Goal: Task Accomplishment & Management: Manage account settings

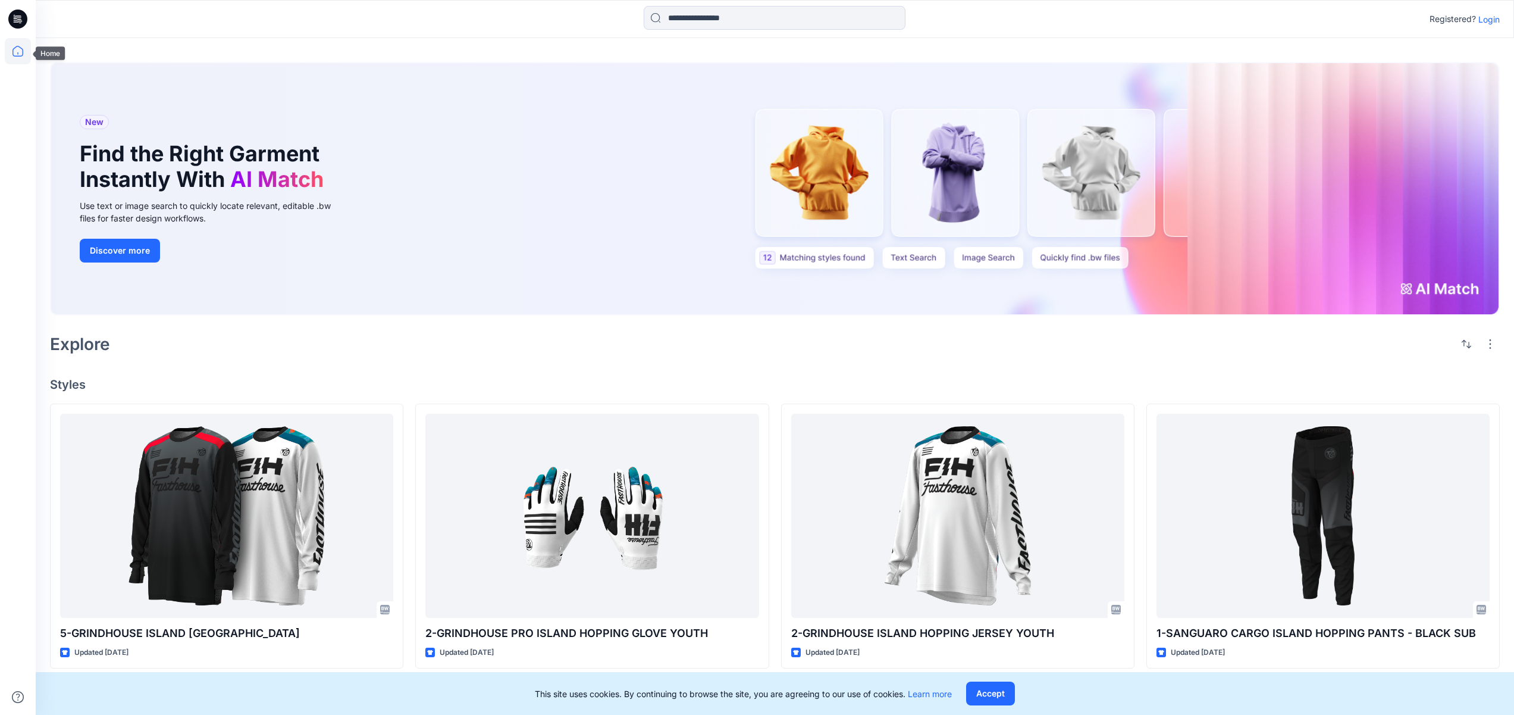
scroll to position [2, 0]
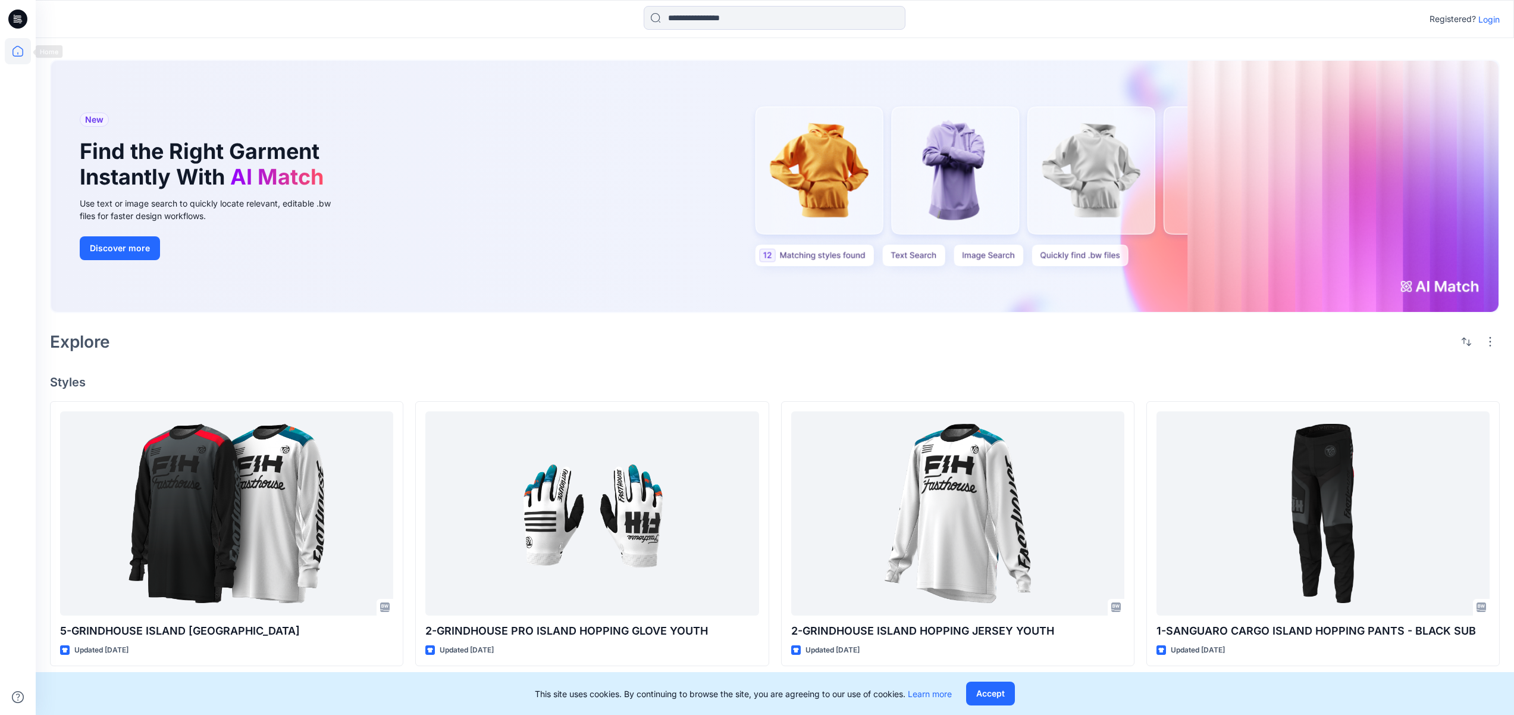
click at [21, 16] on icon at bounding box center [17, 19] width 19 height 19
click at [12, 49] on icon at bounding box center [17, 51] width 11 height 11
click at [22, 49] on icon at bounding box center [18, 51] width 26 height 26
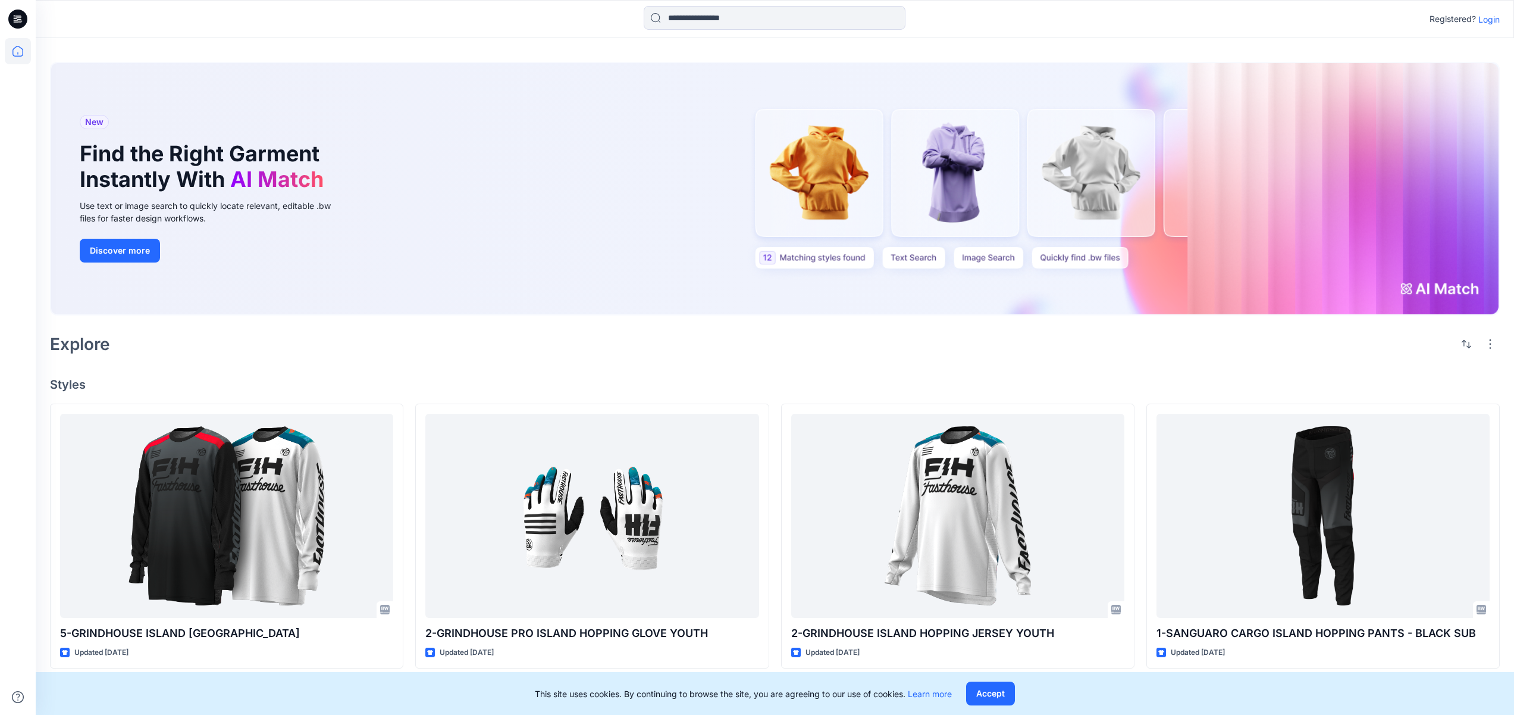
click at [18, 12] on icon at bounding box center [17, 19] width 19 height 19
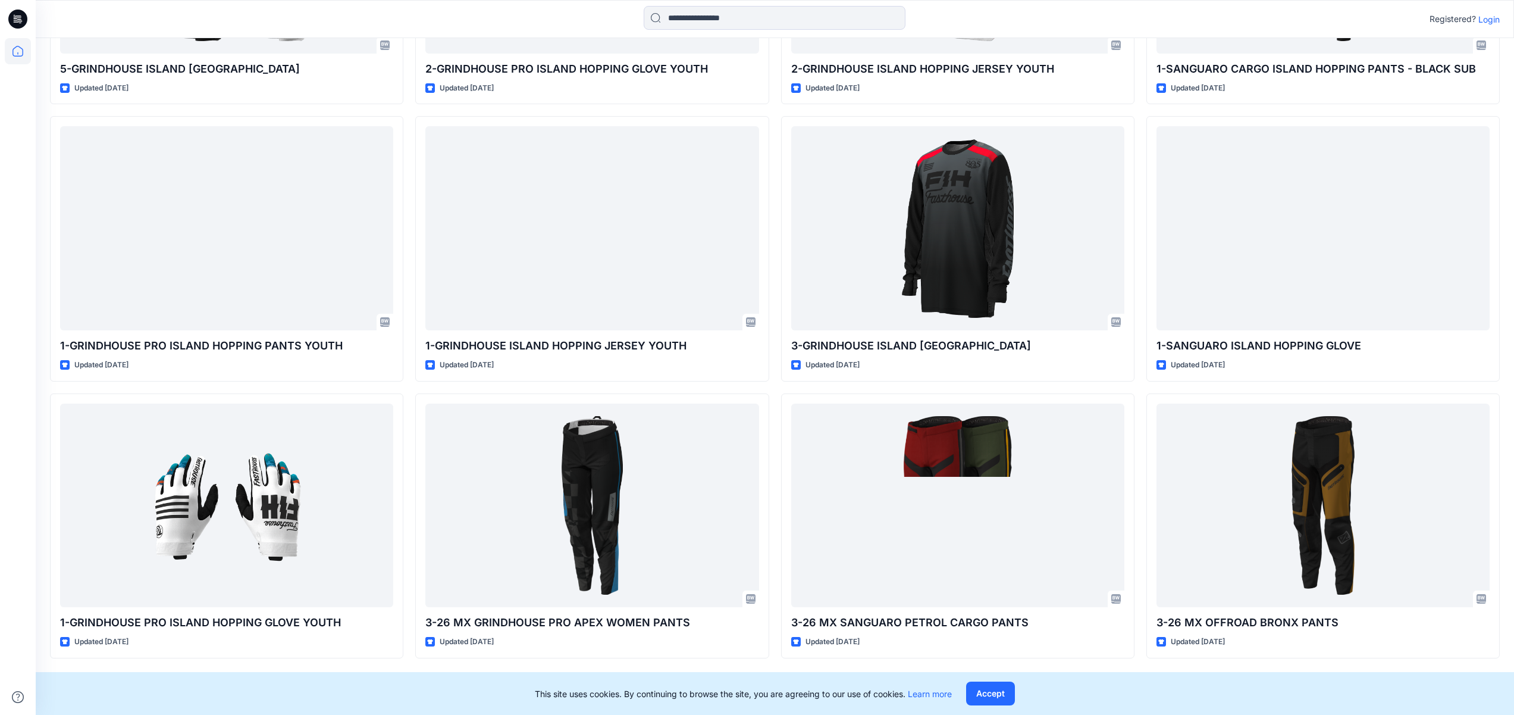
scroll to position [565, 0]
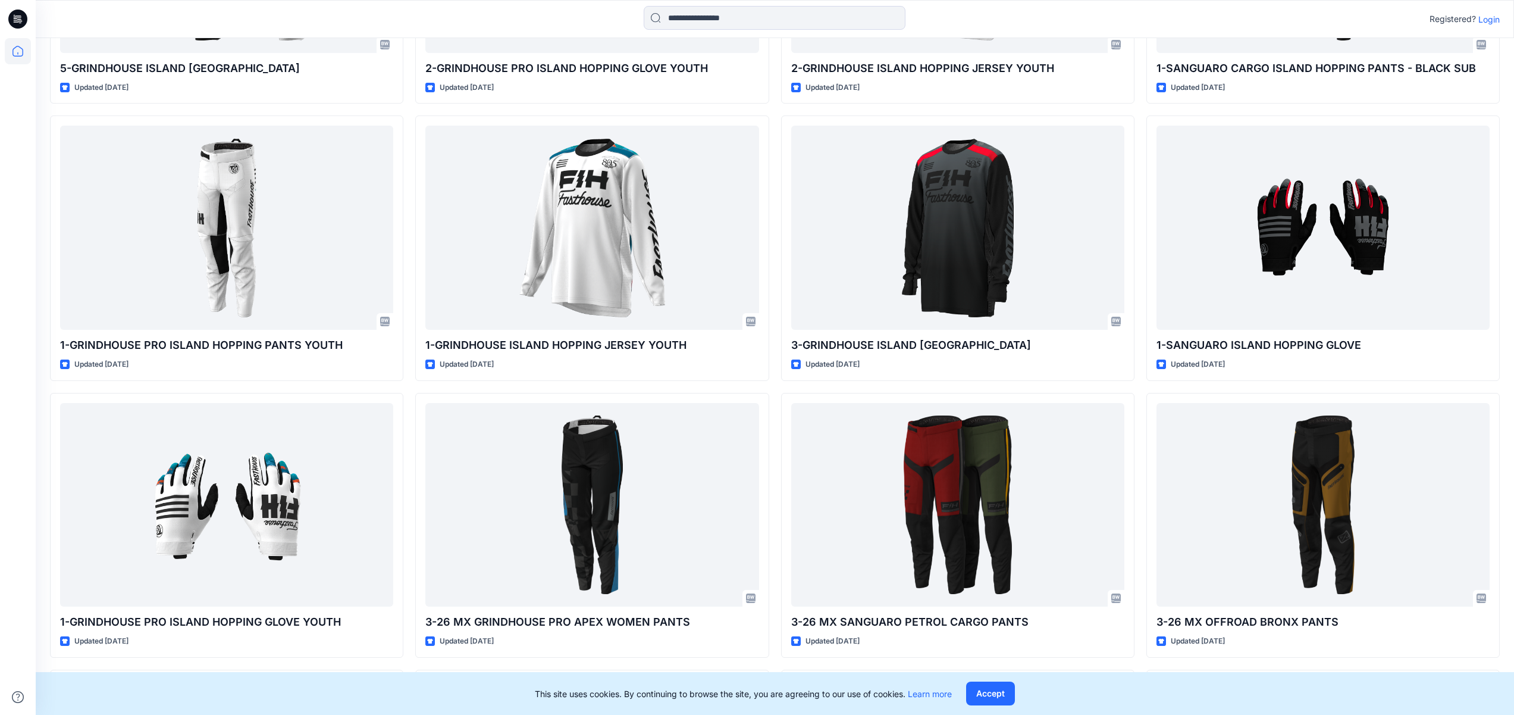
click at [1487, 19] on p "Login" at bounding box center [1489, 19] width 21 height 12
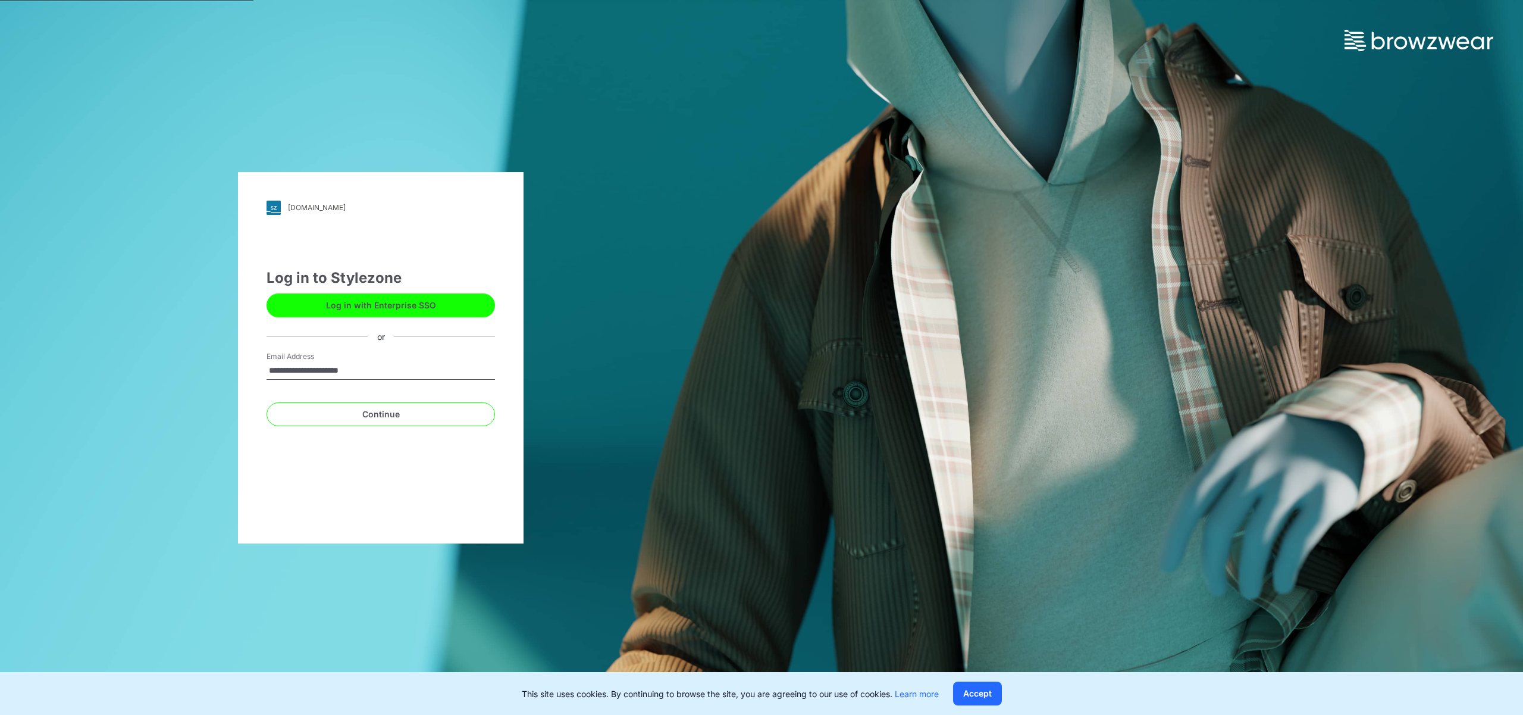
type input "**********"
click at [267, 402] on button "Continue" at bounding box center [381, 414] width 228 height 24
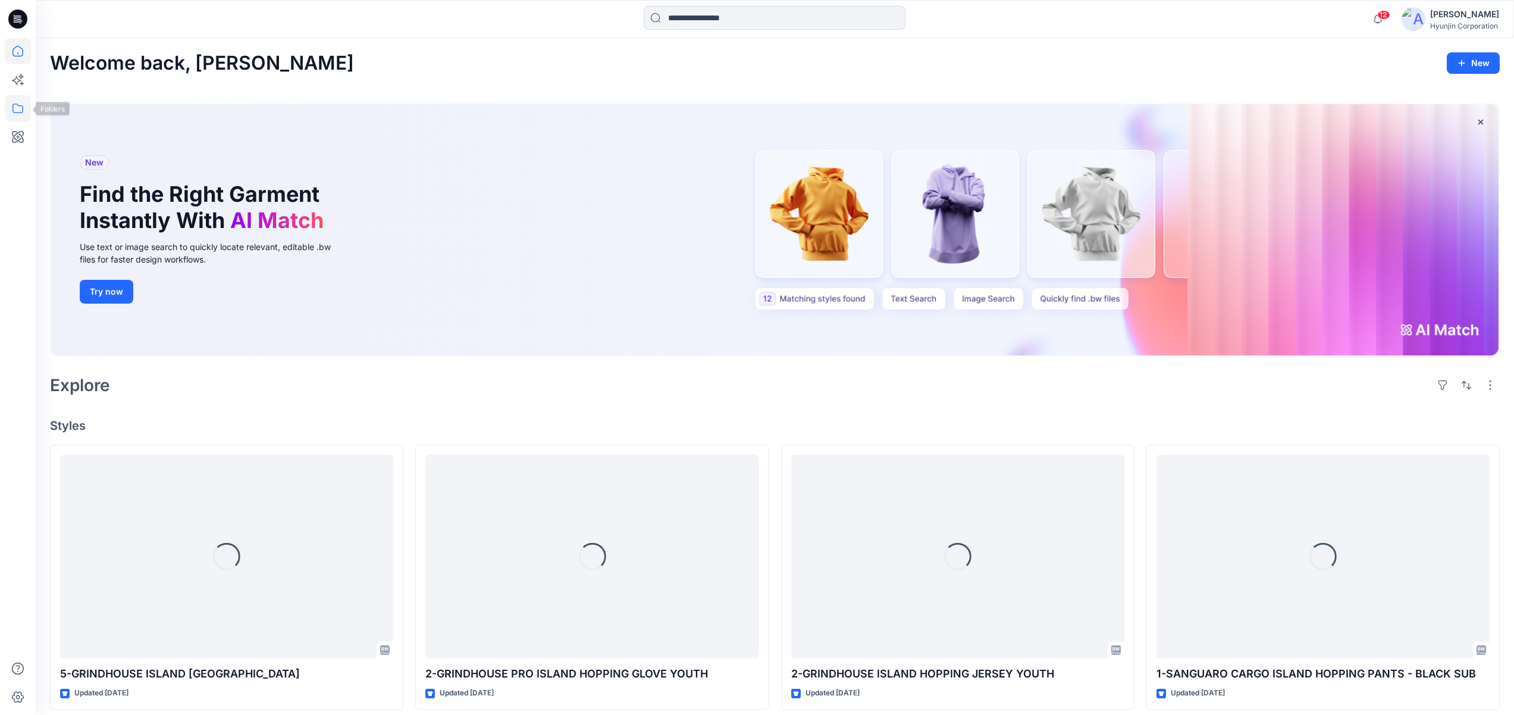
click at [10, 107] on icon at bounding box center [18, 108] width 26 height 26
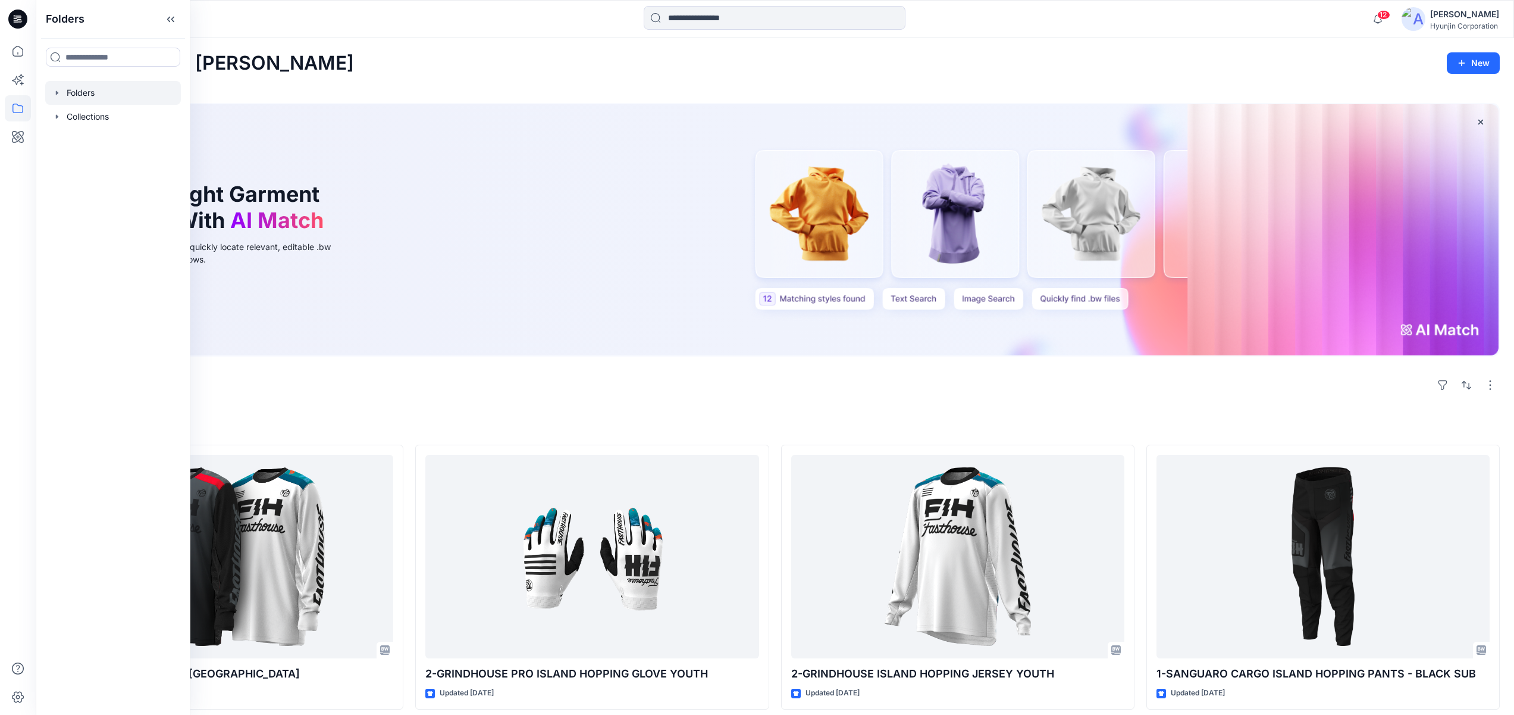
click at [57, 100] on div at bounding box center [113, 93] width 136 height 24
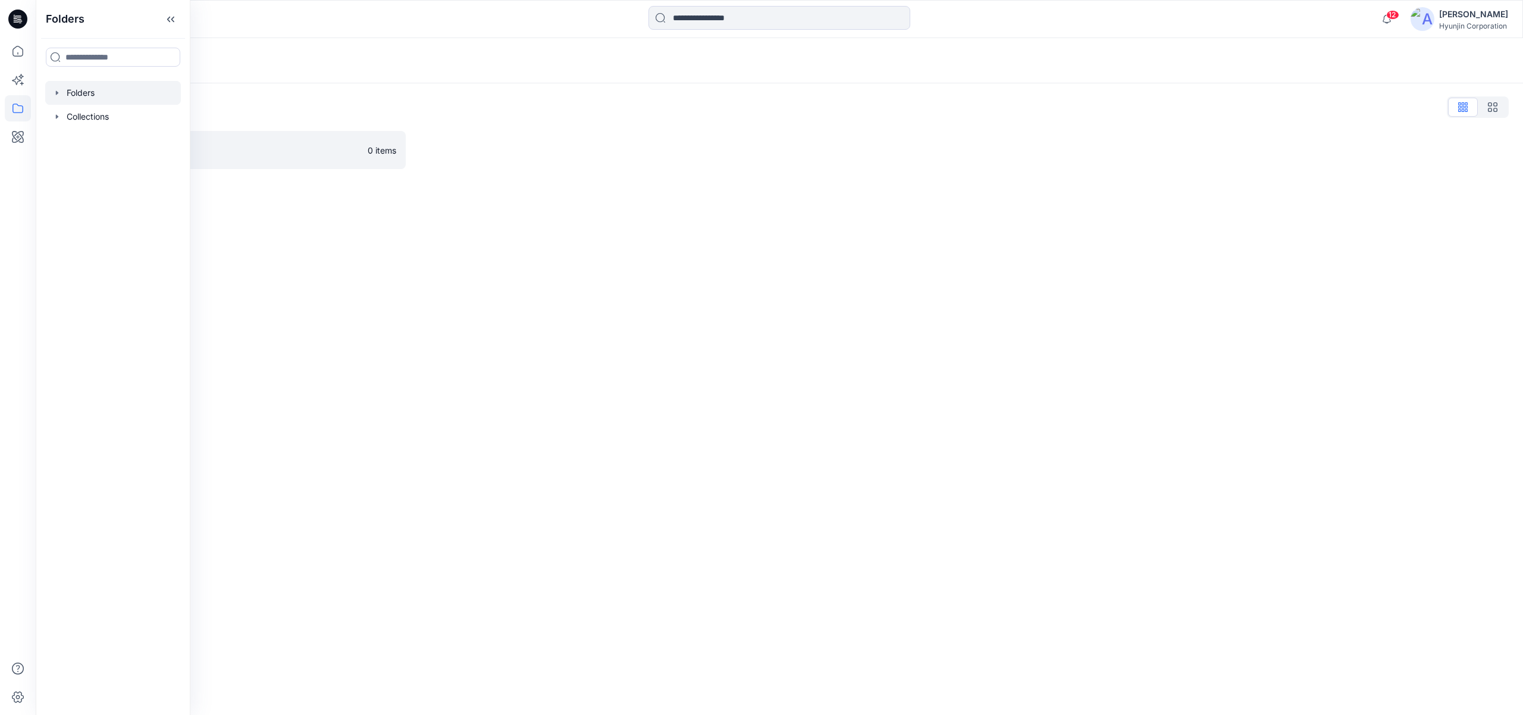
click at [183, 152] on div "Folders Folders Collections" at bounding box center [113, 357] width 155 height 715
click at [227, 151] on p "FASTHOUSE MX" at bounding box center [218, 150] width 284 height 17
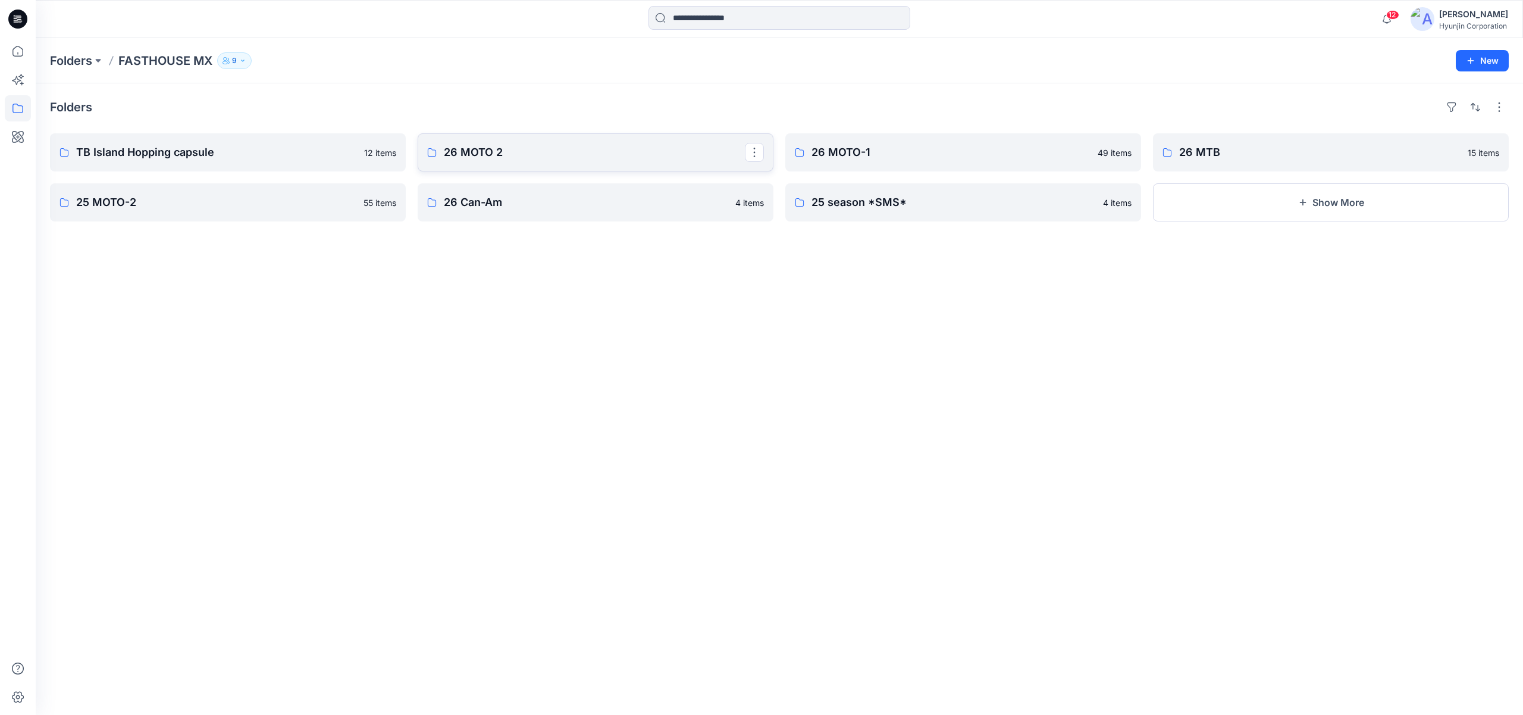
click at [506, 157] on p "26 MOTO 2" at bounding box center [594, 152] width 301 height 17
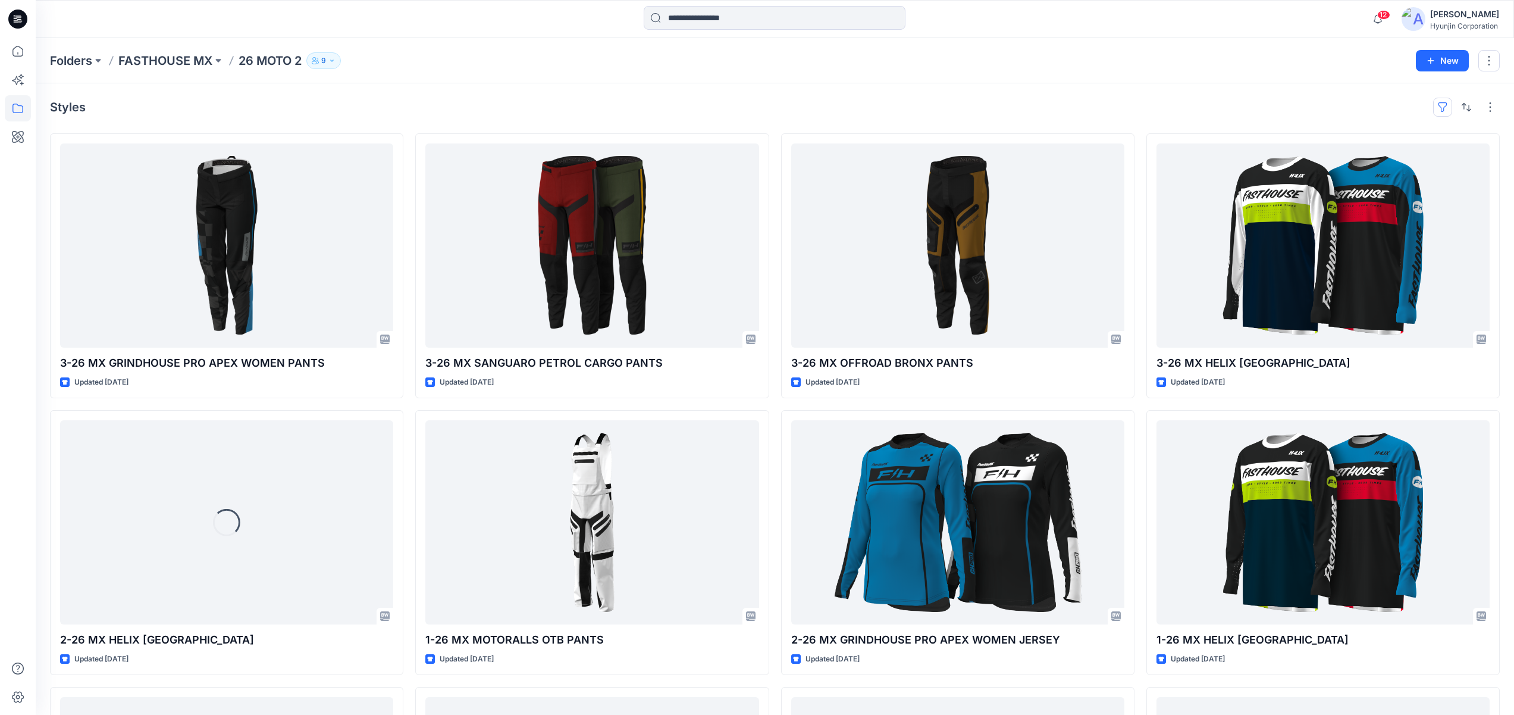
click at [1445, 108] on button "button" at bounding box center [1442, 107] width 19 height 19
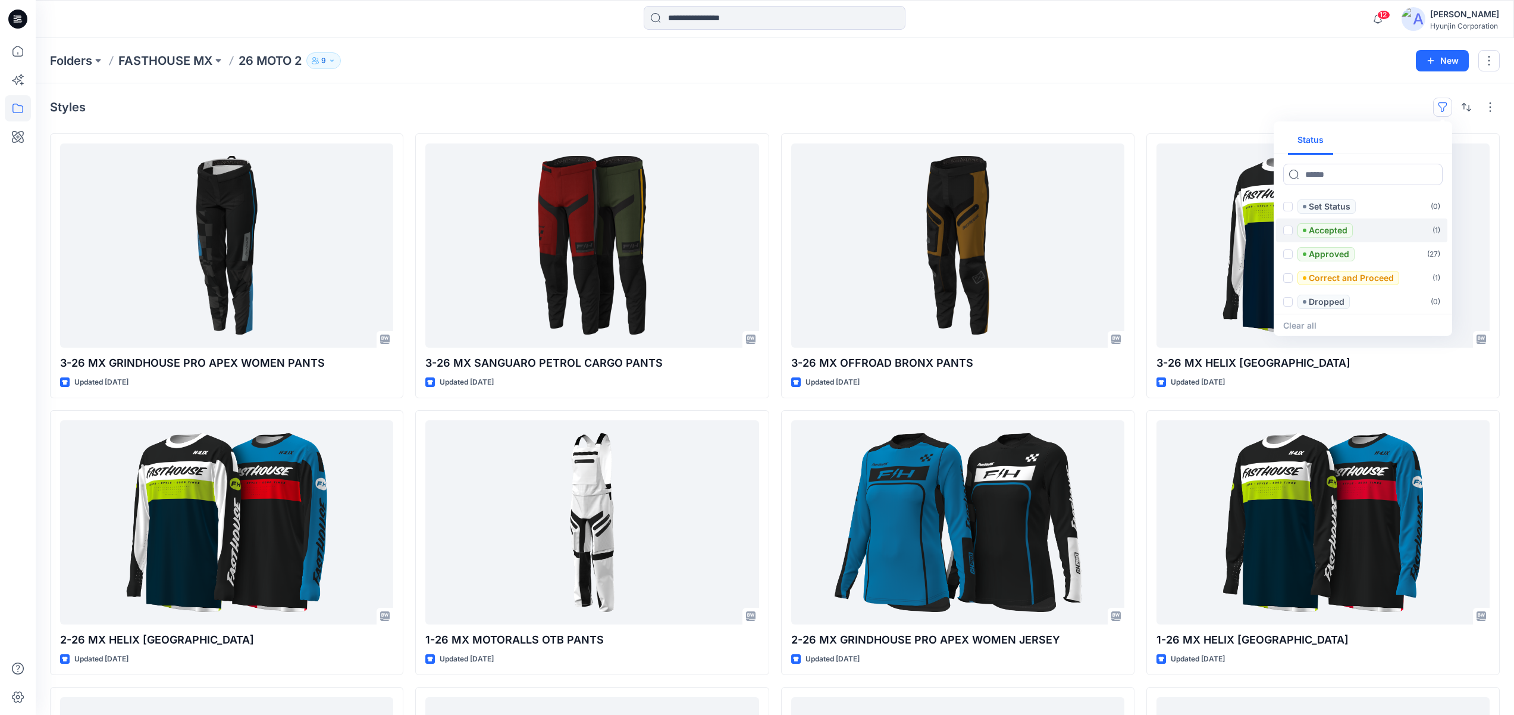
click at [1348, 228] on p "Accepted" at bounding box center [1328, 230] width 39 height 14
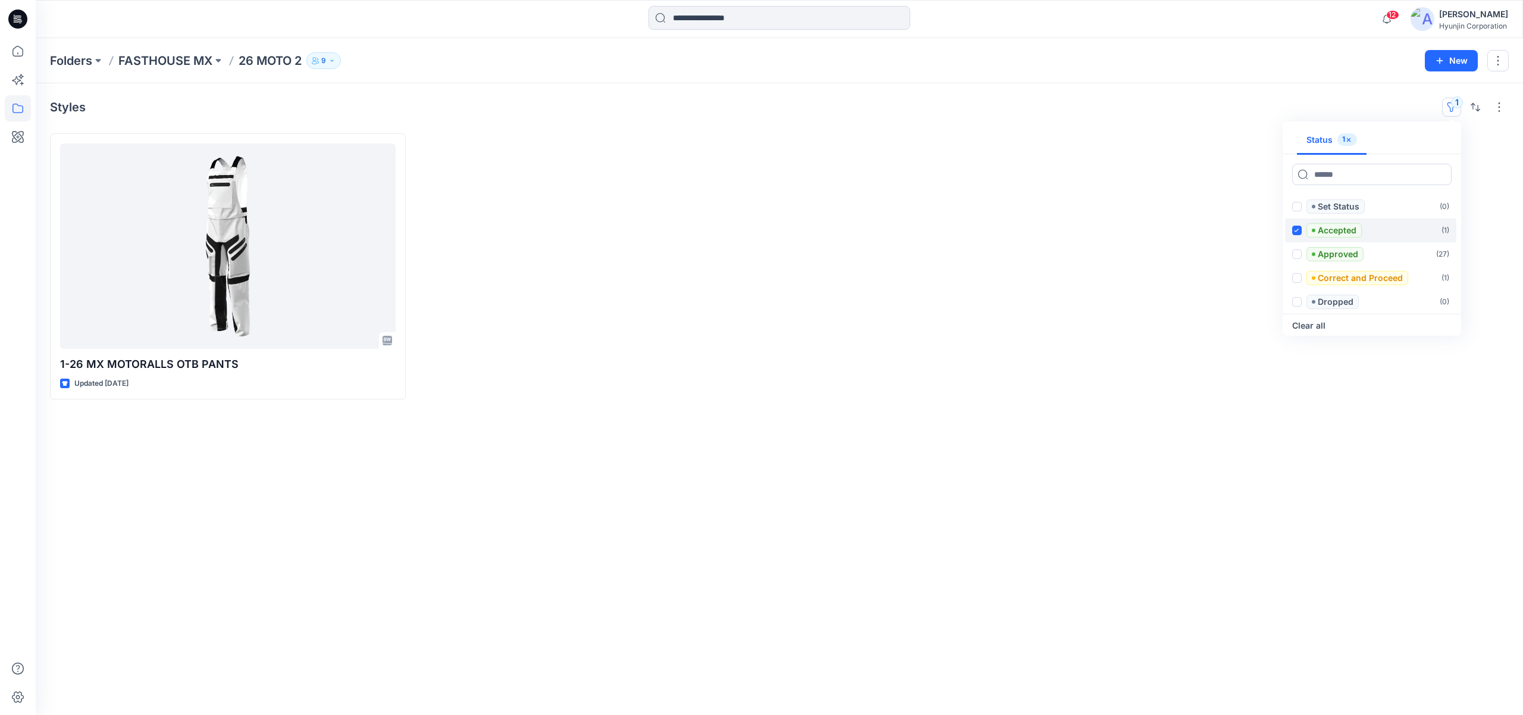
click at [1298, 230] on icon at bounding box center [1297, 229] width 5 height 3
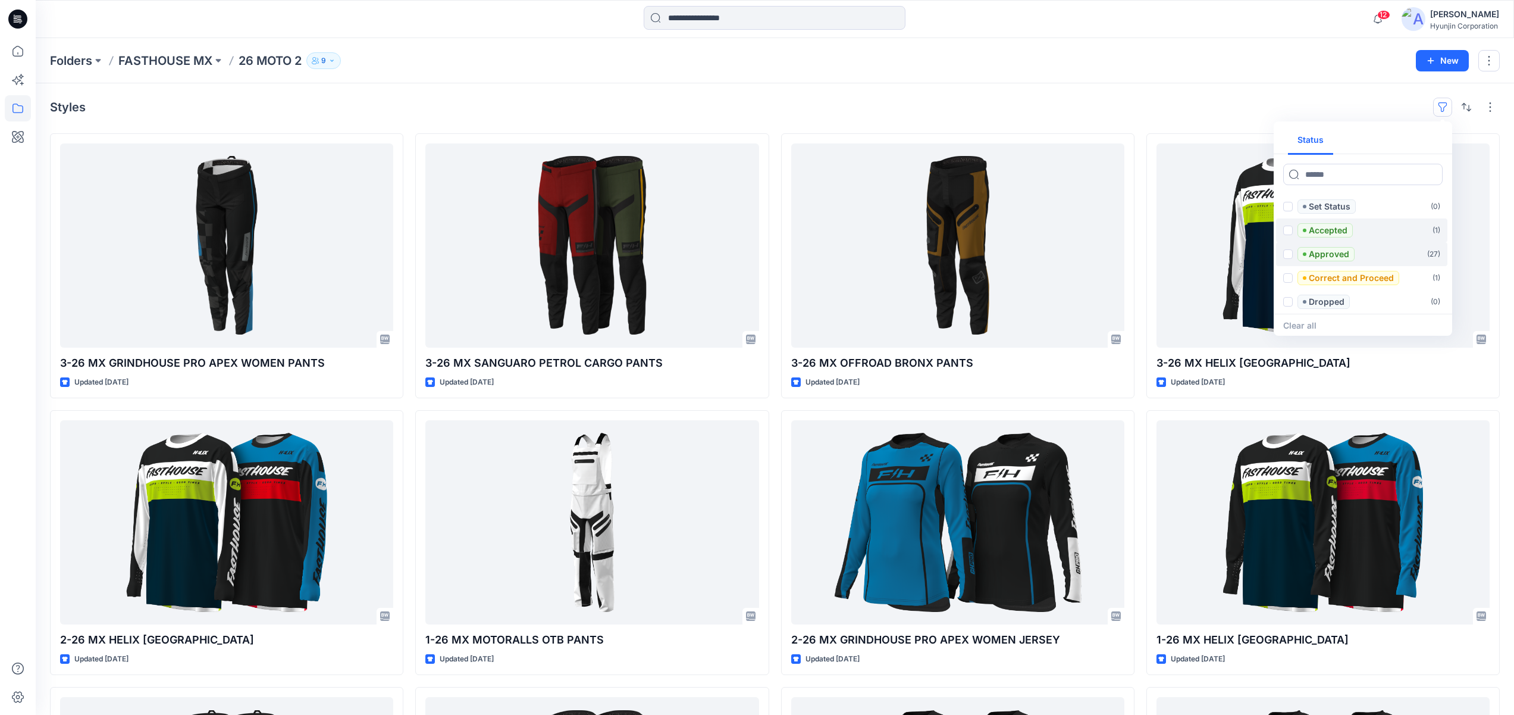
click at [1344, 249] on p "Approved" at bounding box center [1329, 254] width 40 height 14
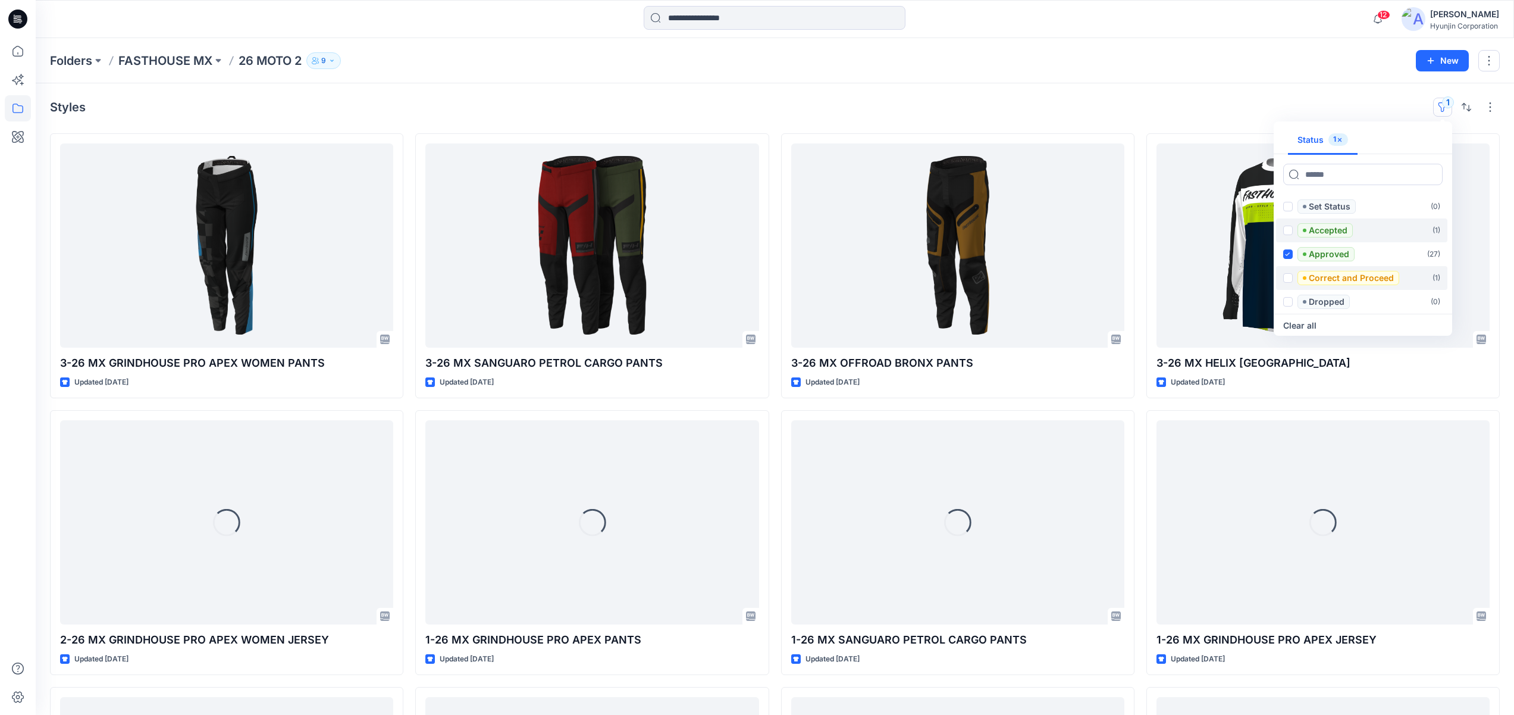
click at [1364, 275] on p "Correct and Proceed" at bounding box center [1351, 278] width 85 height 14
click at [1333, 258] on p "Approved" at bounding box center [1329, 254] width 40 height 14
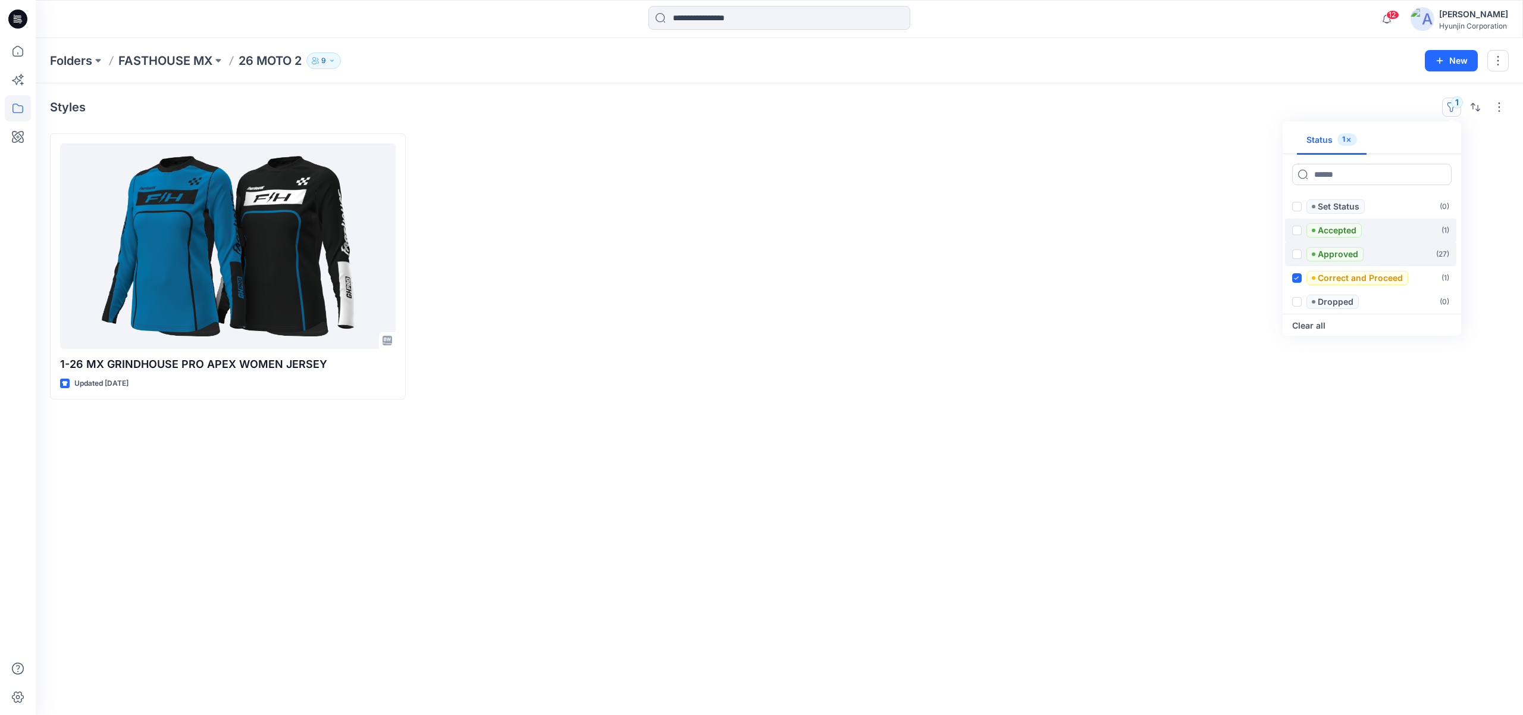
click at [1333, 258] on p "Approved" at bounding box center [1338, 254] width 40 height 14
click at [1330, 275] on p "Correct and Proceed" at bounding box center [1360, 278] width 85 height 14
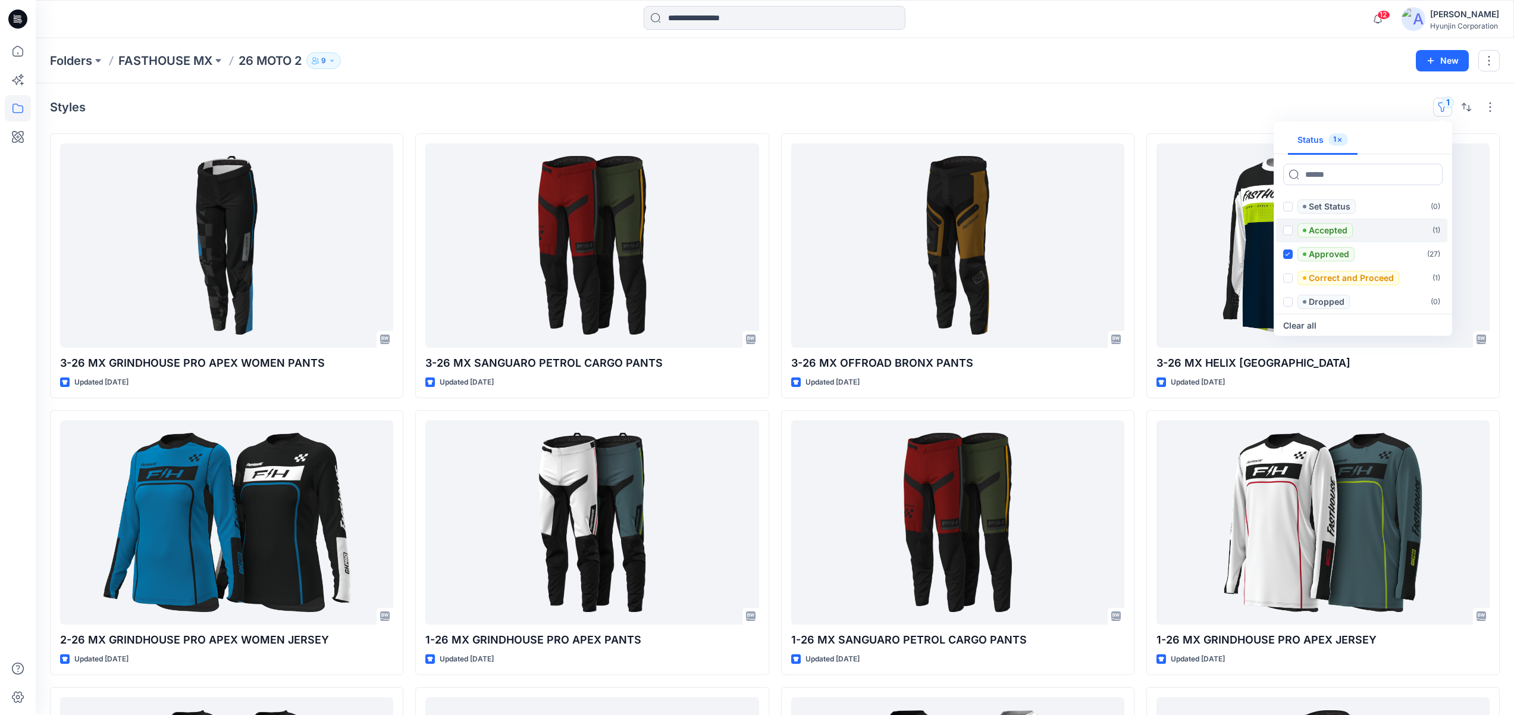
click at [747, 84] on div "Styles 1 Status 1 Set Status ( 0 ) Accepted ( 1 ) Approved ( 27 ) Correct and P…" at bounding box center [775, 546] width 1479 height 926
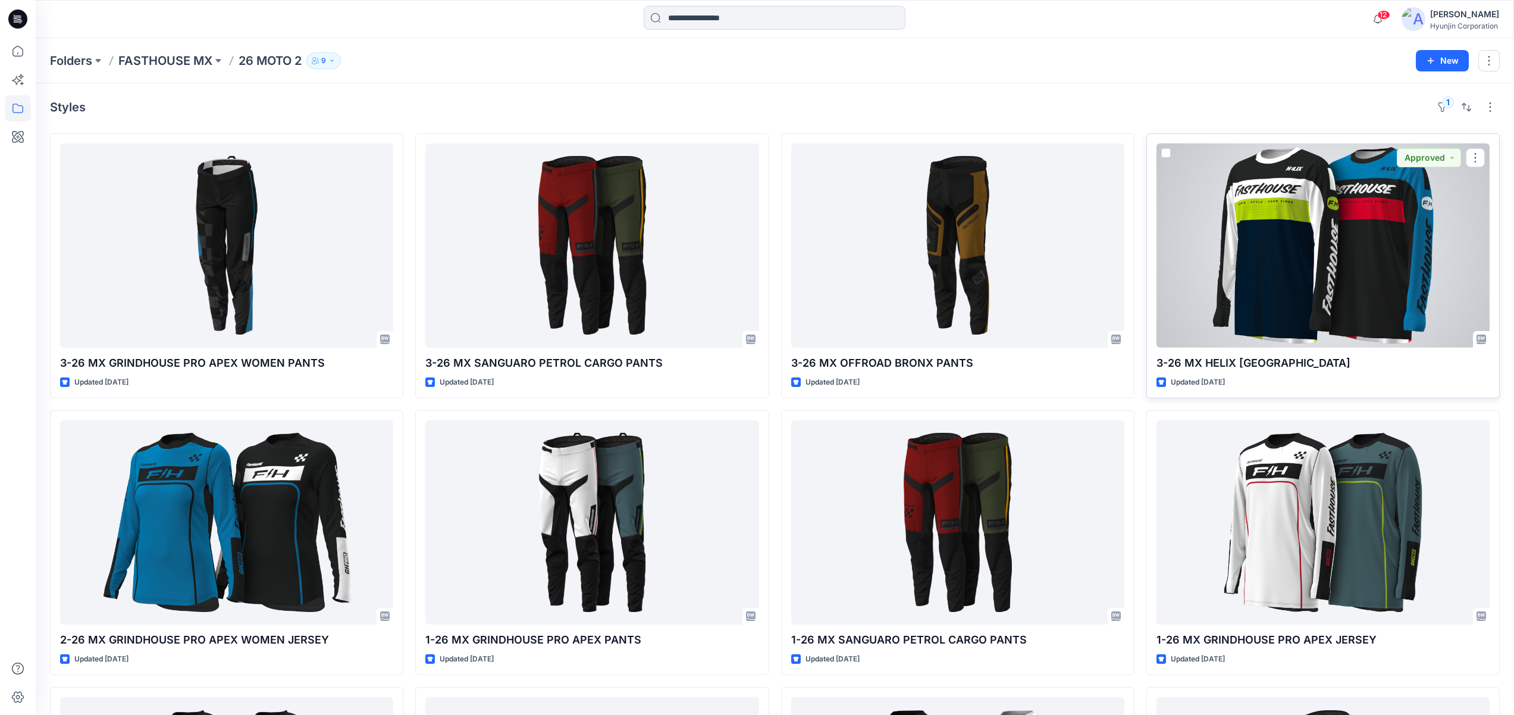
click at [1274, 287] on div at bounding box center [1323, 245] width 333 height 204
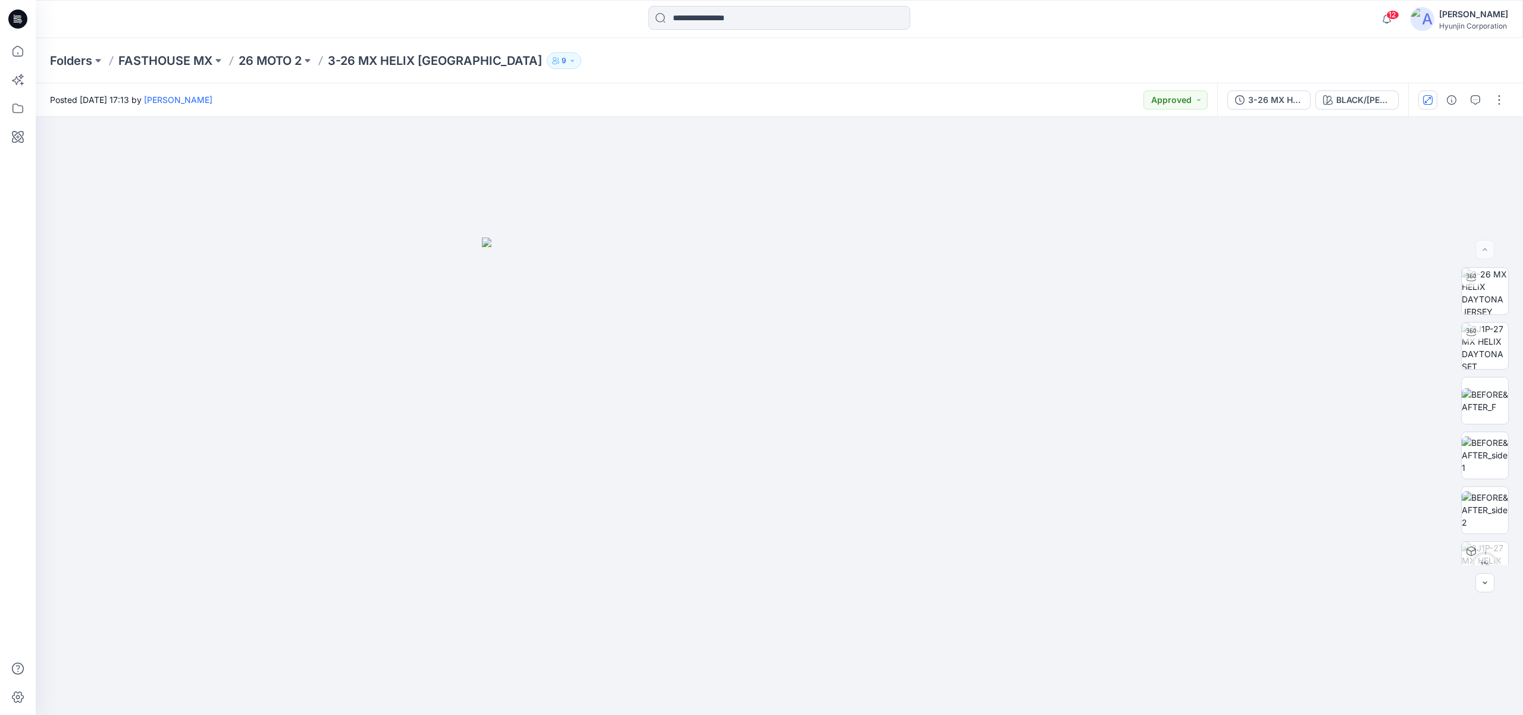
click at [1426, 102] on icon "button" at bounding box center [1428, 99] width 6 height 6
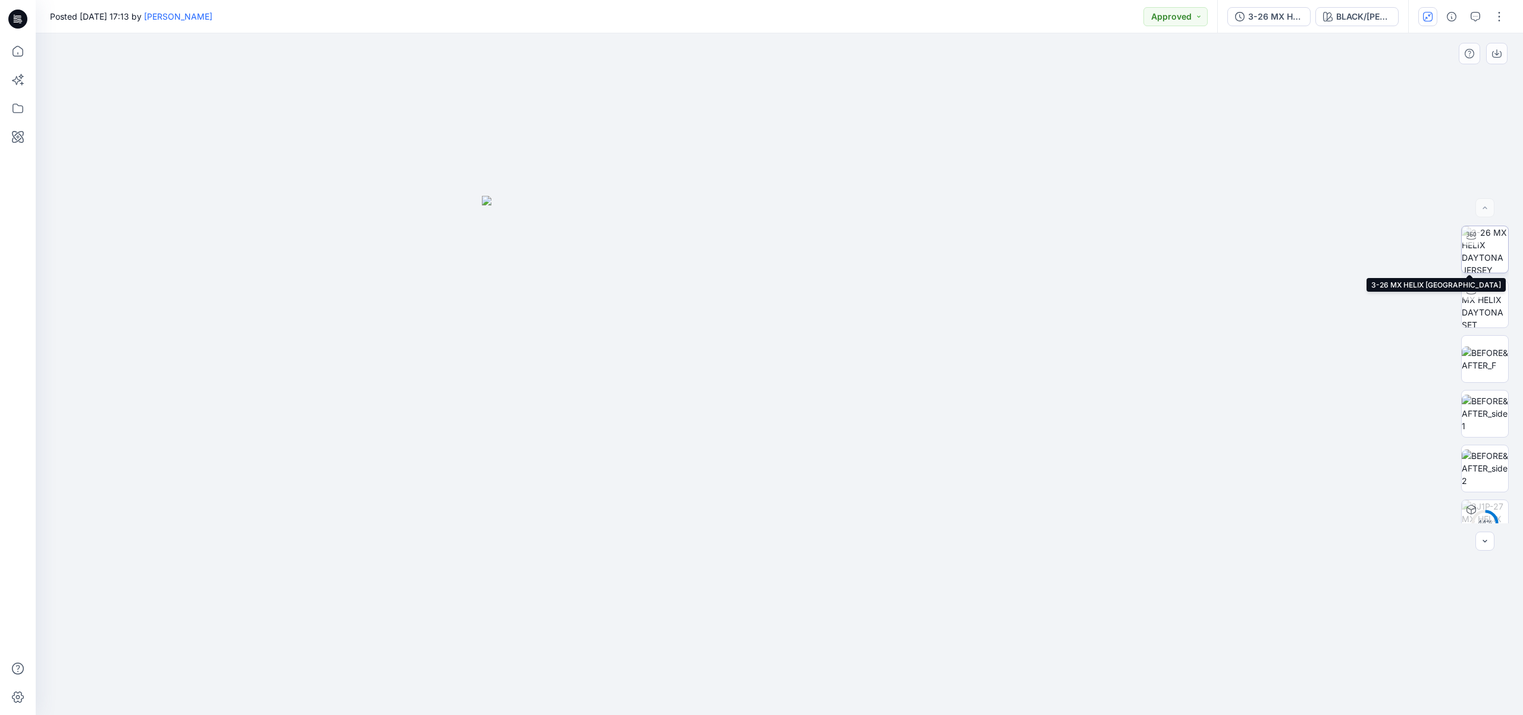
click at [1483, 247] on img at bounding box center [1485, 249] width 46 height 46
drag, startPoint x: 907, startPoint y: 486, endPoint x: 760, endPoint y: 478, distance: 147.8
click at [760, 478] on div at bounding box center [779, 373] width 1487 height 681
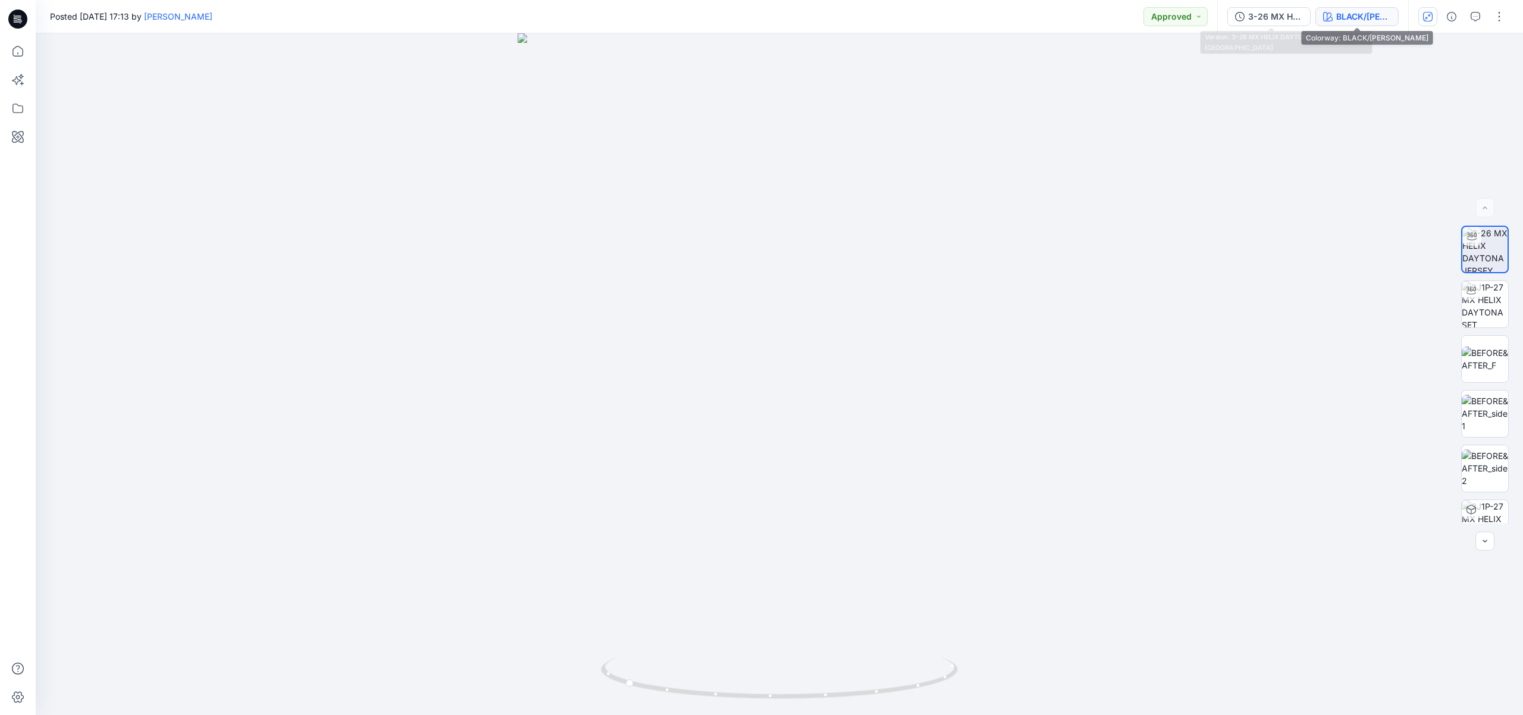
click at [1349, 13] on div "BLACK/FLO GREEN" at bounding box center [1363, 16] width 55 height 13
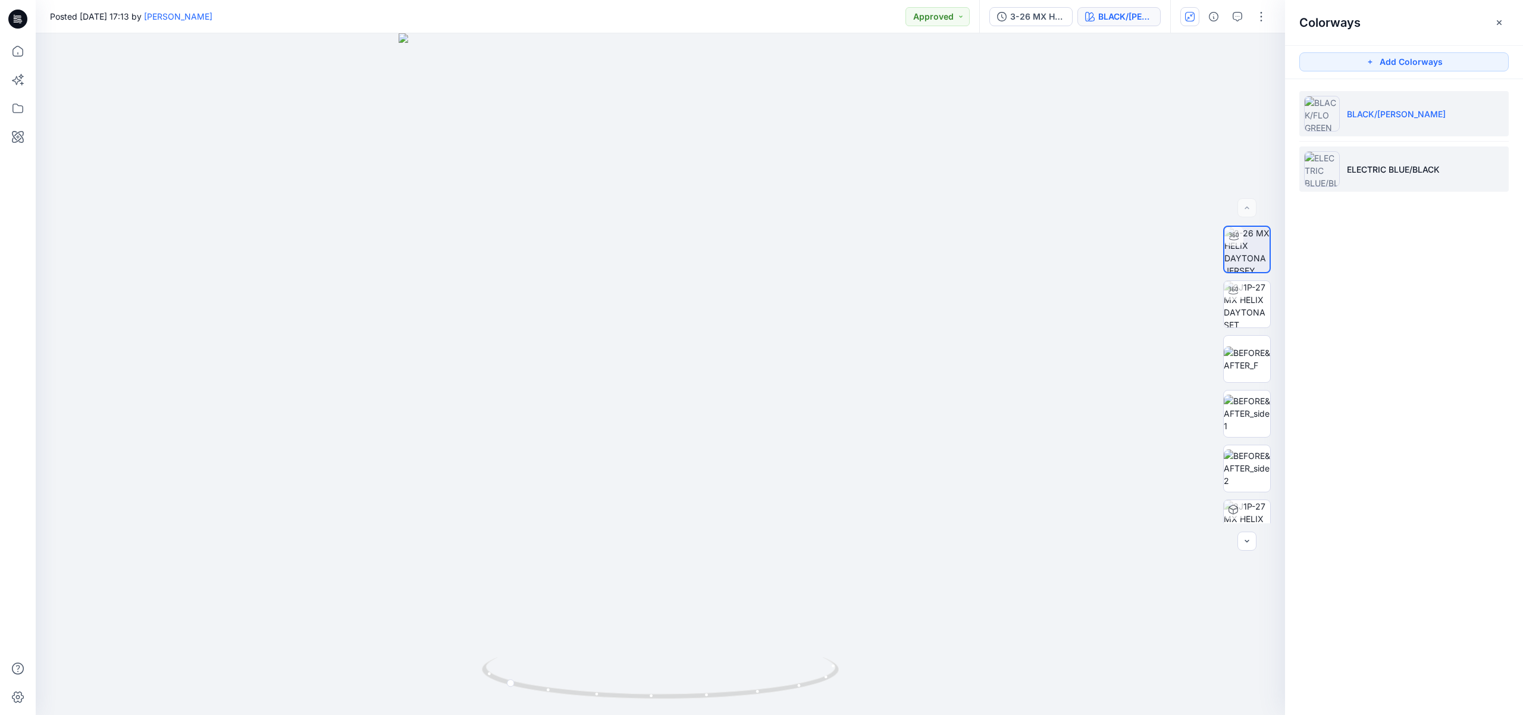
click at [1393, 187] on li "ELECTRIC BLUE/BLACK" at bounding box center [1403, 168] width 209 height 45
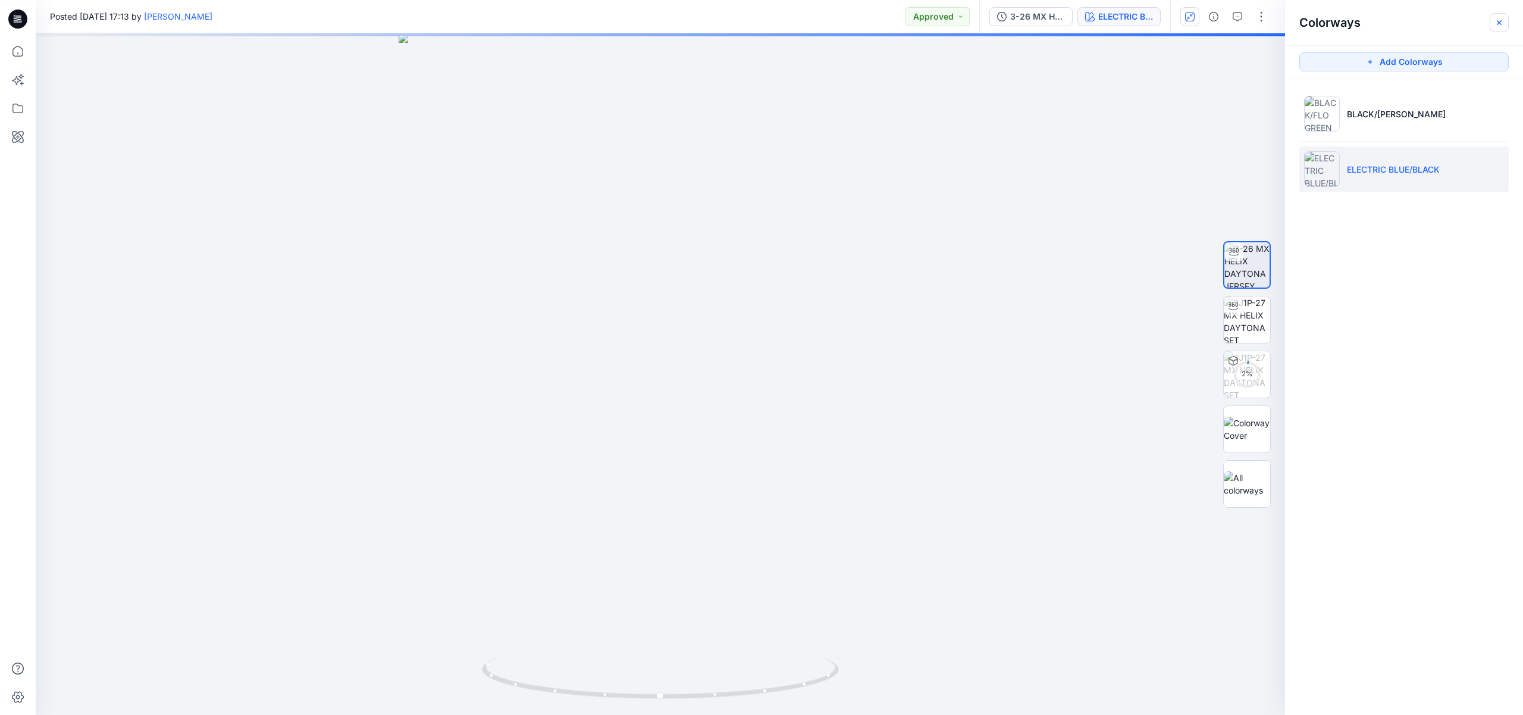
click at [1496, 20] on icon "button" at bounding box center [1500, 23] width 10 height 10
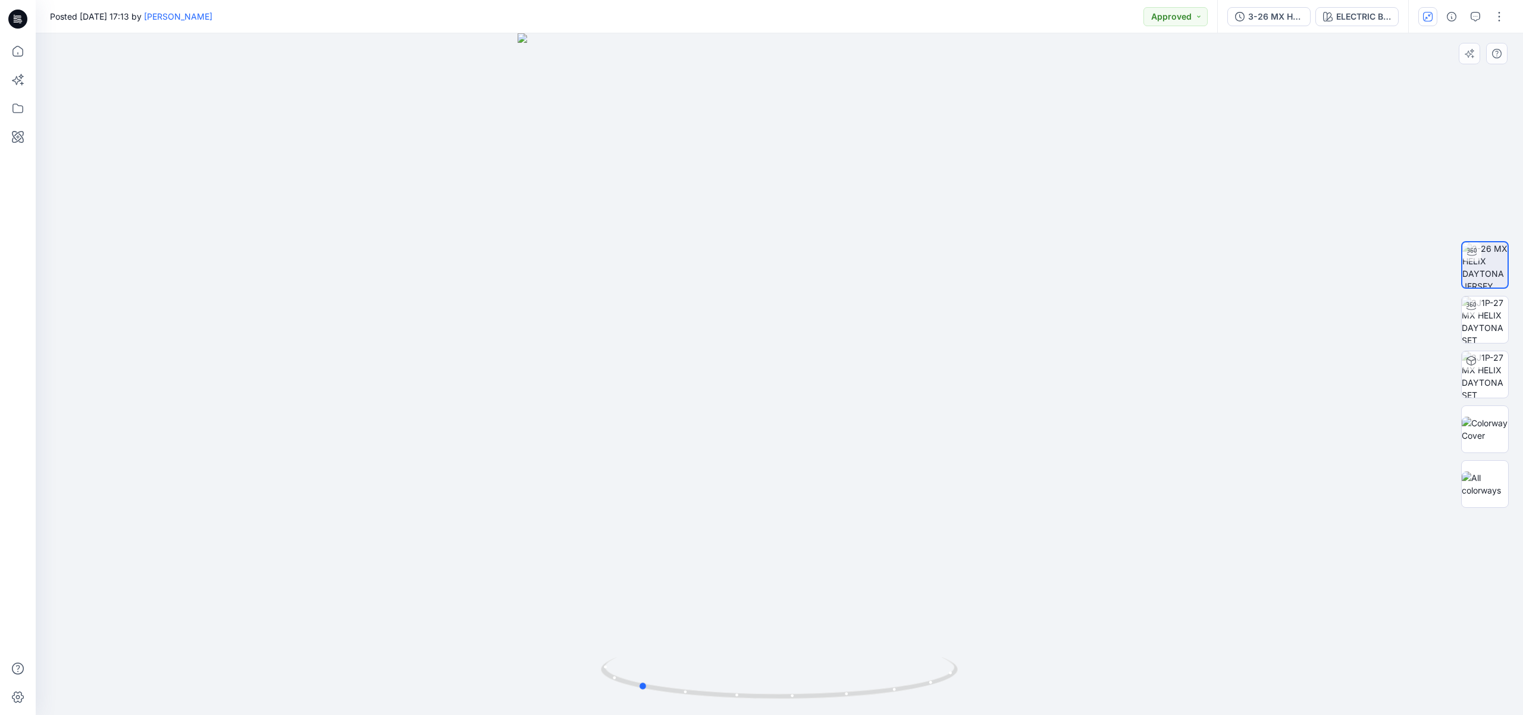
drag, startPoint x: 878, startPoint y: 477, endPoint x: 743, endPoint y: 477, distance: 135.1
click at [743, 477] on div at bounding box center [779, 373] width 1487 height 681
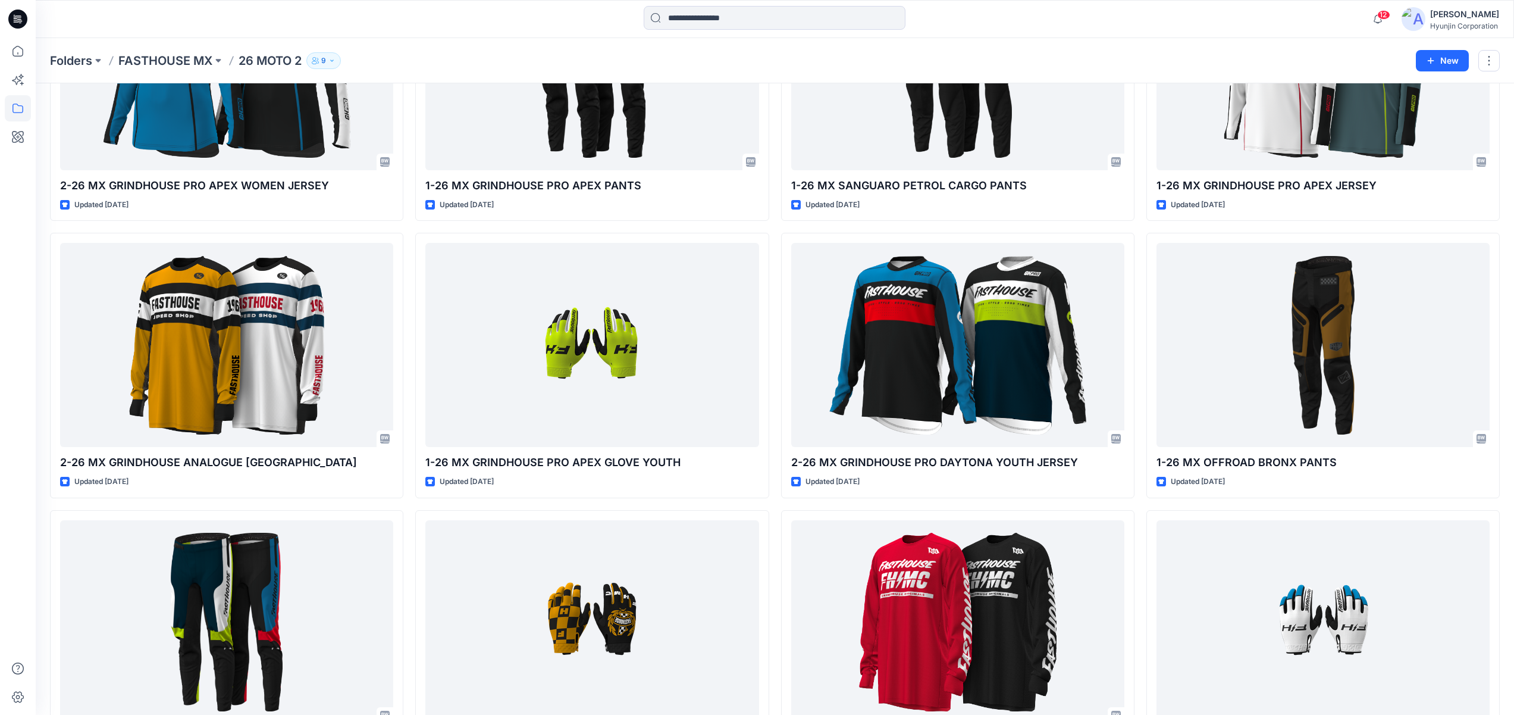
scroll to position [563, 0]
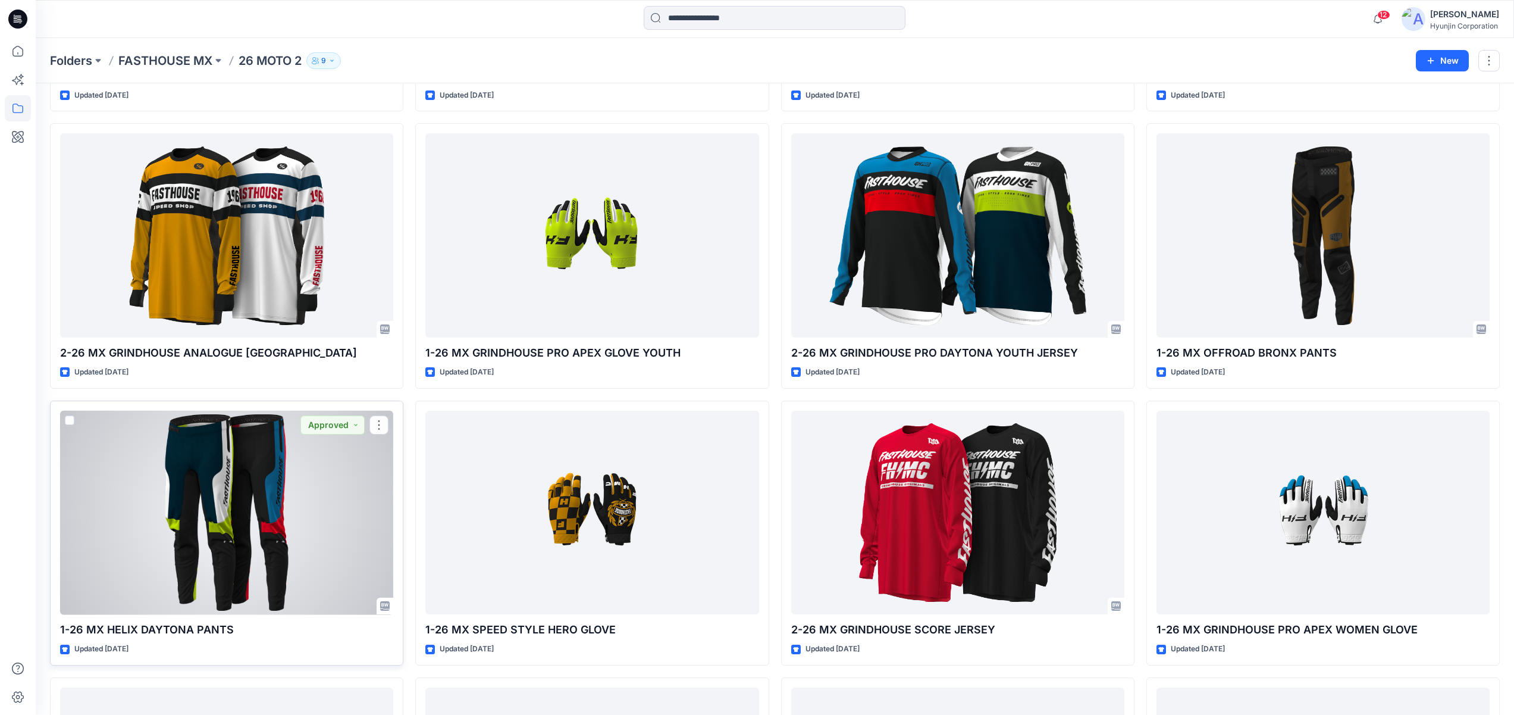
click at [183, 440] on div at bounding box center [226, 513] width 333 height 204
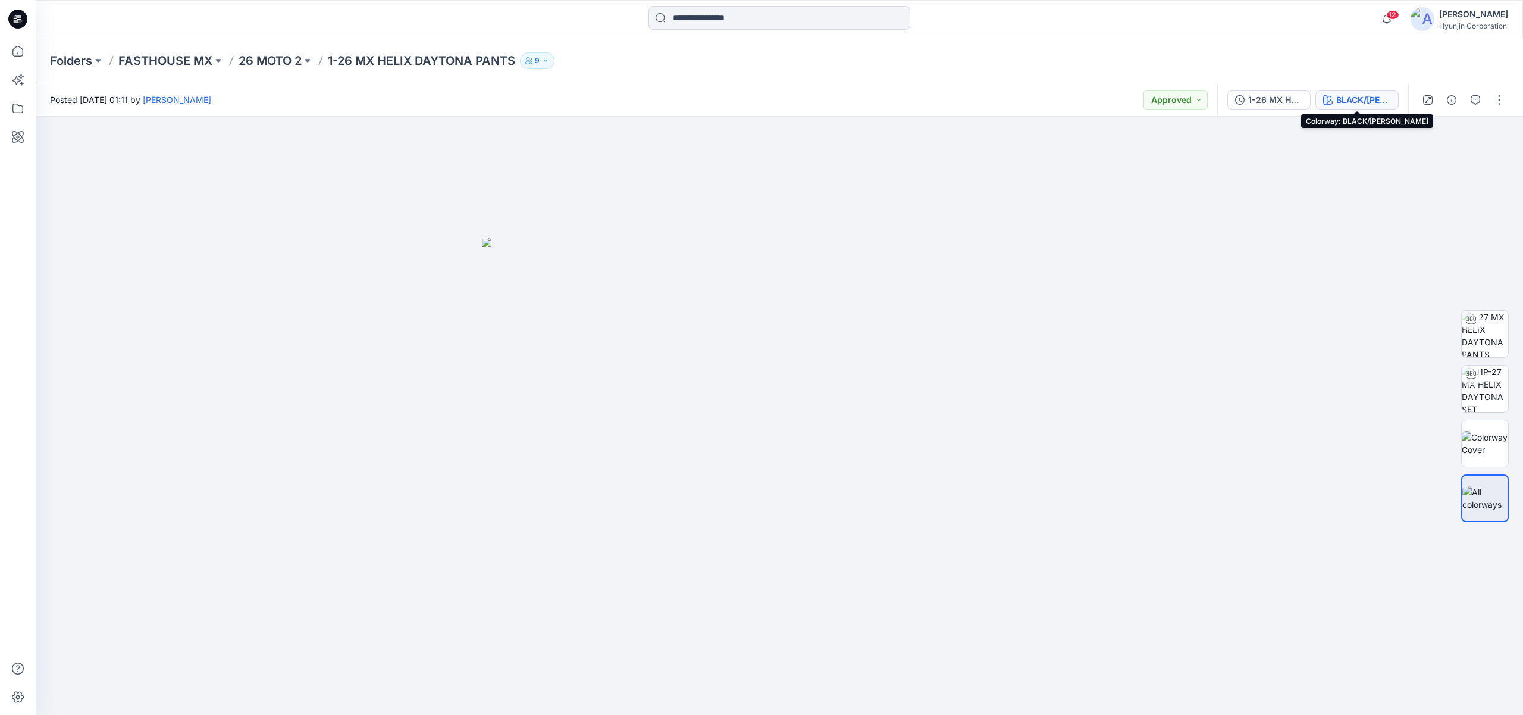
click at [1348, 107] on button "BLACK/FLO GREEN" at bounding box center [1357, 99] width 83 height 19
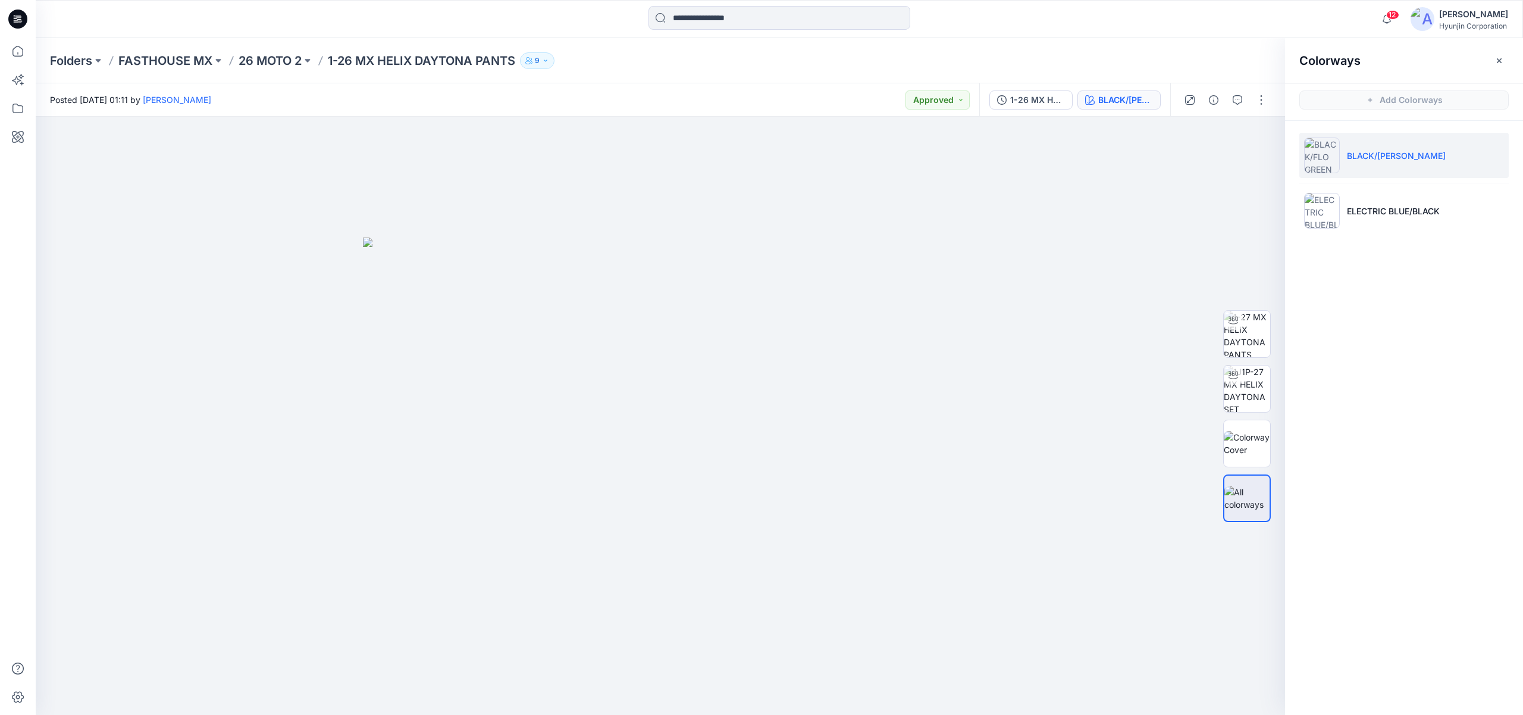
click at [1370, 164] on li "BLACK/FLO GREEN" at bounding box center [1403, 155] width 209 height 45
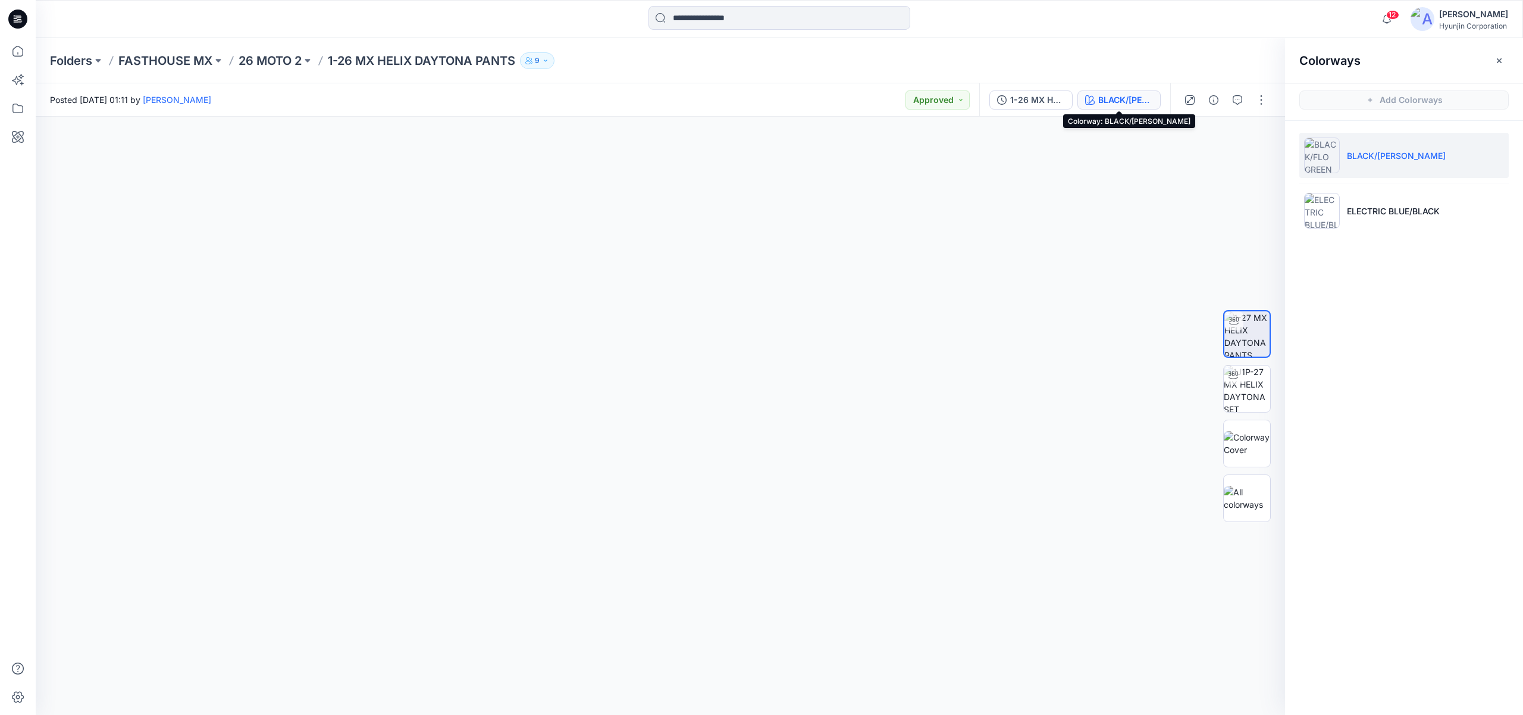
click at [1126, 96] on div "BLACK/FLO GREEN" at bounding box center [1125, 99] width 55 height 13
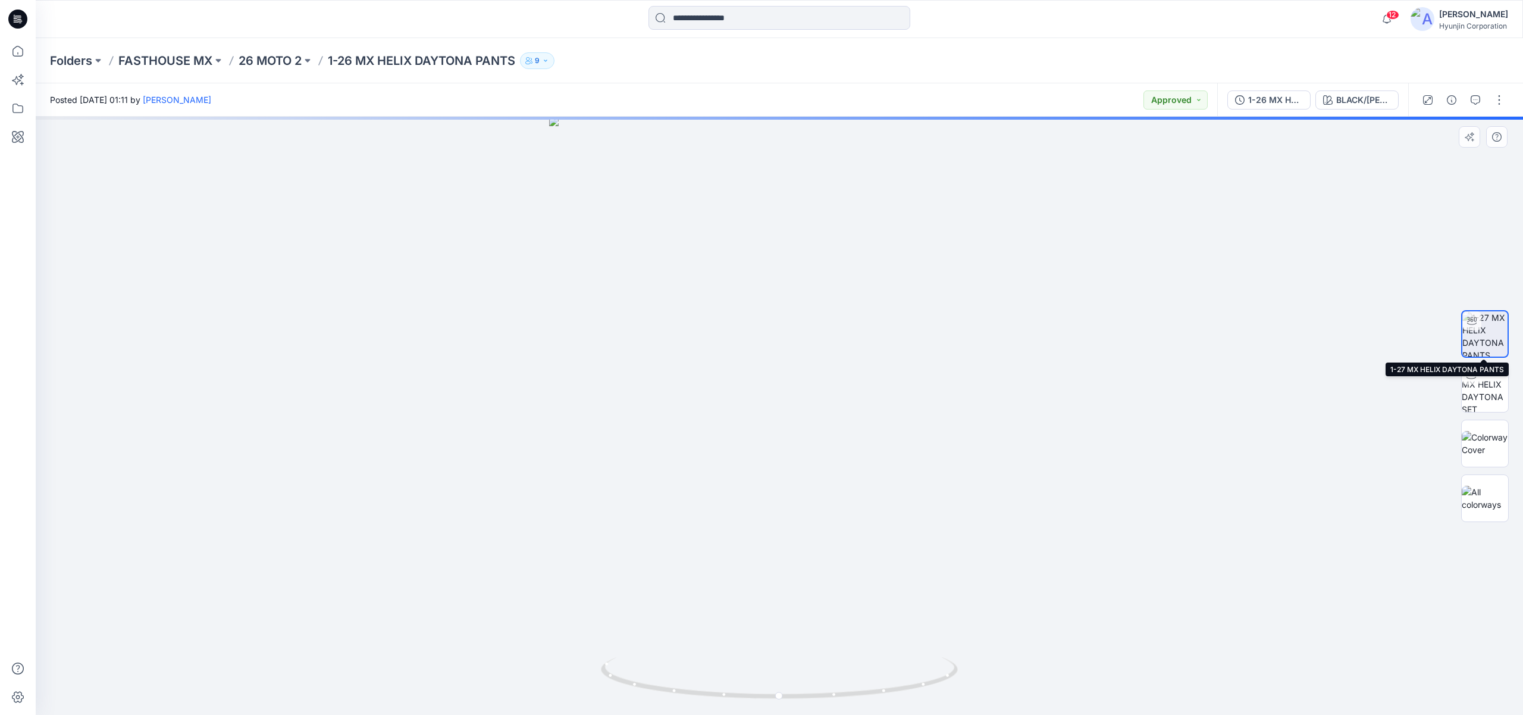
click at [1486, 322] on img at bounding box center [1485, 333] width 45 height 45
click at [1435, 100] on button "button" at bounding box center [1427, 99] width 19 height 19
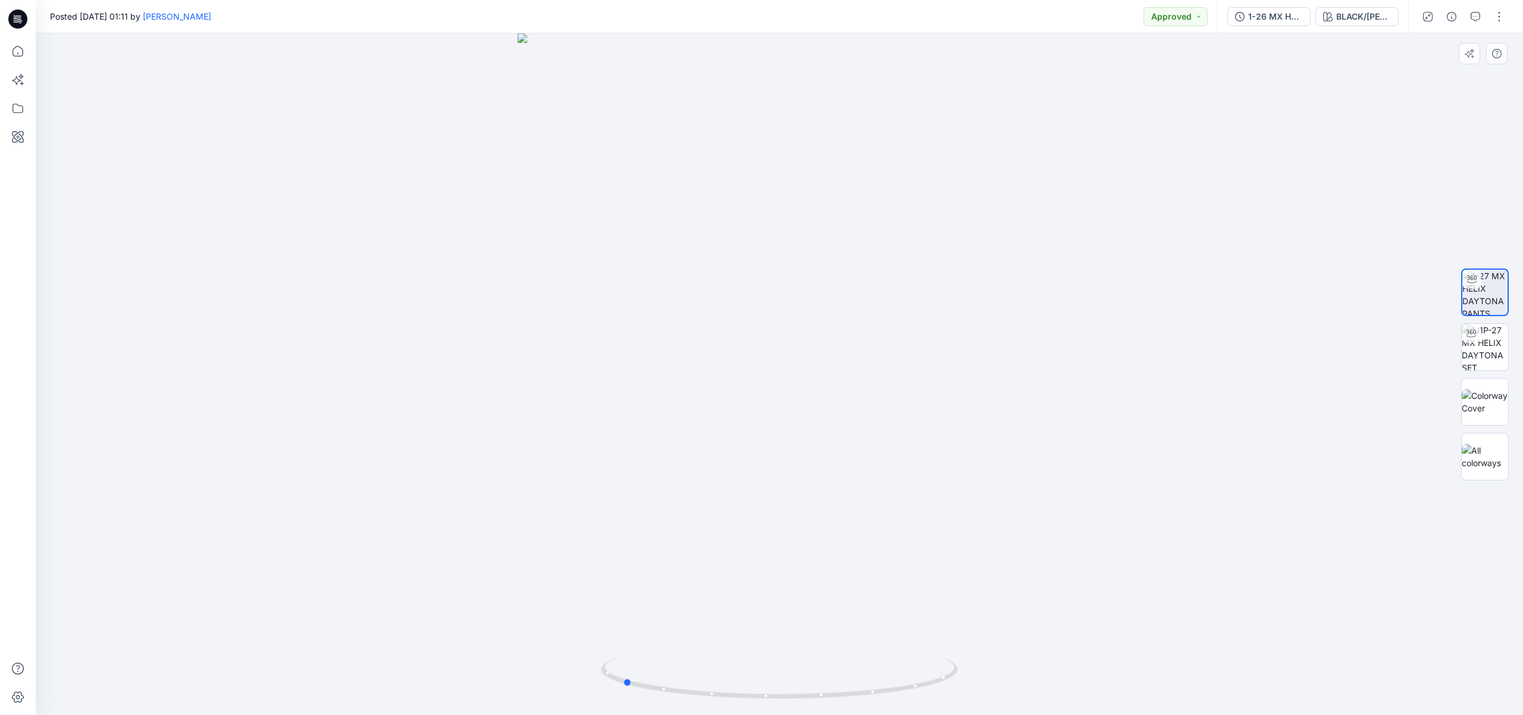
drag, startPoint x: 835, startPoint y: 437, endPoint x: 738, endPoint y: 433, distance: 97.7
click at [738, 433] on div at bounding box center [779, 373] width 1487 height 681
click at [1354, 14] on div "BLACK/FLO GREEN" at bounding box center [1363, 16] width 55 height 13
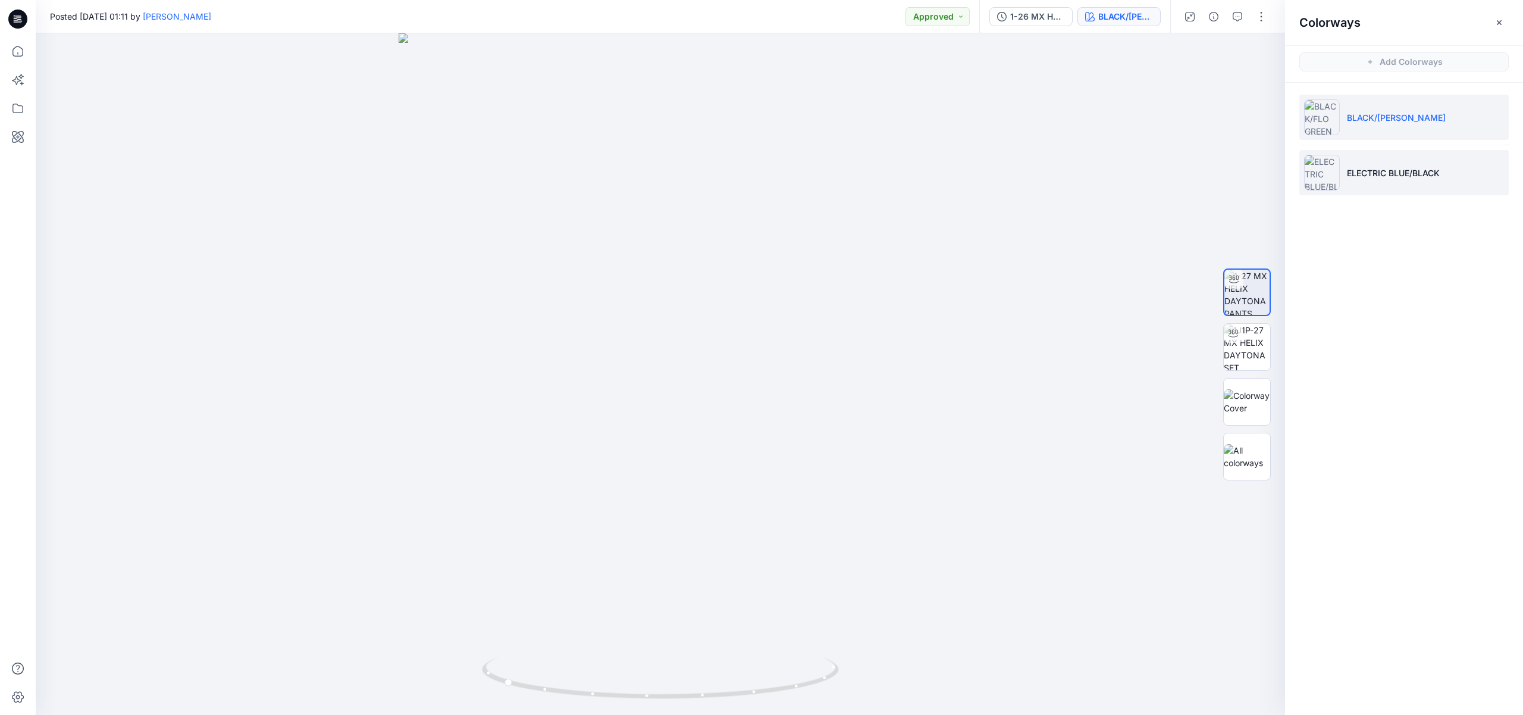
click at [1357, 182] on li "ELECTRIC BLUE/BLACK" at bounding box center [1403, 172] width 209 height 45
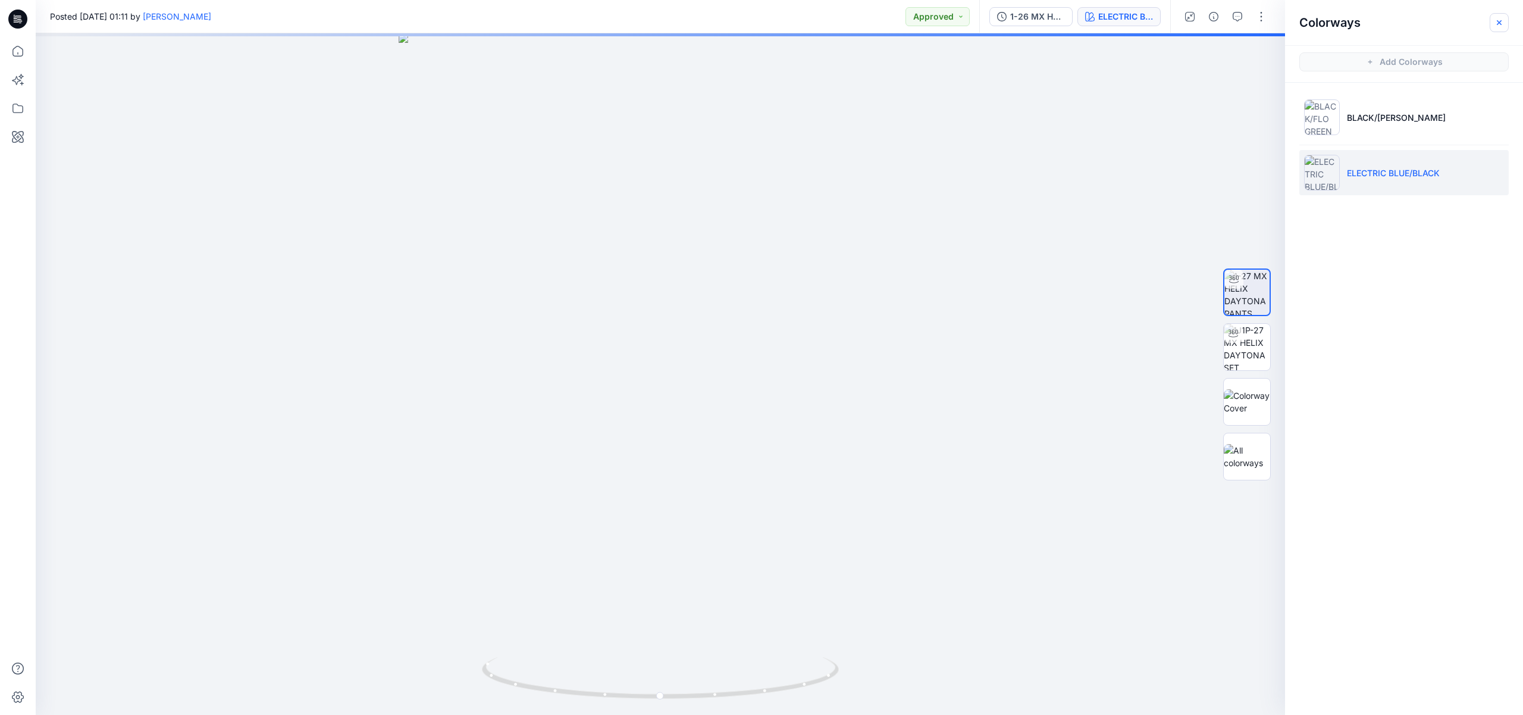
click at [1501, 22] on icon "button" at bounding box center [1500, 23] width 10 height 10
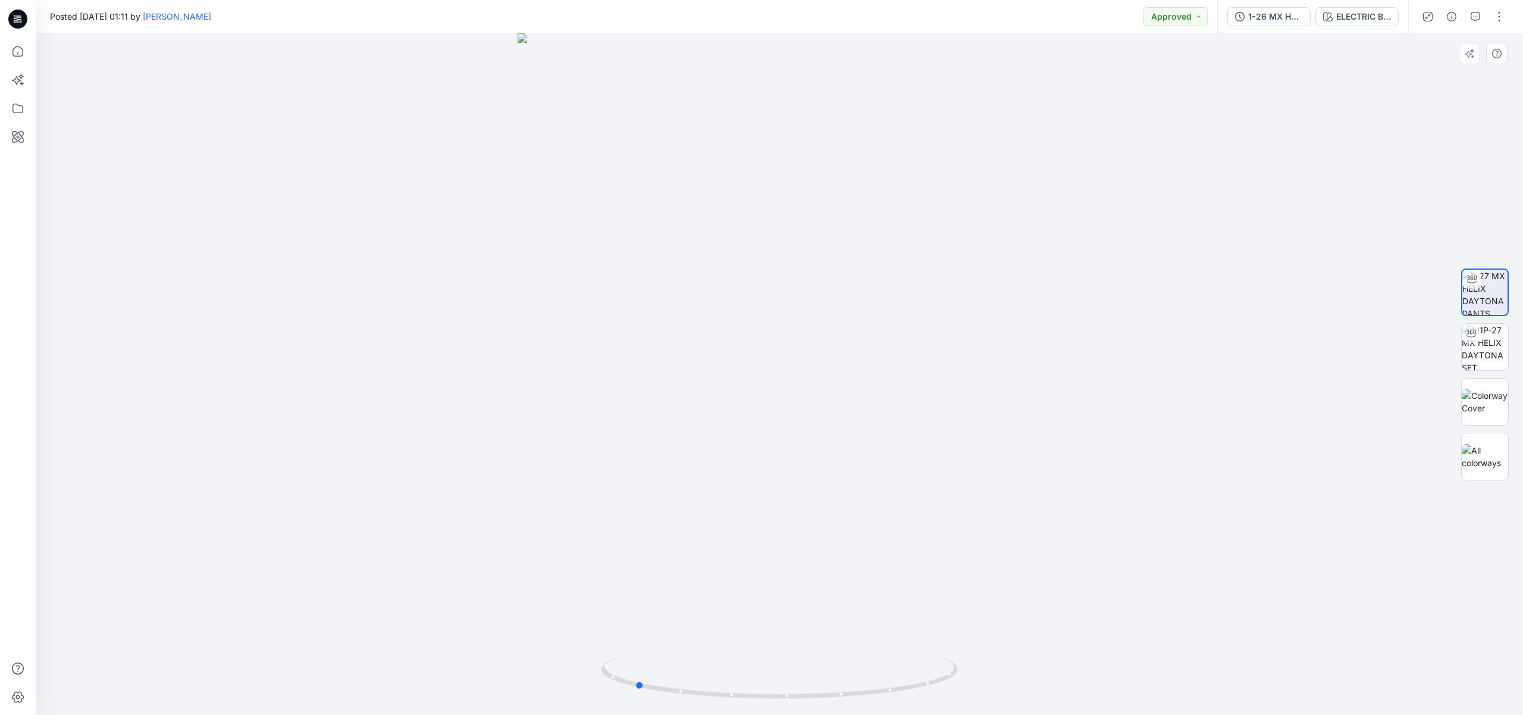
drag, startPoint x: 841, startPoint y: 408, endPoint x: 731, endPoint y: 403, distance: 110.2
click at [731, 403] on div at bounding box center [779, 373] width 1487 height 681
drag, startPoint x: 536, startPoint y: 30, endPoint x: 523, endPoint y: 27, distance: 13.6
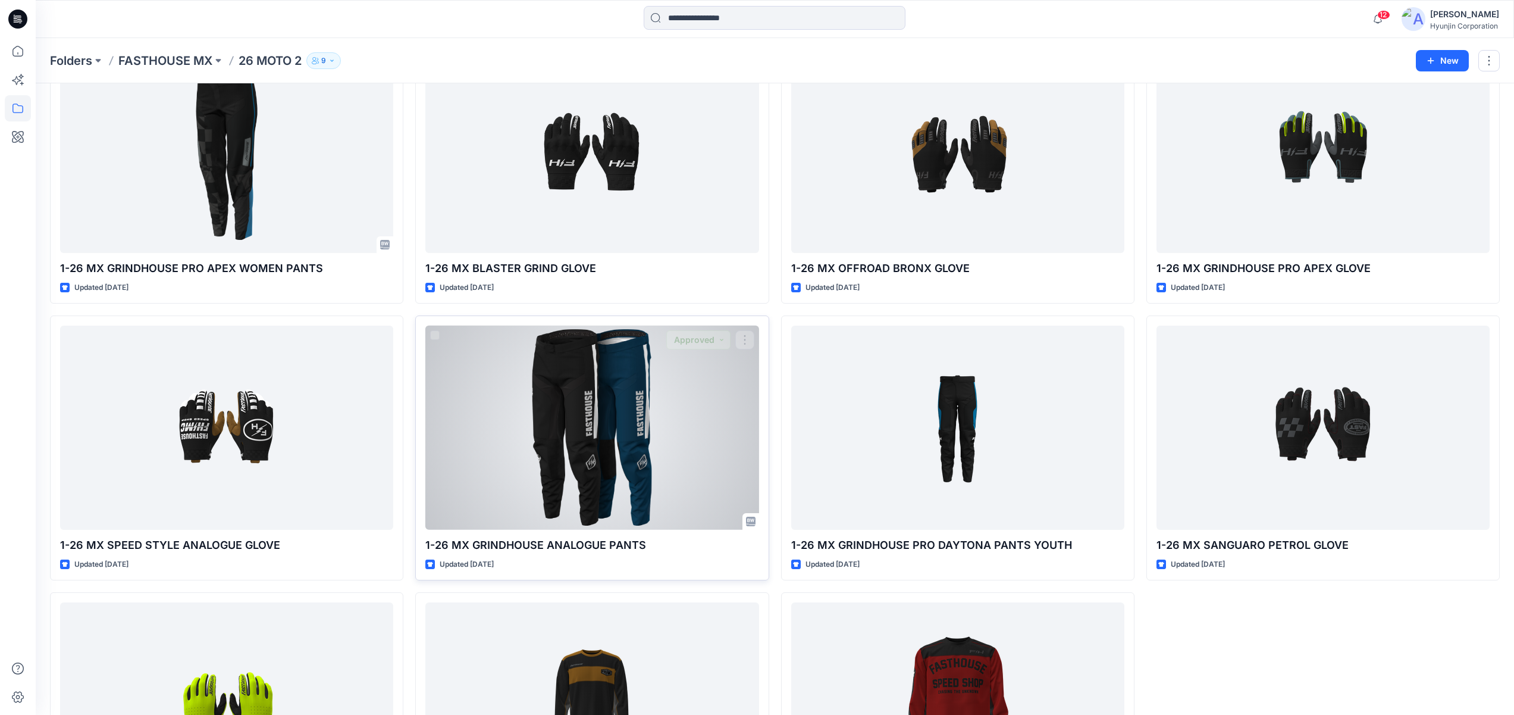
scroll to position [1359, 0]
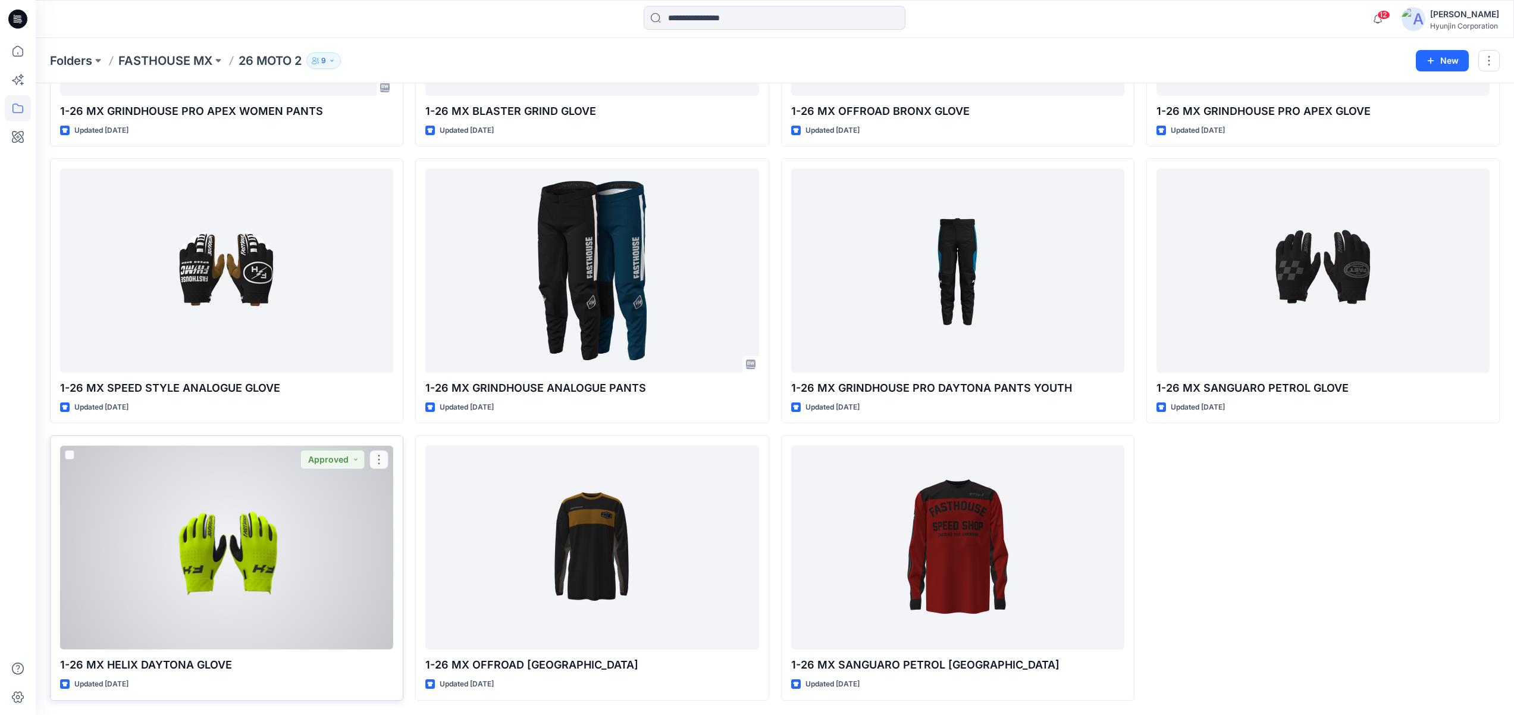
click at [290, 505] on div at bounding box center [226, 547] width 333 height 204
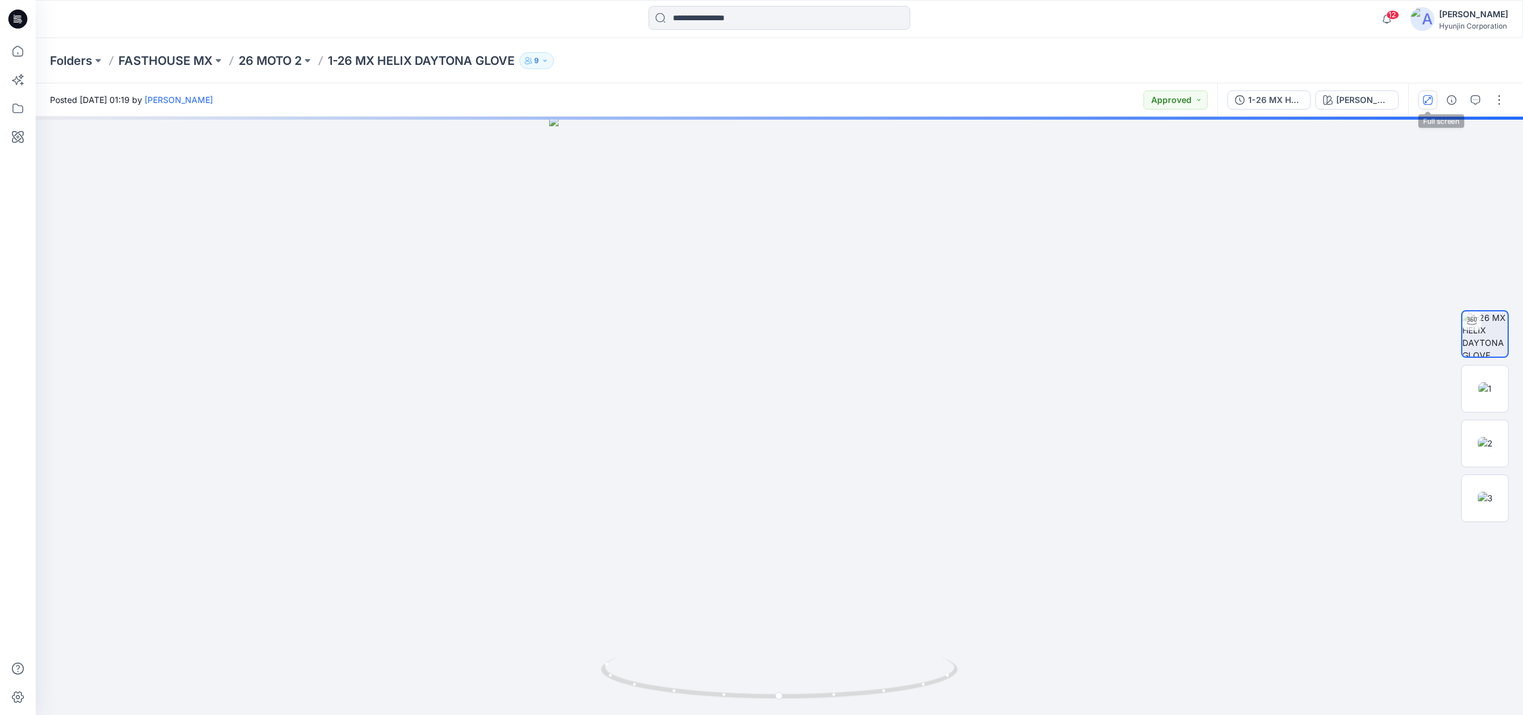
click at [1432, 104] on icon "button" at bounding box center [1428, 100] width 10 height 10
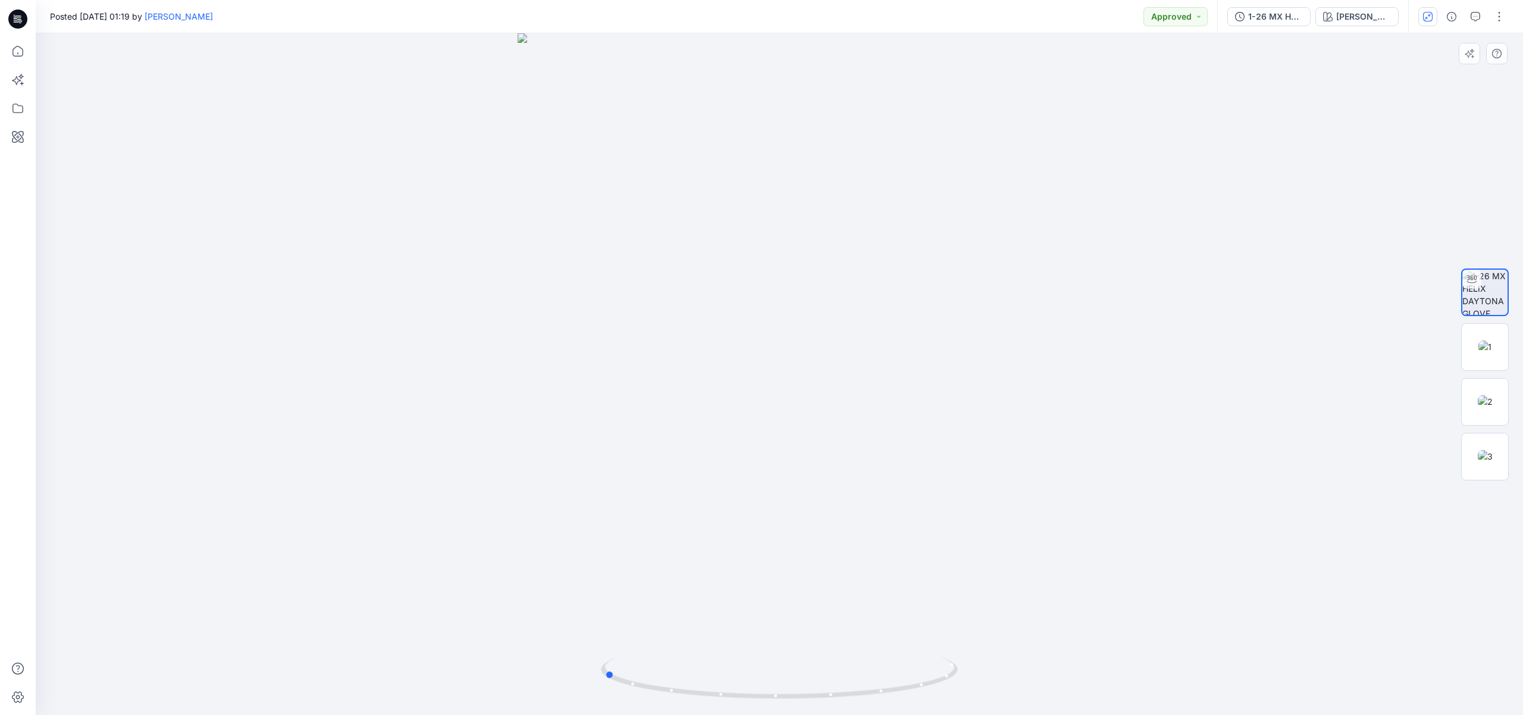
drag, startPoint x: 830, startPoint y: 414, endPoint x: 663, endPoint y: 413, distance: 166.6
click at [663, 413] on div at bounding box center [779, 373] width 1487 height 681
click at [1377, 18] on div "FLO GREEN" at bounding box center [1363, 16] width 55 height 13
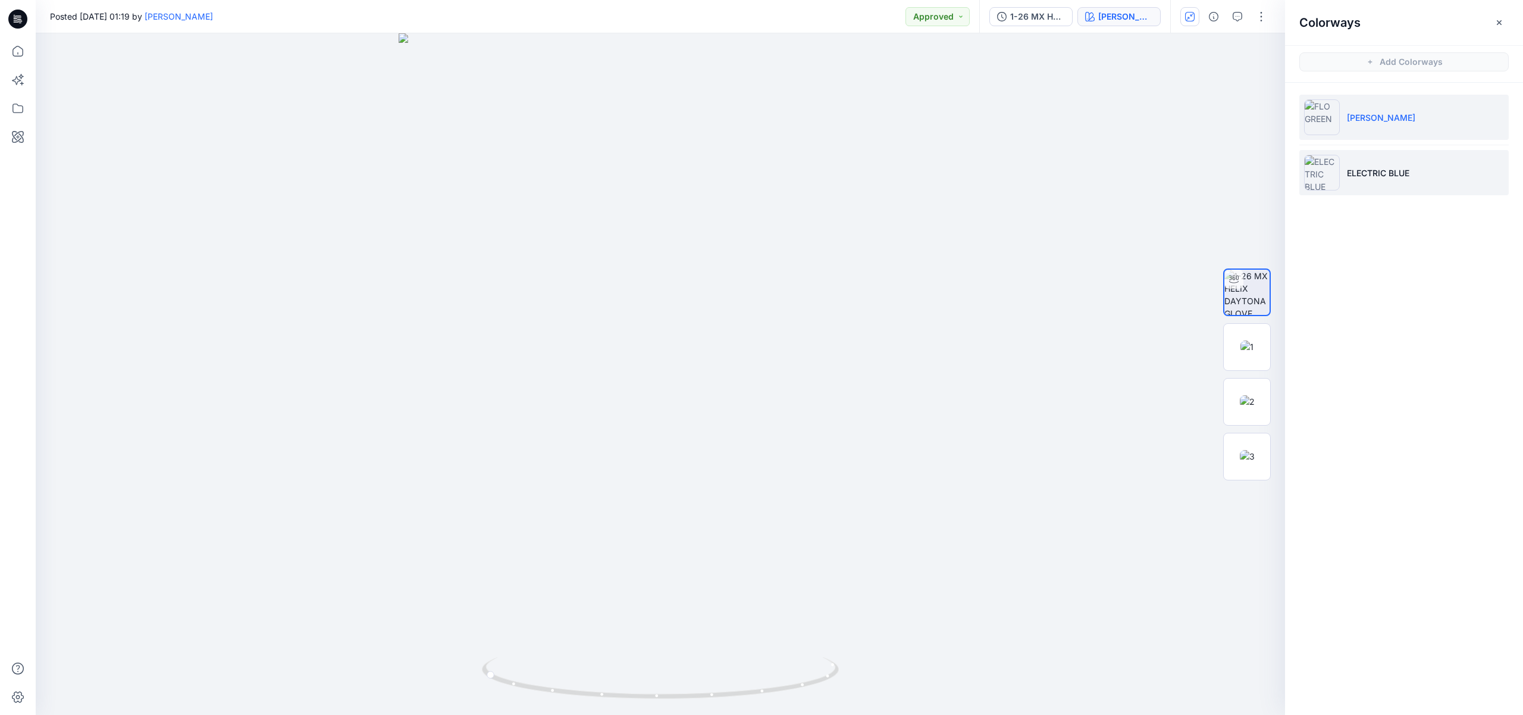
click at [1373, 177] on p "ELECTRIC BLUE" at bounding box center [1378, 173] width 62 height 12
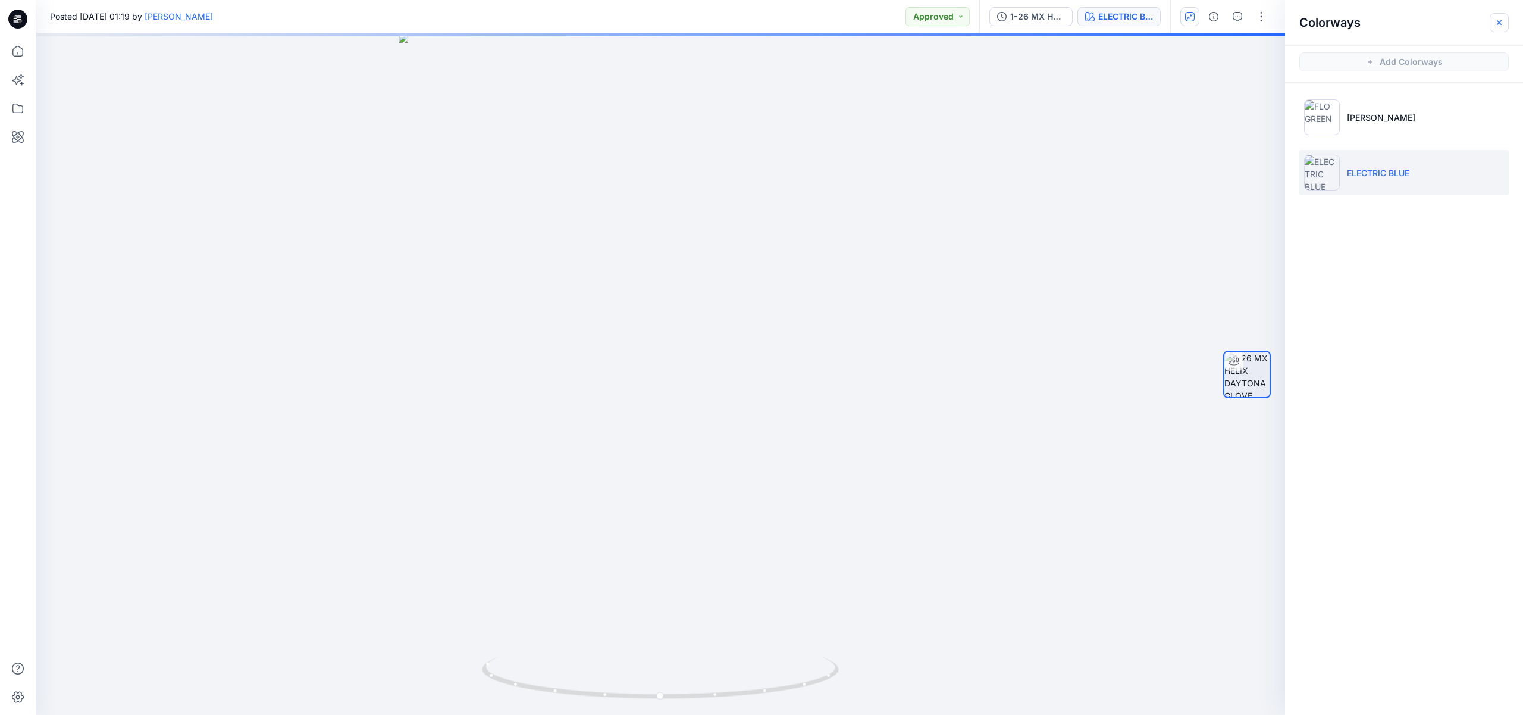
click at [1504, 20] on button "button" at bounding box center [1499, 22] width 19 height 19
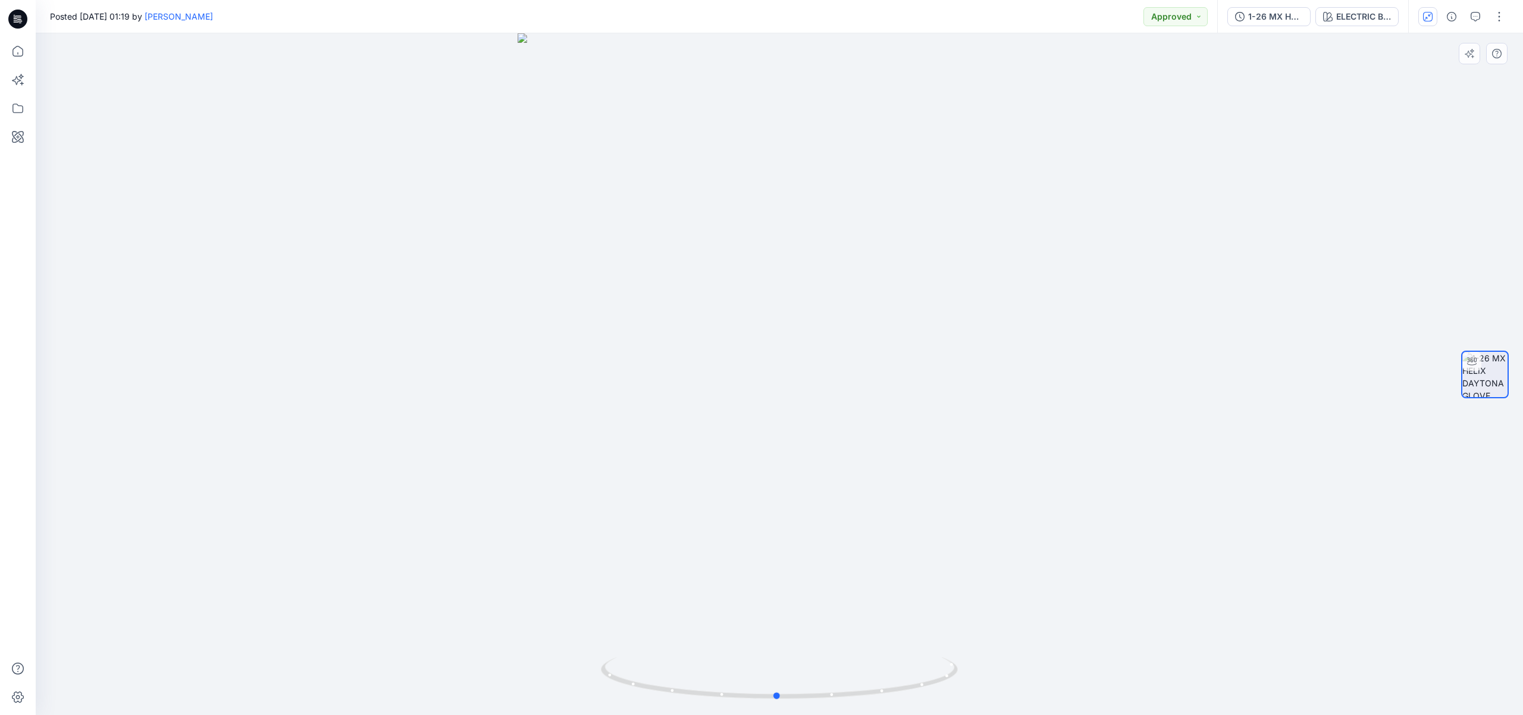
drag, startPoint x: 970, startPoint y: 365, endPoint x: 995, endPoint y: 373, distance: 25.8
click at [995, 373] on div at bounding box center [779, 373] width 1487 height 681
drag, startPoint x: 1004, startPoint y: 372, endPoint x: 846, endPoint y: 386, distance: 158.8
click at [846, 386] on div at bounding box center [779, 373] width 1487 height 681
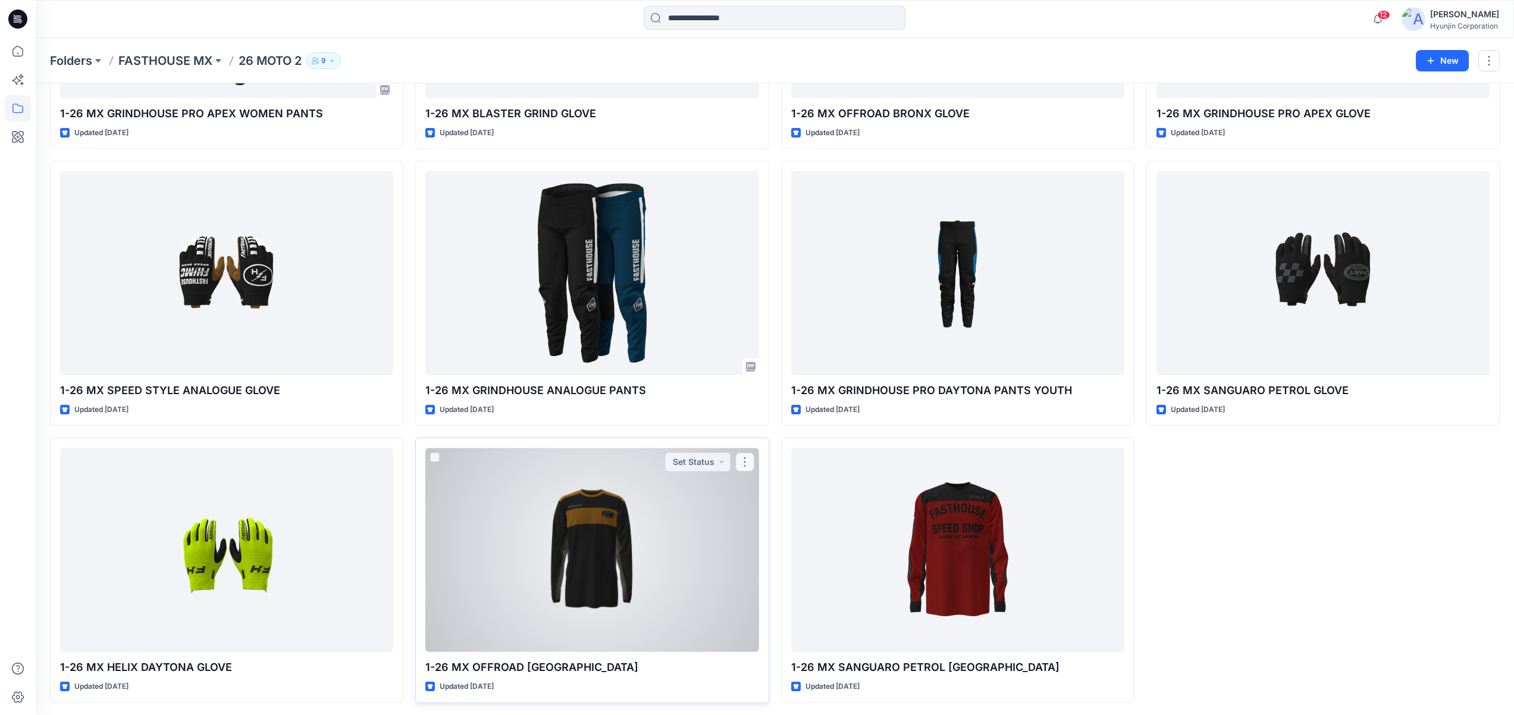
scroll to position [1359, 0]
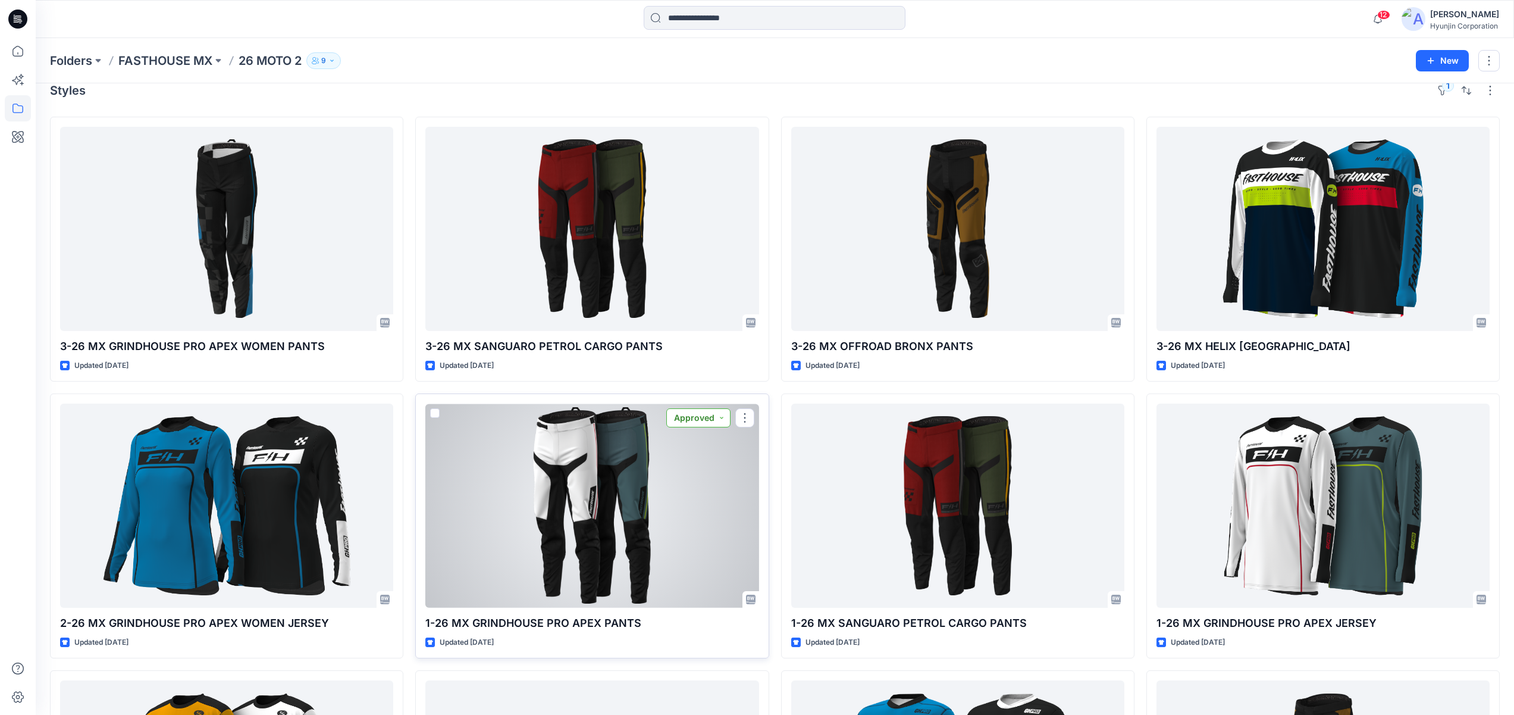
scroll to position [0, 0]
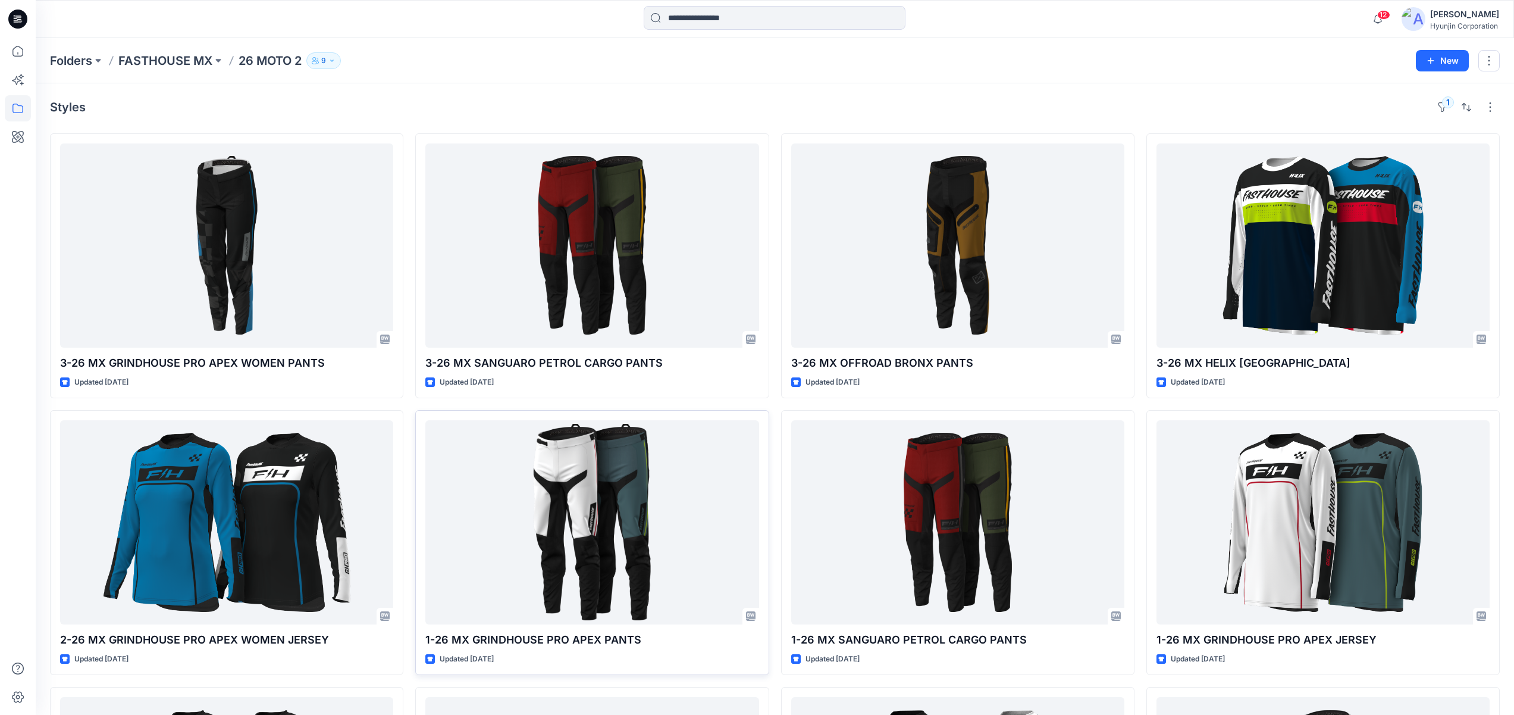
click at [926, 52] on div "Folders FASTHOUSE MX 26 MOTO 2 9" at bounding box center [728, 60] width 1357 height 17
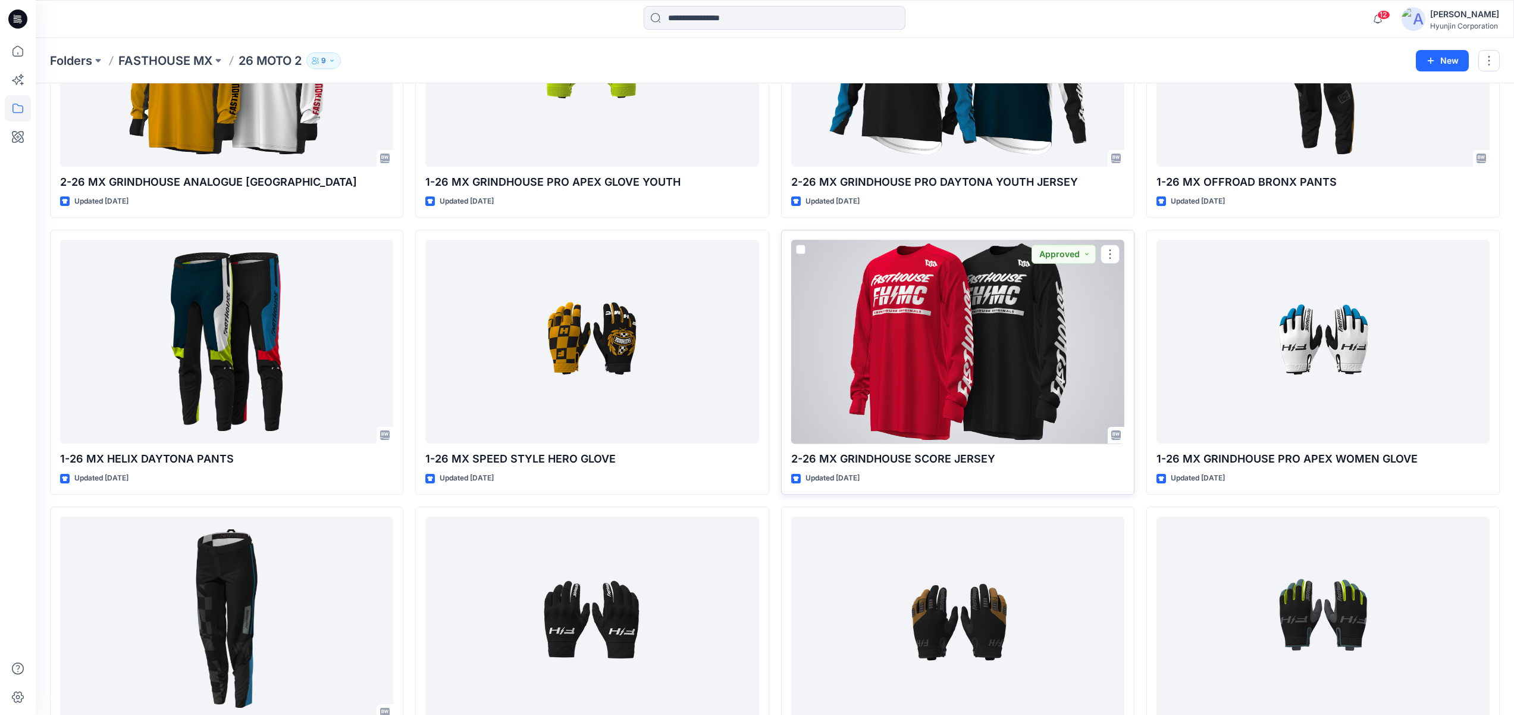
scroll to position [892, 0]
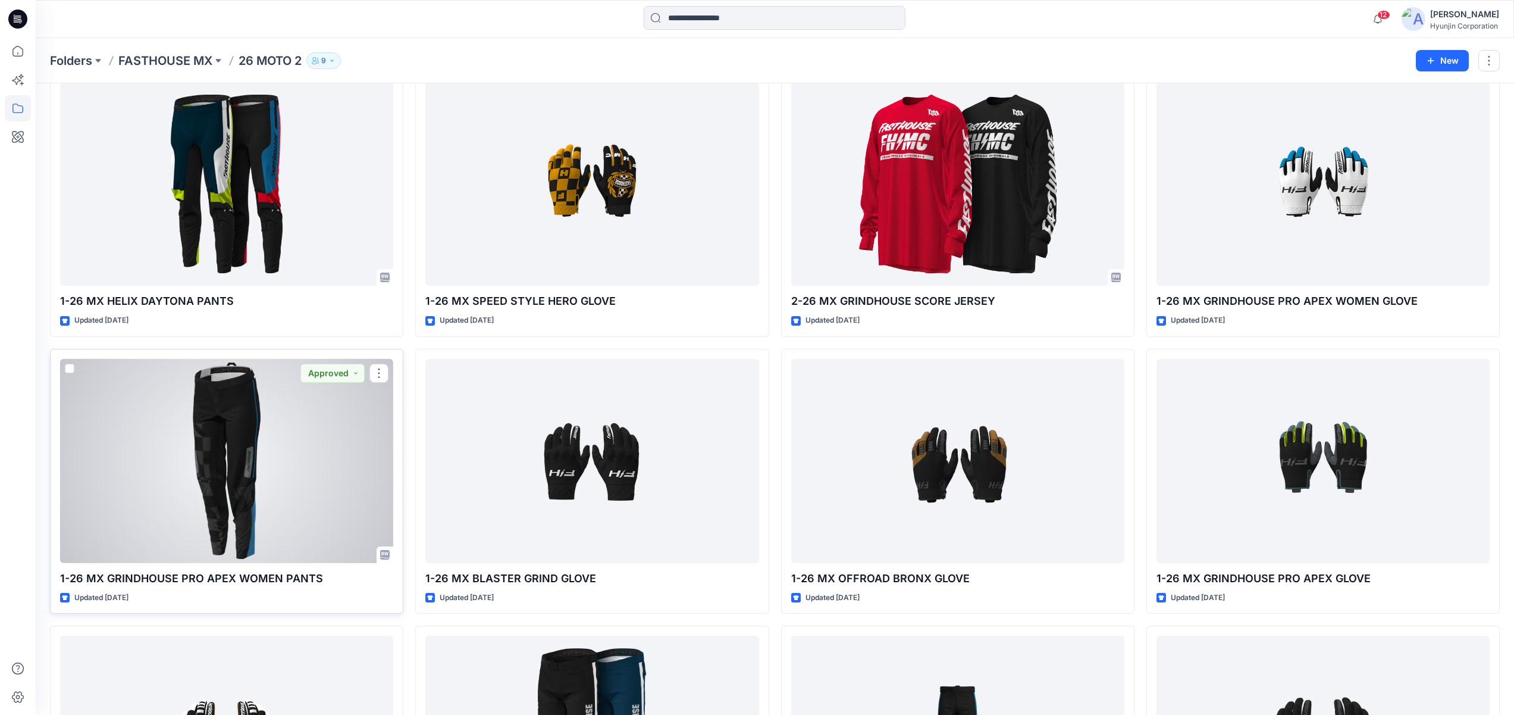
click at [220, 443] on div at bounding box center [226, 461] width 333 height 204
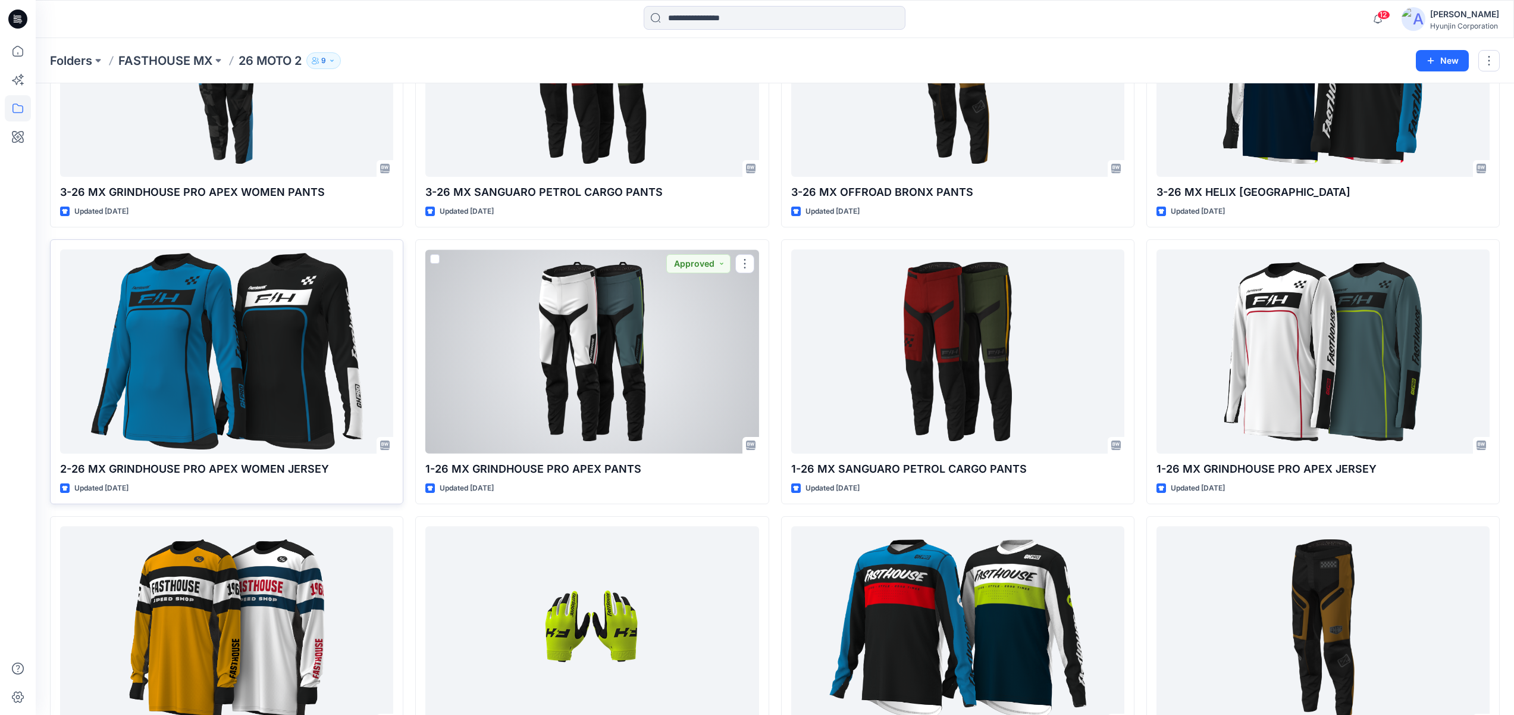
scroll to position [173, 0]
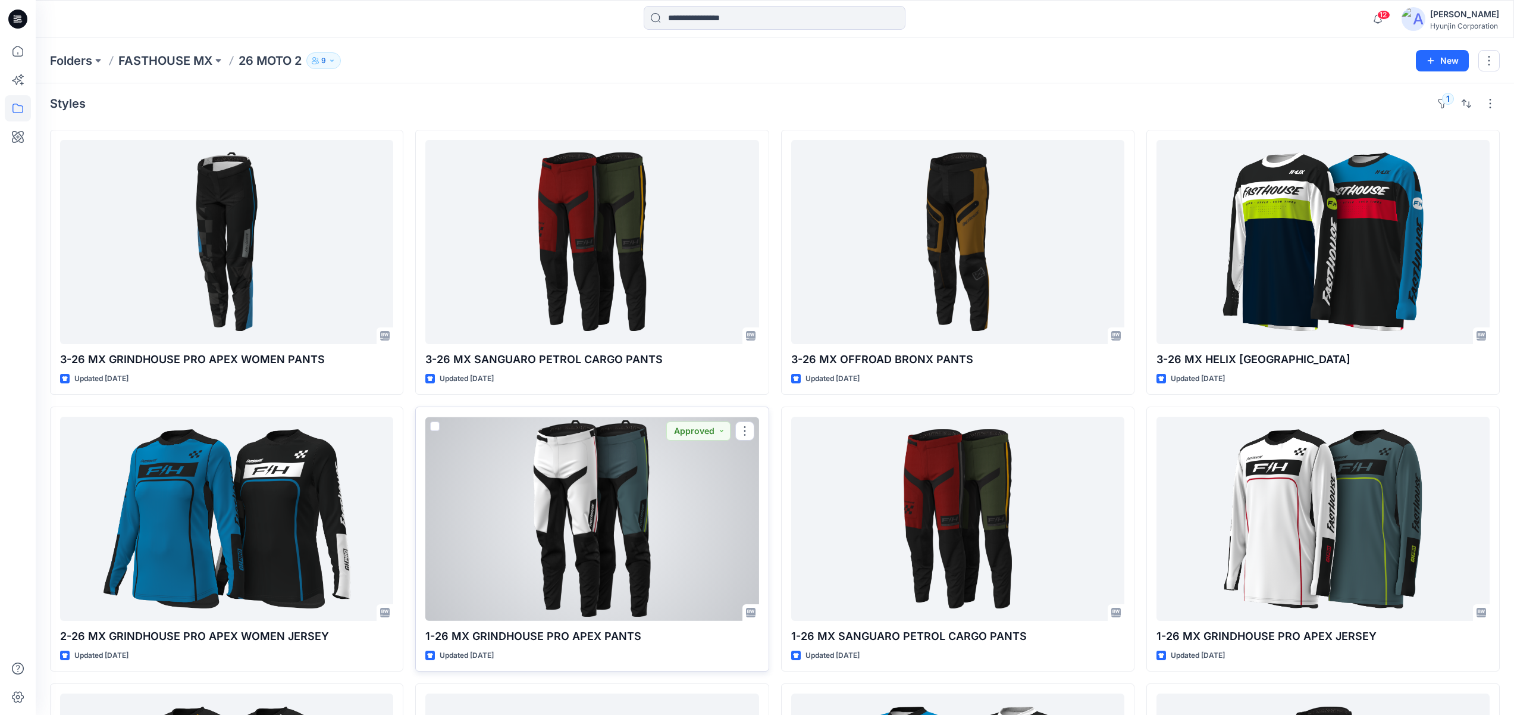
scroll to position [0, 0]
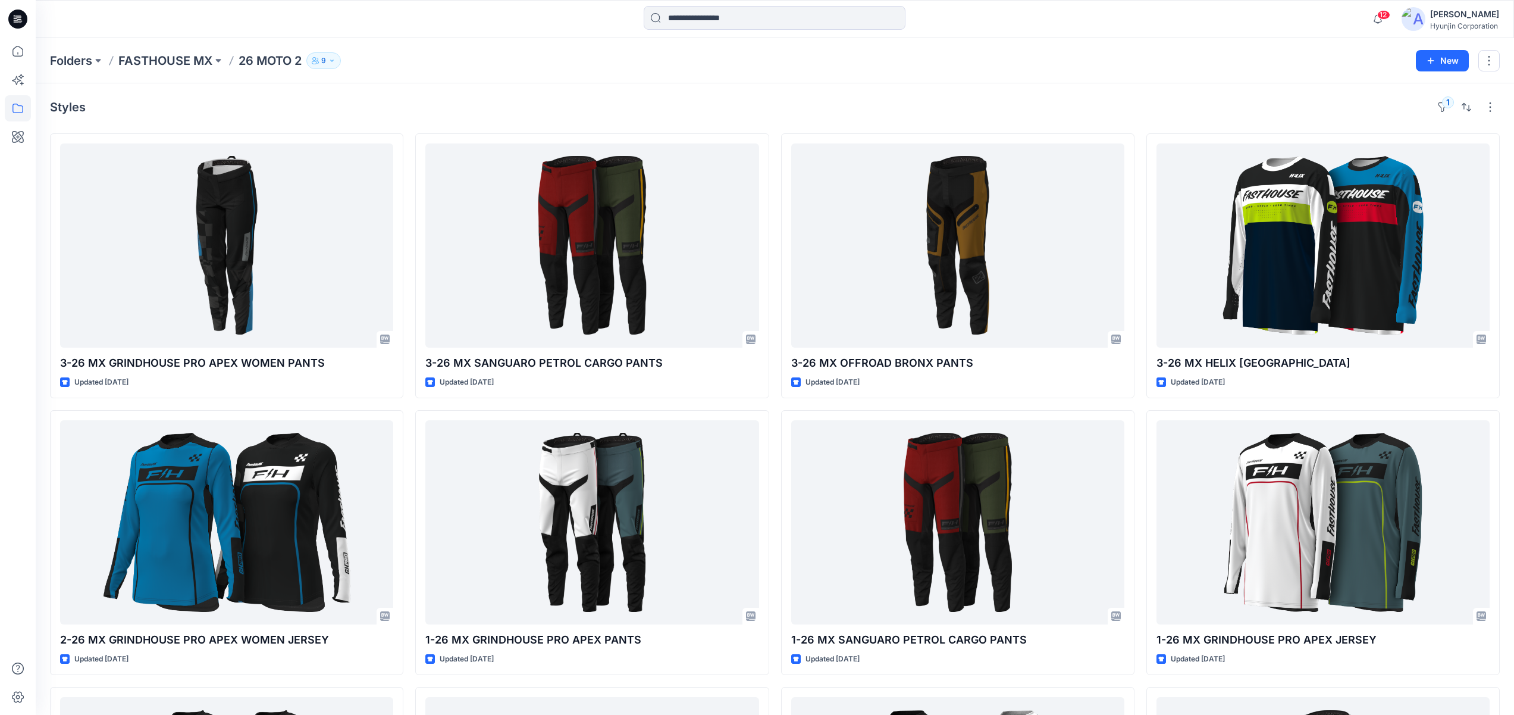
click at [615, 55] on div "Folders FASTHOUSE MX 26 MOTO 2 9" at bounding box center [728, 60] width 1357 height 17
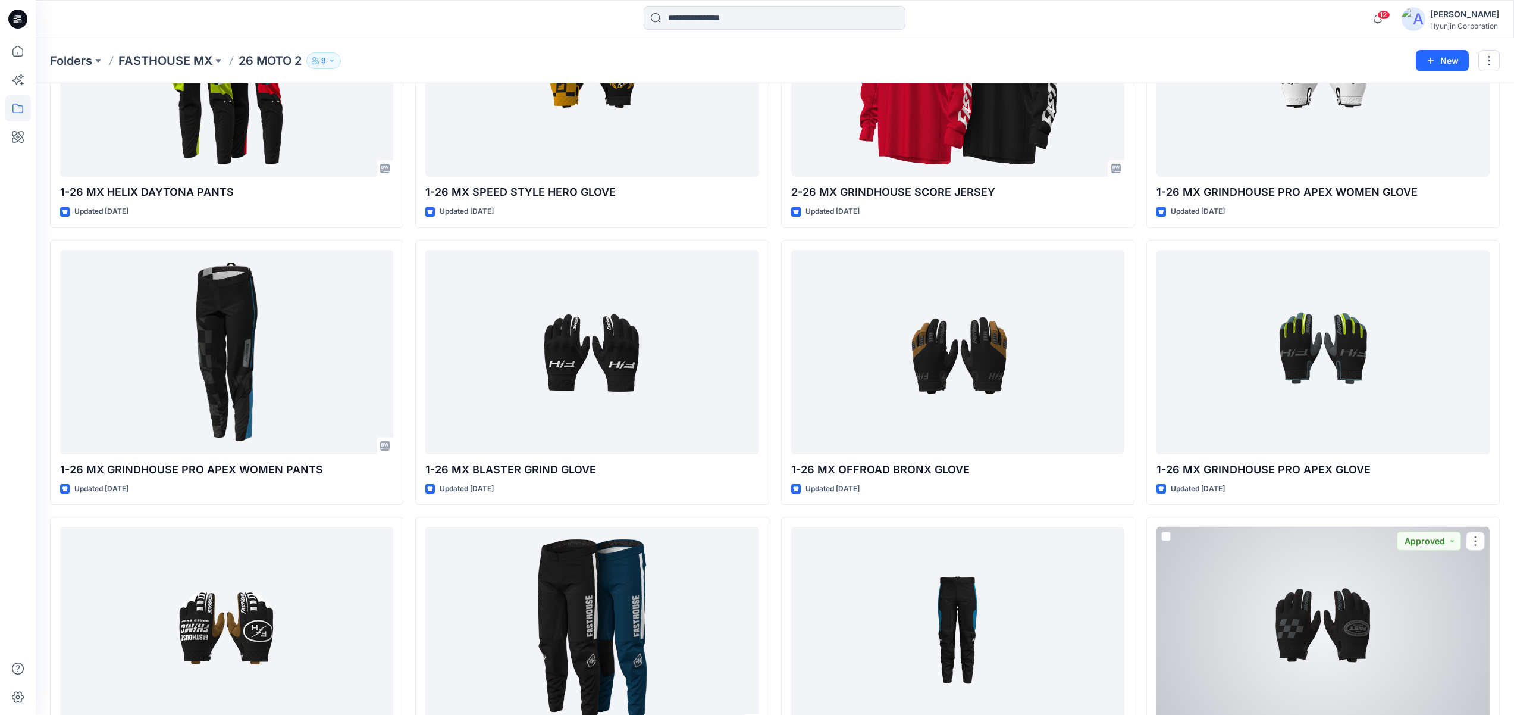
scroll to position [1359, 0]
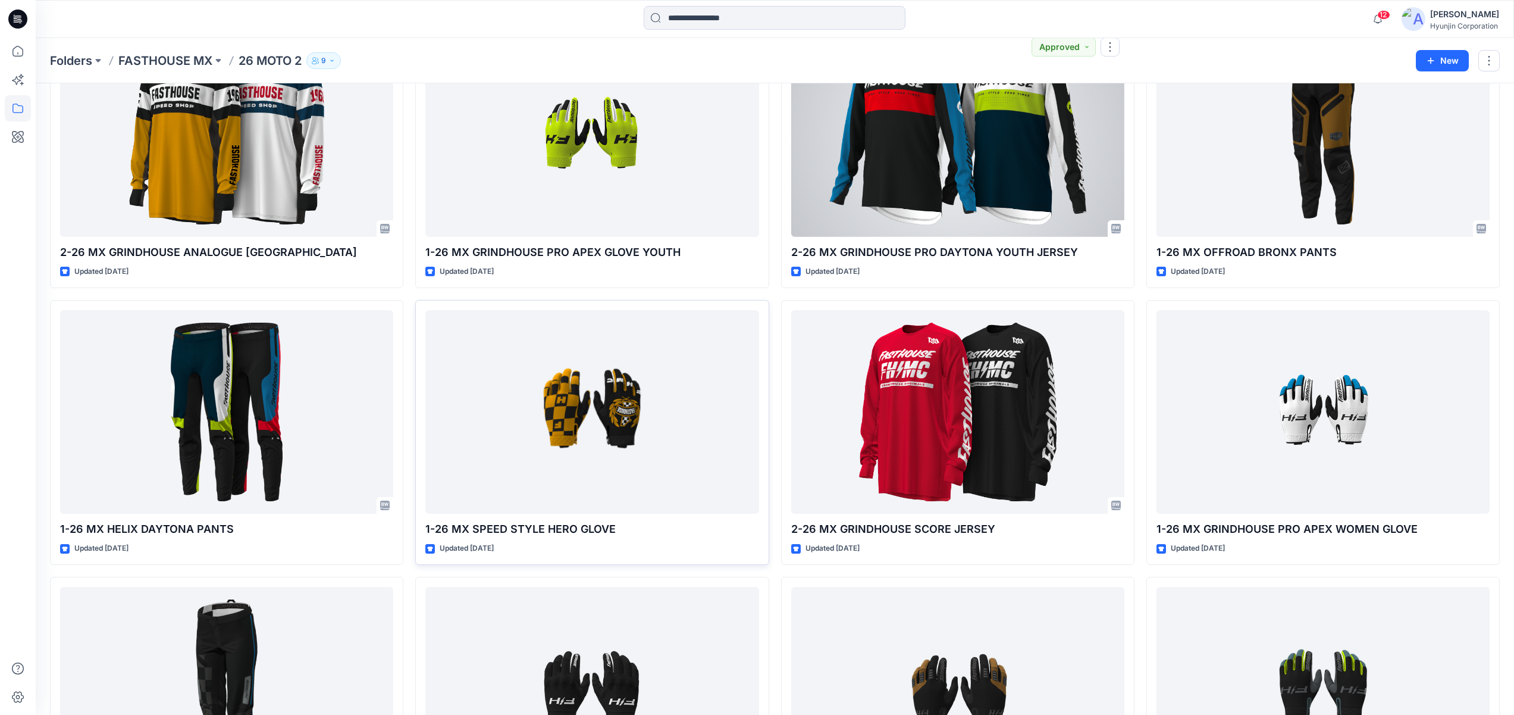
scroll to position [662, 0]
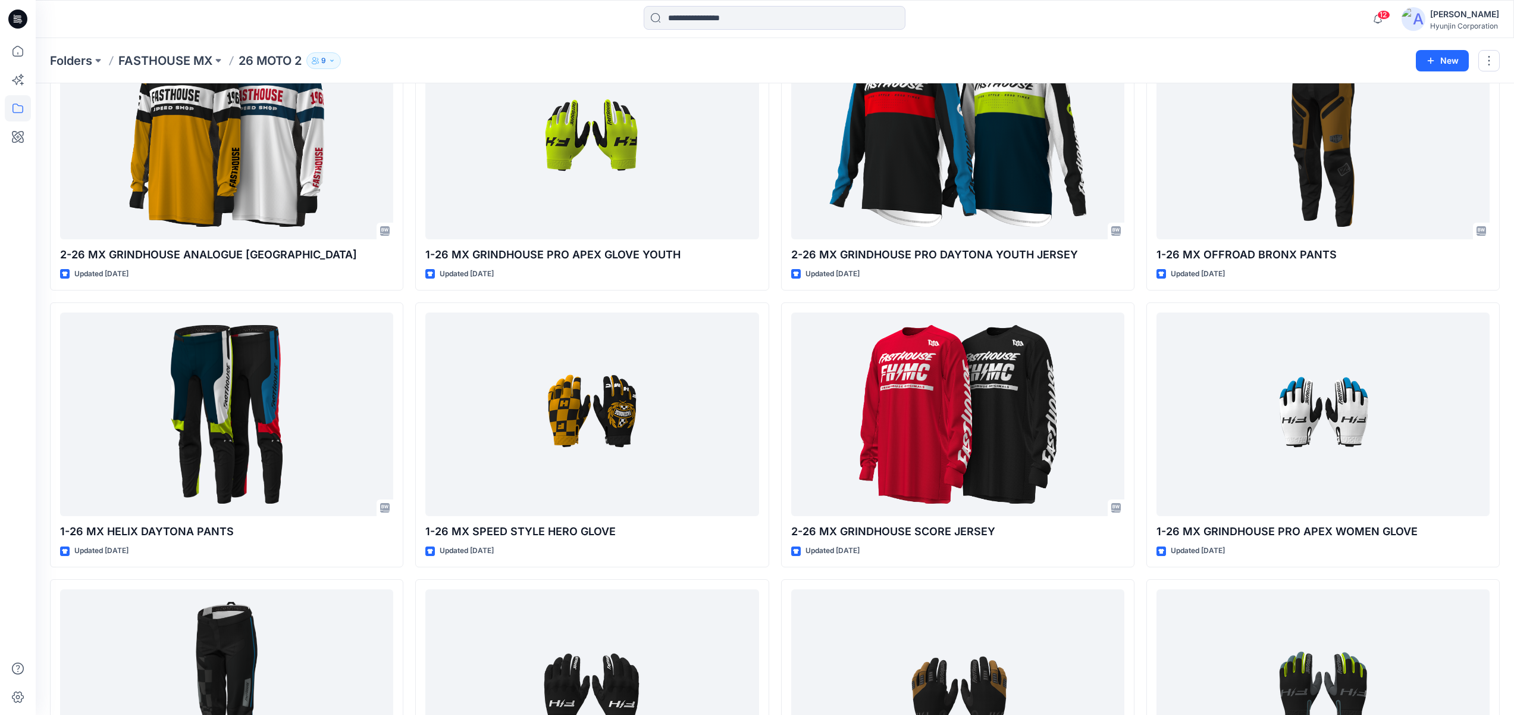
click at [775, 345] on div "3-26 MX GRINDHOUSE PRO APEX WOMEN PANTS Updated 2 months ago 2-26 MX GRINDHOUSE…" at bounding box center [775, 435] width 1450 height 1926
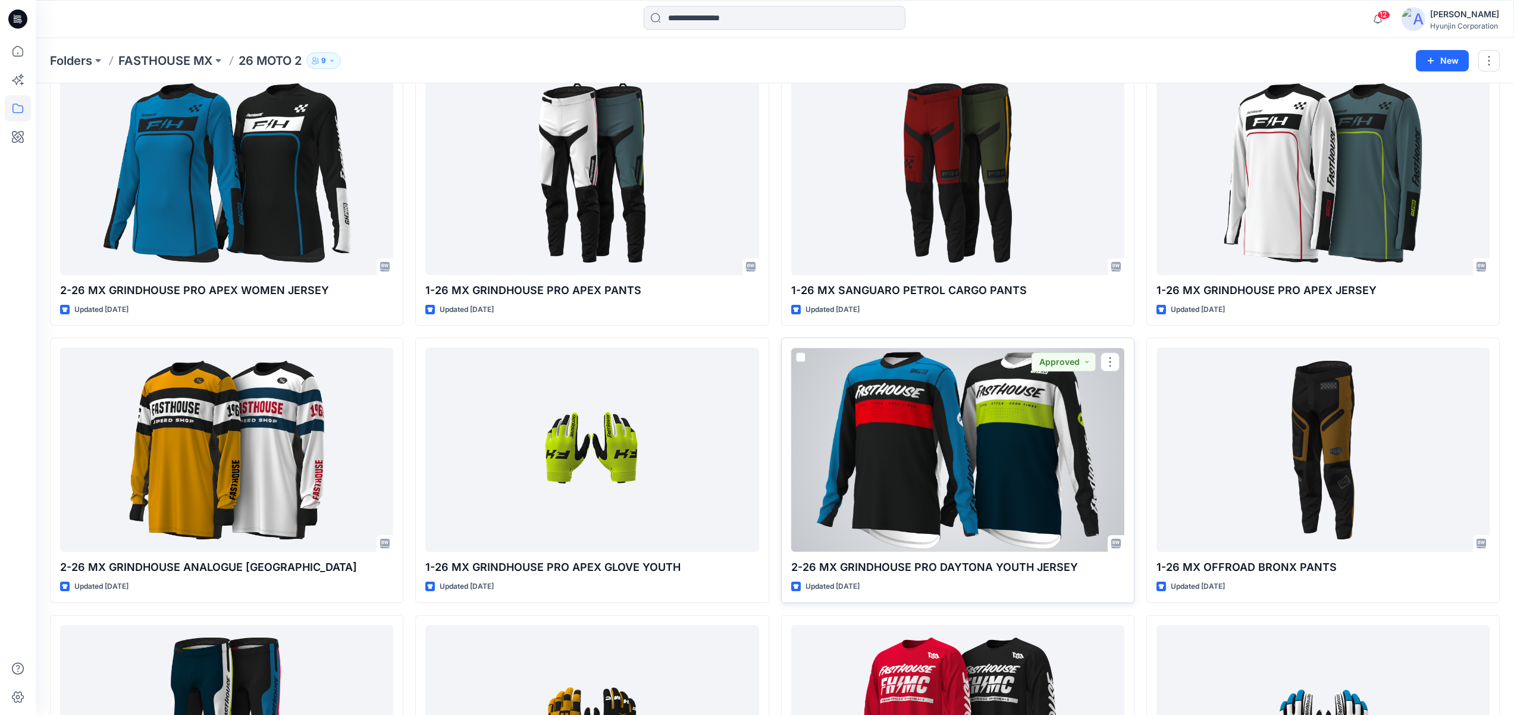
scroll to position [300, 0]
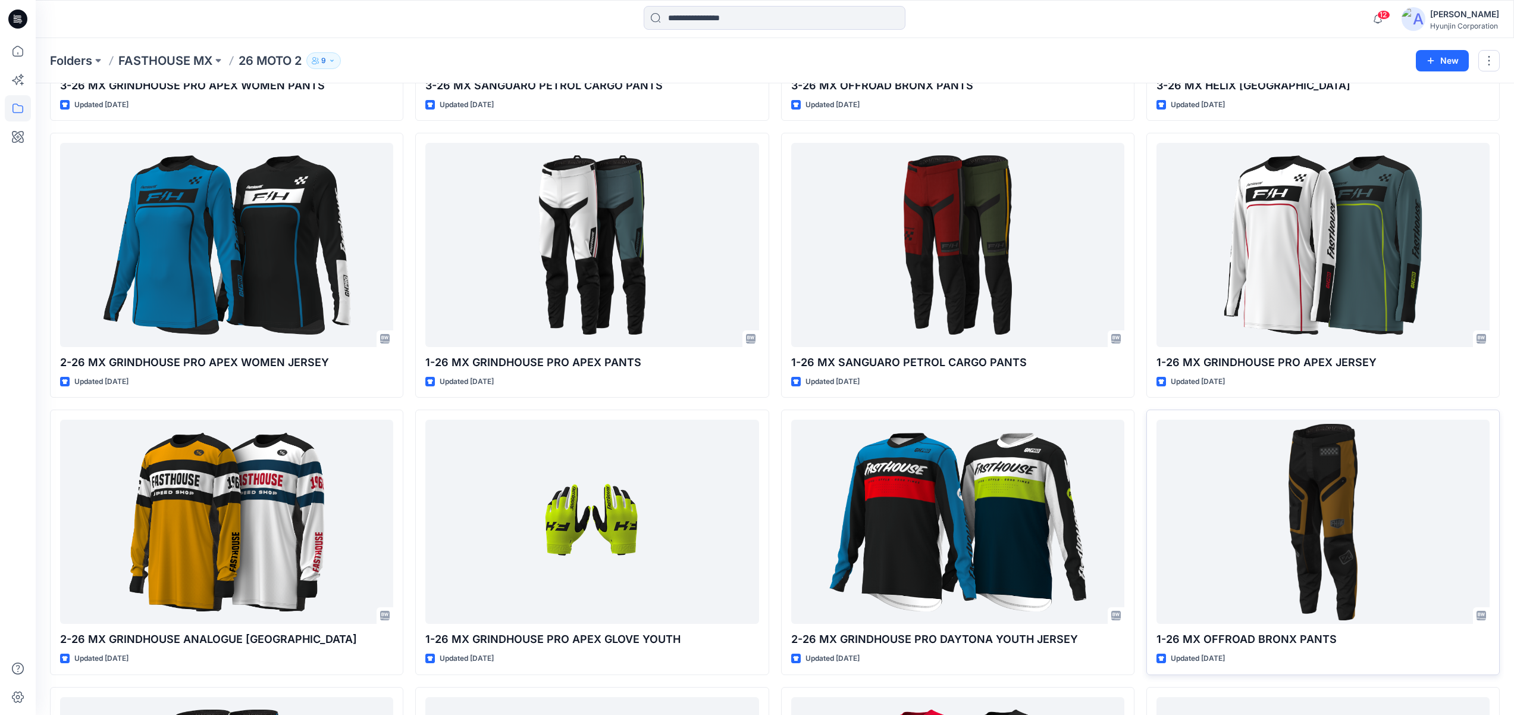
scroll to position [322, 0]
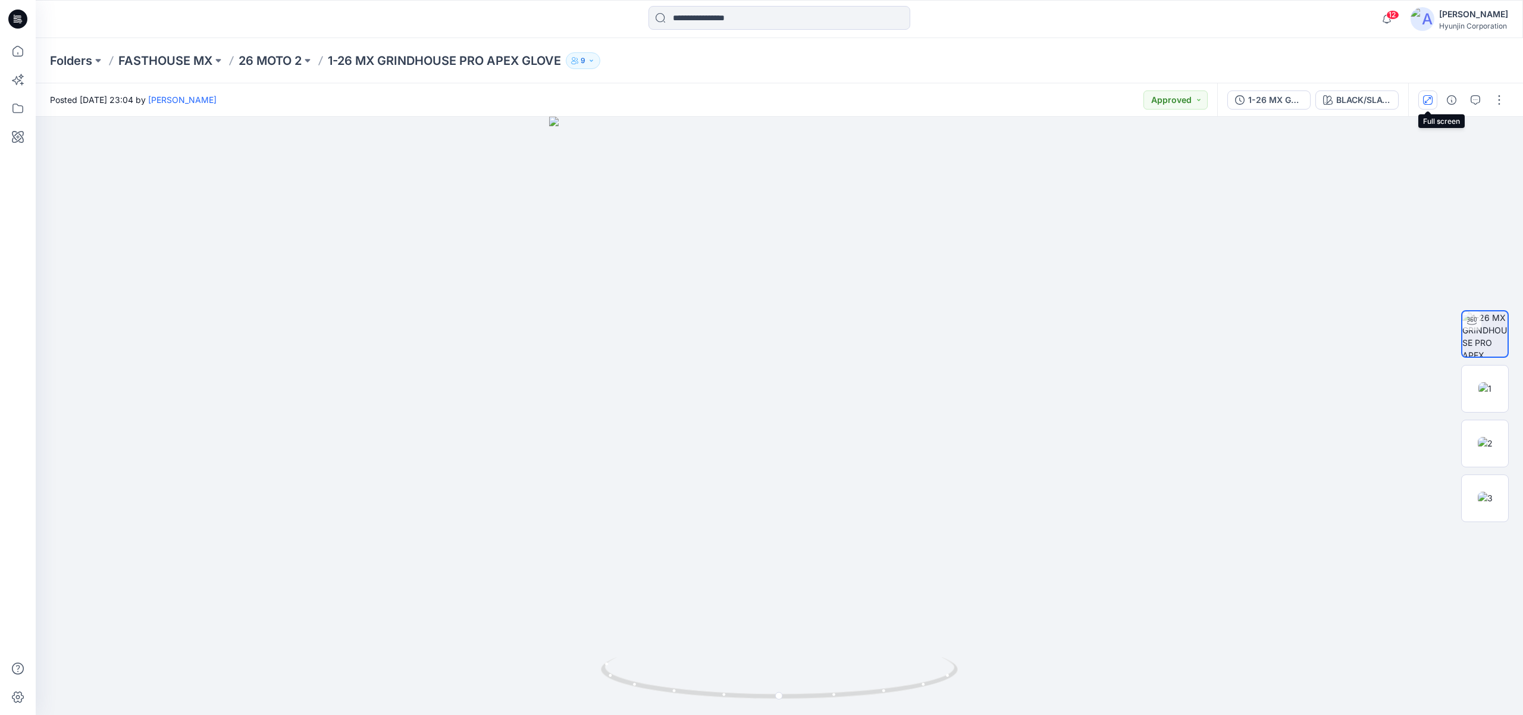
click at [1436, 104] on button "button" at bounding box center [1427, 99] width 19 height 19
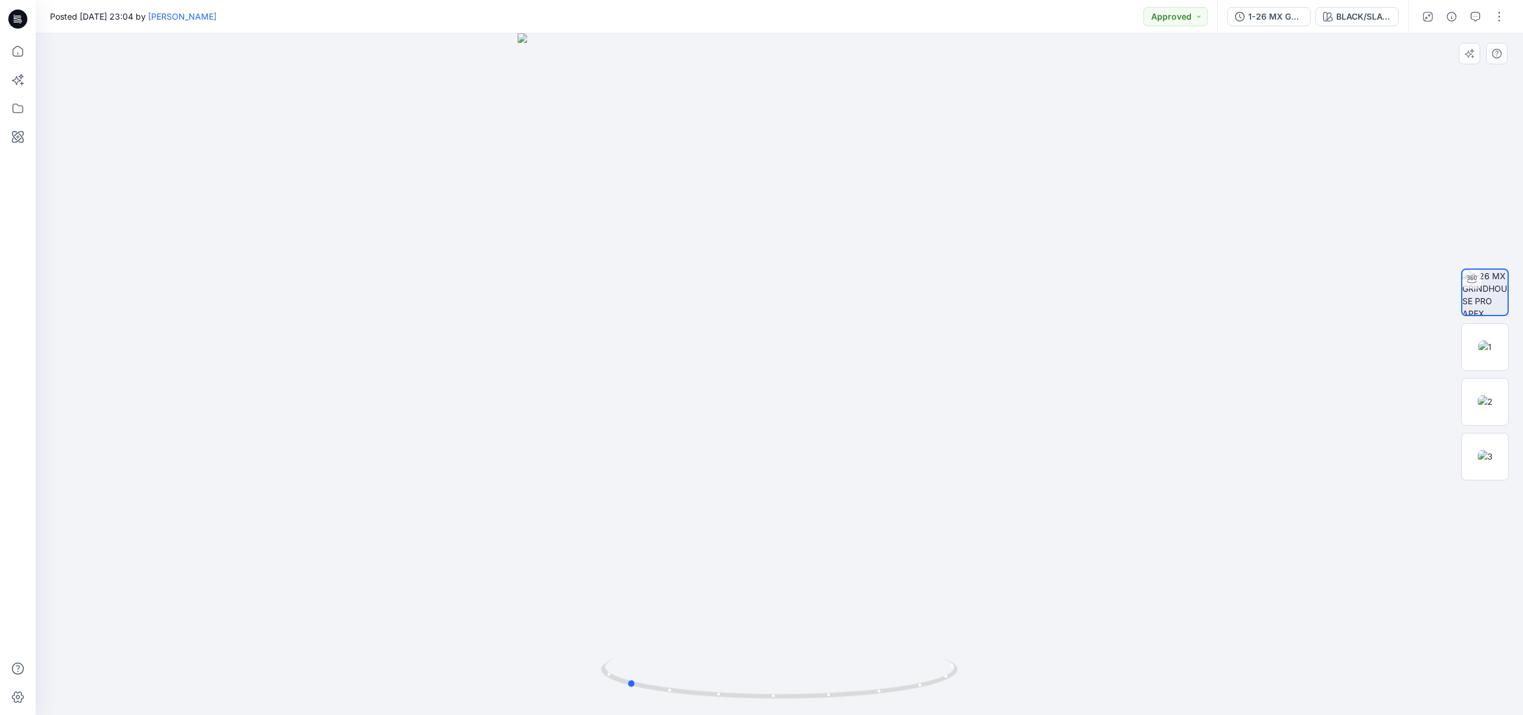
drag, startPoint x: 867, startPoint y: 459, endPoint x: 724, endPoint y: 452, distance: 143.6
click at [724, 452] on div at bounding box center [779, 373] width 1487 height 681
click at [1346, 20] on div "BLACK/SLATE" at bounding box center [1363, 16] width 55 height 13
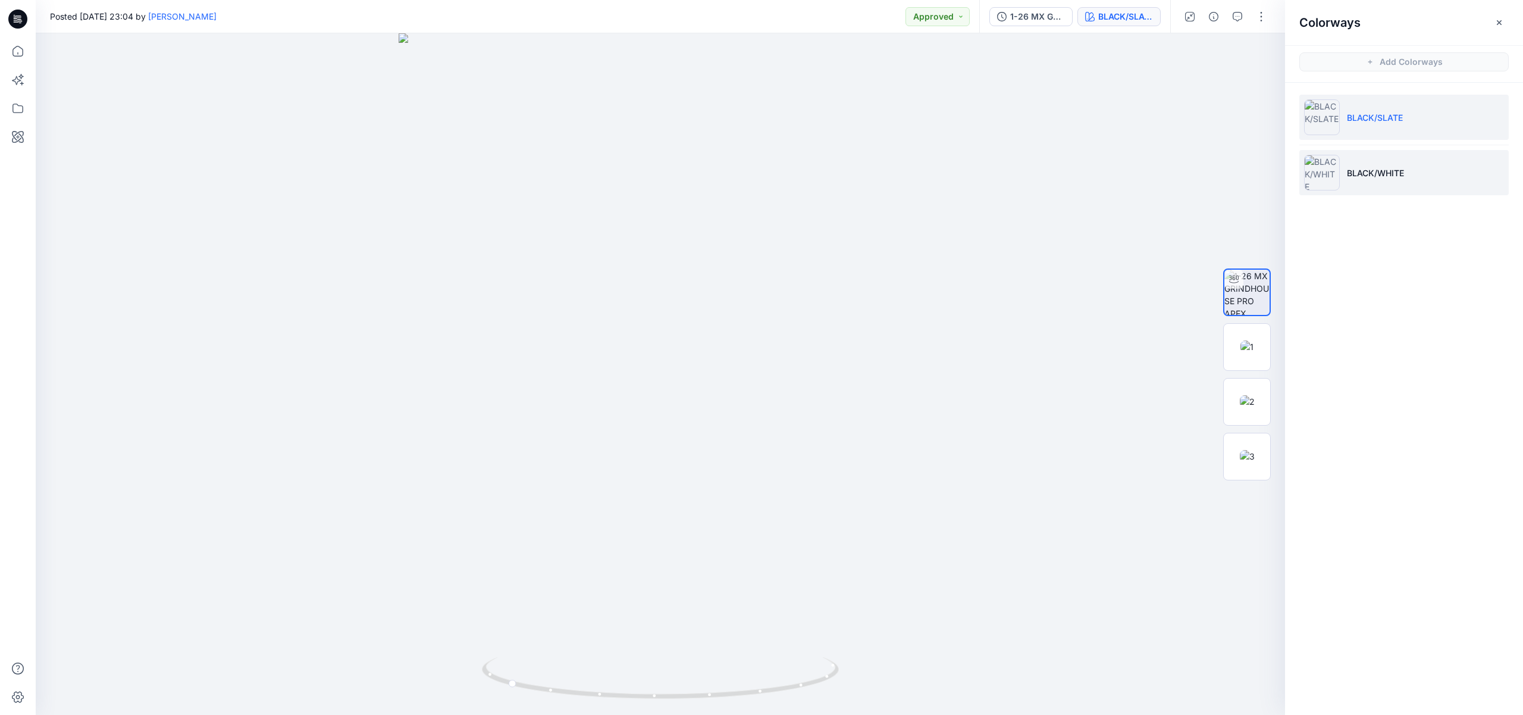
click at [1355, 169] on p "BLACK/WHITE" at bounding box center [1375, 173] width 57 height 12
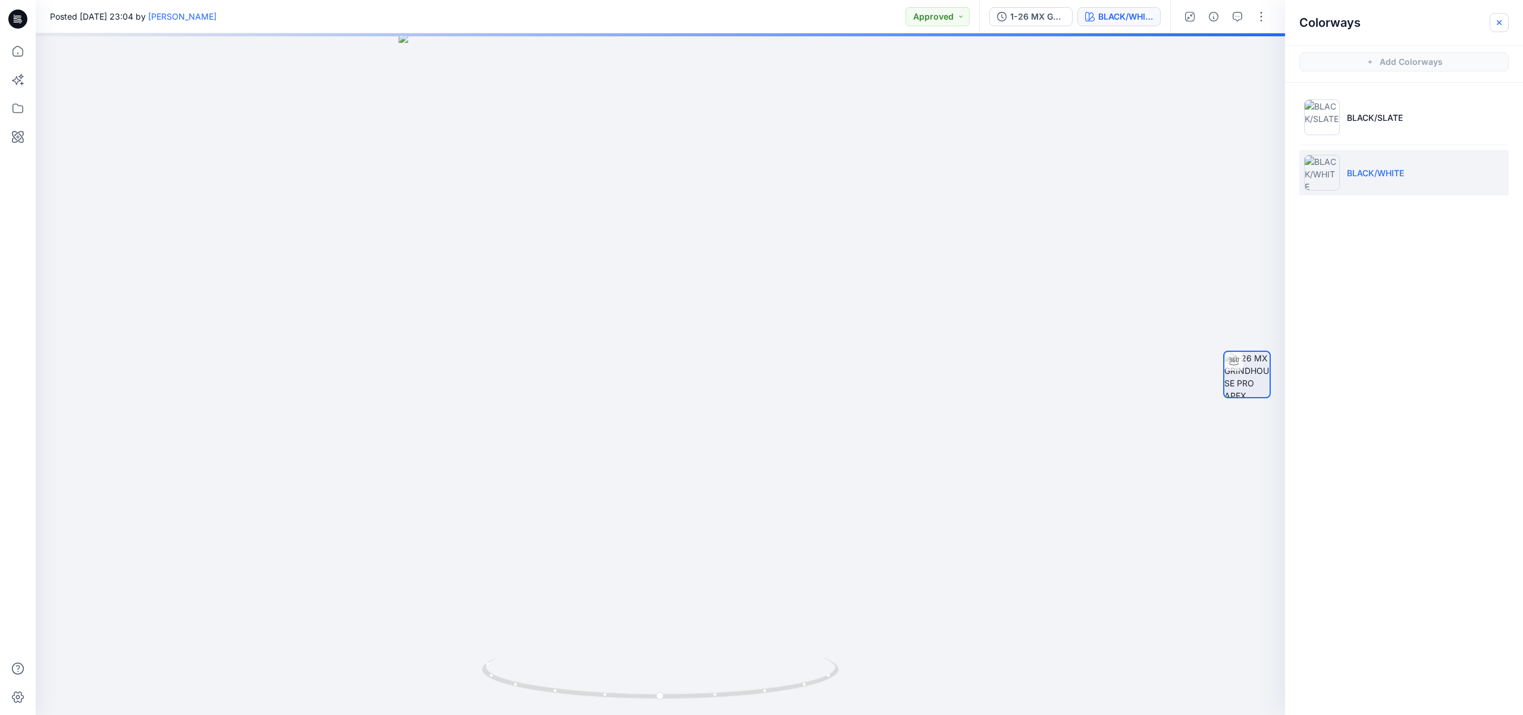
click at [1504, 18] on icon "button" at bounding box center [1500, 23] width 10 height 10
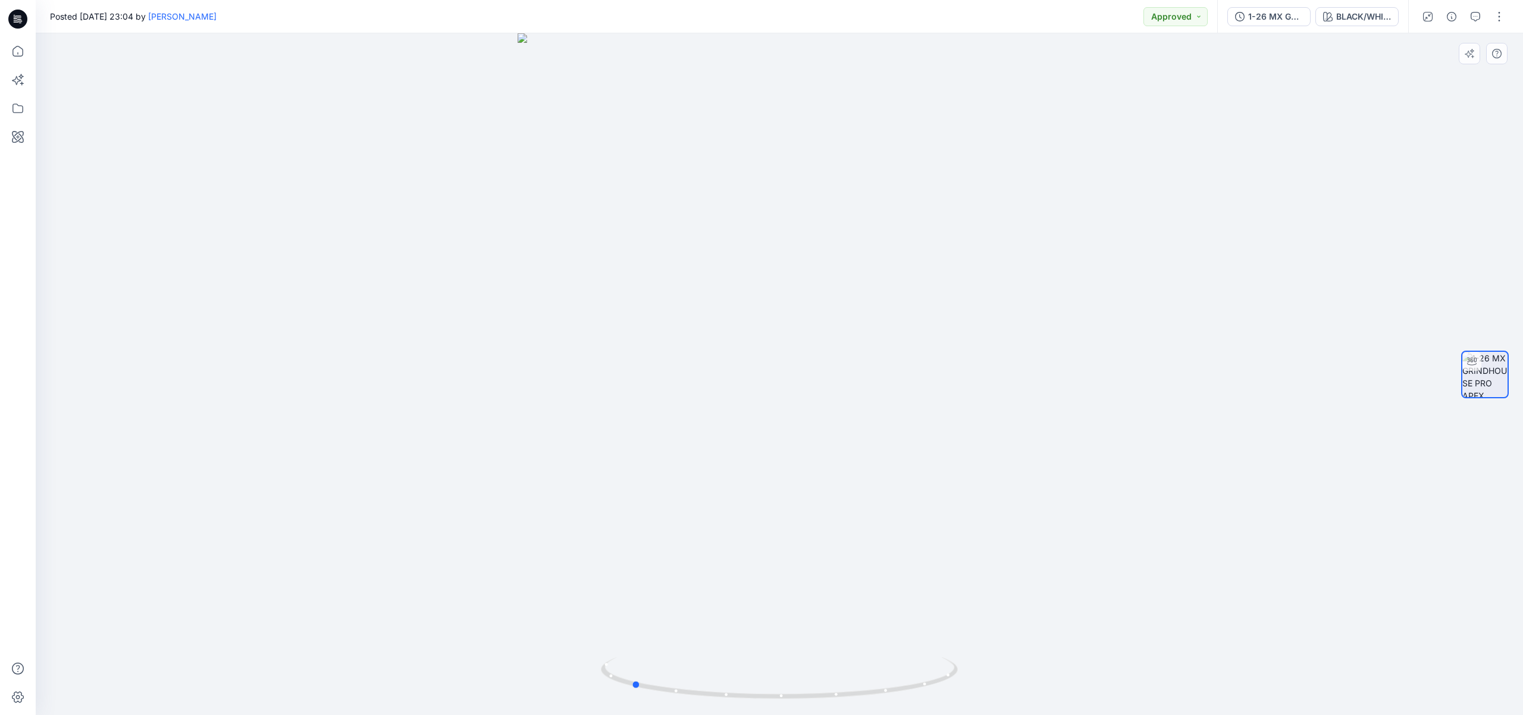
drag, startPoint x: 891, startPoint y: 310, endPoint x: 743, endPoint y: 324, distance: 148.8
click at [743, 324] on div at bounding box center [779, 373] width 1487 height 681
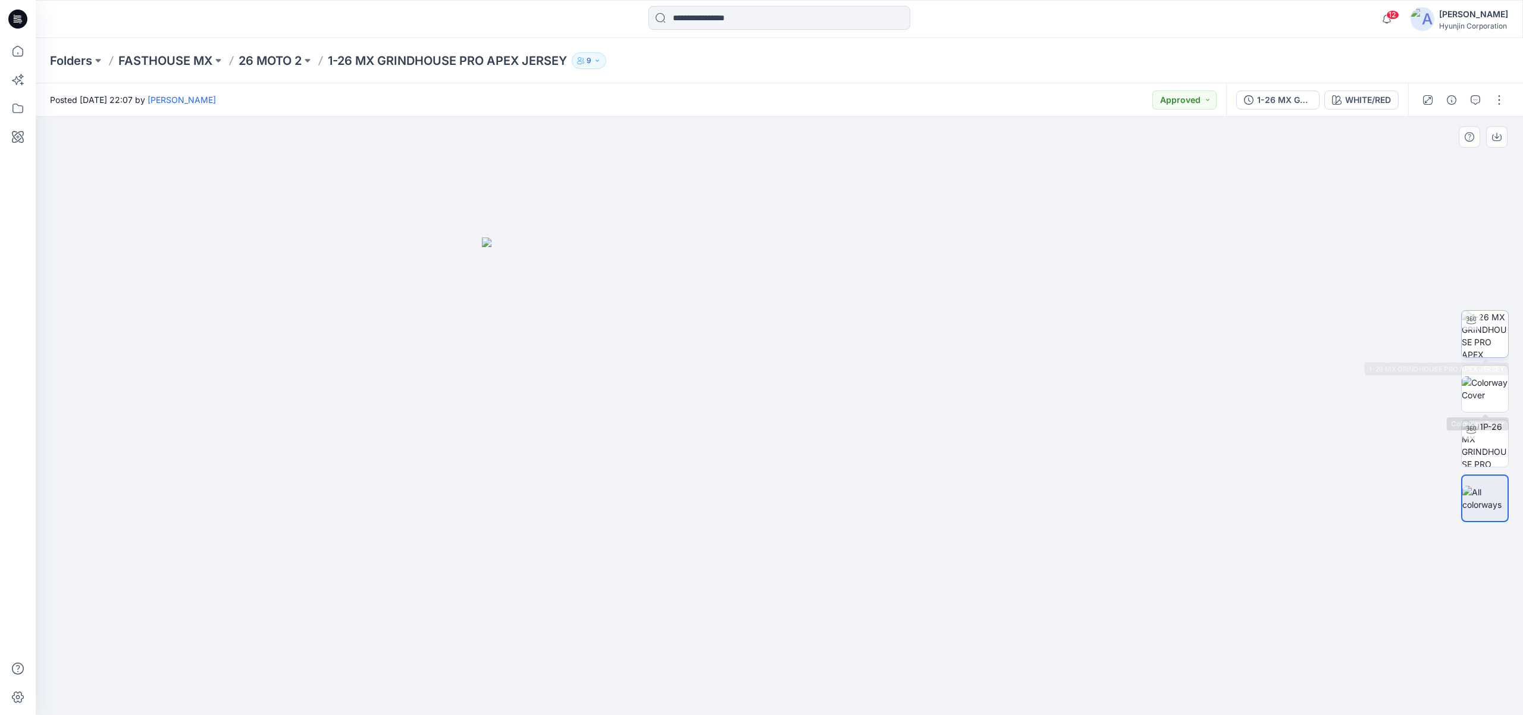
click at [1482, 333] on img at bounding box center [1485, 334] width 46 height 46
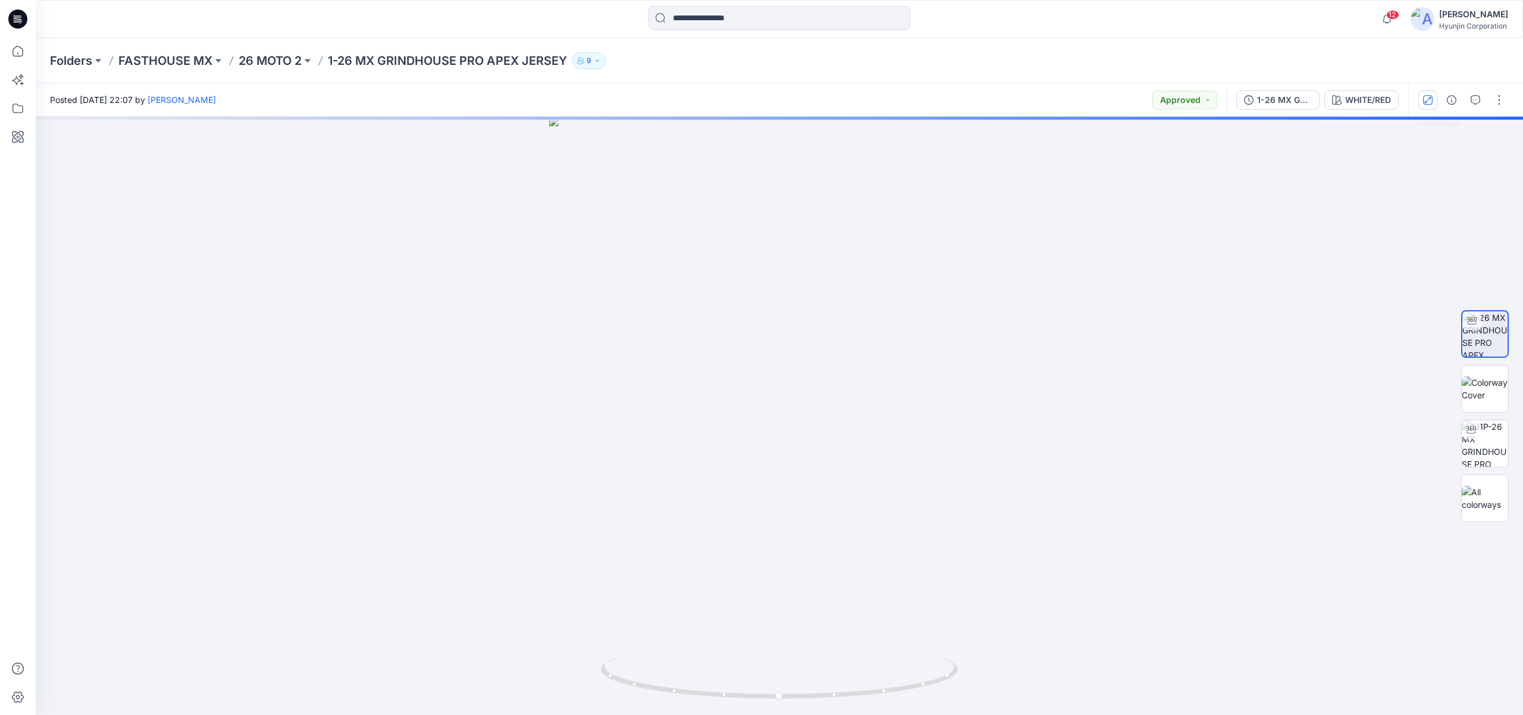
click at [1427, 101] on icon "button" at bounding box center [1428, 100] width 10 height 10
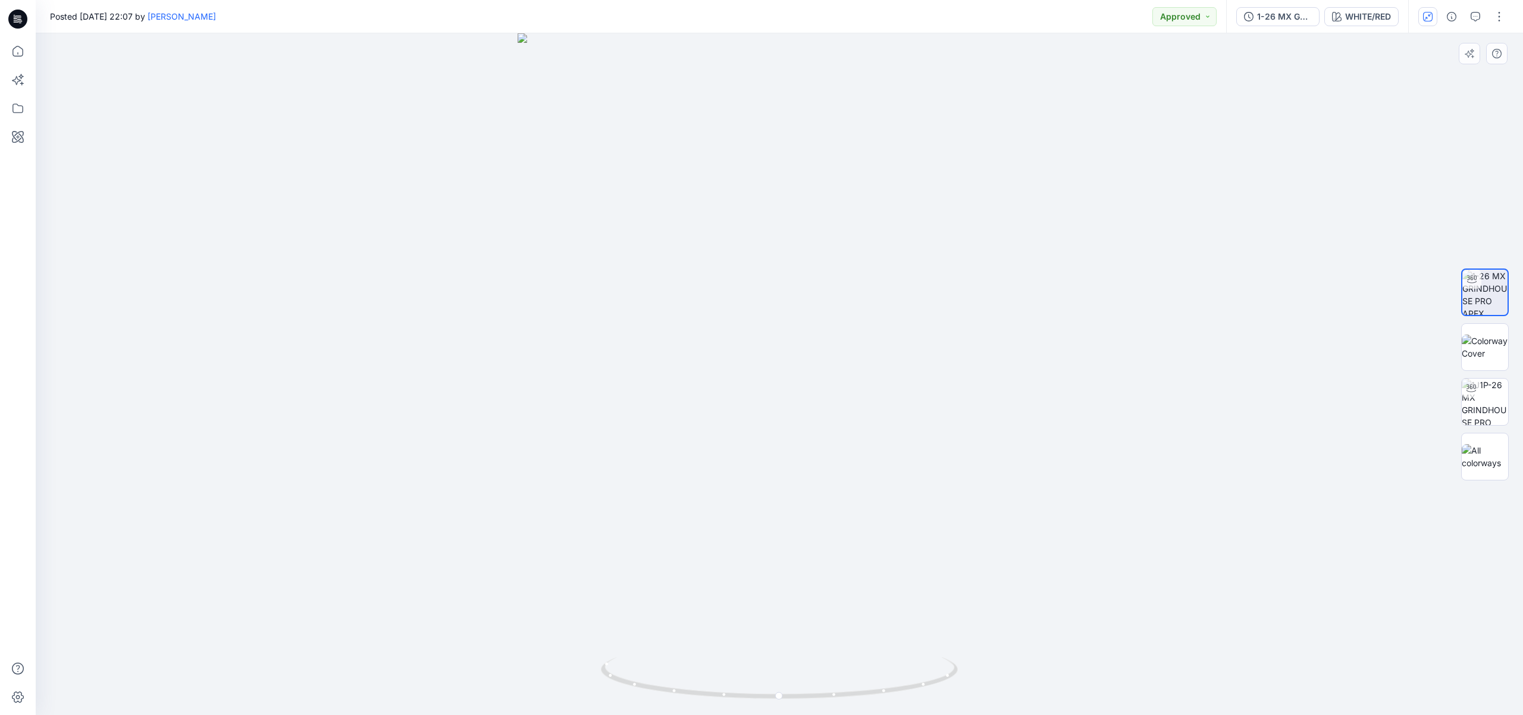
click at [925, 367] on div at bounding box center [779, 373] width 1487 height 681
drag, startPoint x: 857, startPoint y: 375, endPoint x: 769, endPoint y: 381, distance: 88.8
click at [769, 381] on div at bounding box center [779, 373] width 1487 height 681
drag, startPoint x: 801, startPoint y: 367, endPoint x: 952, endPoint y: 361, distance: 151.2
click at [952, 361] on div at bounding box center [779, 373] width 1487 height 681
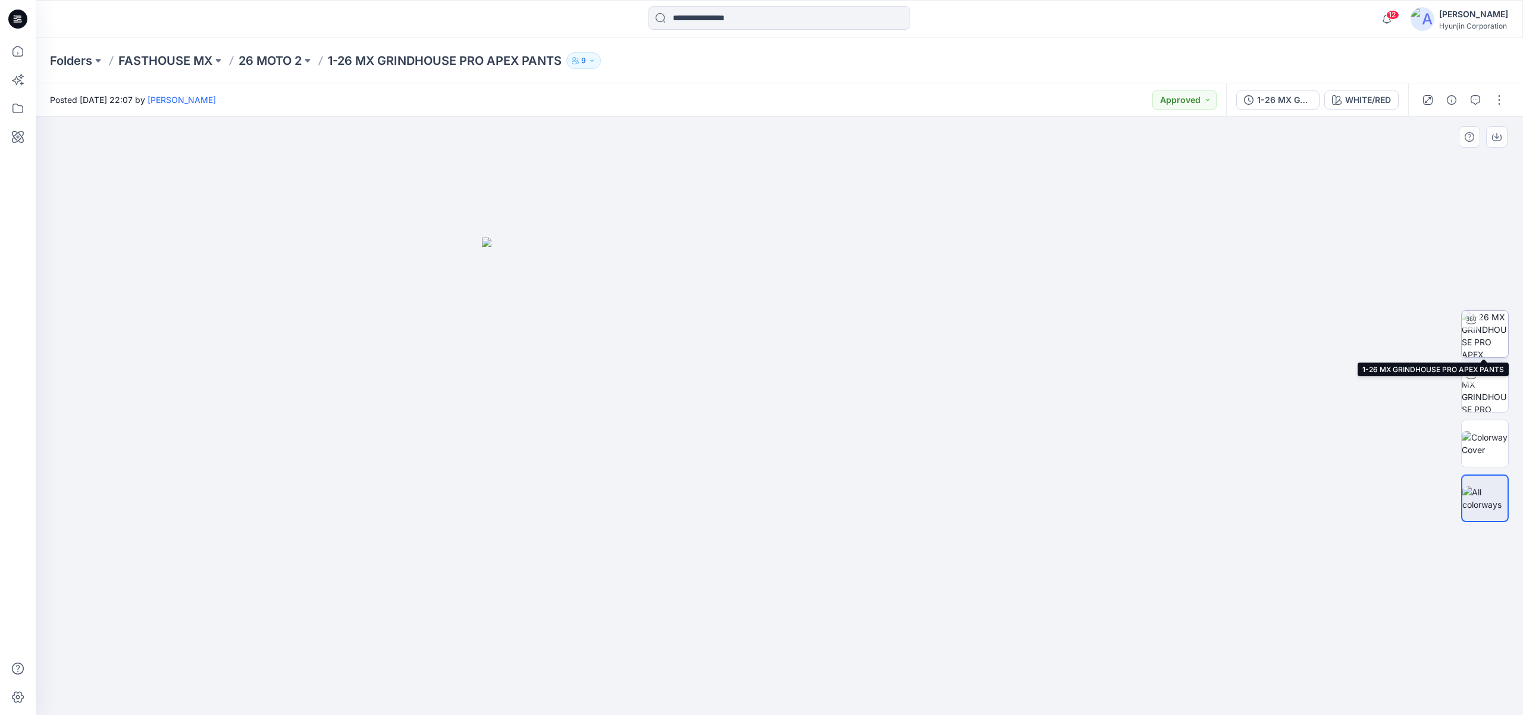
click at [1478, 342] on img at bounding box center [1485, 334] width 46 height 46
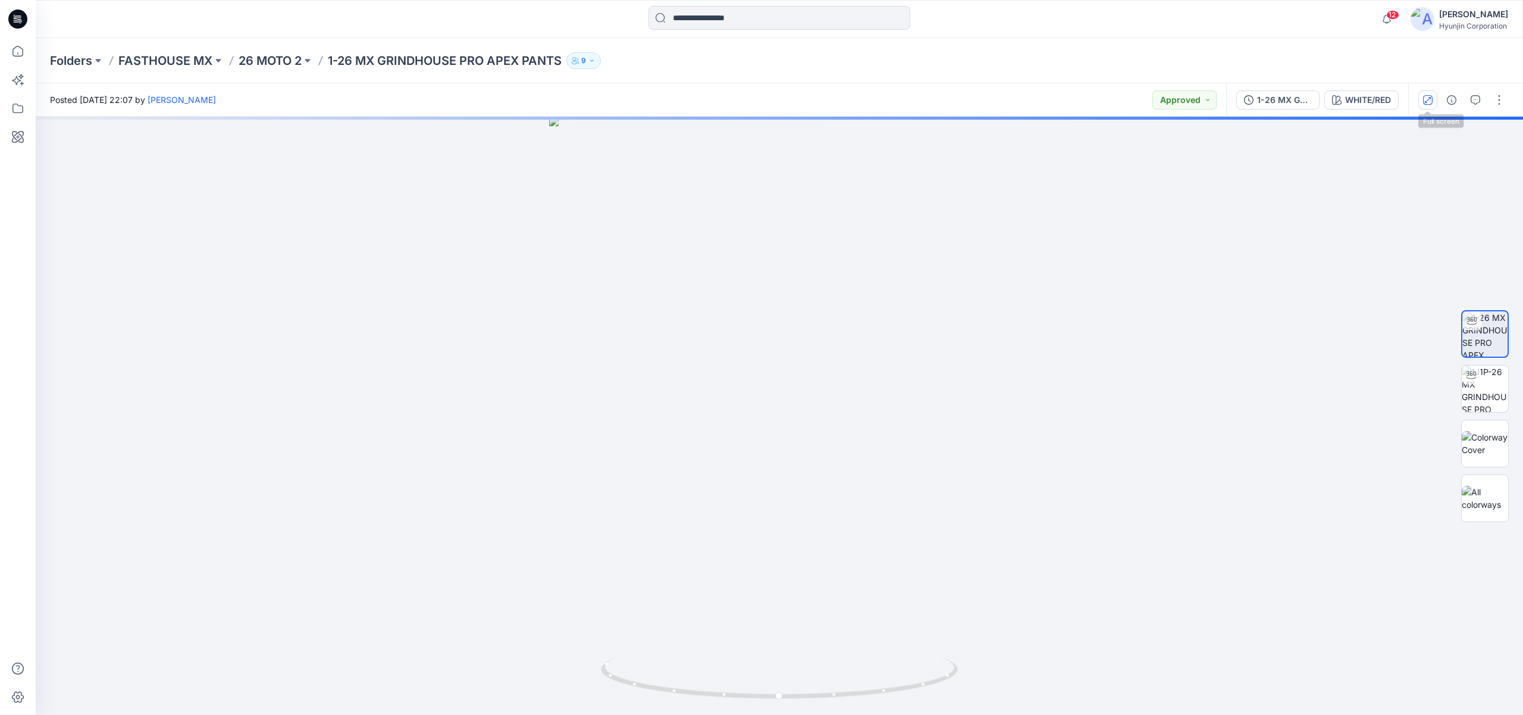
click at [1430, 99] on icon "button" at bounding box center [1428, 100] width 10 height 10
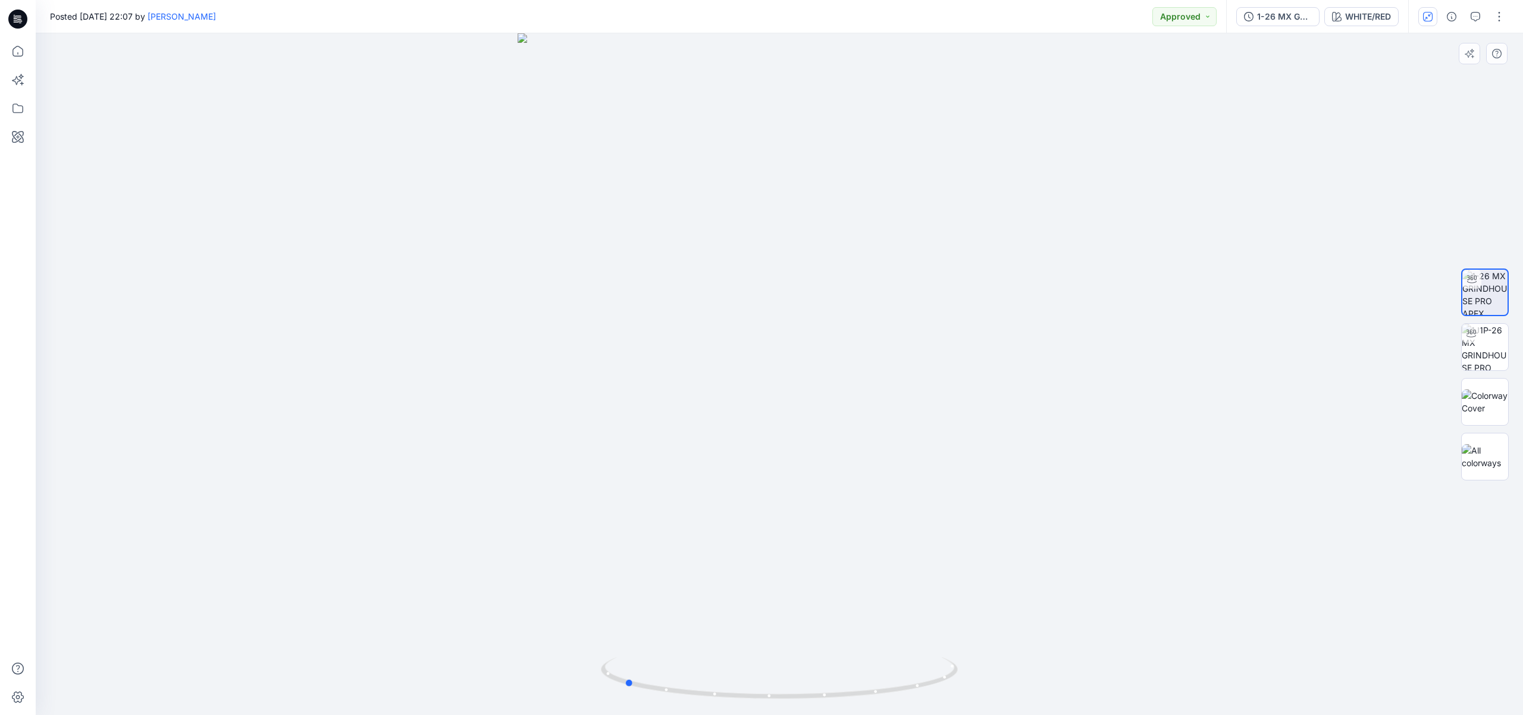
drag, startPoint x: 768, startPoint y: 496, endPoint x: 668, endPoint y: 496, distance: 100.0
click at [668, 496] on div at bounding box center [779, 373] width 1487 height 681
drag, startPoint x: 779, startPoint y: 467, endPoint x: 934, endPoint y: 457, distance: 154.4
click at [934, 457] on div at bounding box center [779, 373] width 1487 height 681
click at [1361, 12] on div "WHITE/RED" at bounding box center [1368, 16] width 46 height 13
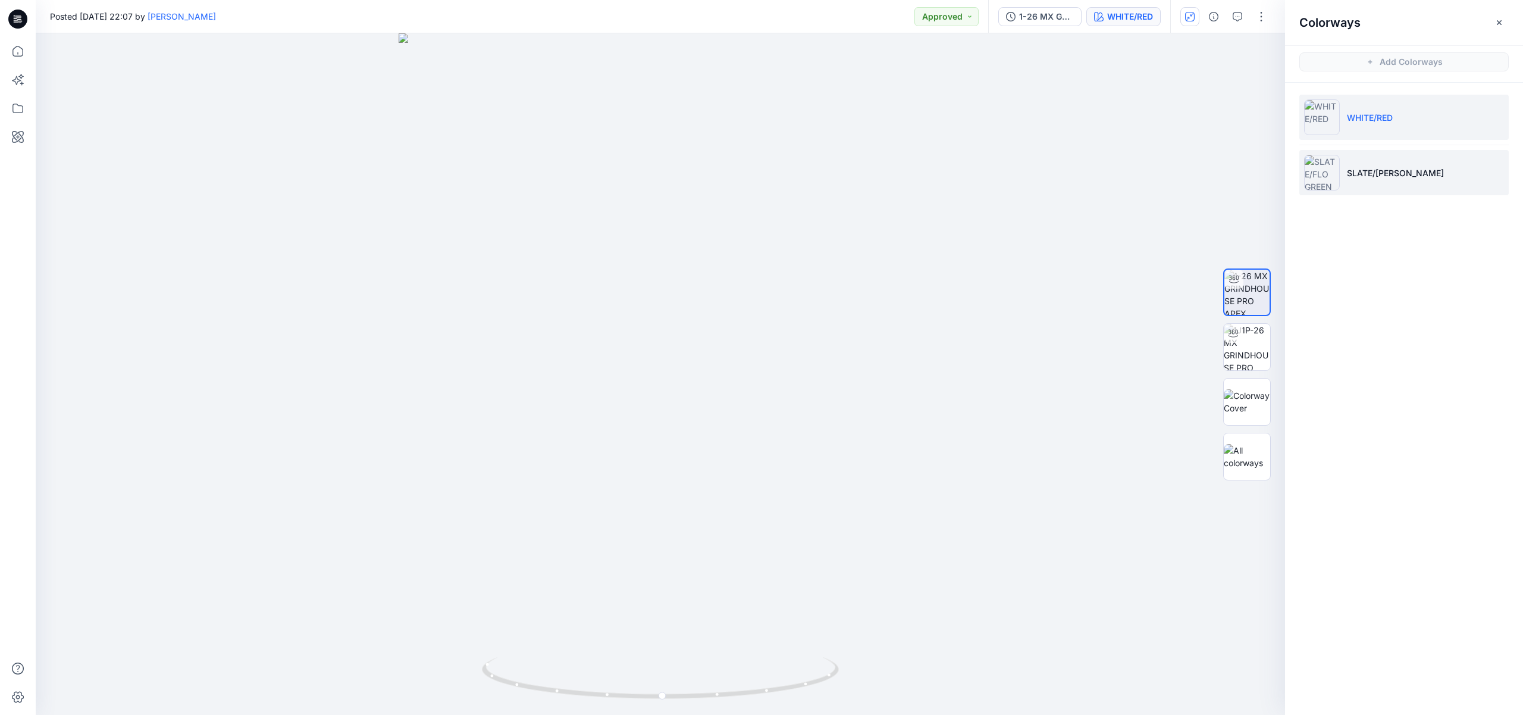
click at [1413, 184] on li "SLATE/[PERSON_NAME]" at bounding box center [1403, 172] width 209 height 45
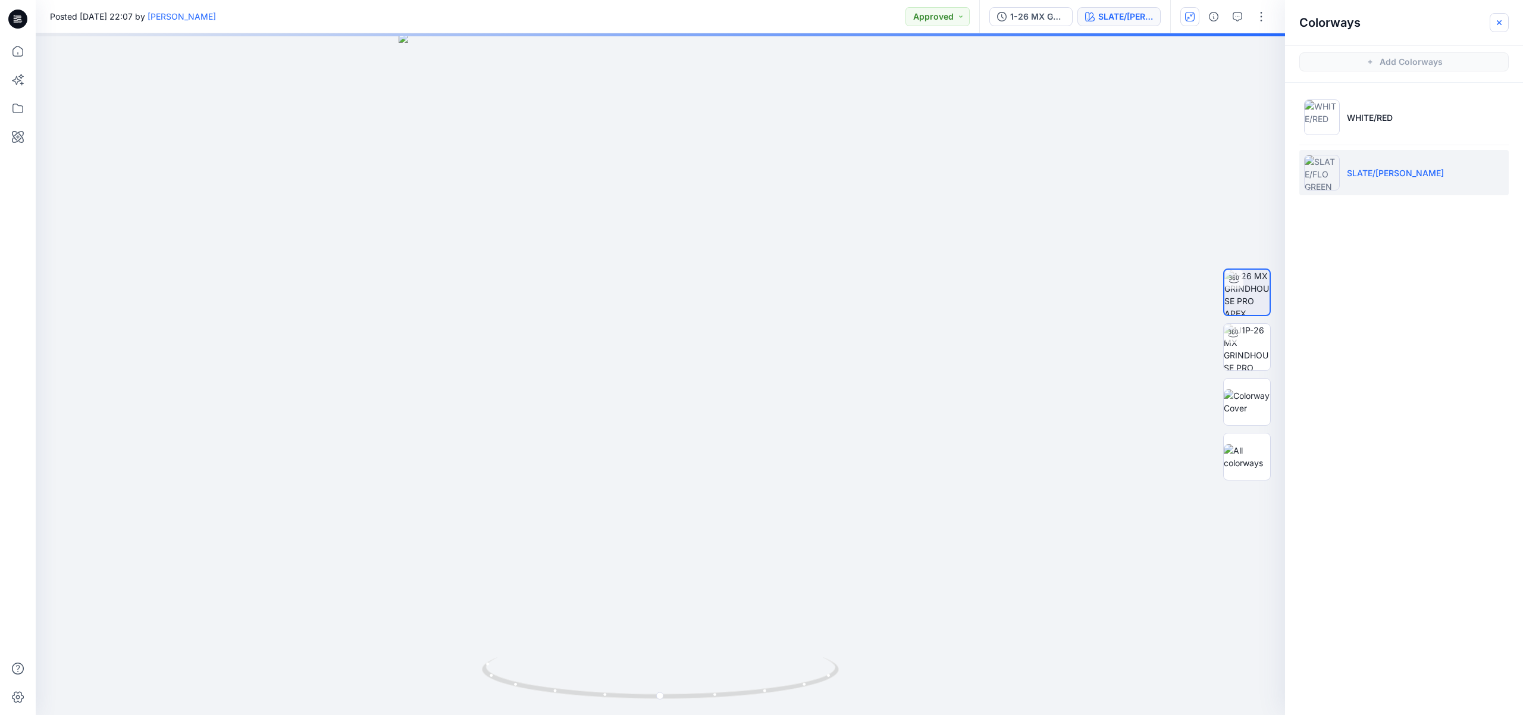
click at [1500, 23] on icon "button" at bounding box center [1500, 23] width 10 height 10
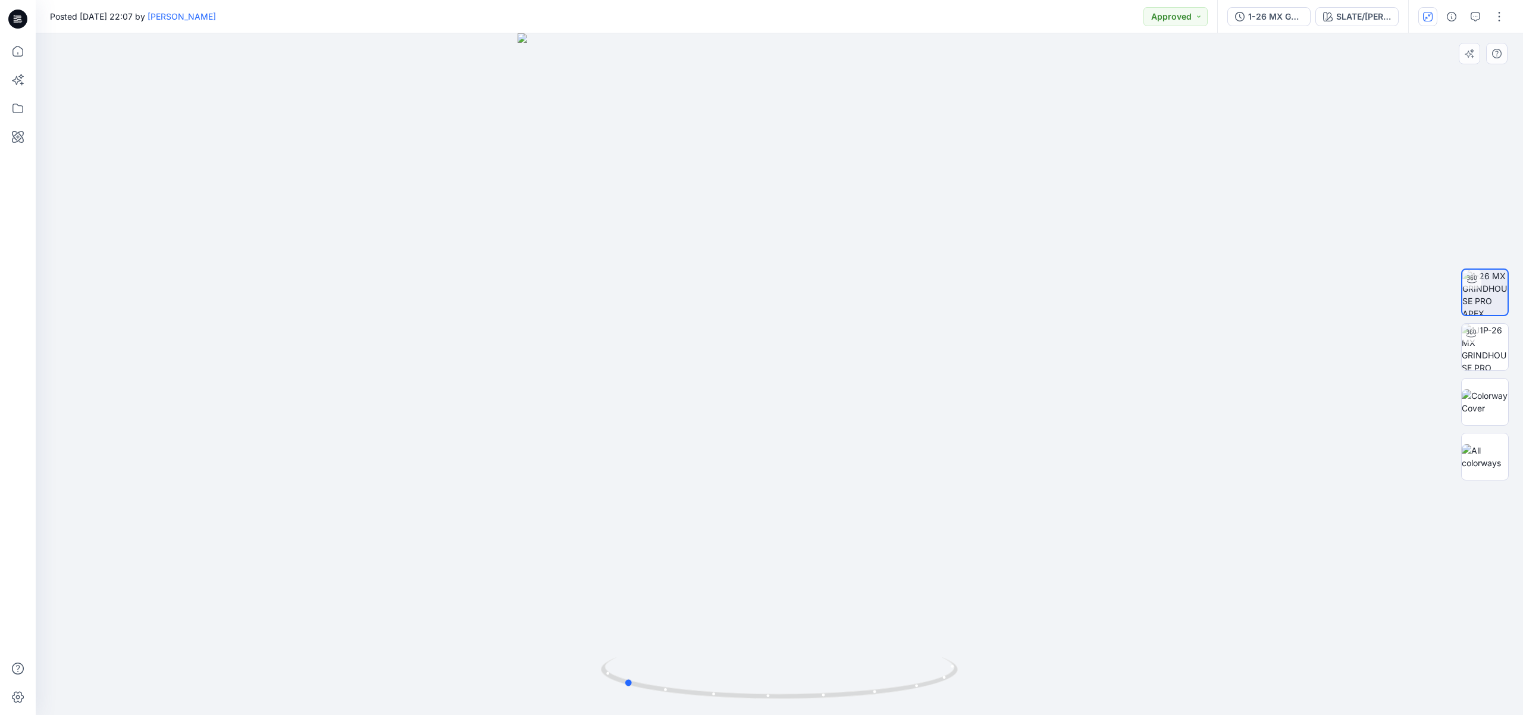
drag, startPoint x: 853, startPoint y: 404, endPoint x: 699, endPoint y: 397, distance: 154.9
click at [699, 397] on div at bounding box center [779, 373] width 1487 height 681
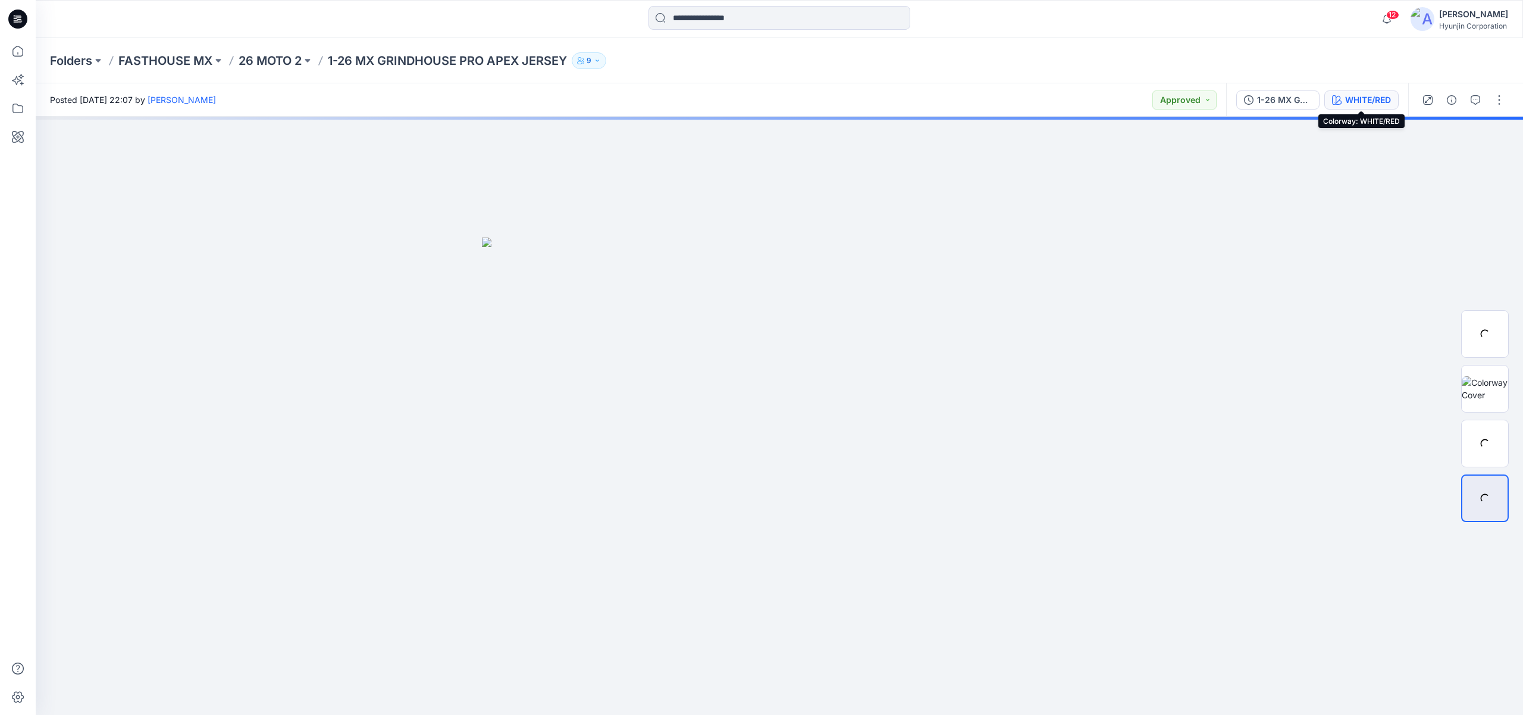
click at [1345, 97] on div "WHITE/RED" at bounding box center [1368, 99] width 46 height 13
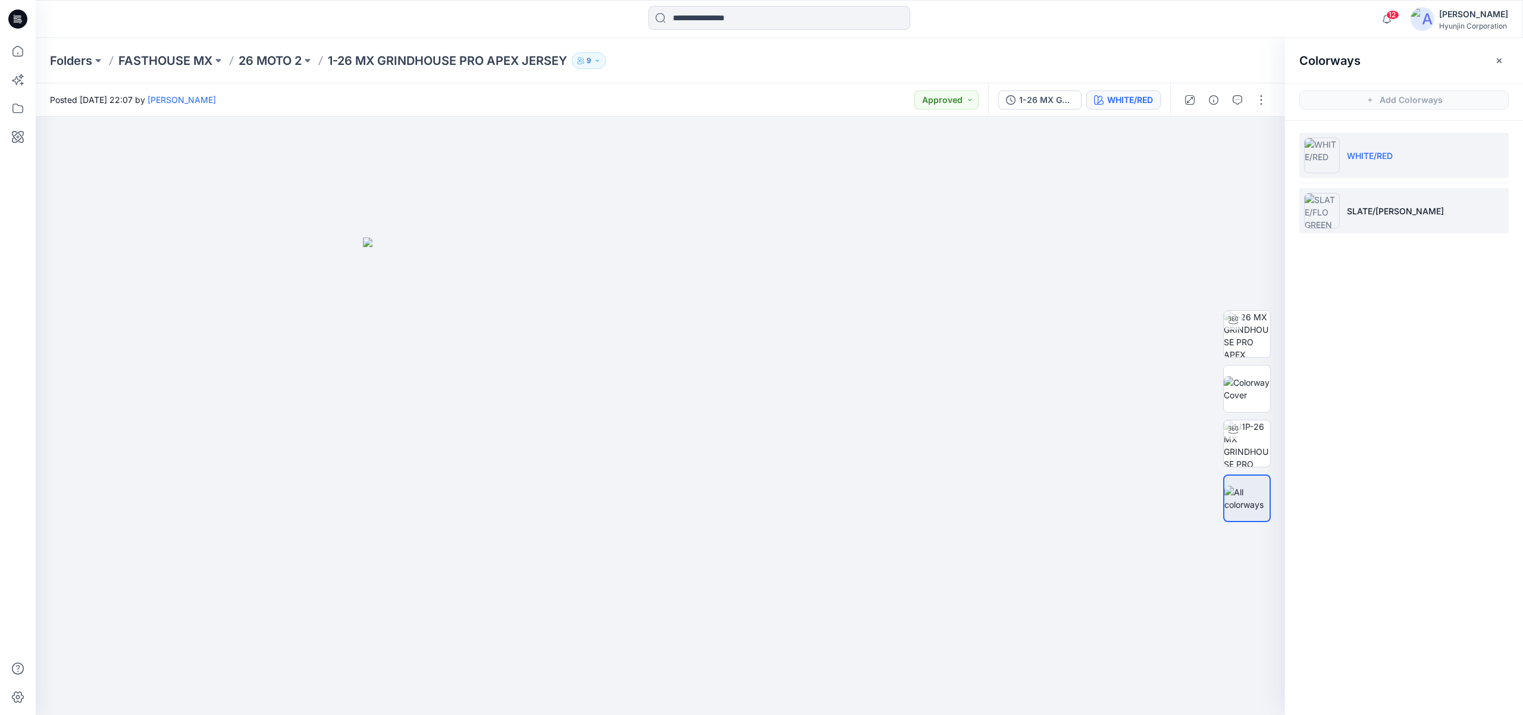
click at [1354, 214] on p "SLATE/[PERSON_NAME]" at bounding box center [1395, 211] width 97 height 12
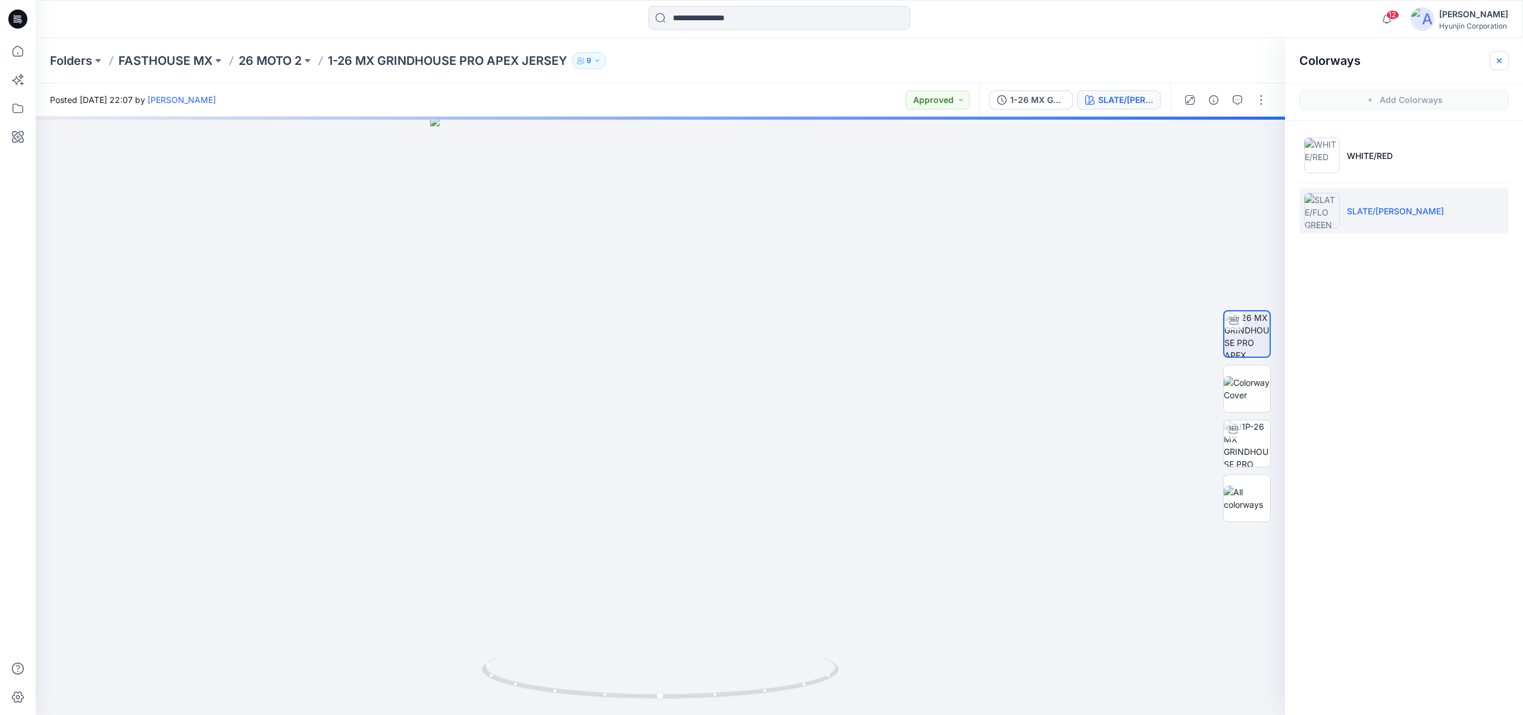
click at [1504, 63] on icon "button" at bounding box center [1500, 61] width 10 height 10
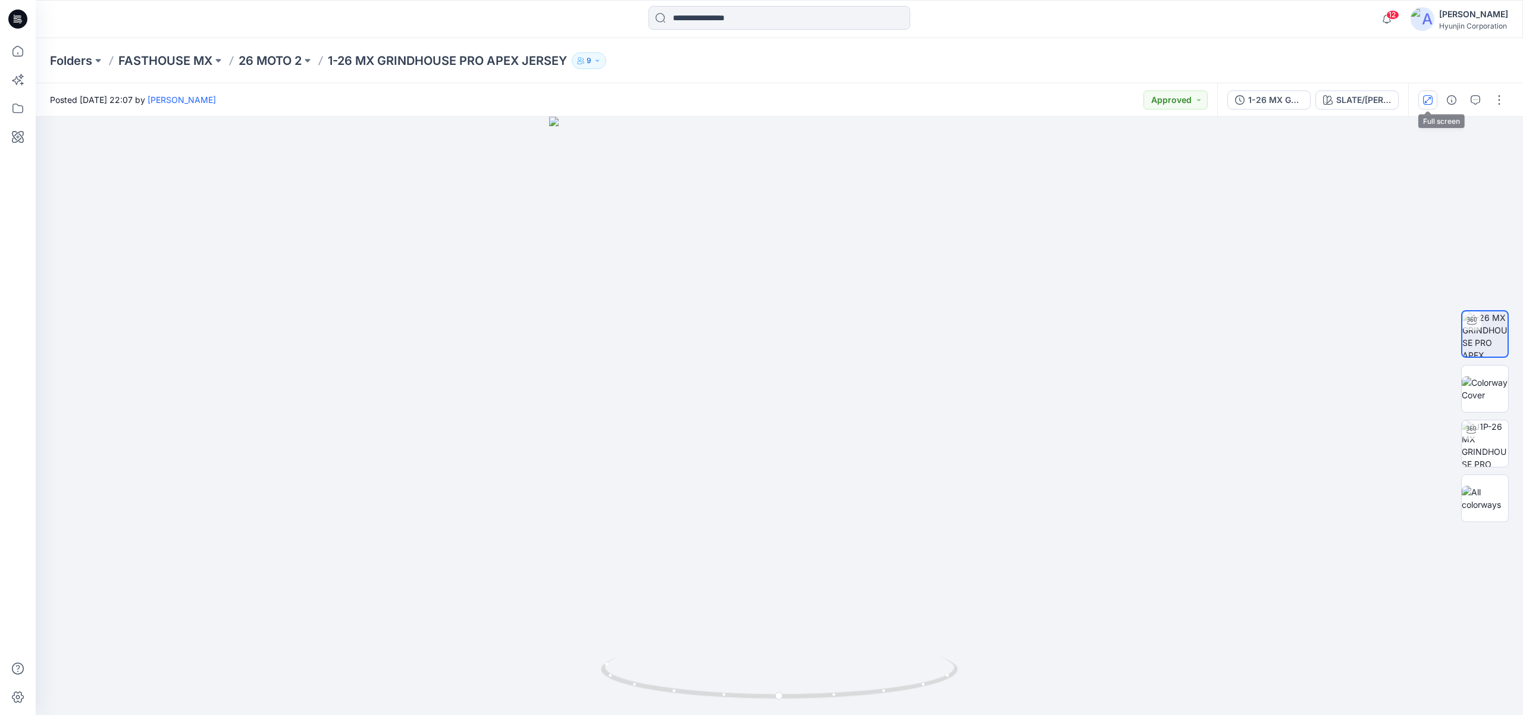
click at [1427, 104] on icon "button" at bounding box center [1428, 100] width 10 height 10
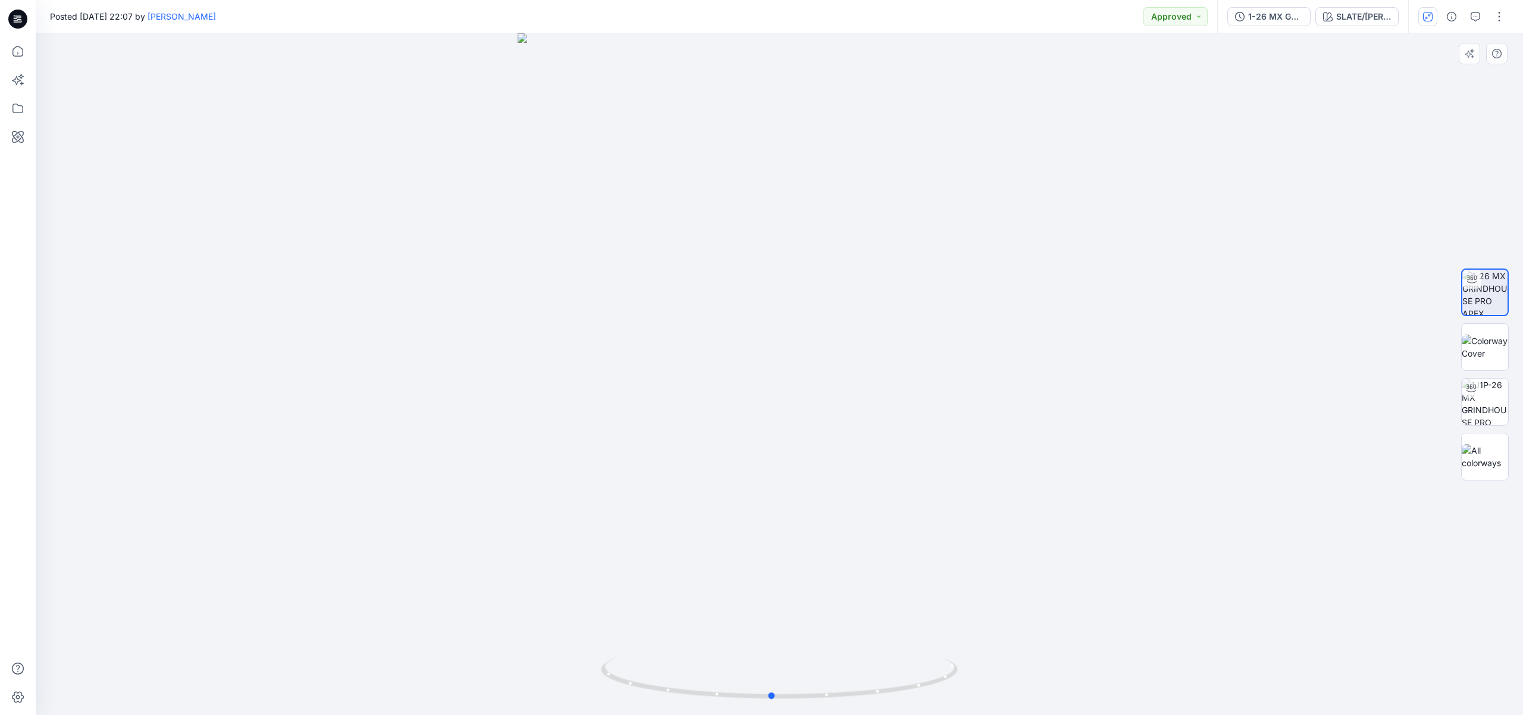
drag, startPoint x: 859, startPoint y: 546, endPoint x: 836, endPoint y: 549, distance: 22.9
click at [836, 549] on div at bounding box center [779, 373] width 1487 height 681
drag, startPoint x: 845, startPoint y: 421, endPoint x: 685, endPoint y: 419, distance: 160.7
click at [685, 419] on div at bounding box center [779, 373] width 1487 height 681
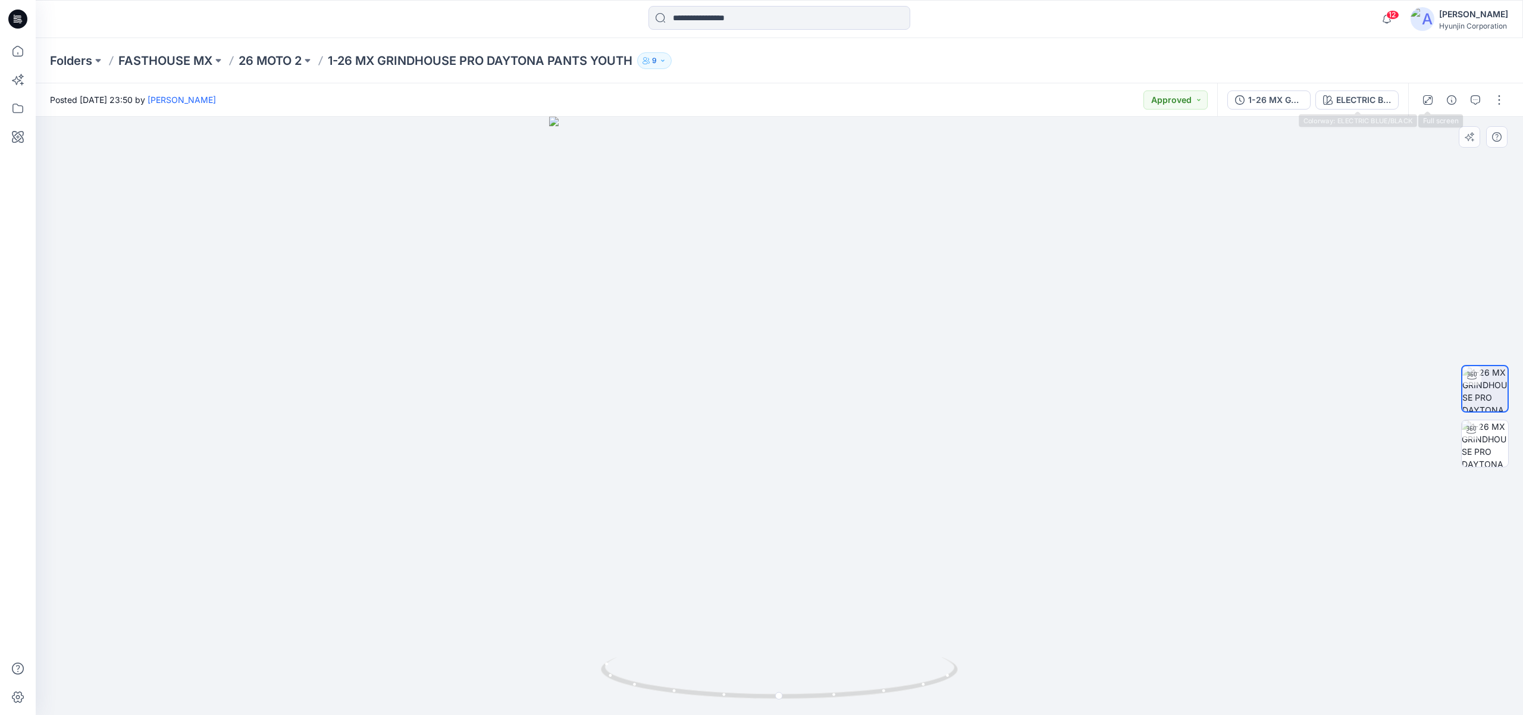
click at [1435, 101] on button "button" at bounding box center [1427, 99] width 19 height 19
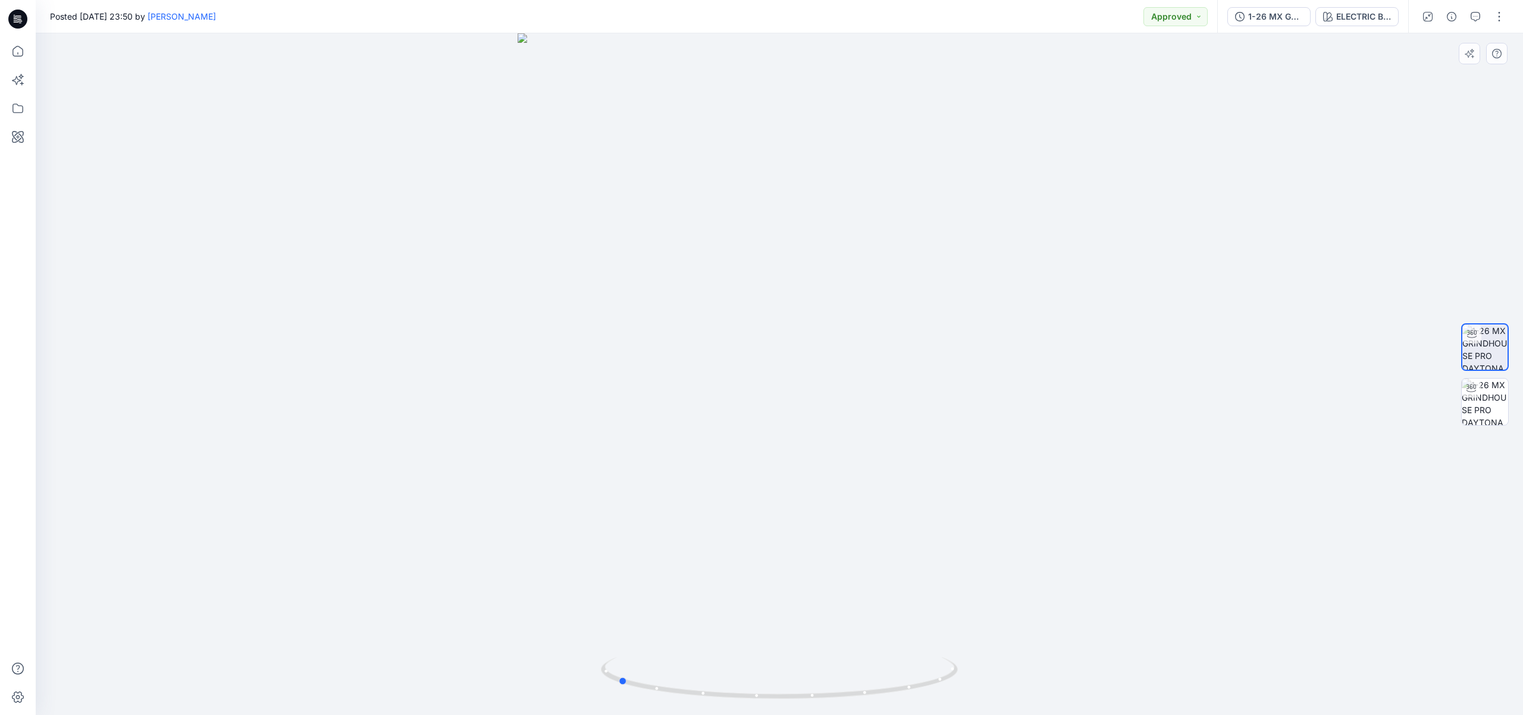
drag, startPoint x: 798, startPoint y: 335, endPoint x: 667, endPoint y: 333, distance: 130.9
click at [667, 333] on div at bounding box center [779, 373] width 1487 height 681
drag, startPoint x: 740, startPoint y: 464, endPoint x: 618, endPoint y: 464, distance: 122.6
click at [618, 464] on div at bounding box center [779, 373] width 1487 height 681
click at [1367, 17] on div "ELECTRIC BLUE/BLACK" at bounding box center [1363, 16] width 55 height 13
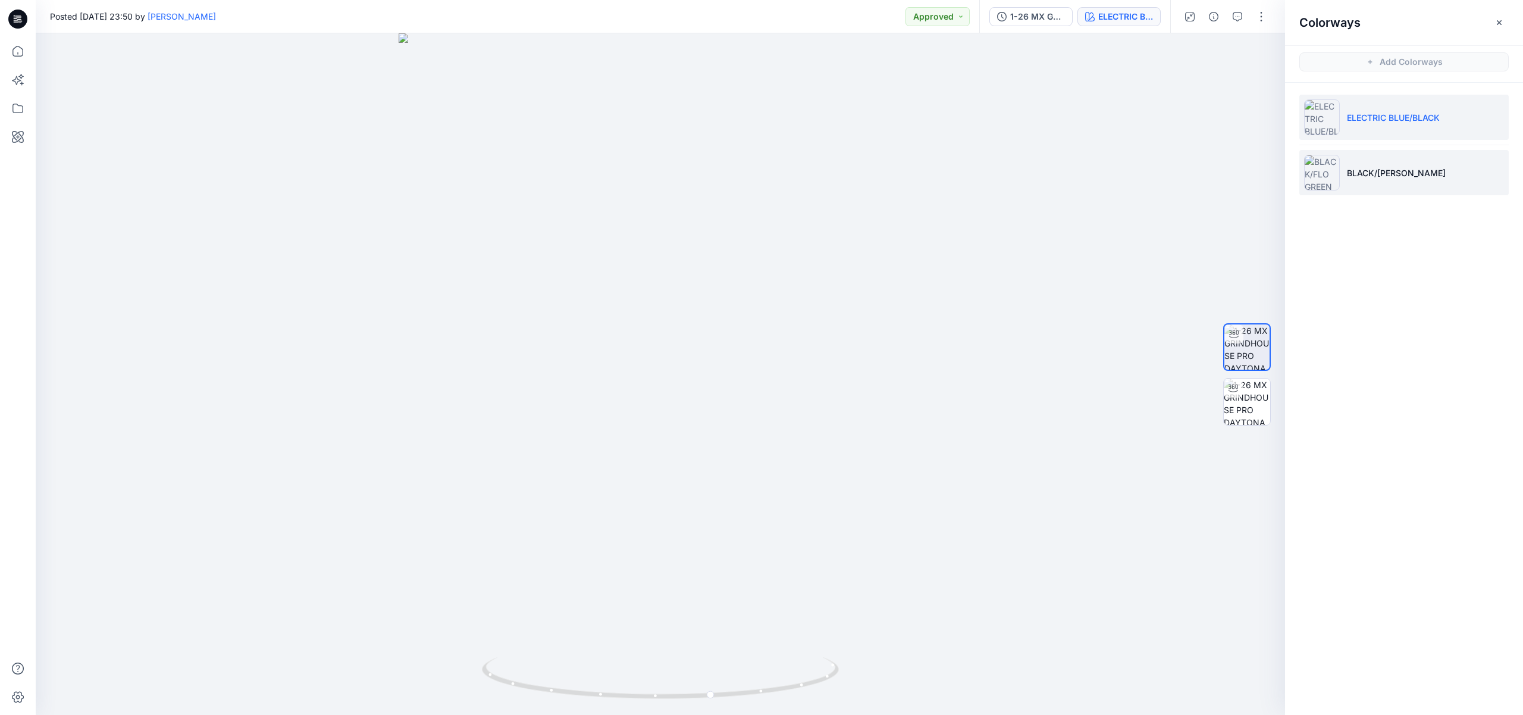
click at [1371, 161] on li "BLACK/FLO GREEN" at bounding box center [1403, 172] width 209 height 45
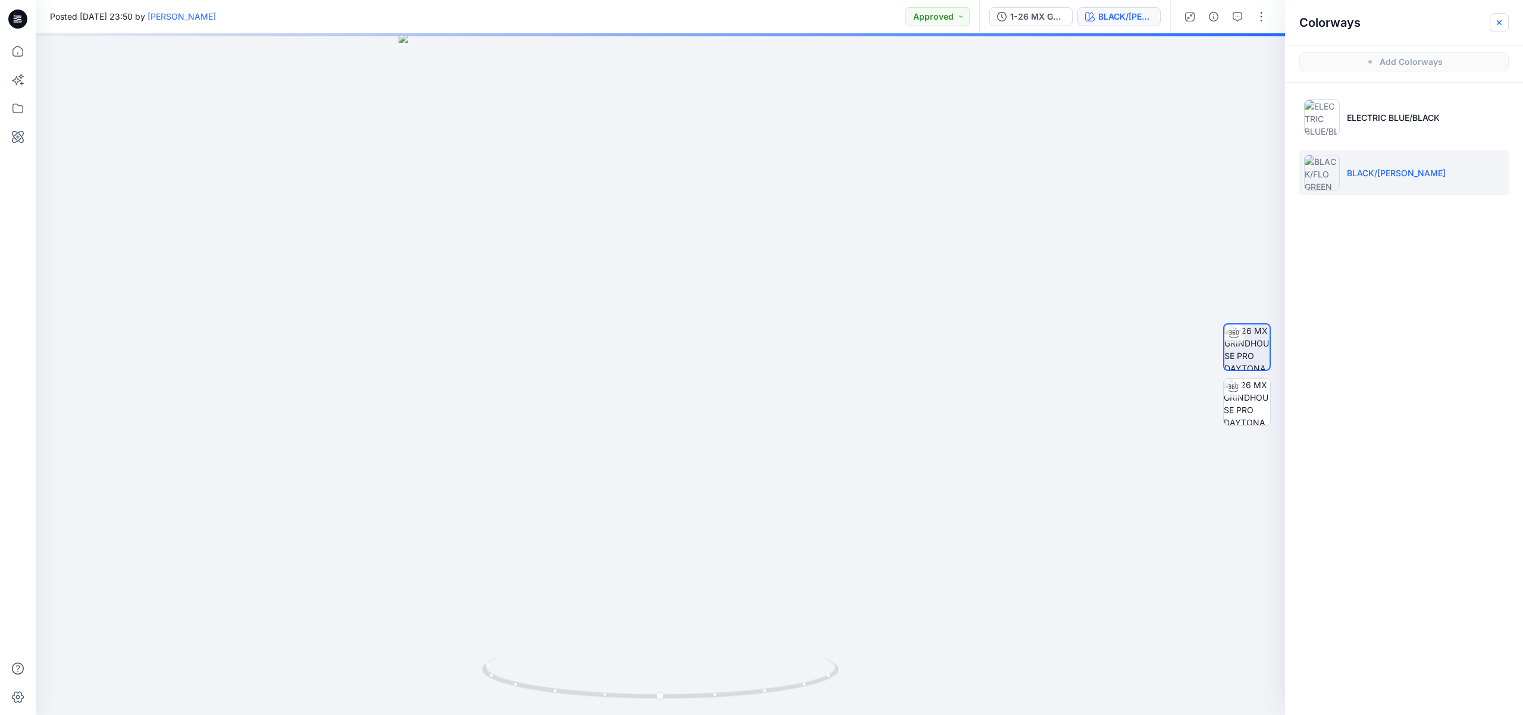
click at [1497, 20] on icon "button" at bounding box center [1500, 23] width 10 height 10
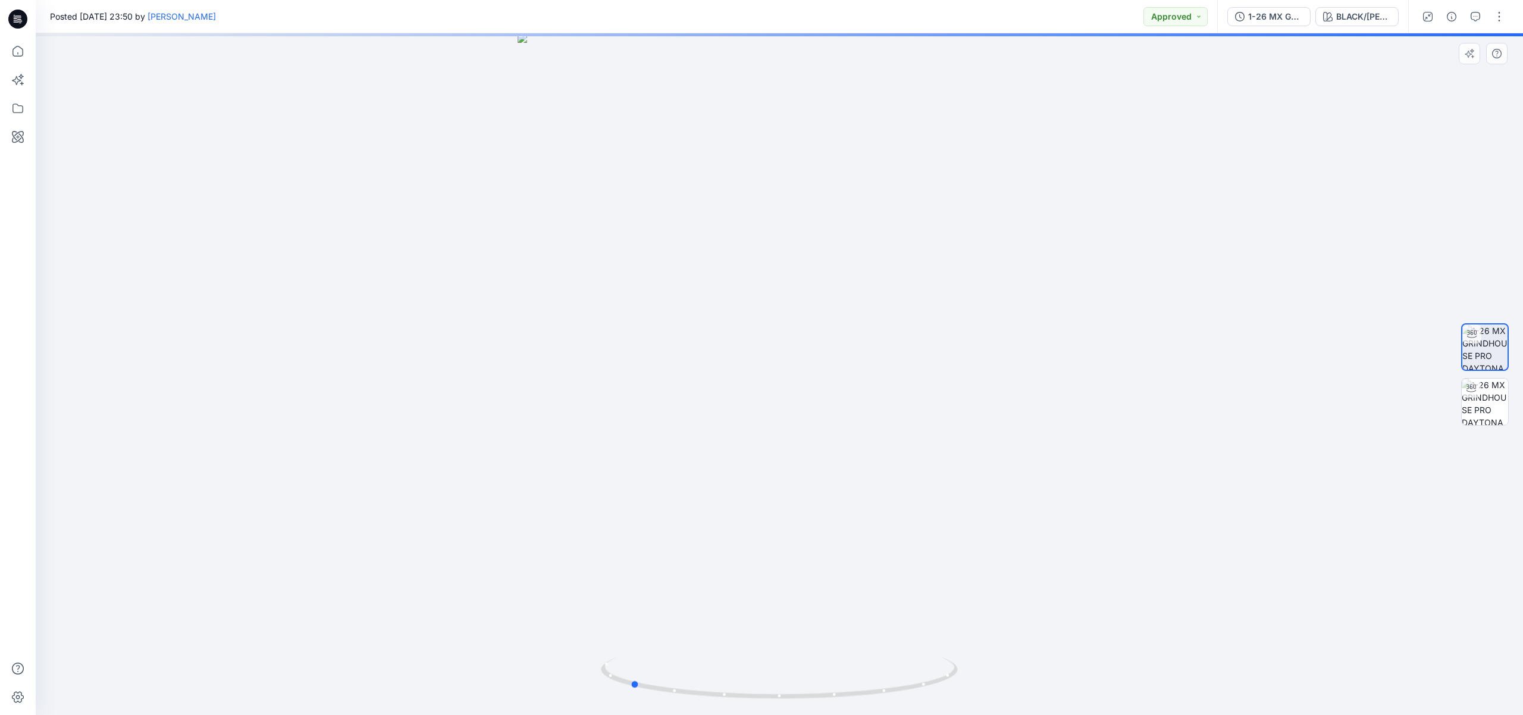
drag, startPoint x: 784, startPoint y: 374, endPoint x: 649, endPoint y: 374, distance: 135.7
click at [649, 374] on div at bounding box center [779, 373] width 1487 height 681
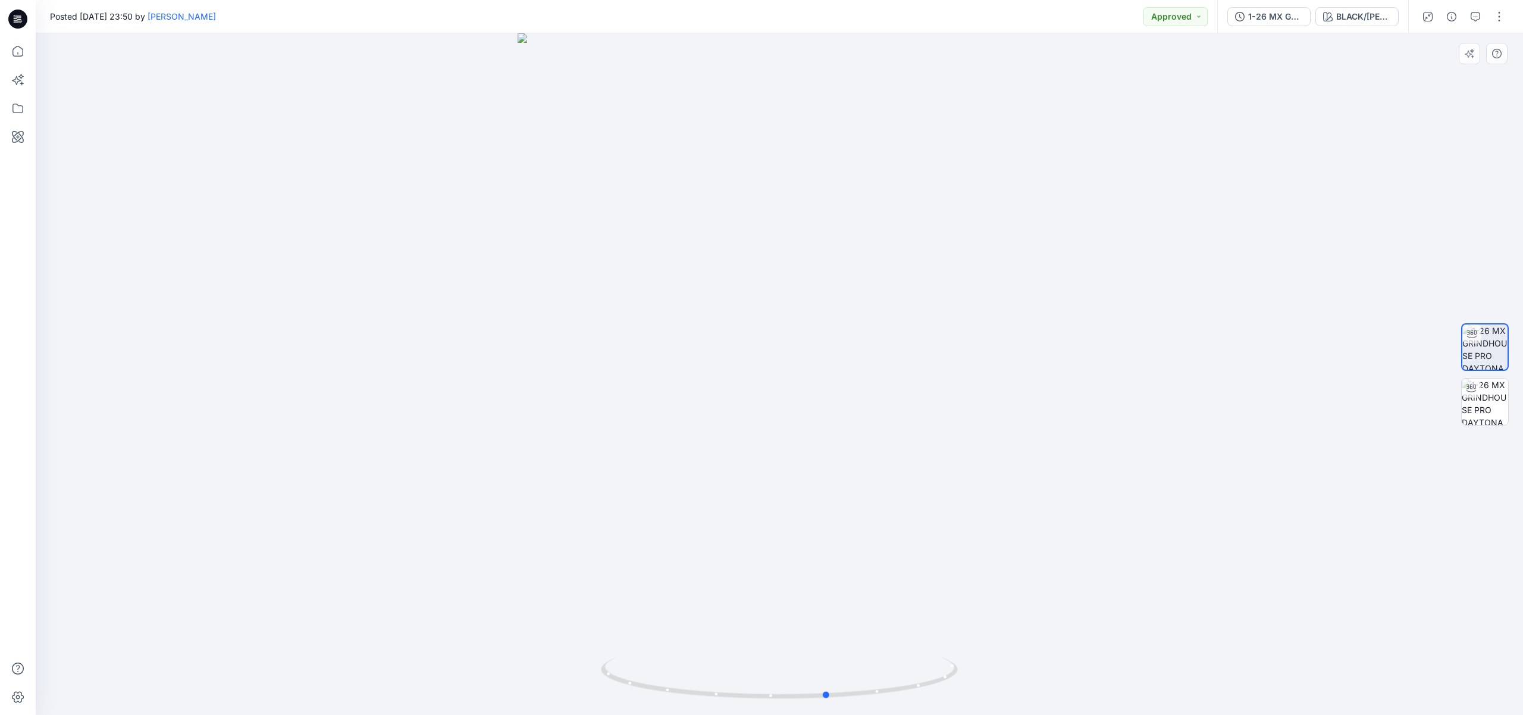
drag, startPoint x: 816, startPoint y: 452, endPoint x: 662, endPoint y: 450, distance: 153.5
click at [662, 450] on div at bounding box center [779, 373] width 1487 height 681
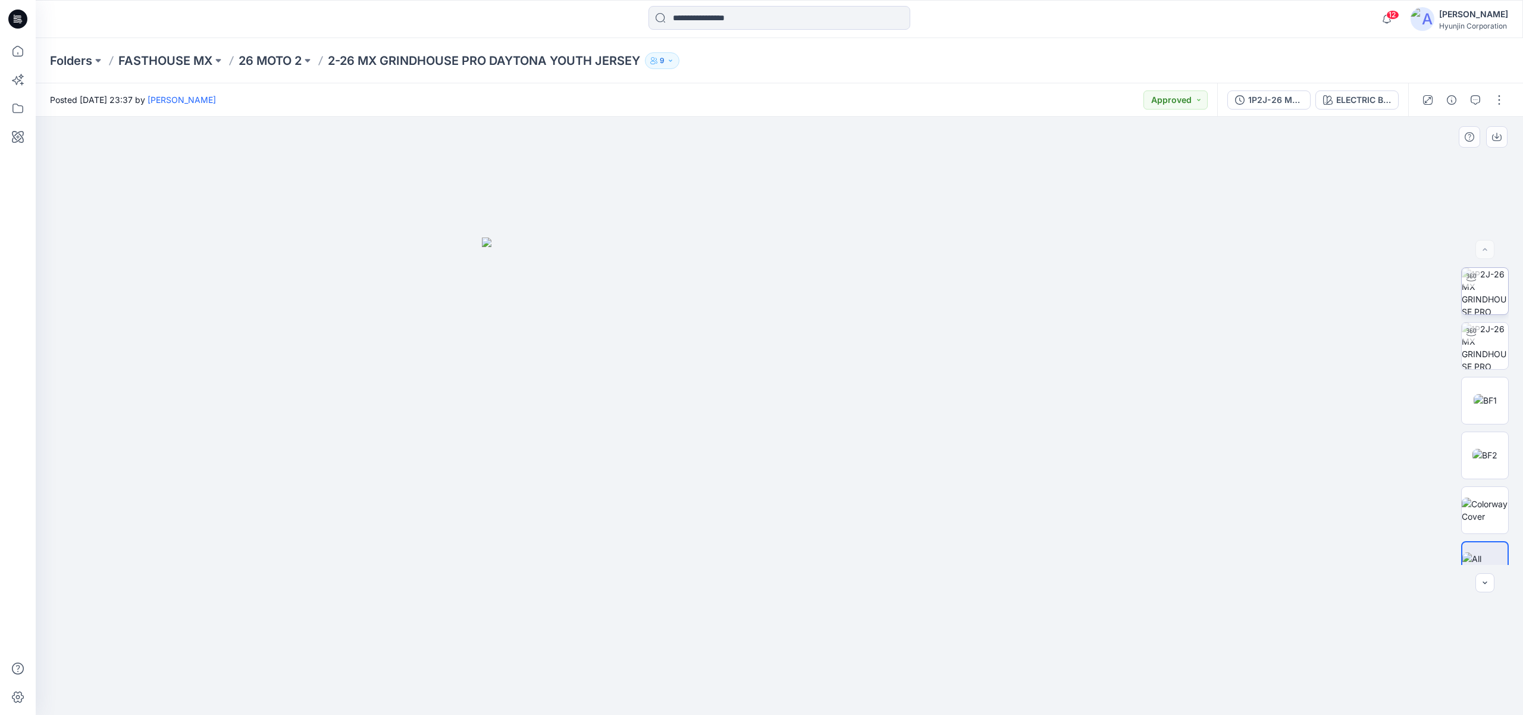
click at [1485, 310] on img at bounding box center [1485, 291] width 46 height 46
click at [1432, 99] on icon "button" at bounding box center [1428, 100] width 10 height 10
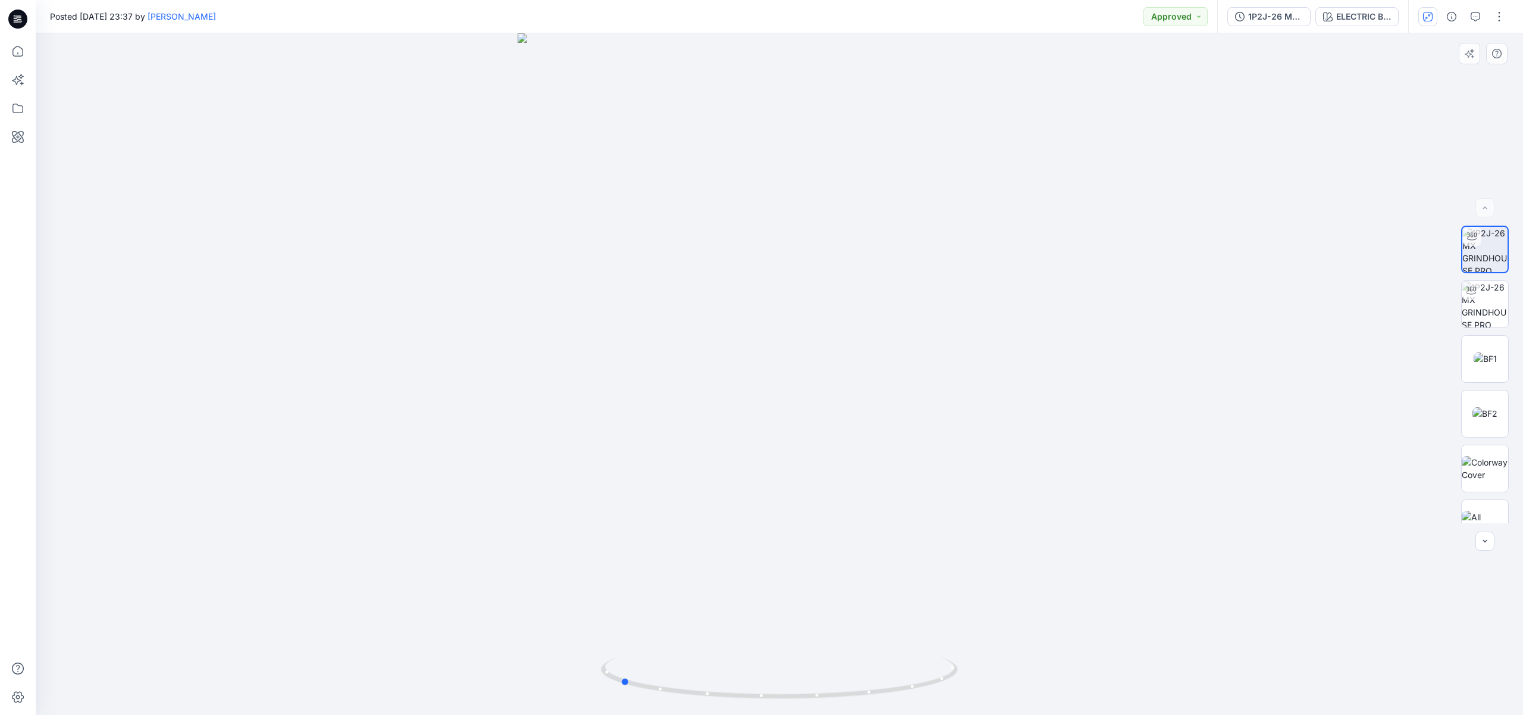
drag, startPoint x: 780, startPoint y: 336, endPoint x: 621, endPoint y: 343, distance: 159.0
click at [621, 343] on div at bounding box center [779, 373] width 1487 height 681
drag, startPoint x: 779, startPoint y: 443, endPoint x: 624, endPoint y: 431, distance: 155.8
click at [624, 431] on div at bounding box center [779, 373] width 1487 height 681
click at [1343, 19] on div "ELECTRIC BLUE/BLACK" at bounding box center [1363, 16] width 55 height 13
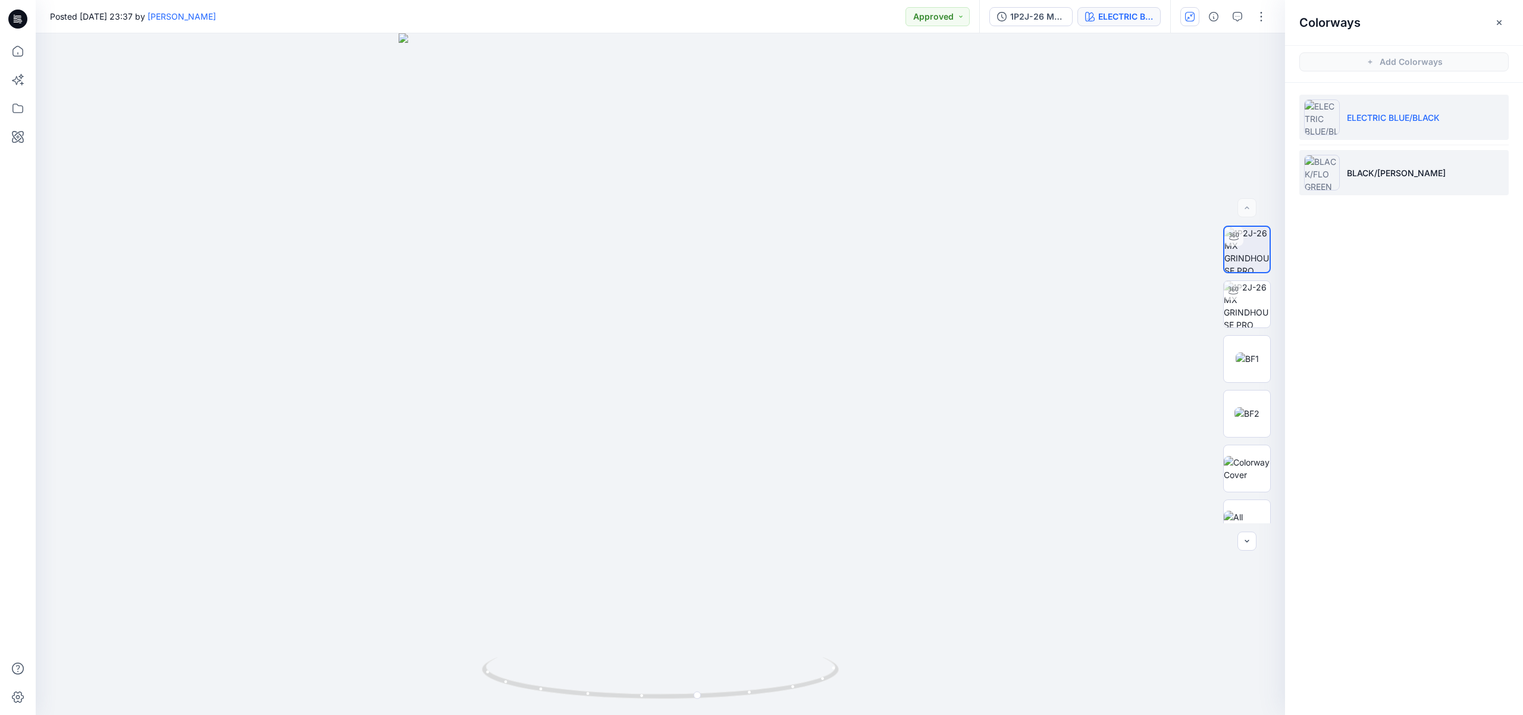
click at [1393, 177] on p "BLACK/FLO GREEN" at bounding box center [1396, 173] width 99 height 12
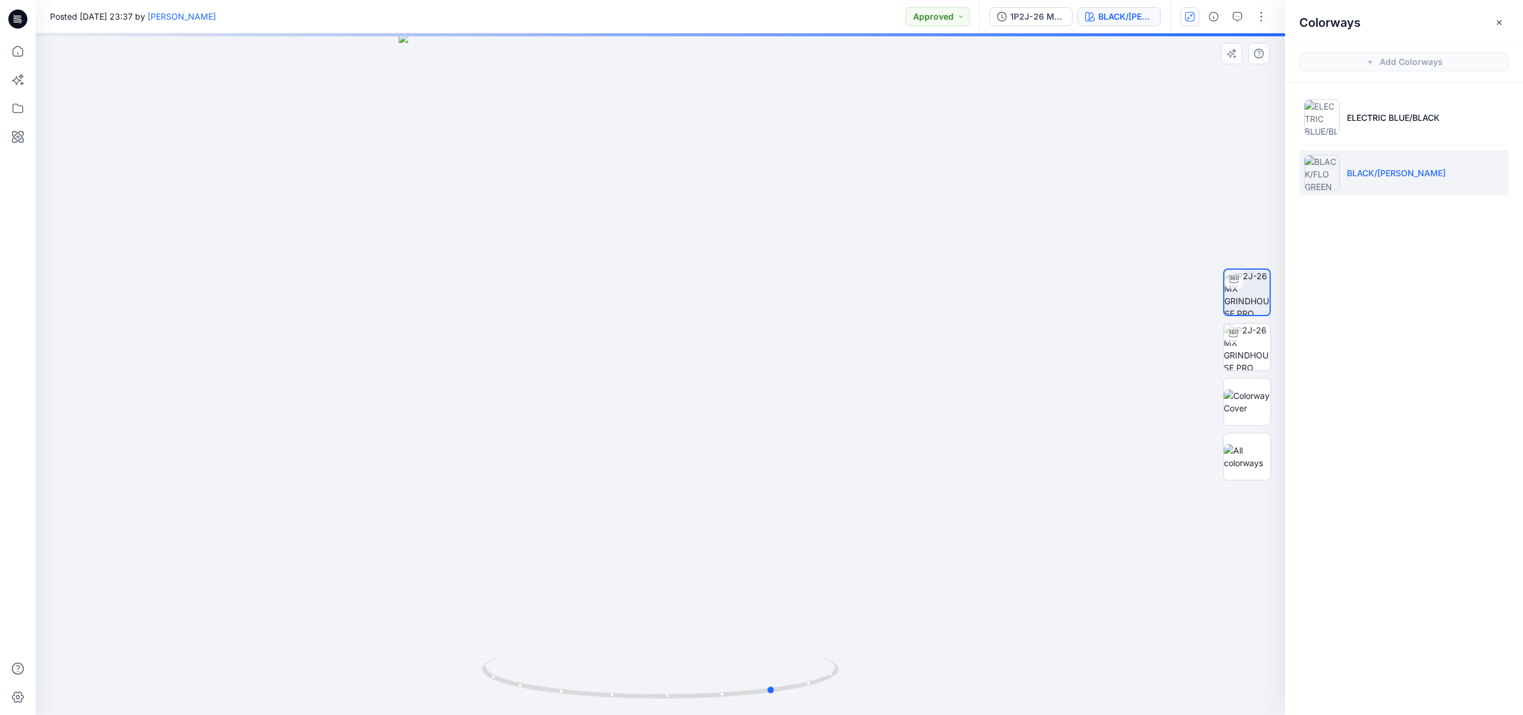
drag, startPoint x: 862, startPoint y: 379, endPoint x: 622, endPoint y: 386, distance: 239.9
click at [622, 386] on div at bounding box center [660, 373] width 1249 height 681
drag, startPoint x: 689, startPoint y: 361, endPoint x: 456, endPoint y: 390, distance: 234.4
click at [456, 390] on div at bounding box center [660, 373] width 1249 height 681
click at [1501, 19] on icon "button" at bounding box center [1500, 23] width 10 height 10
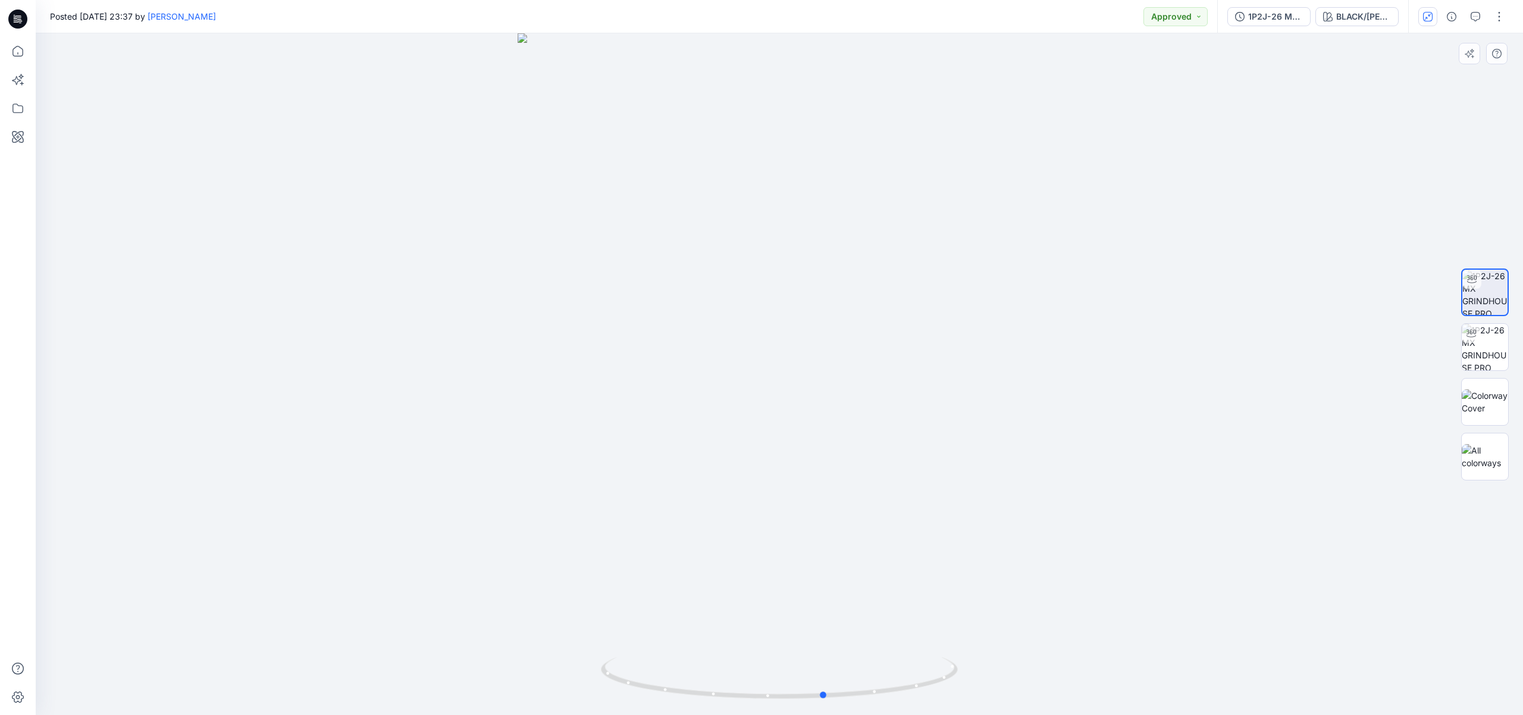
drag, startPoint x: 826, startPoint y: 461, endPoint x: 682, endPoint y: 442, distance: 145.8
click at [682, 442] on div at bounding box center [779, 373] width 1487 height 681
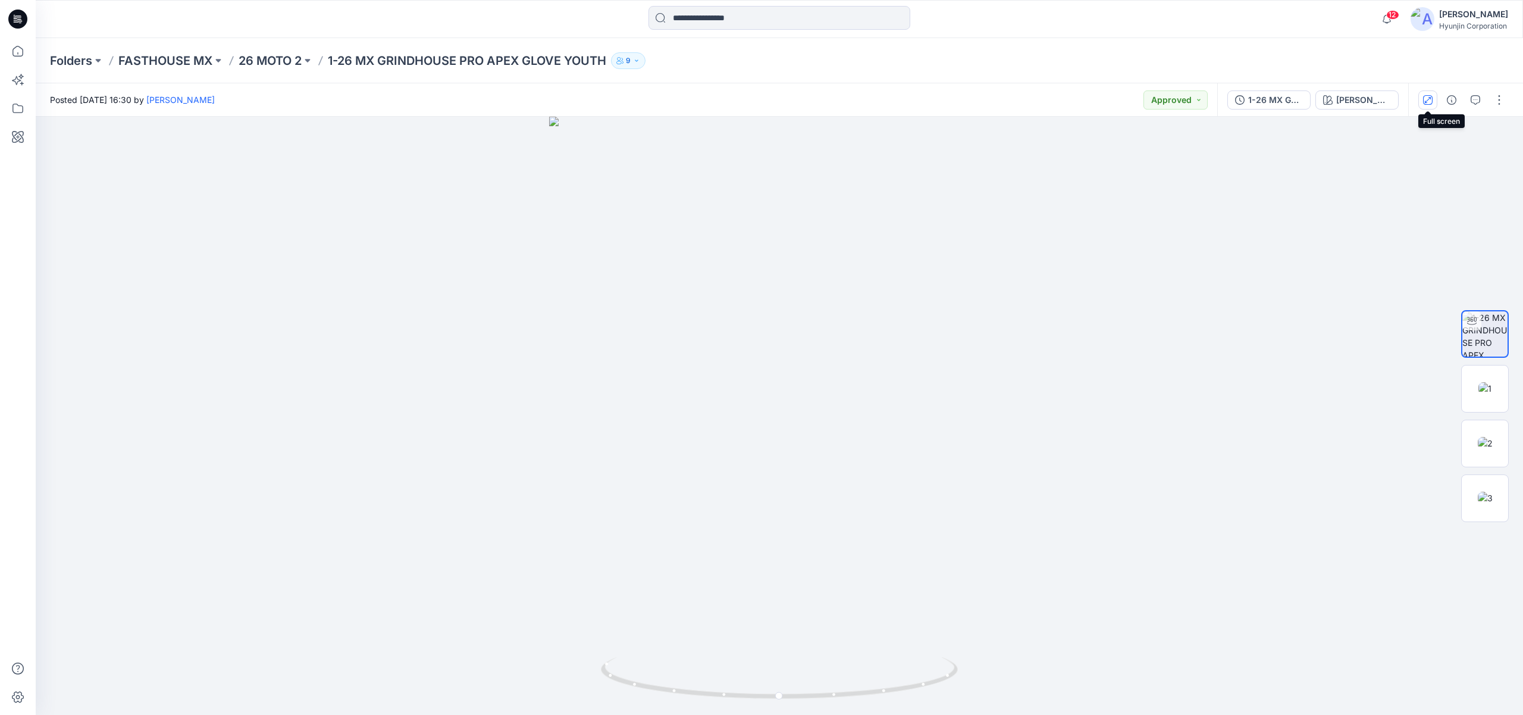
click at [1427, 102] on icon "button" at bounding box center [1428, 100] width 10 height 10
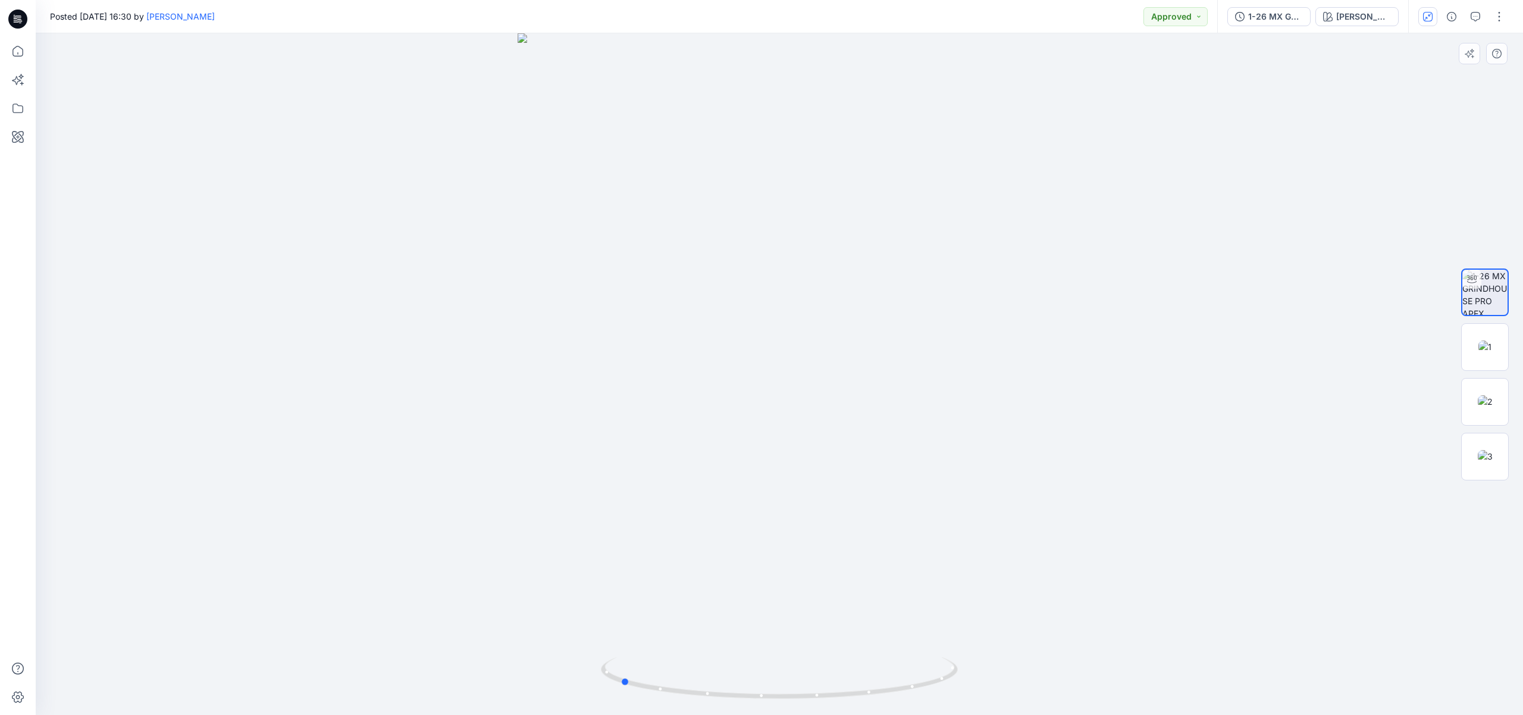
drag, startPoint x: 873, startPoint y: 375, endPoint x: 715, endPoint y: 365, distance: 159.2
click at [715, 365] on div at bounding box center [779, 373] width 1487 height 681
click at [1357, 18] on div "[PERSON_NAME]" at bounding box center [1363, 16] width 55 height 13
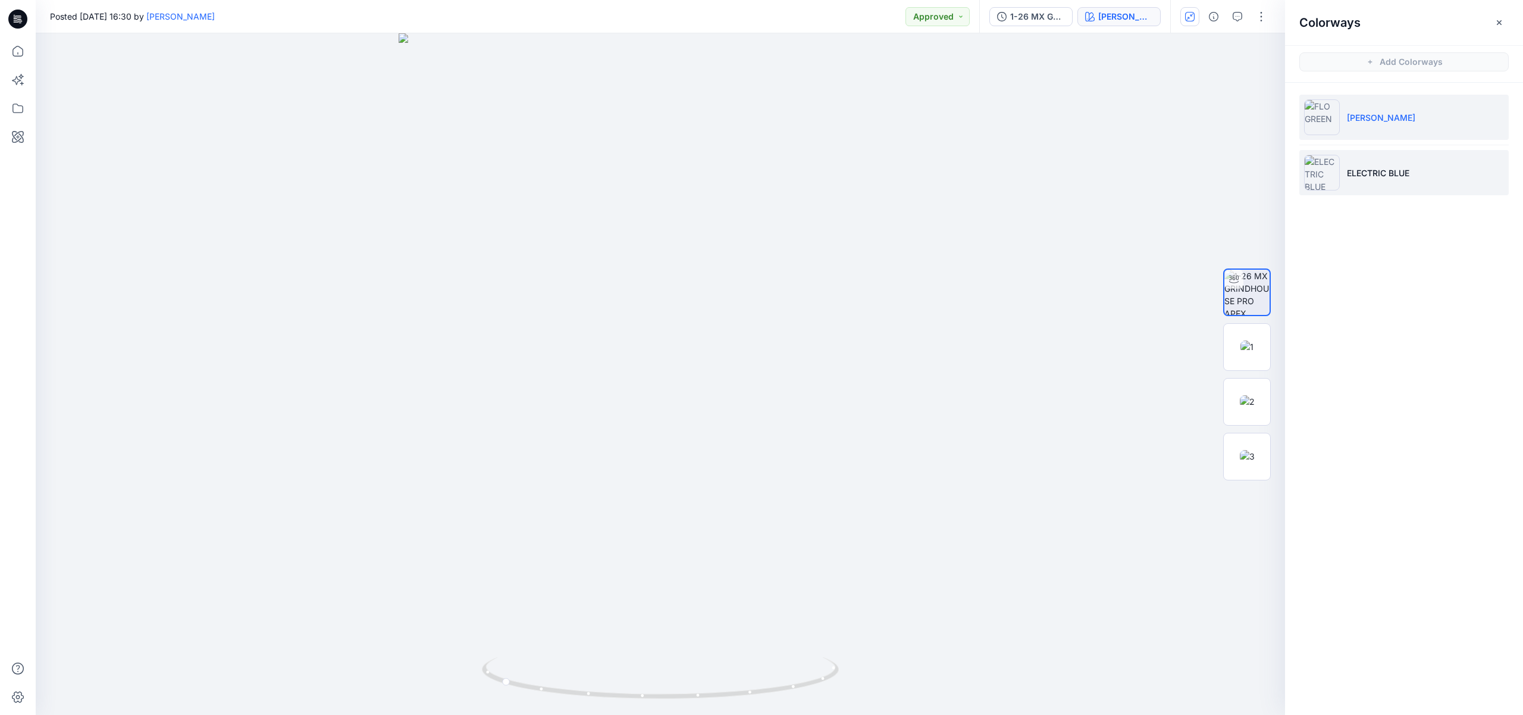
click at [1353, 167] on p "ELECTRIC BLUE" at bounding box center [1378, 173] width 62 height 12
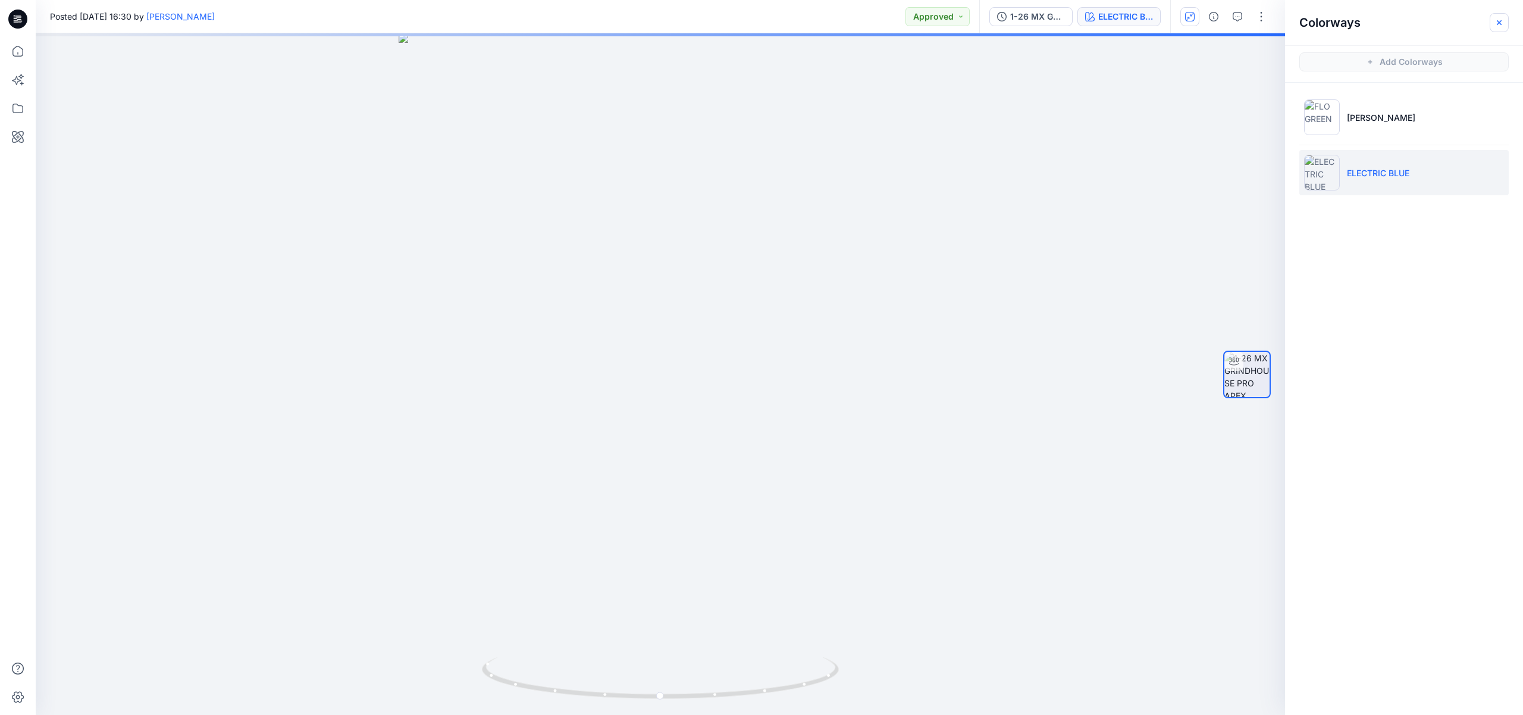
click at [1499, 18] on icon "button" at bounding box center [1500, 23] width 10 height 10
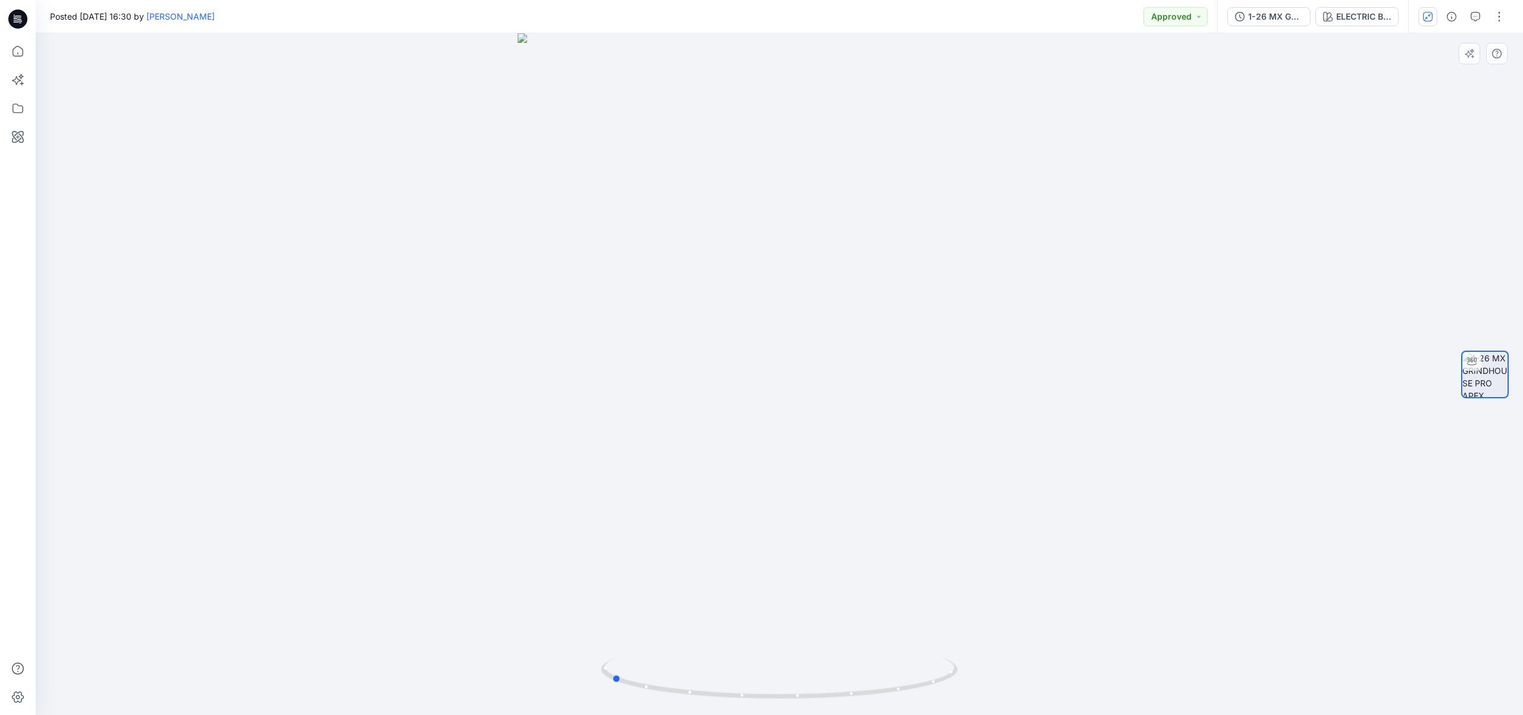
drag, startPoint x: 915, startPoint y: 389, endPoint x: 795, endPoint y: 386, distance: 120.2
click at [795, 386] on div at bounding box center [779, 373] width 1487 height 681
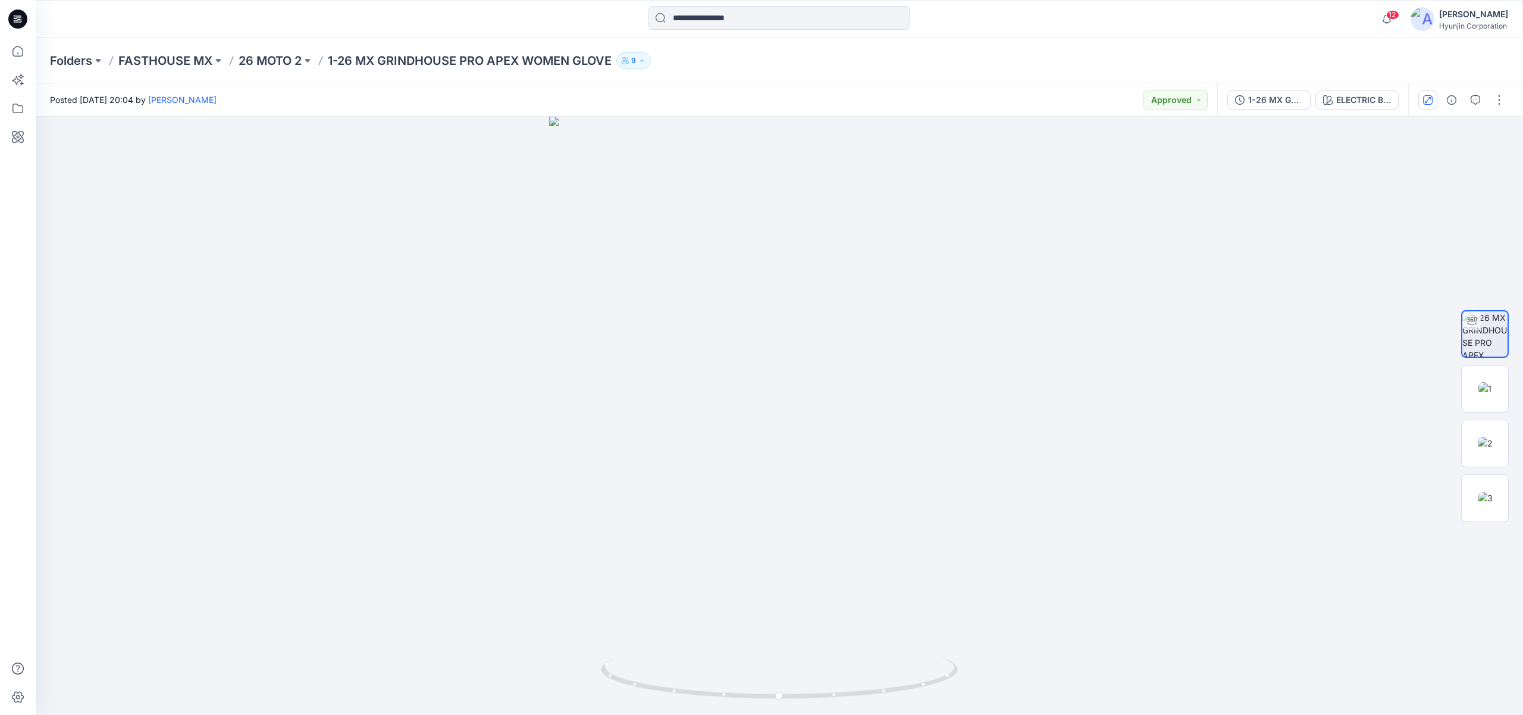
click at [1436, 103] on button "button" at bounding box center [1427, 99] width 19 height 19
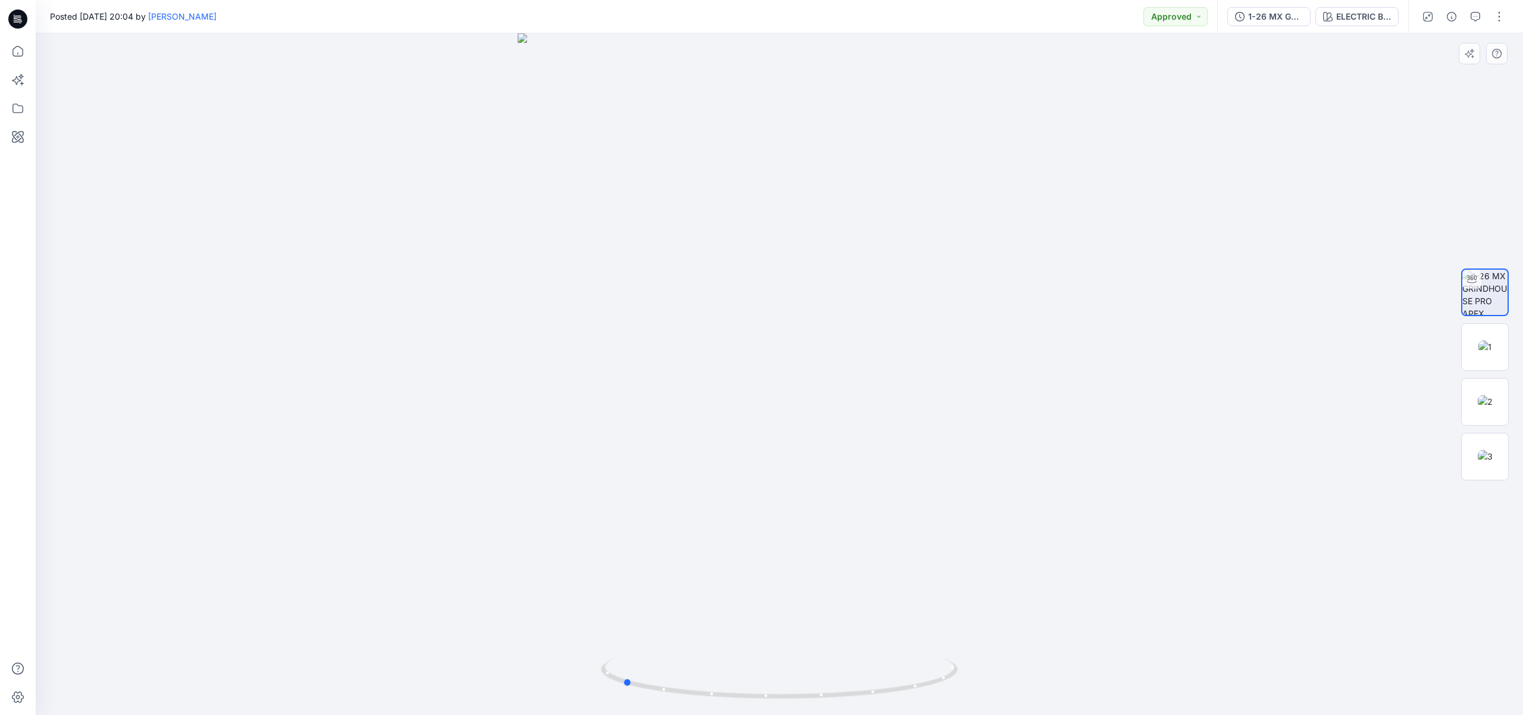
drag, startPoint x: 872, startPoint y: 422, endPoint x: 705, endPoint y: 421, distance: 167.2
click at [705, 421] on div at bounding box center [779, 373] width 1487 height 681
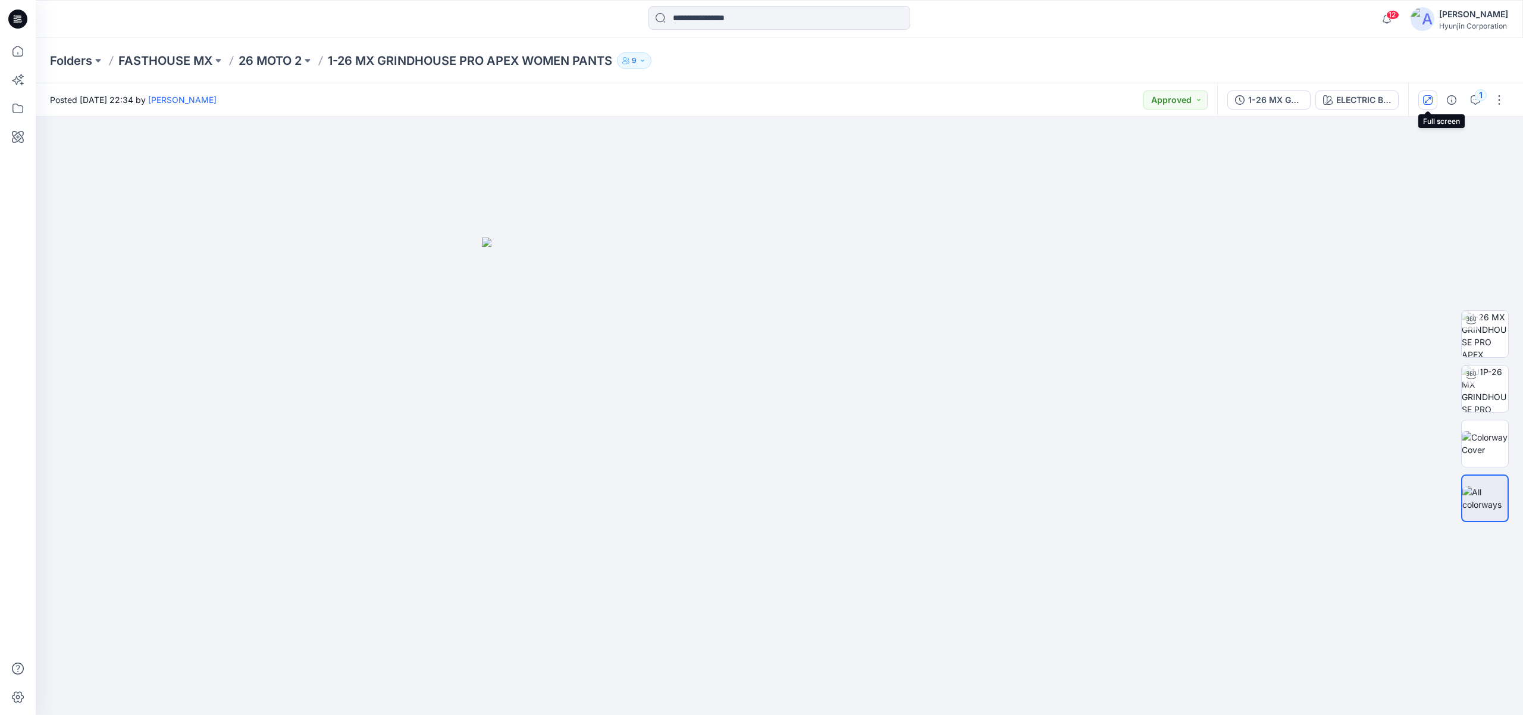
click at [1429, 102] on icon "button" at bounding box center [1428, 100] width 10 height 10
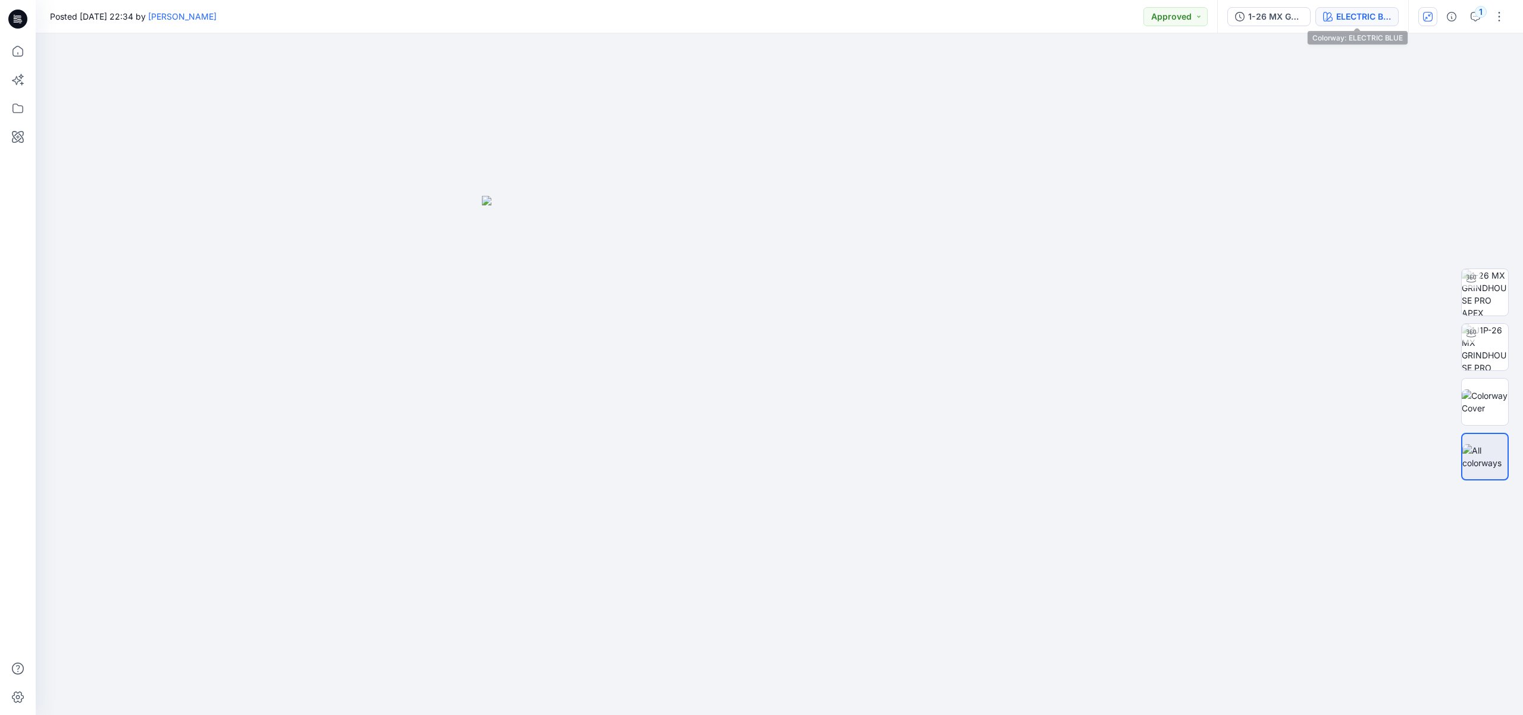
click at [1350, 15] on div "ELECTRIC BLUE" at bounding box center [1363, 16] width 55 height 13
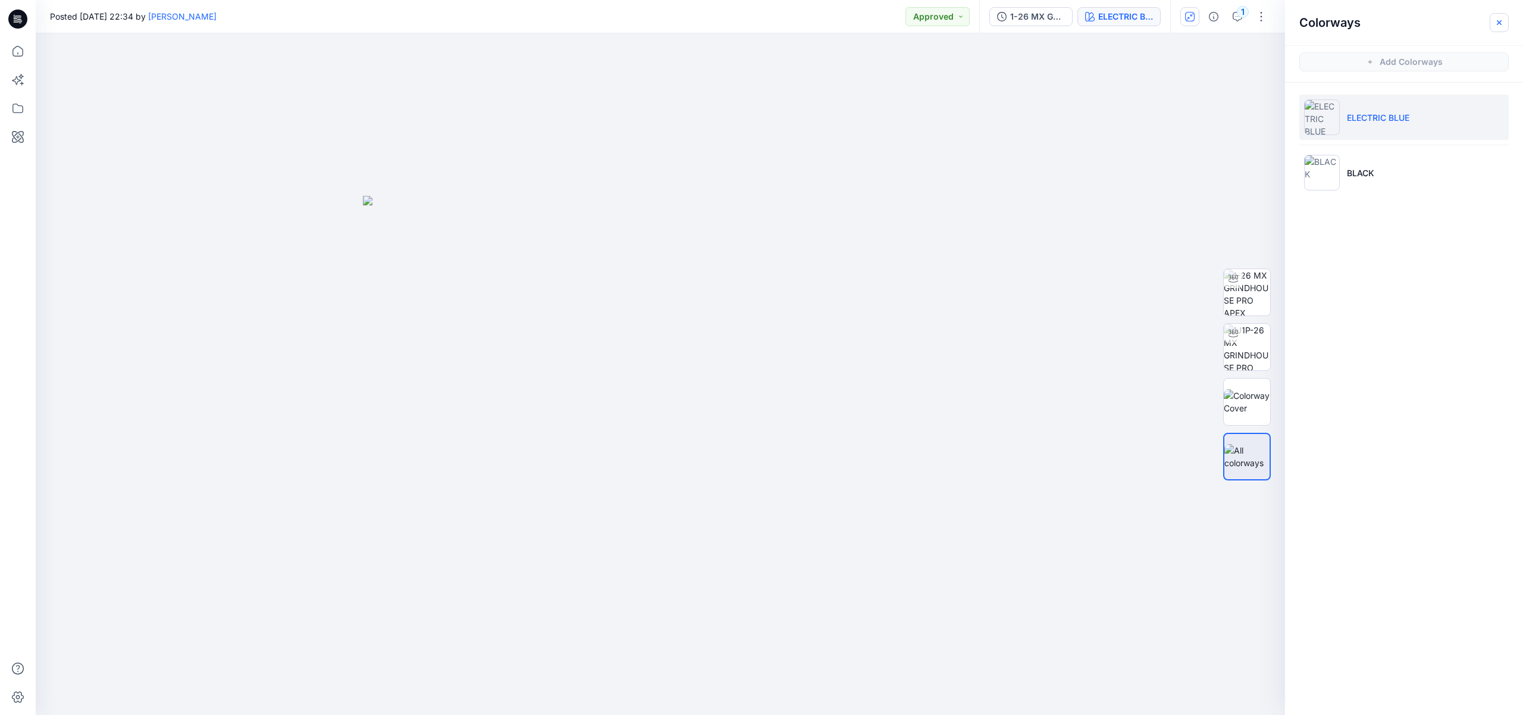
click at [1499, 19] on icon "button" at bounding box center [1500, 23] width 10 height 10
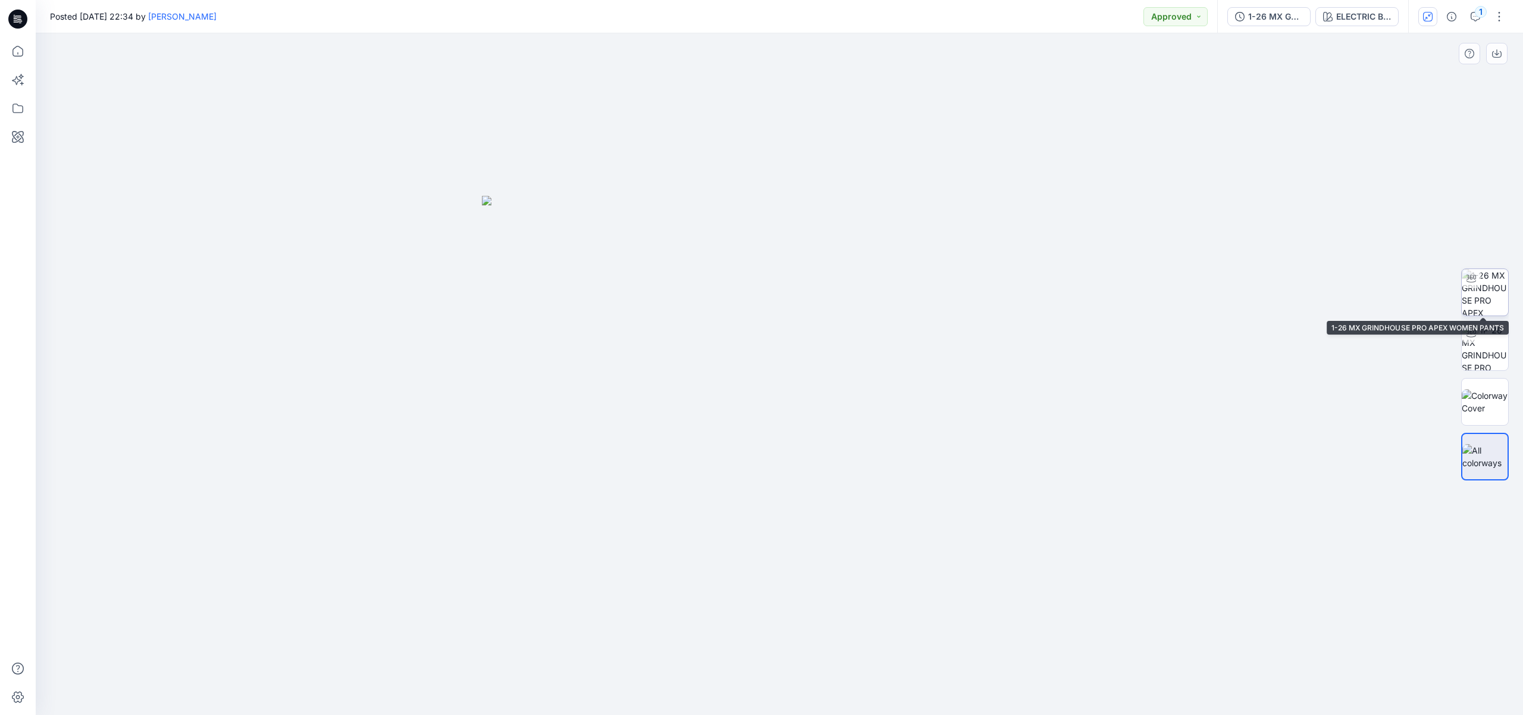
click at [1476, 296] on img at bounding box center [1485, 292] width 46 height 46
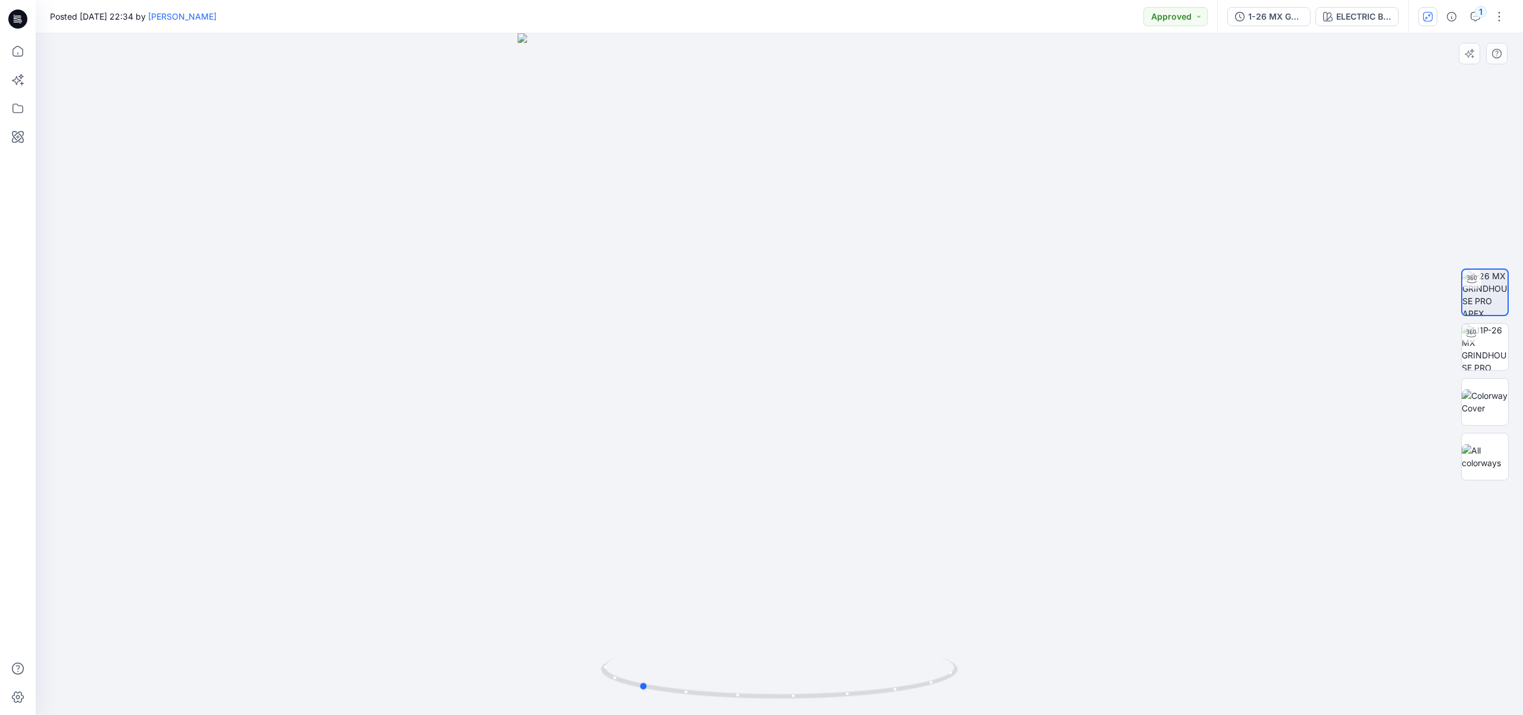
drag, startPoint x: 831, startPoint y: 487, endPoint x: 718, endPoint y: 469, distance: 115.1
click at [718, 469] on div at bounding box center [779, 373] width 1487 height 681
drag, startPoint x: 861, startPoint y: 448, endPoint x: 728, endPoint y: 428, distance: 134.2
click at [728, 428] on div at bounding box center [779, 373] width 1487 height 681
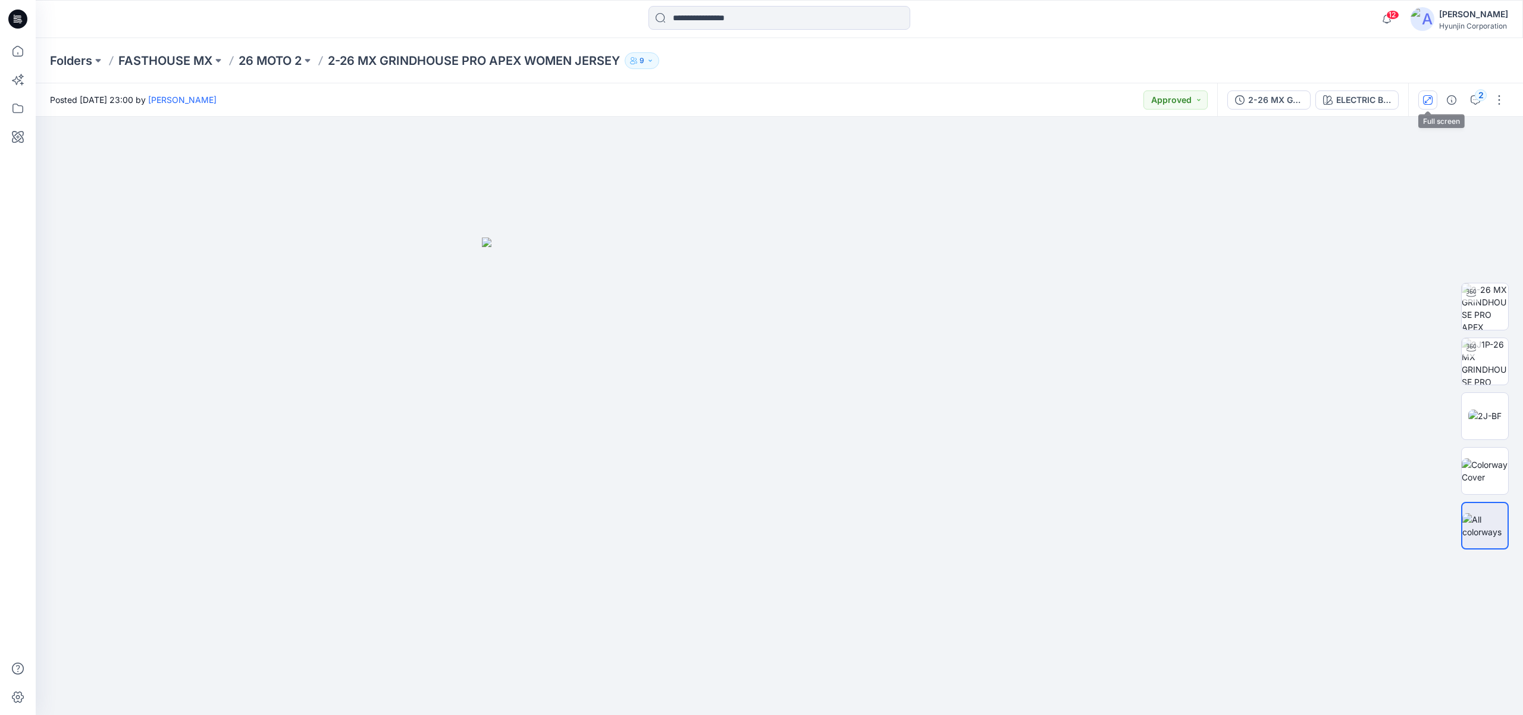
click at [1427, 104] on icon "button" at bounding box center [1428, 100] width 10 height 10
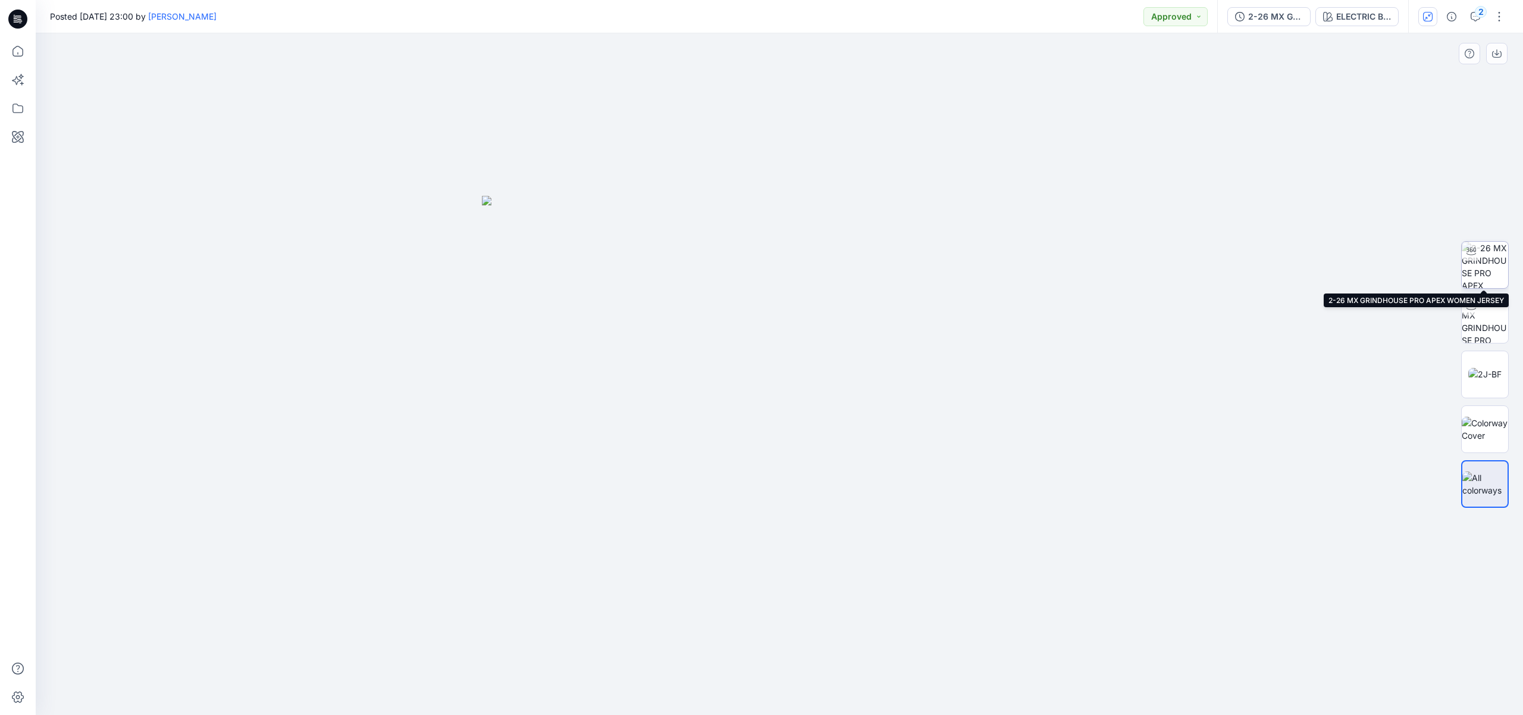
click at [1495, 275] on img at bounding box center [1485, 265] width 46 height 46
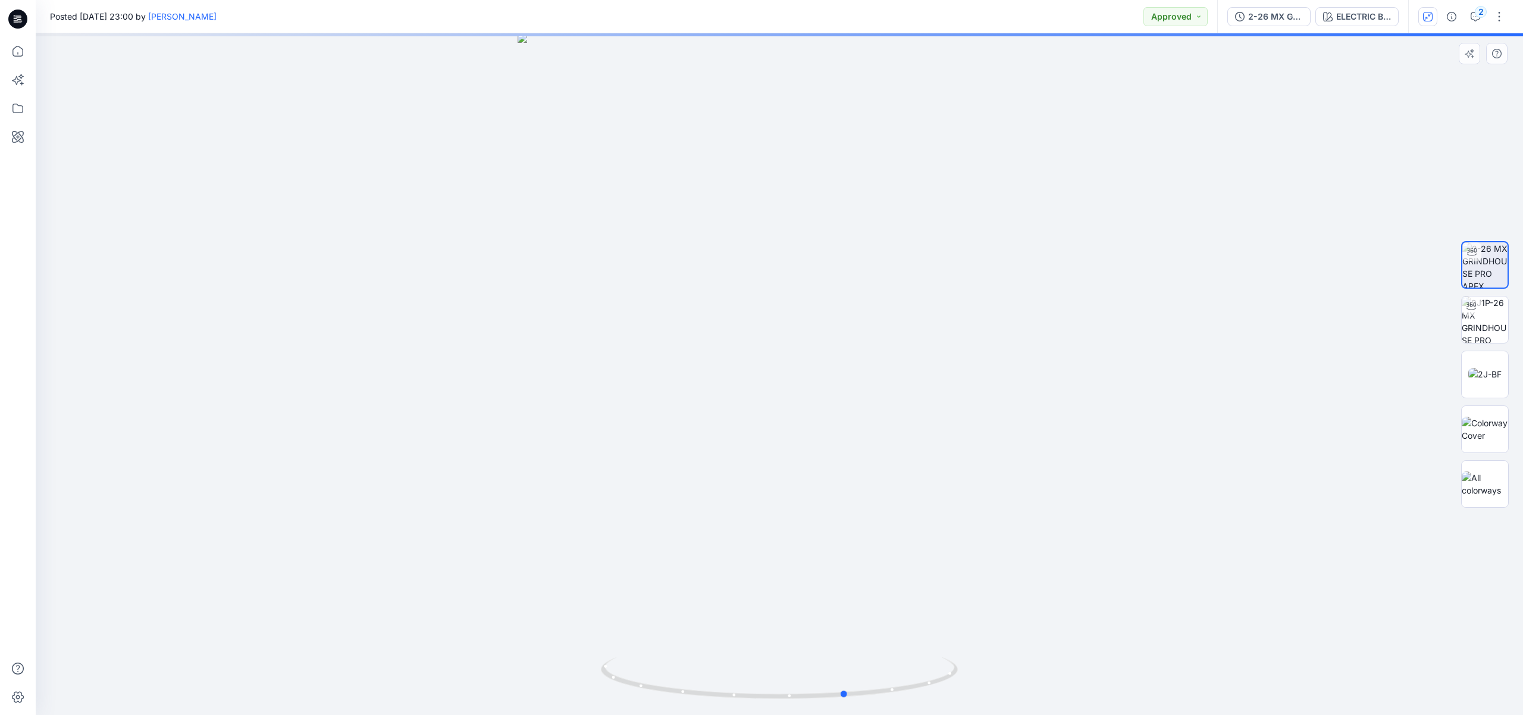
drag, startPoint x: 665, startPoint y: 369, endPoint x: 539, endPoint y: 367, distance: 126.2
click at [539, 367] on div at bounding box center [779, 373] width 1487 height 681
drag, startPoint x: 655, startPoint y: 365, endPoint x: 800, endPoint y: 347, distance: 145.7
click at [800, 347] on div at bounding box center [779, 373] width 1487 height 681
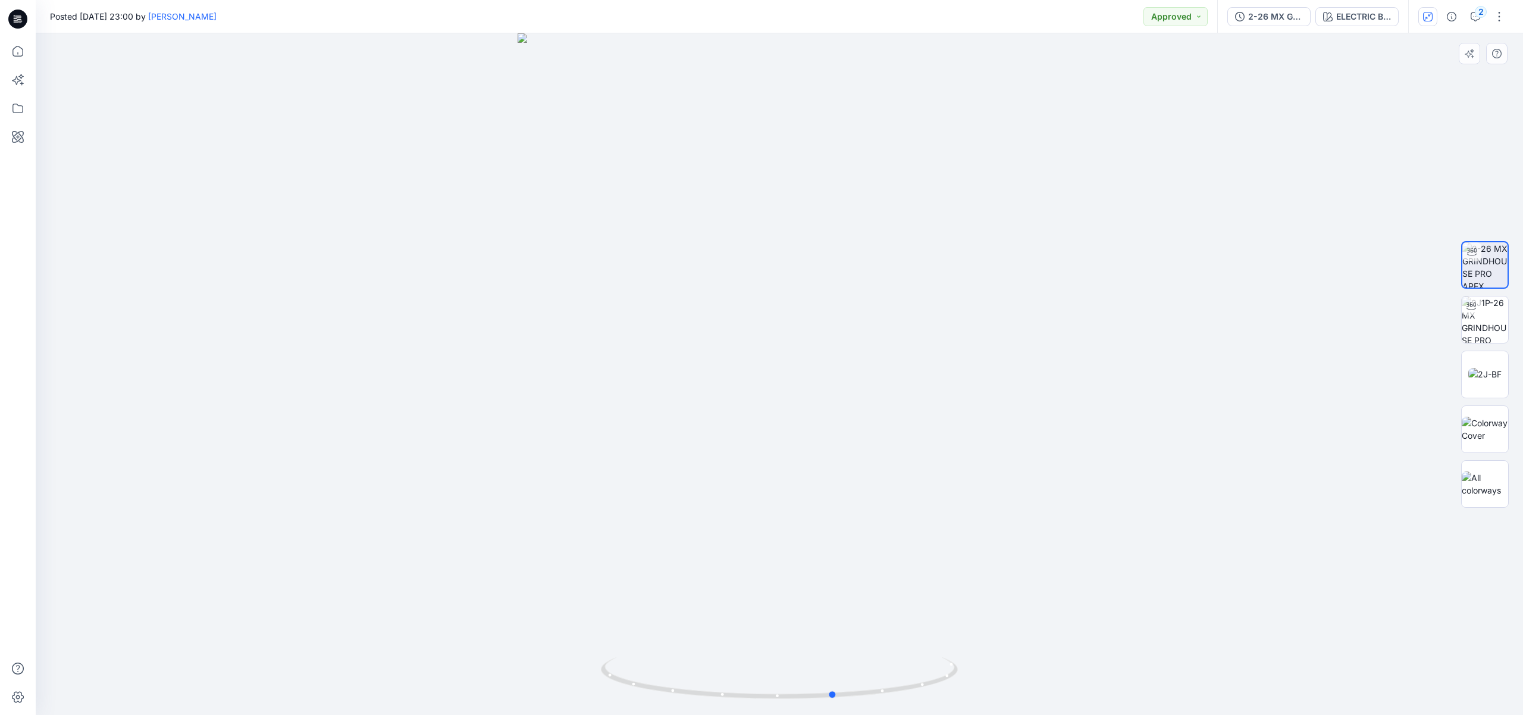
drag, startPoint x: 853, startPoint y: 469, endPoint x: 707, endPoint y: 466, distance: 145.2
click at [707, 466] on div at bounding box center [779, 373] width 1487 height 681
click at [1362, 19] on div "ELECTRIC BLUE" at bounding box center [1363, 16] width 55 height 13
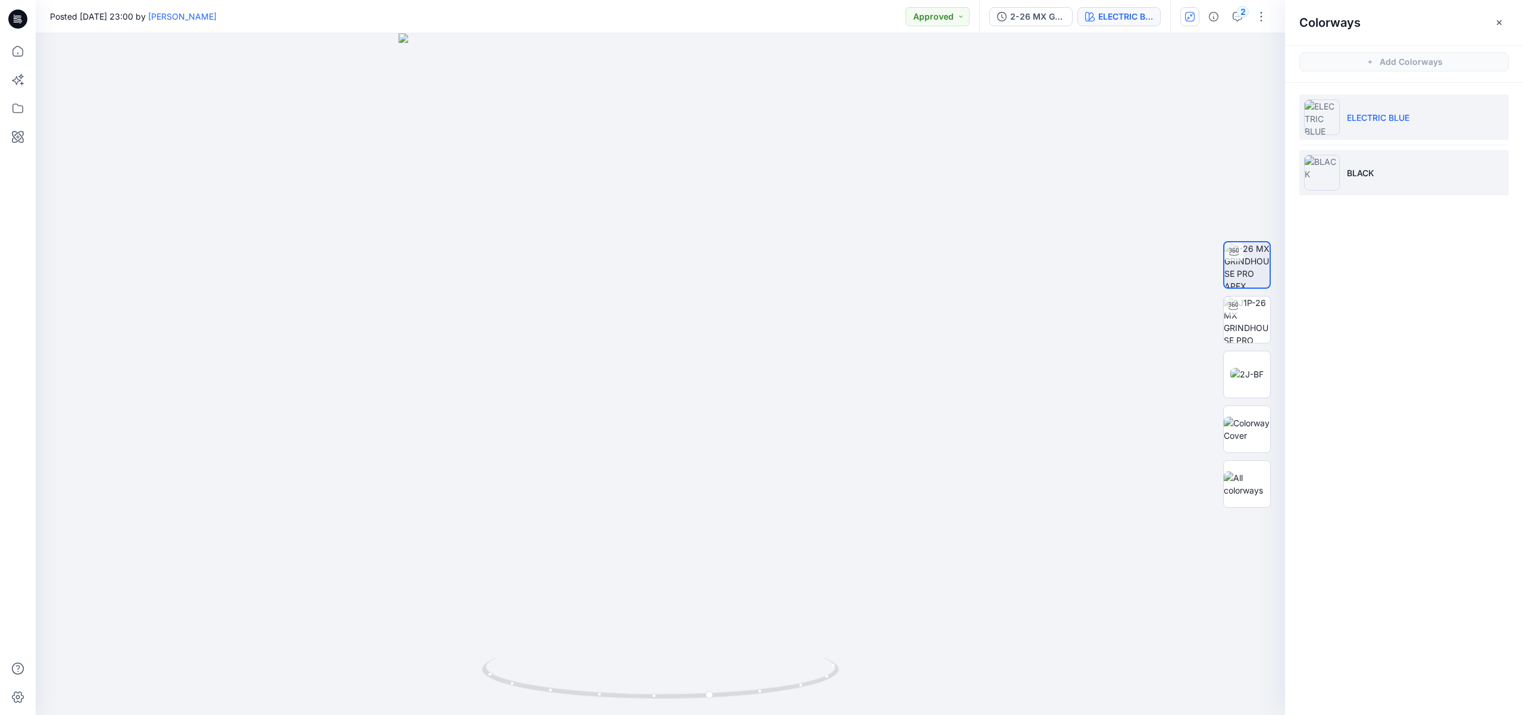
click at [1365, 193] on li "BLACK" at bounding box center [1403, 172] width 209 height 45
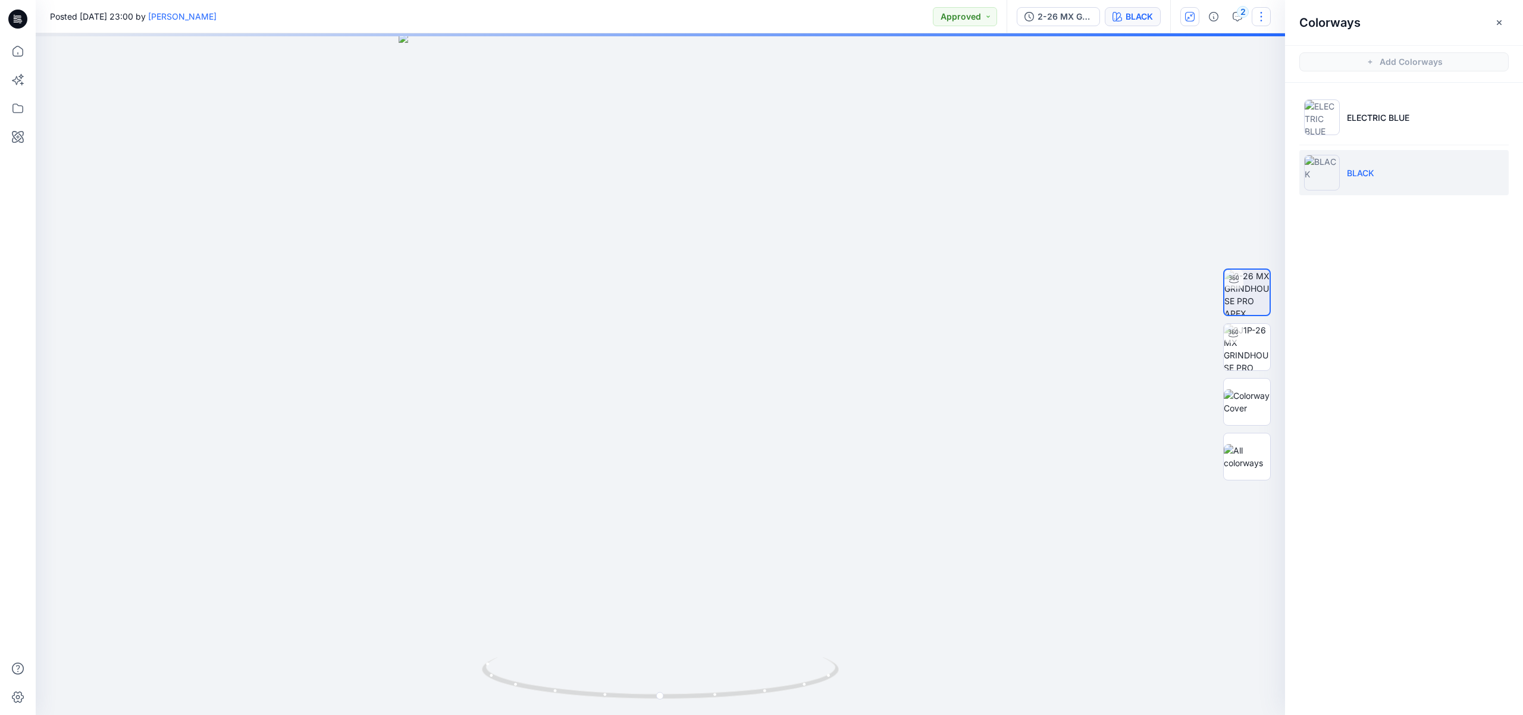
click at [1503, 18] on icon "button" at bounding box center [1500, 23] width 10 height 10
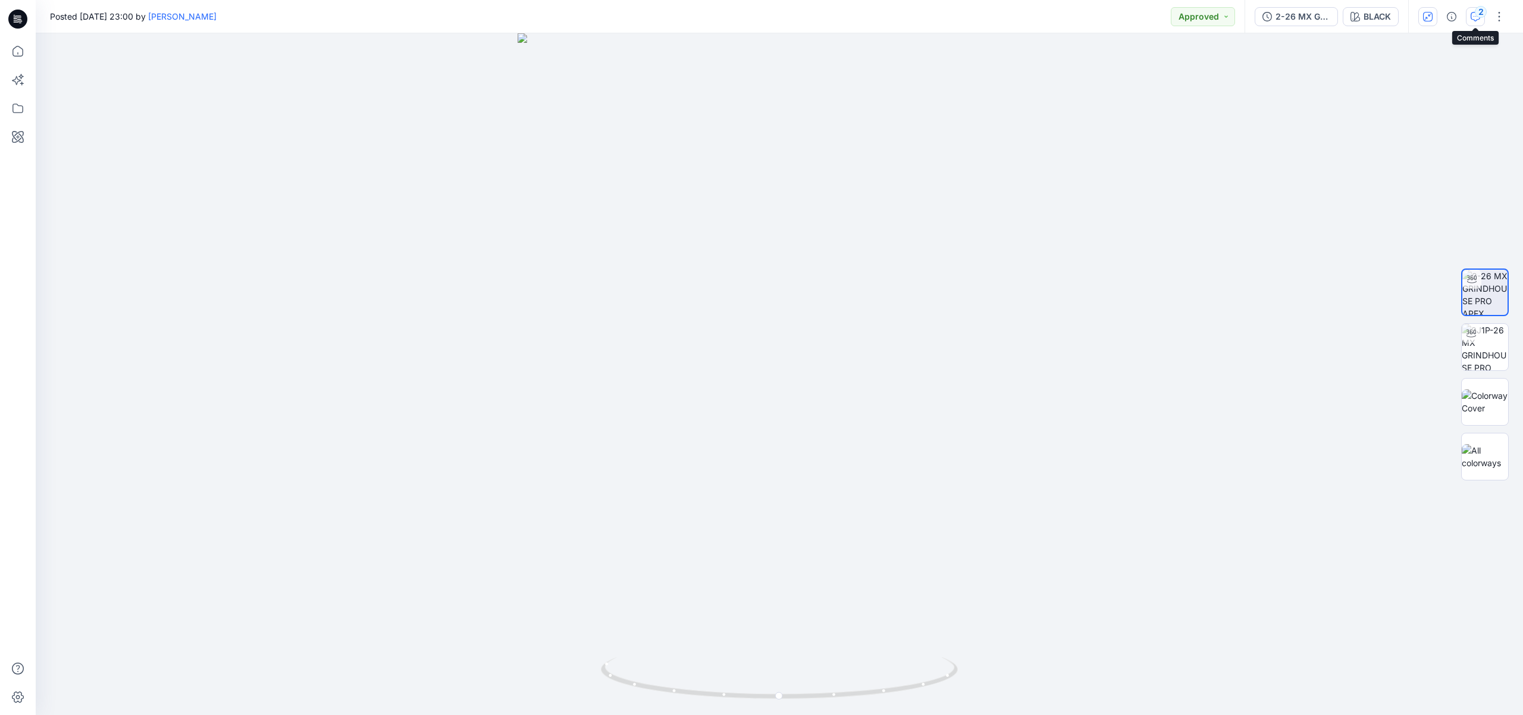
click at [1478, 18] on icon "button" at bounding box center [1476, 17] width 10 height 10
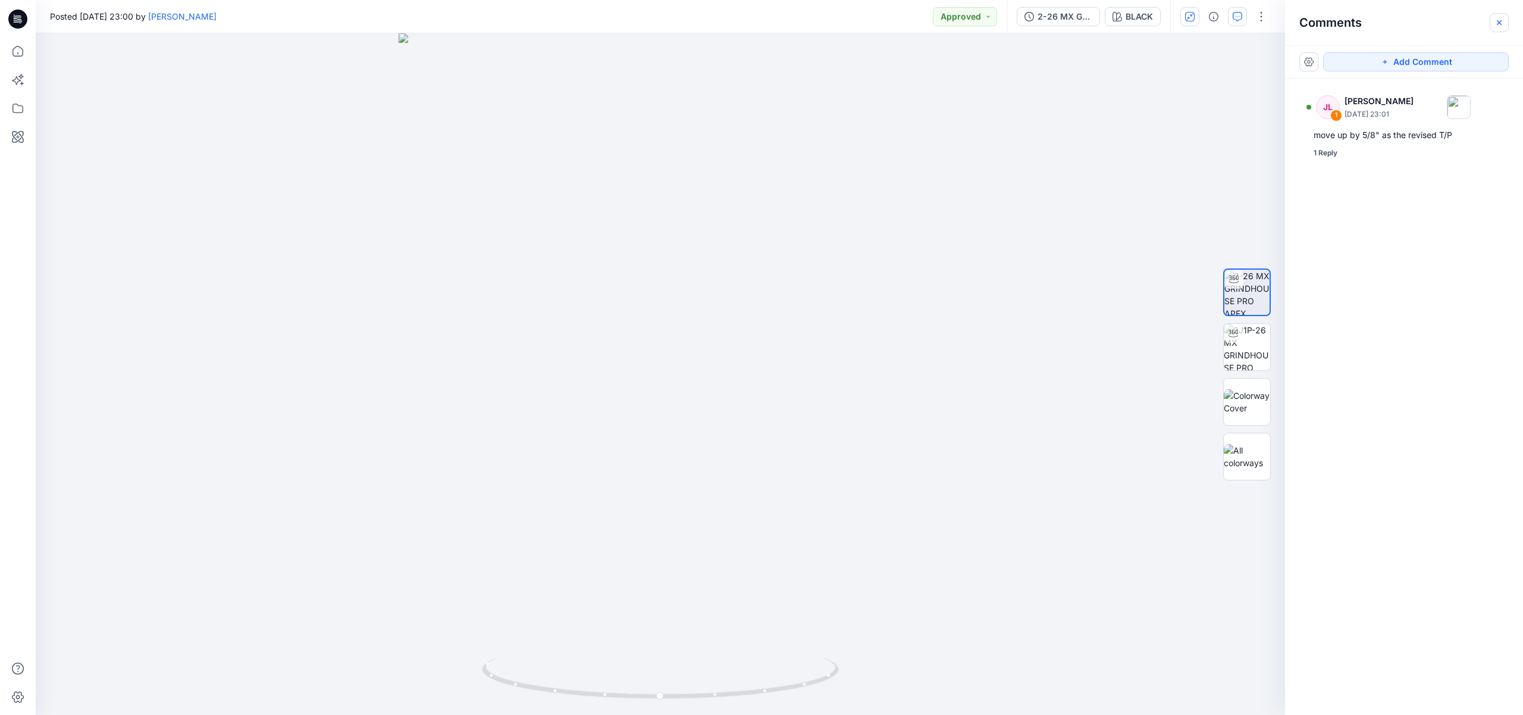
click at [1501, 23] on icon "button" at bounding box center [1500, 23] width 10 height 10
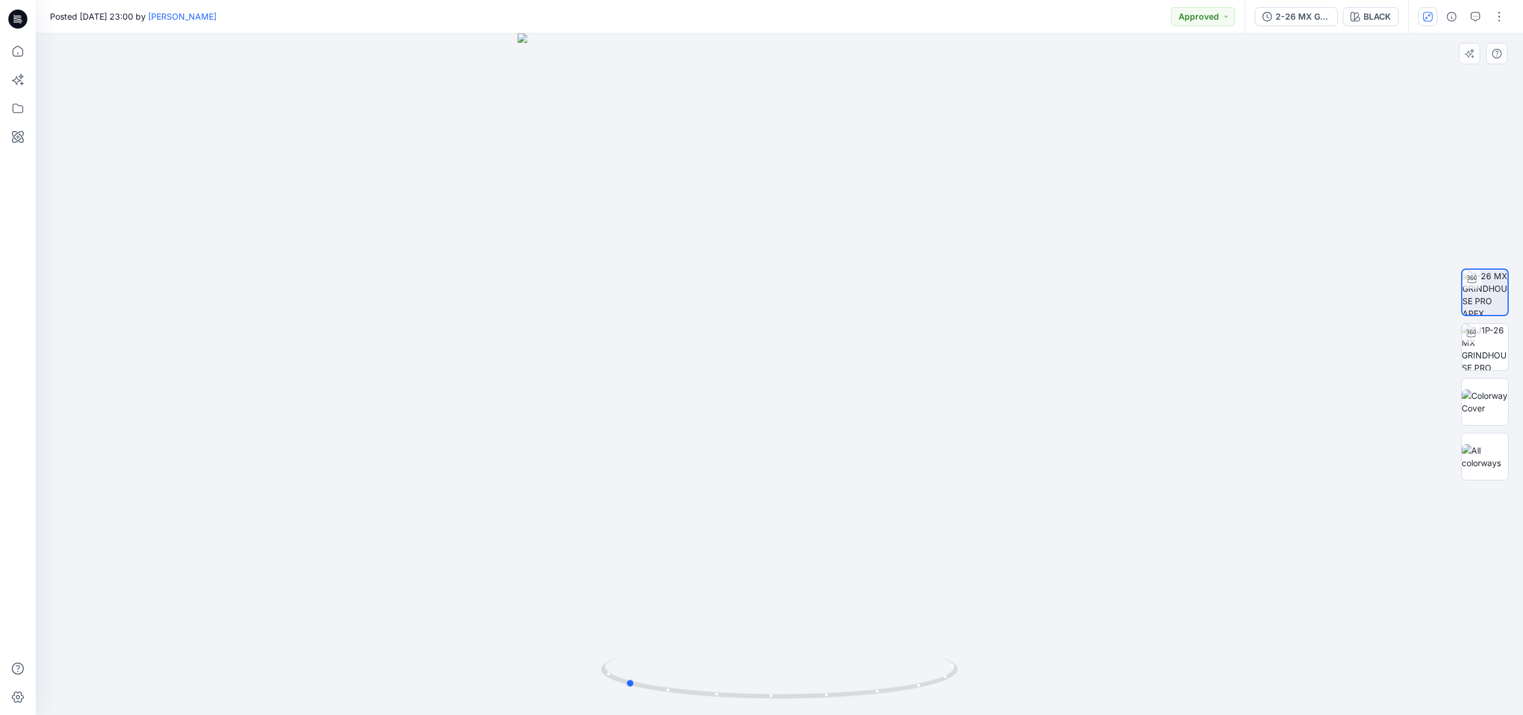
drag, startPoint x: 838, startPoint y: 356, endPoint x: 685, endPoint y: 356, distance: 153.5
click at [685, 356] on div at bounding box center [779, 373] width 1487 height 681
drag, startPoint x: 700, startPoint y: 395, endPoint x: 853, endPoint y: 412, distance: 153.9
click at [853, 412] on div at bounding box center [779, 373] width 1487 height 681
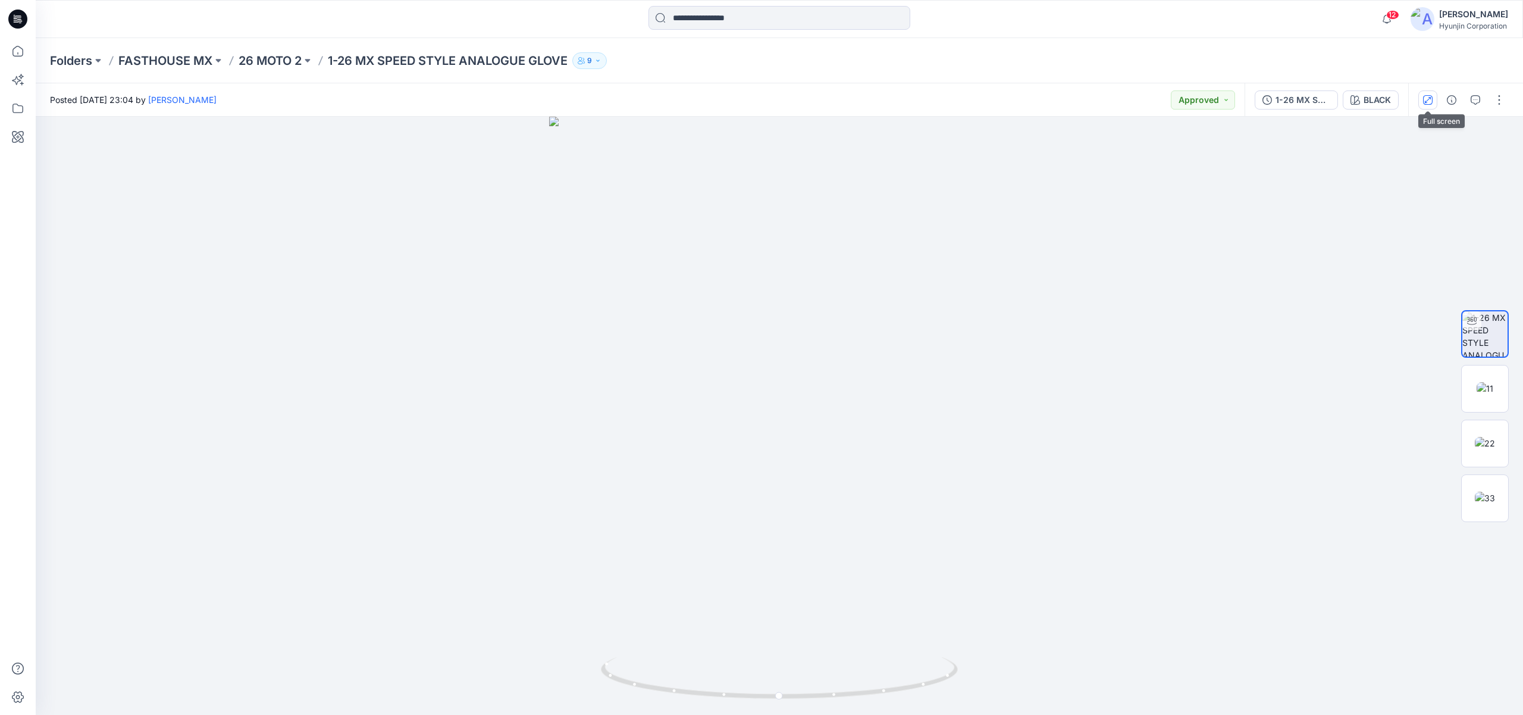
click at [1435, 104] on button "button" at bounding box center [1427, 99] width 19 height 19
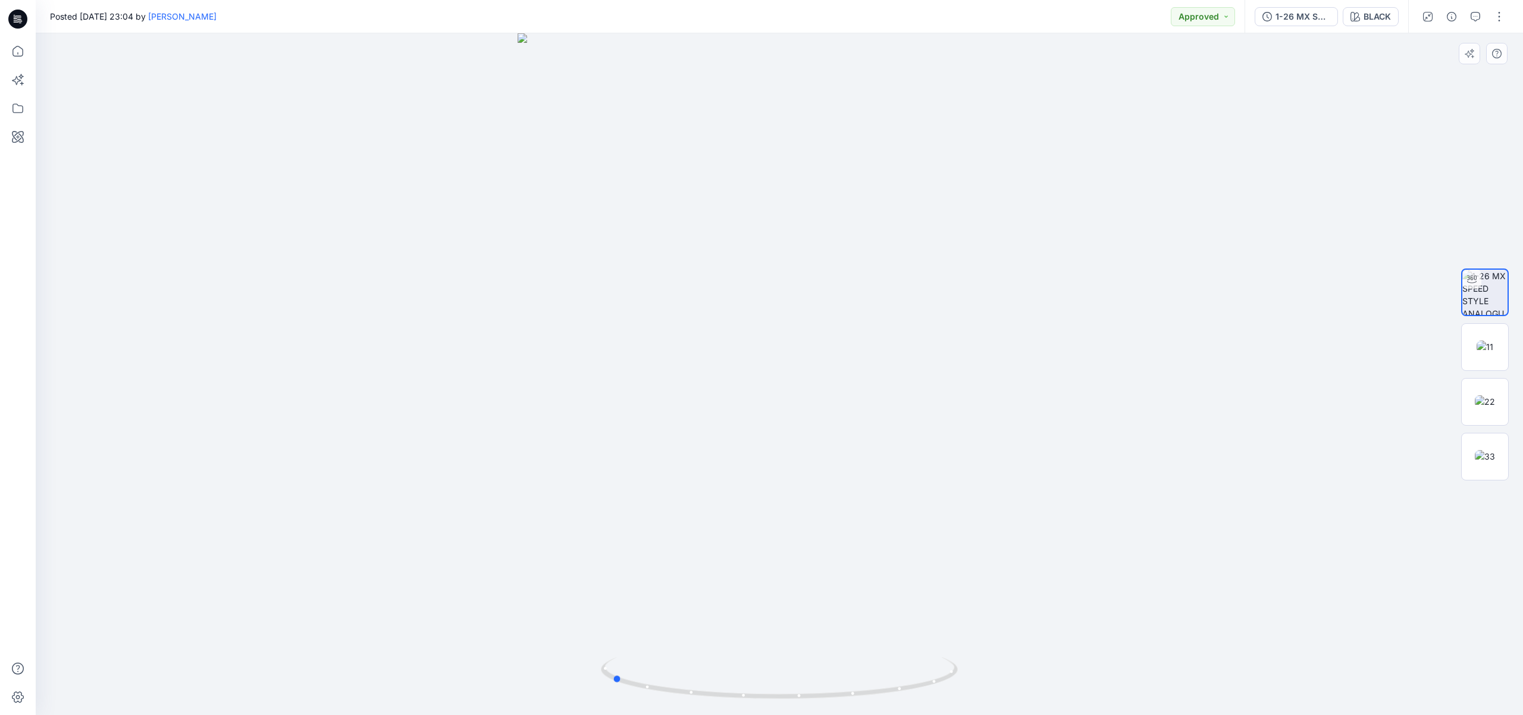
drag, startPoint x: 901, startPoint y: 449, endPoint x: 733, endPoint y: 464, distance: 168.5
click at [733, 464] on div at bounding box center [779, 373] width 1487 height 681
click at [1352, 20] on icon "button" at bounding box center [1356, 17] width 10 height 10
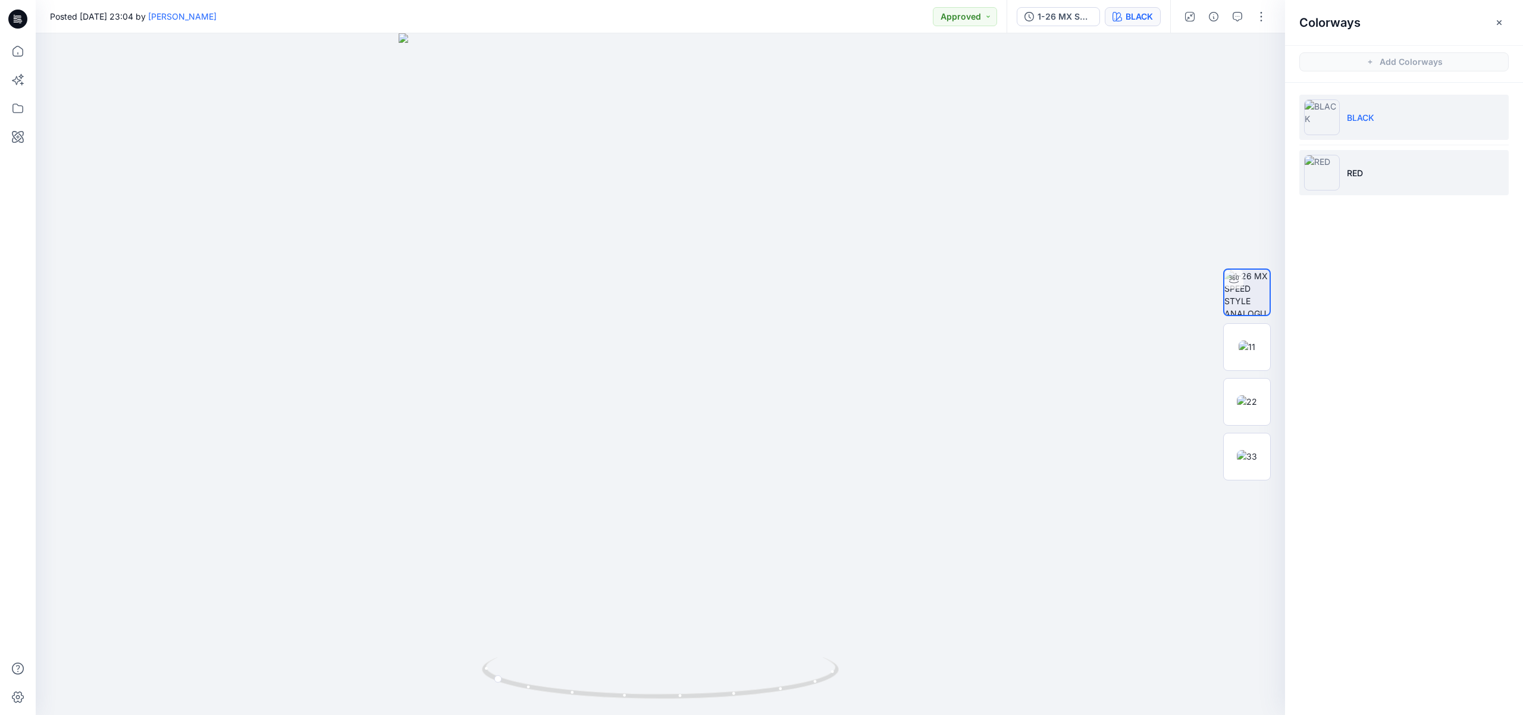
click at [1352, 184] on li "RED" at bounding box center [1403, 172] width 209 height 45
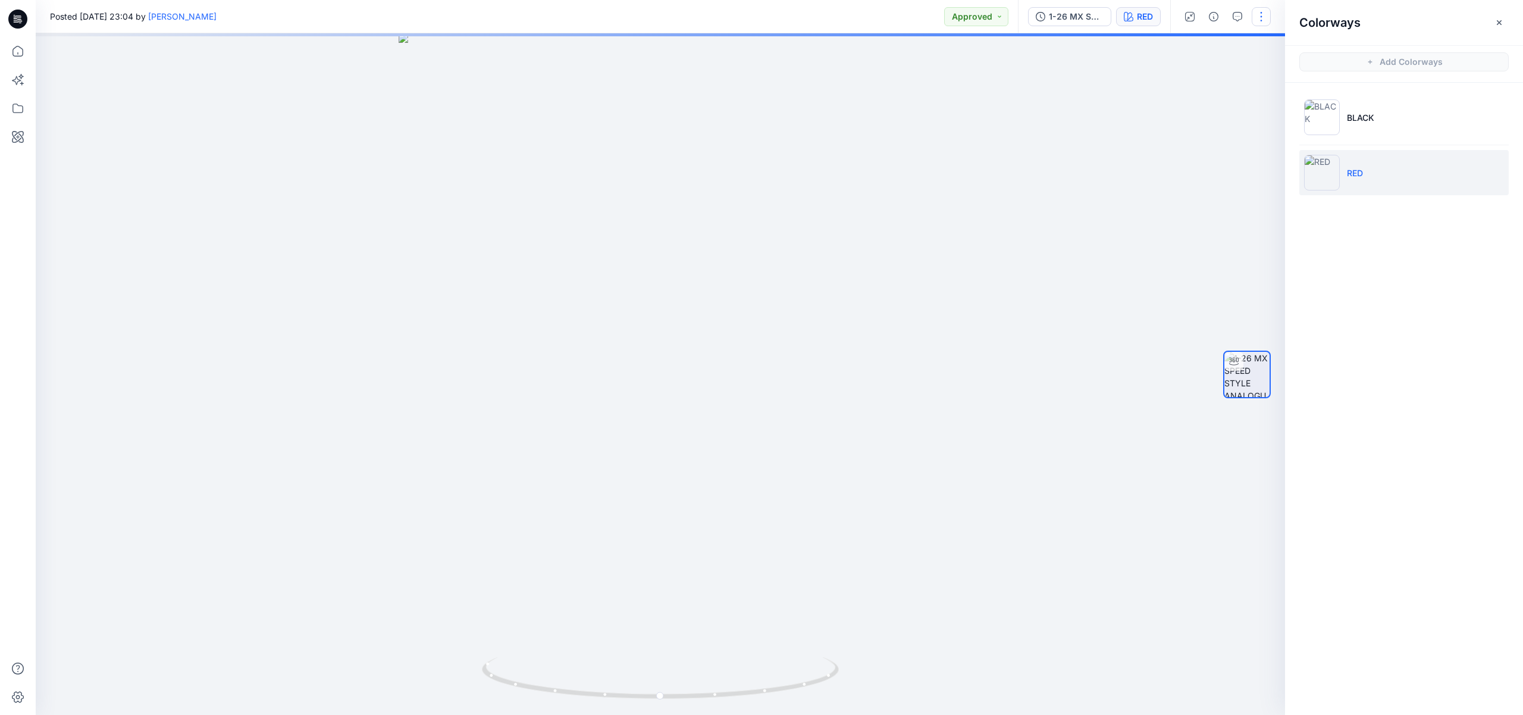
click at [1500, 23] on icon "button" at bounding box center [1500, 23] width 10 height 10
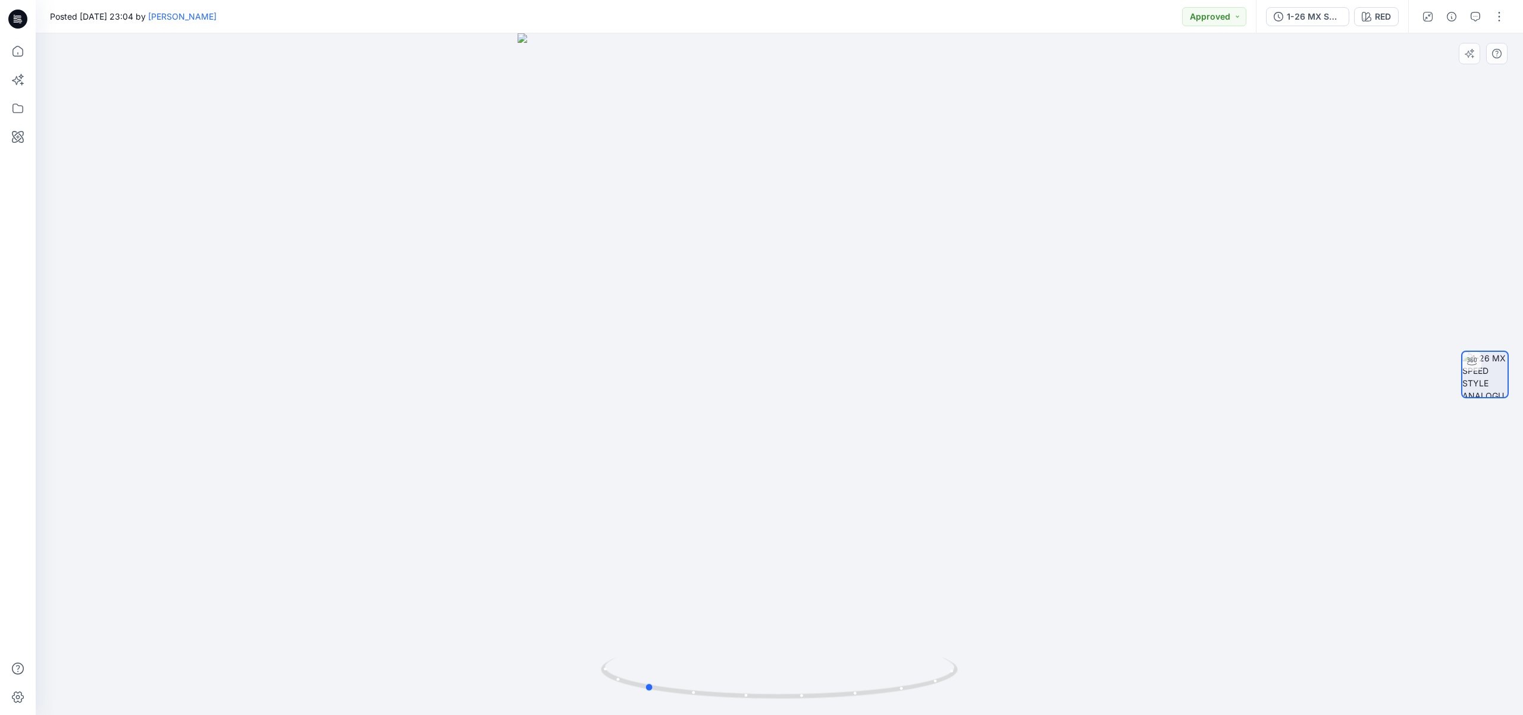
drag, startPoint x: 779, startPoint y: 384, endPoint x: 661, endPoint y: 379, distance: 118.5
click at [661, 379] on div at bounding box center [779, 373] width 1487 height 681
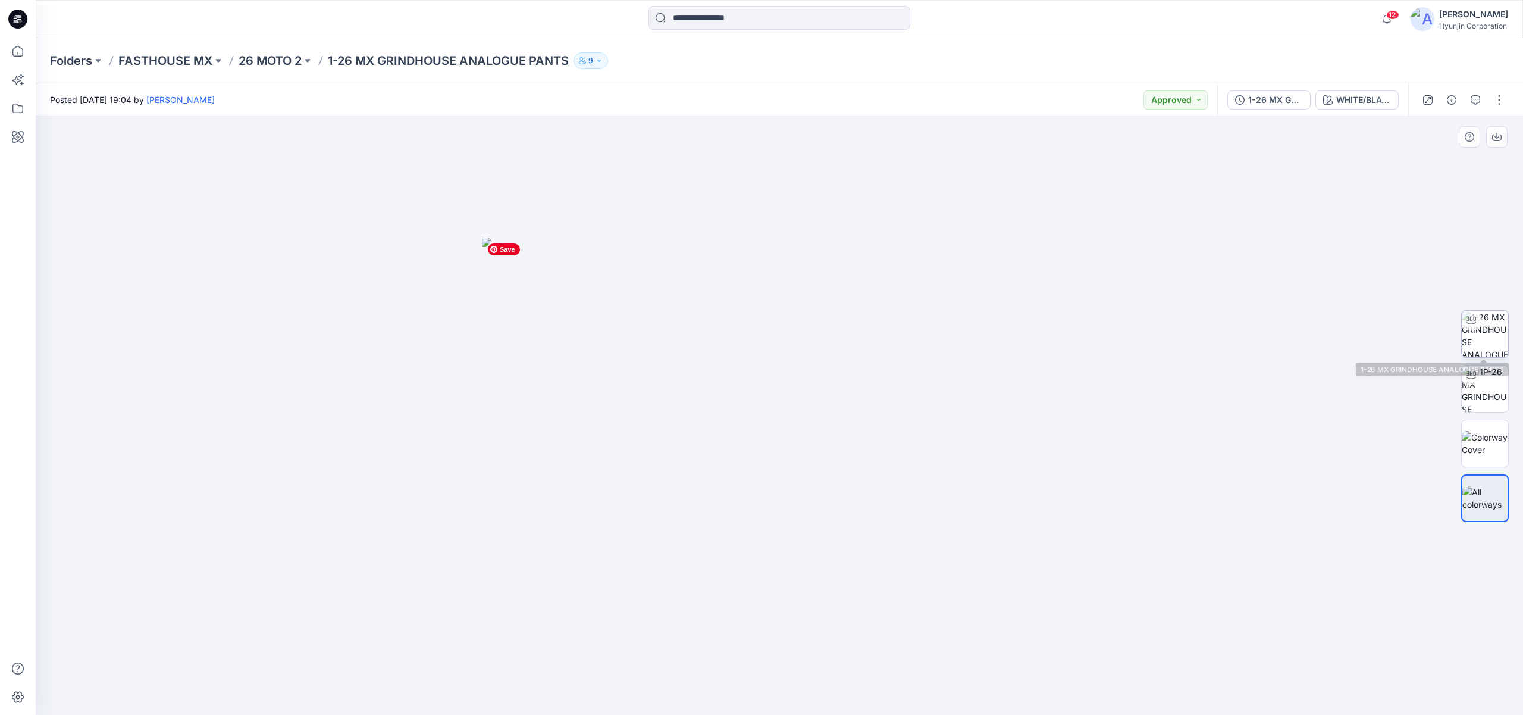
click at [1490, 335] on img at bounding box center [1485, 334] width 46 height 46
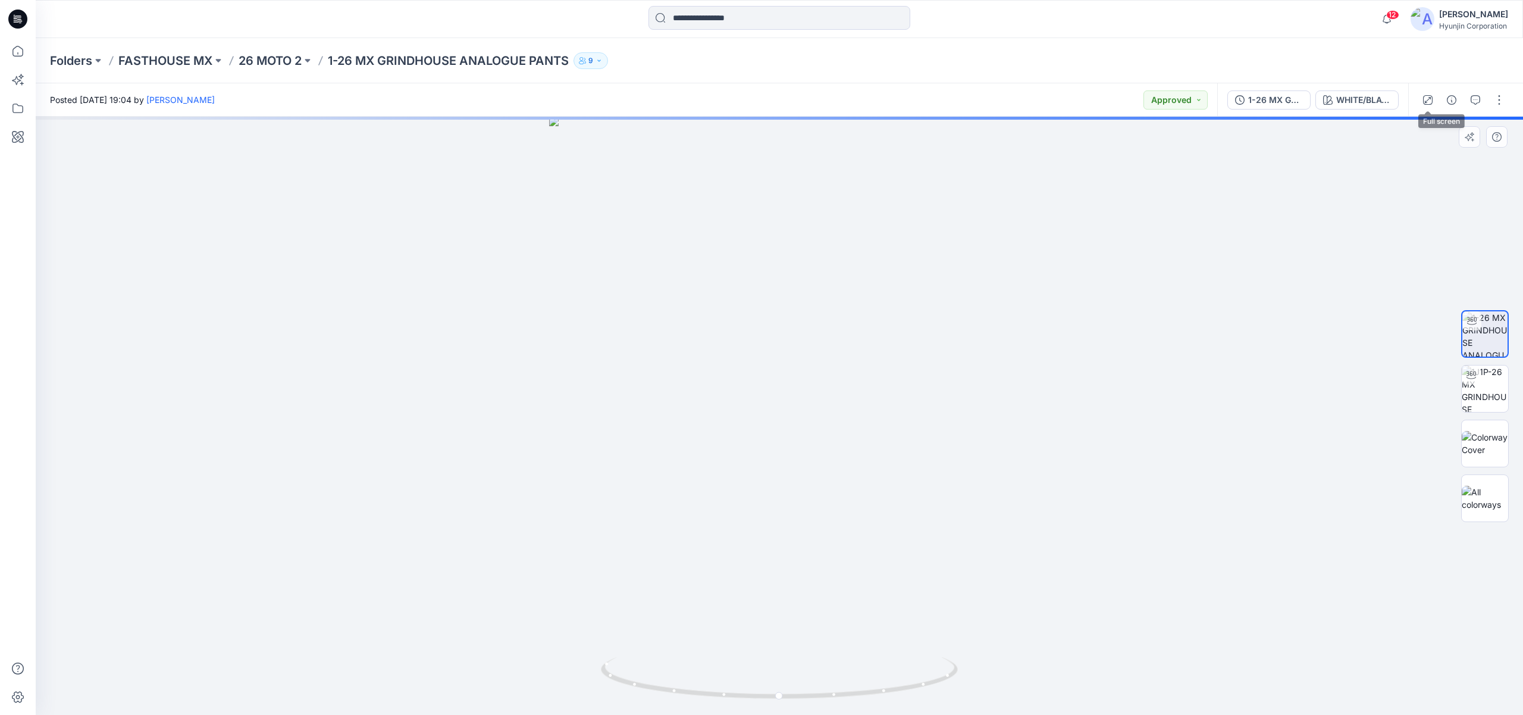
click at [1428, 99] on icon "button" at bounding box center [1428, 100] width 10 height 10
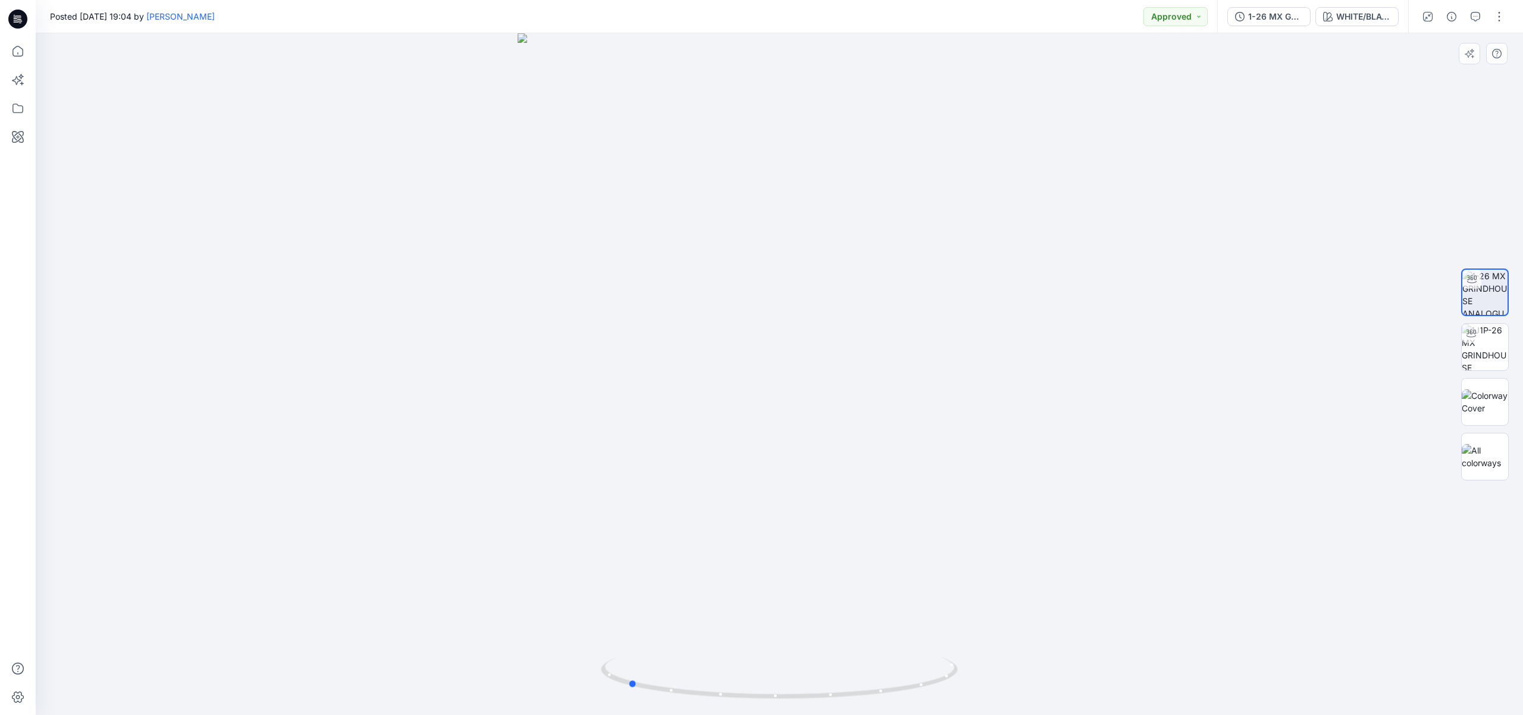
drag, startPoint x: 804, startPoint y: 525, endPoint x: 710, endPoint y: 522, distance: 94.7
click at [710, 522] on div at bounding box center [779, 373] width 1487 height 681
drag, startPoint x: 817, startPoint y: 452, endPoint x: 666, endPoint y: 461, distance: 150.8
click at [666, 461] on div at bounding box center [779, 373] width 1487 height 681
click at [1384, 15] on div "WHITE/BLACK" at bounding box center [1363, 16] width 55 height 13
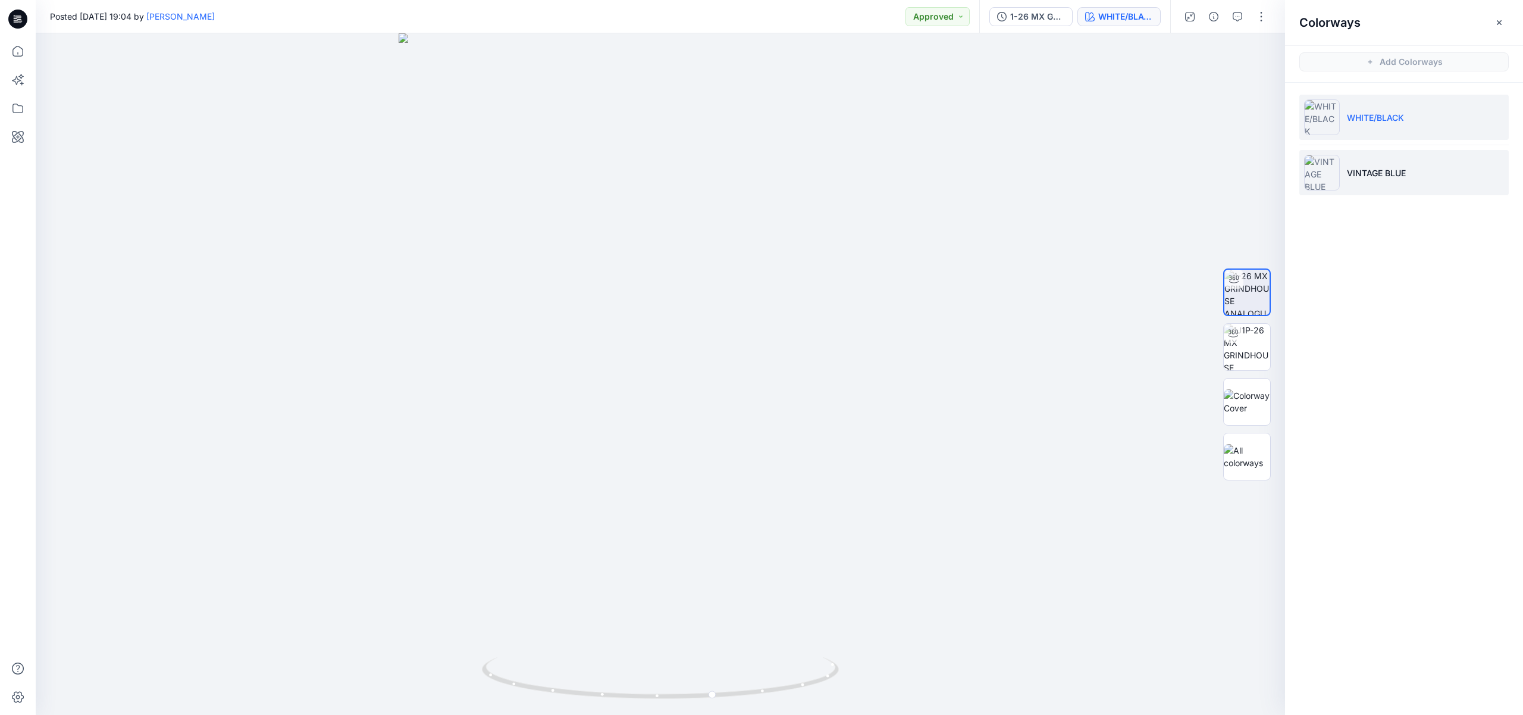
click at [1360, 167] on p "VINTAGE BLUE" at bounding box center [1376, 173] width 59 height 12
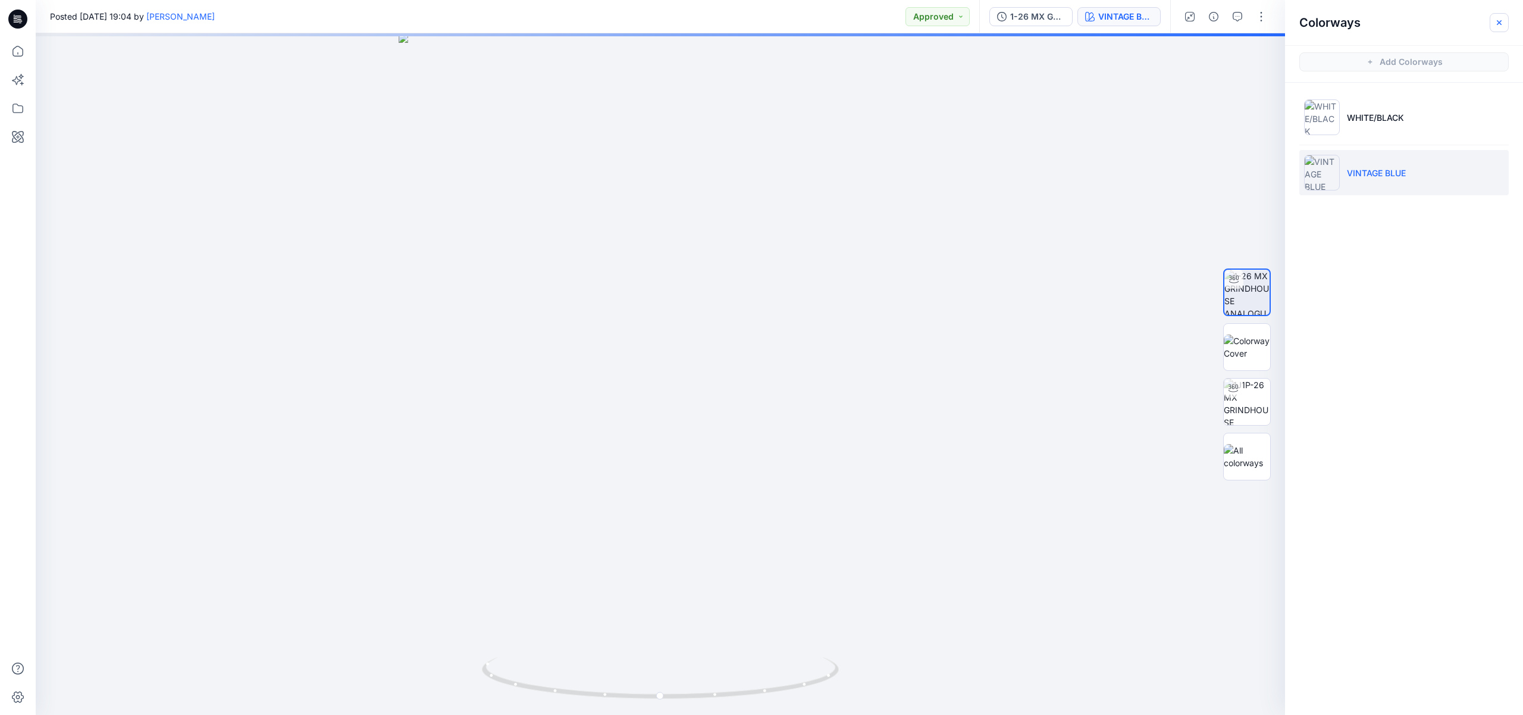
click at [1495, 24] on icon "button" at bounding box center [1500, 23] width 10 height 10
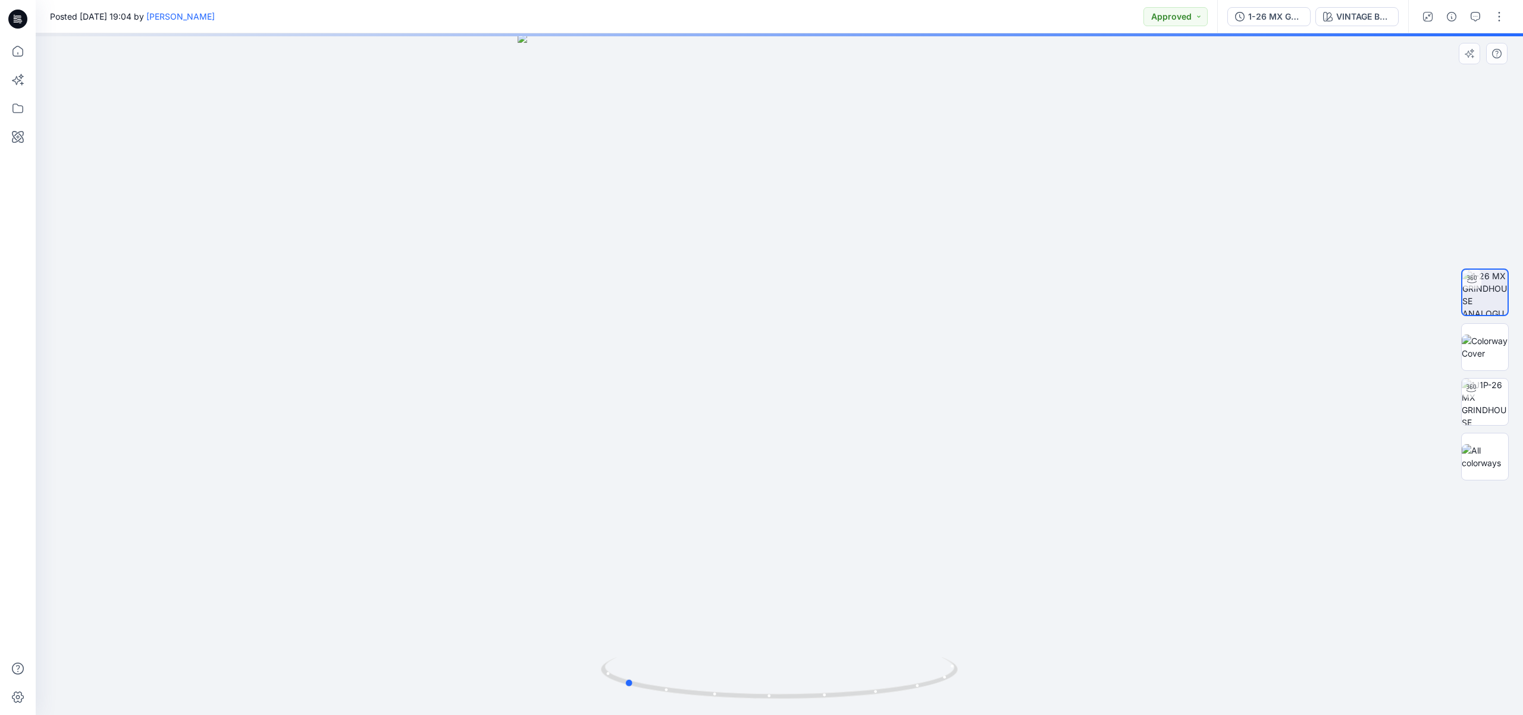
drag, startPoint x: 718, startPoint y: 404, endPoint x: 641, endPoint y: 397, distance: 77.1
click at [641, 397] on div at bounding box center [779, 373] width 1487 height 681
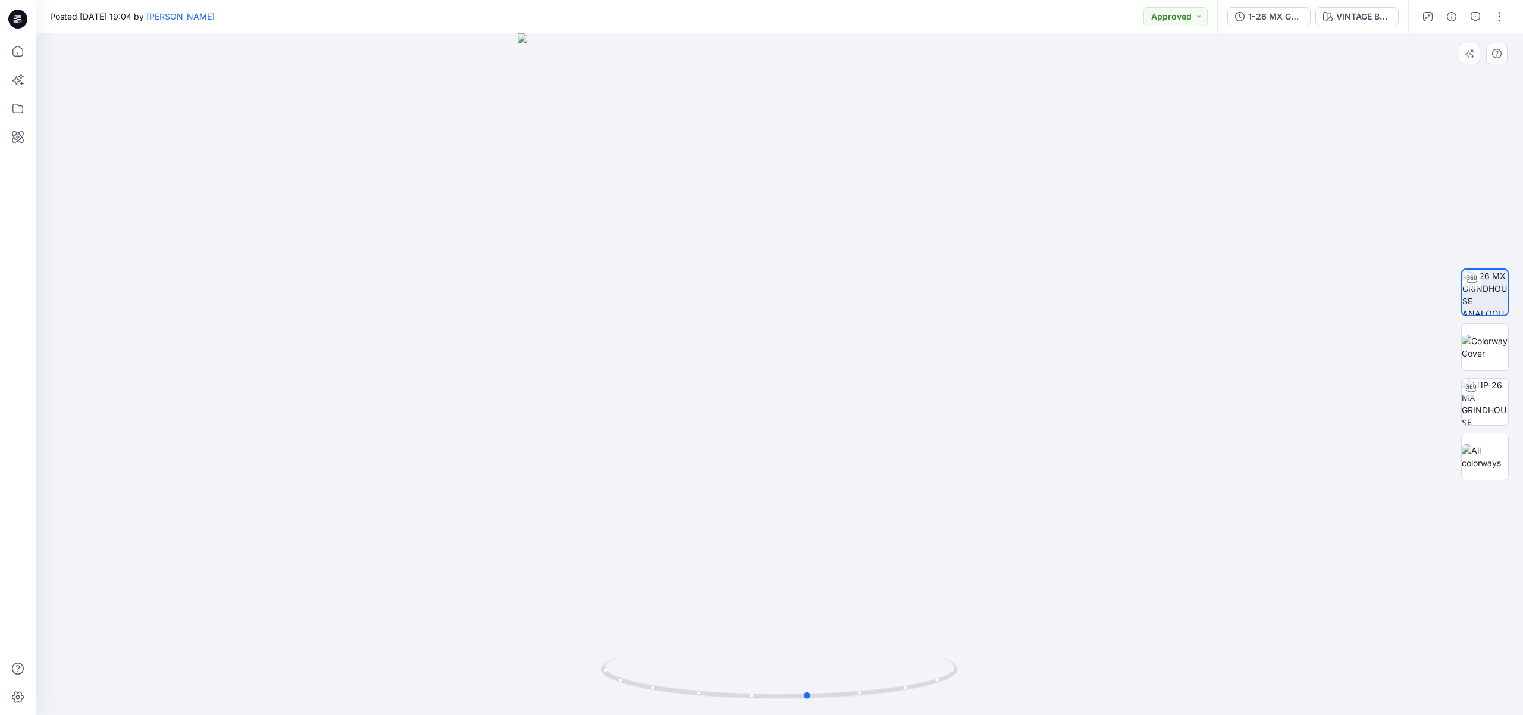
drag, startPoint x: 763, startPoint y: 483, endPoint x: 634, endPoint y: 459, distance: 130.7
click at [634, 459] on div at bounding box center [779, 373] width 1487 height 681
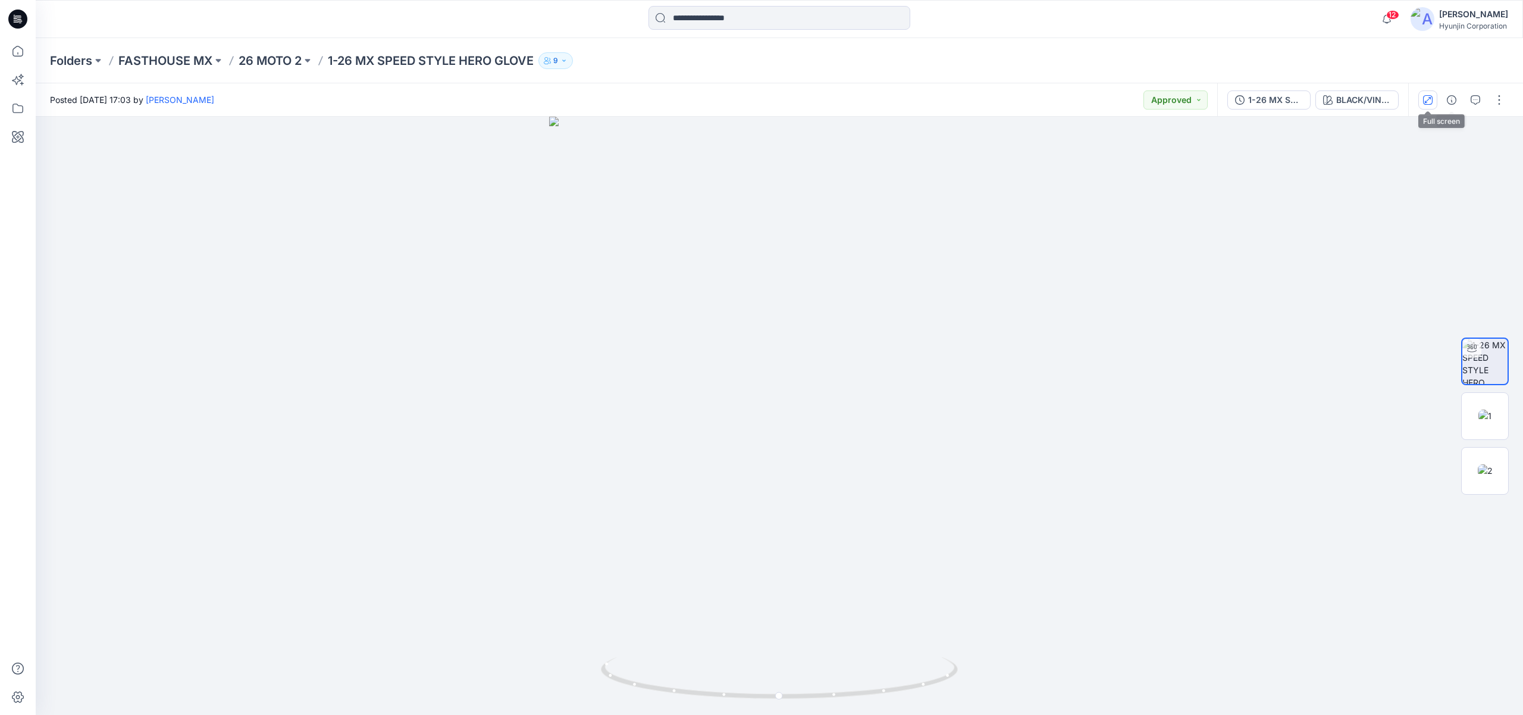
click at [1424, 101] on icon "button" at bounding box center [1428, 100] width 10 height 10
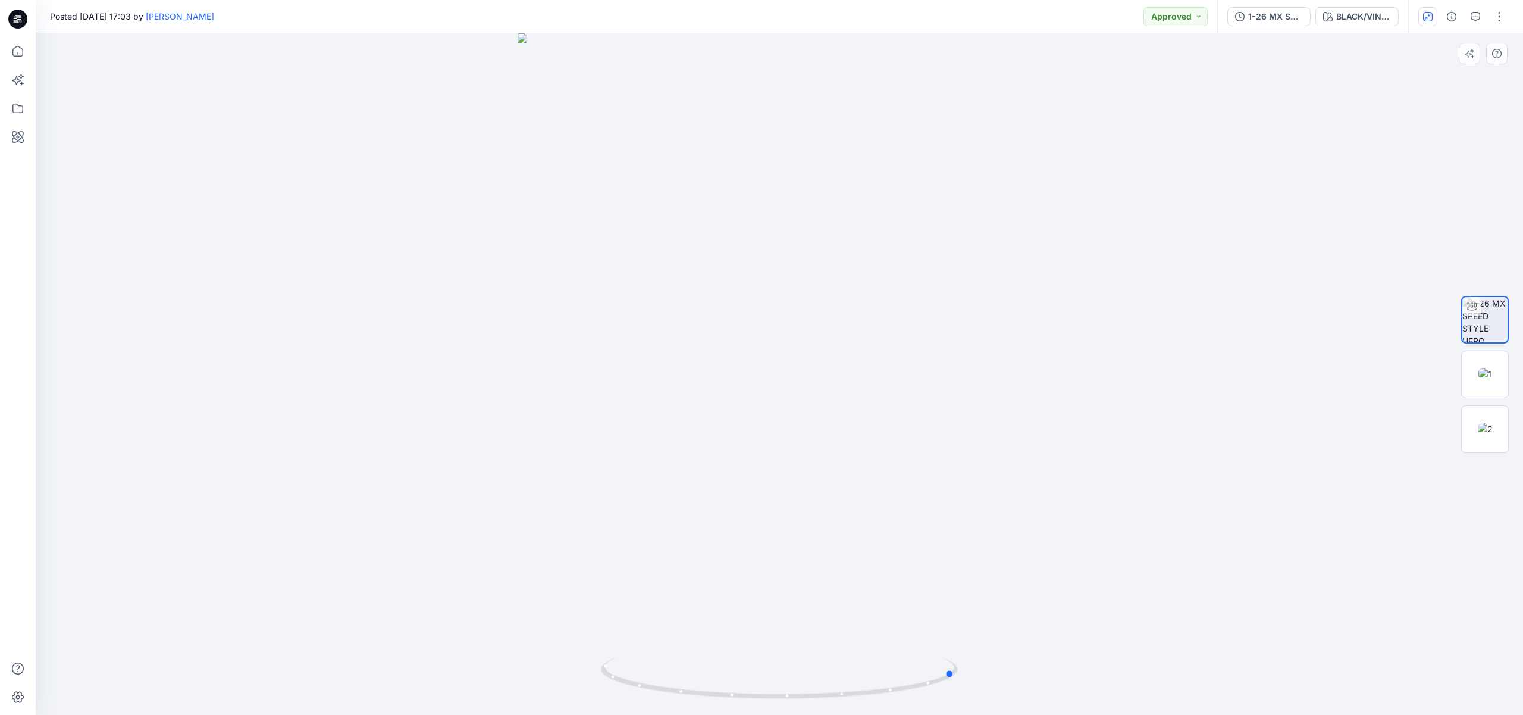
drag, startPoint x: 904, startPoint y: 375, endPoint x: 749, endPoint y: 365, distance: 155.0
click at [749, 365] on div at bounding box center [779, 373] width 1487 height 681
drag, startPoint x: 752, startPoint y: 365, endPoint x: 770, endPoint y: 362, distance: 18.1
click at [770, 362] on div at bounding box center [779, 373] width 1487 height 681
click at [1374, 9] on button "BLACK/VINTAGE" at bounding box center [1357, 16] width 83 height 19
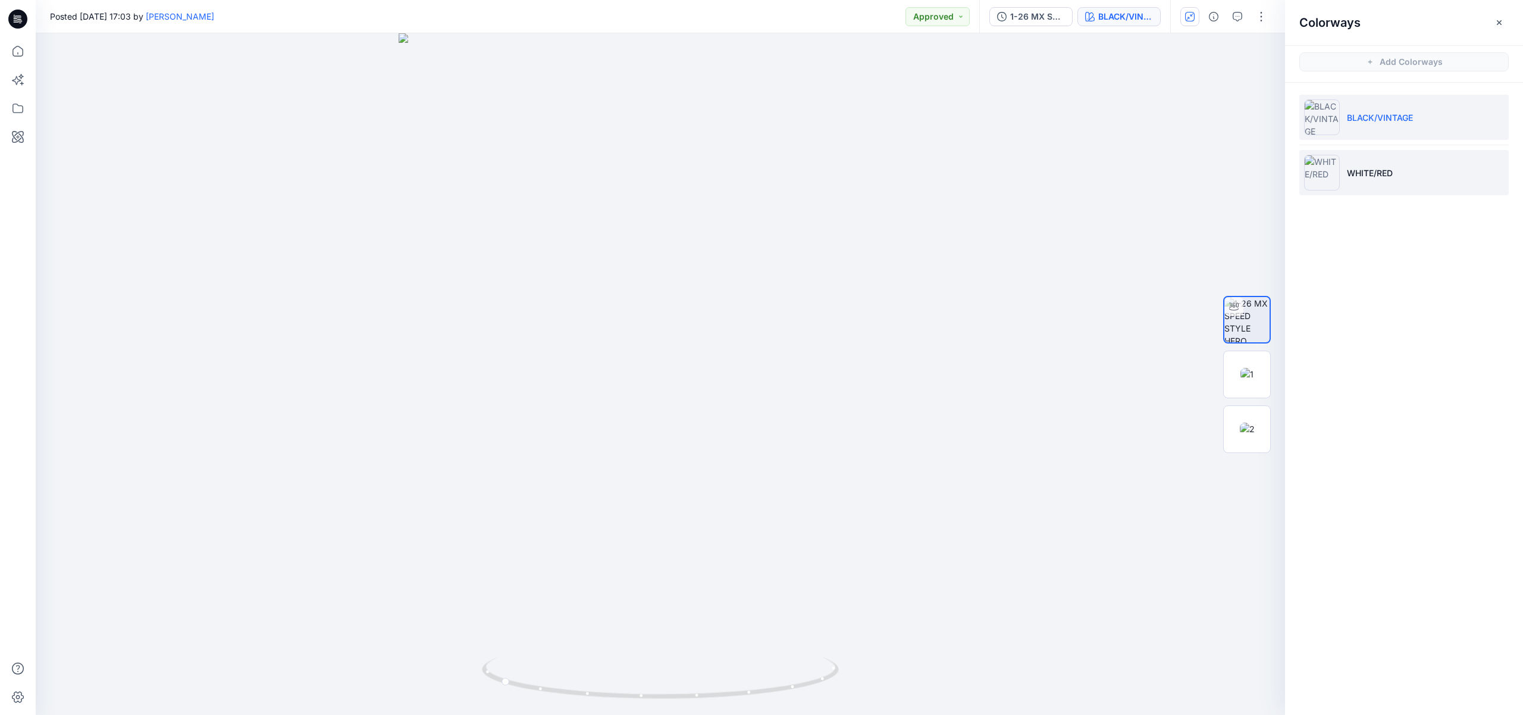
click at [1352, 189] on li "WHITE/RED" at bounding box center [1403, 172] width 209 height 45
click at [1501, 20] on icon "button" at bounding box center [1500, 23] width 10 height 10
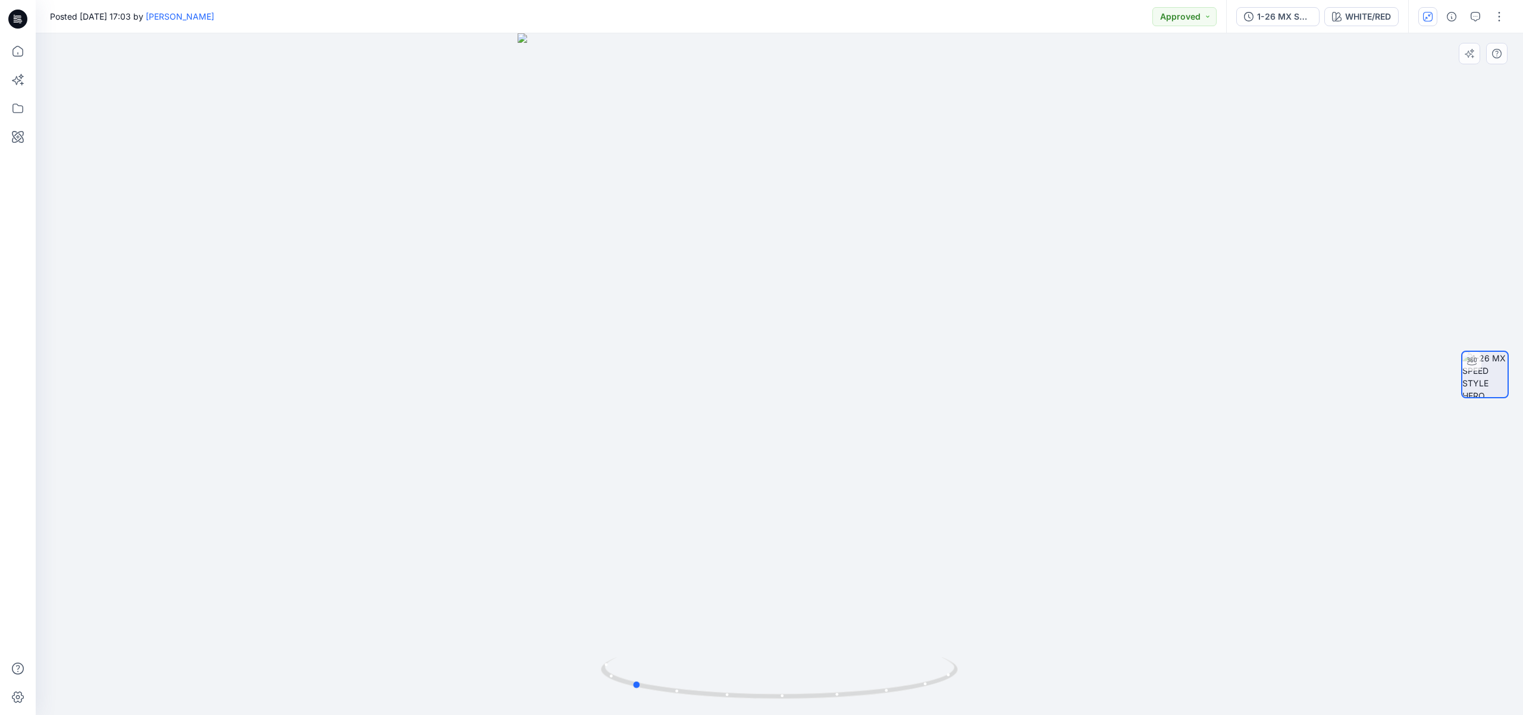
drag, startPoint x: 924, startPoint y: 475, endPoint x: 787, endPoint y: 471, distance: 137.5
click at [787, 471] on div at bounding box center [779, 373] width 1487 height 681
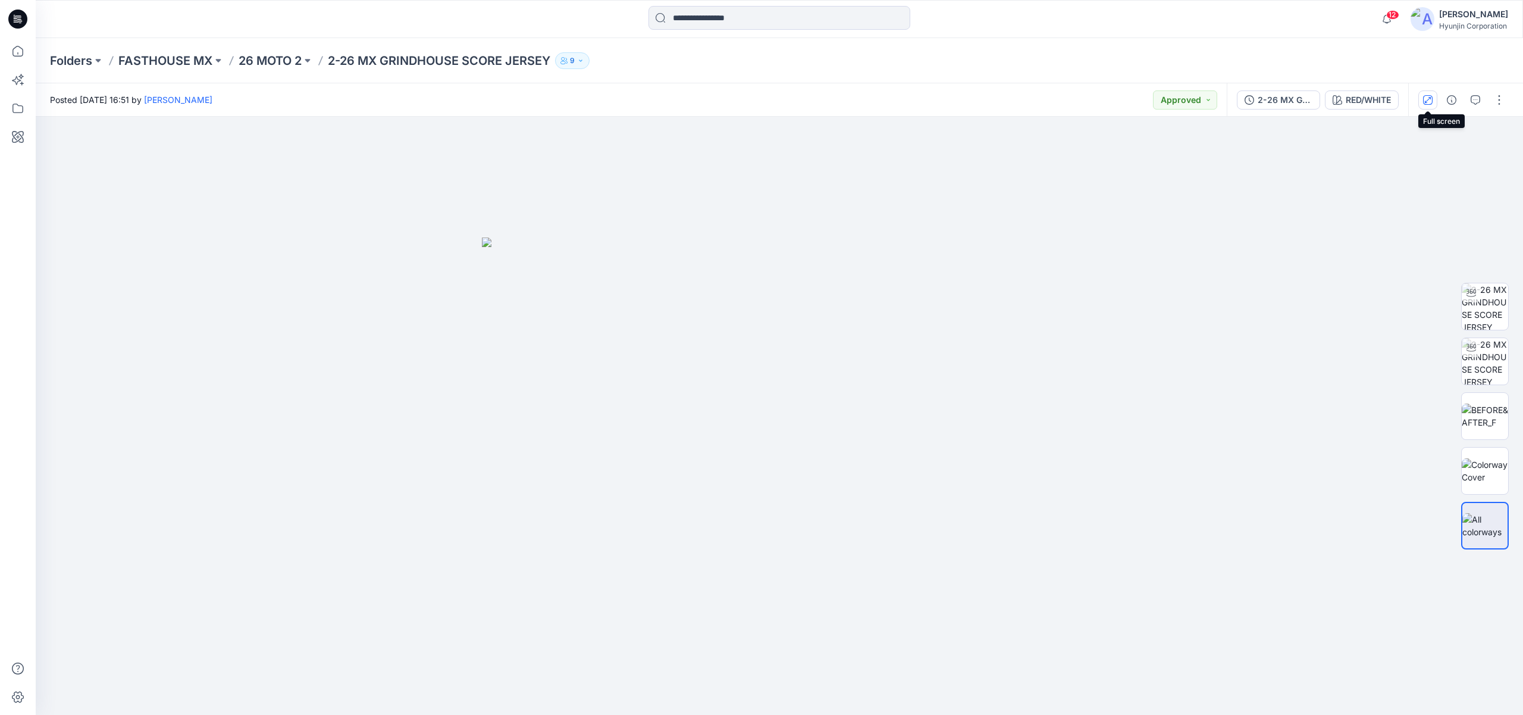
click at [1430, 101] on icon "button" at bounding box center [1428, 100] width 10 height 10
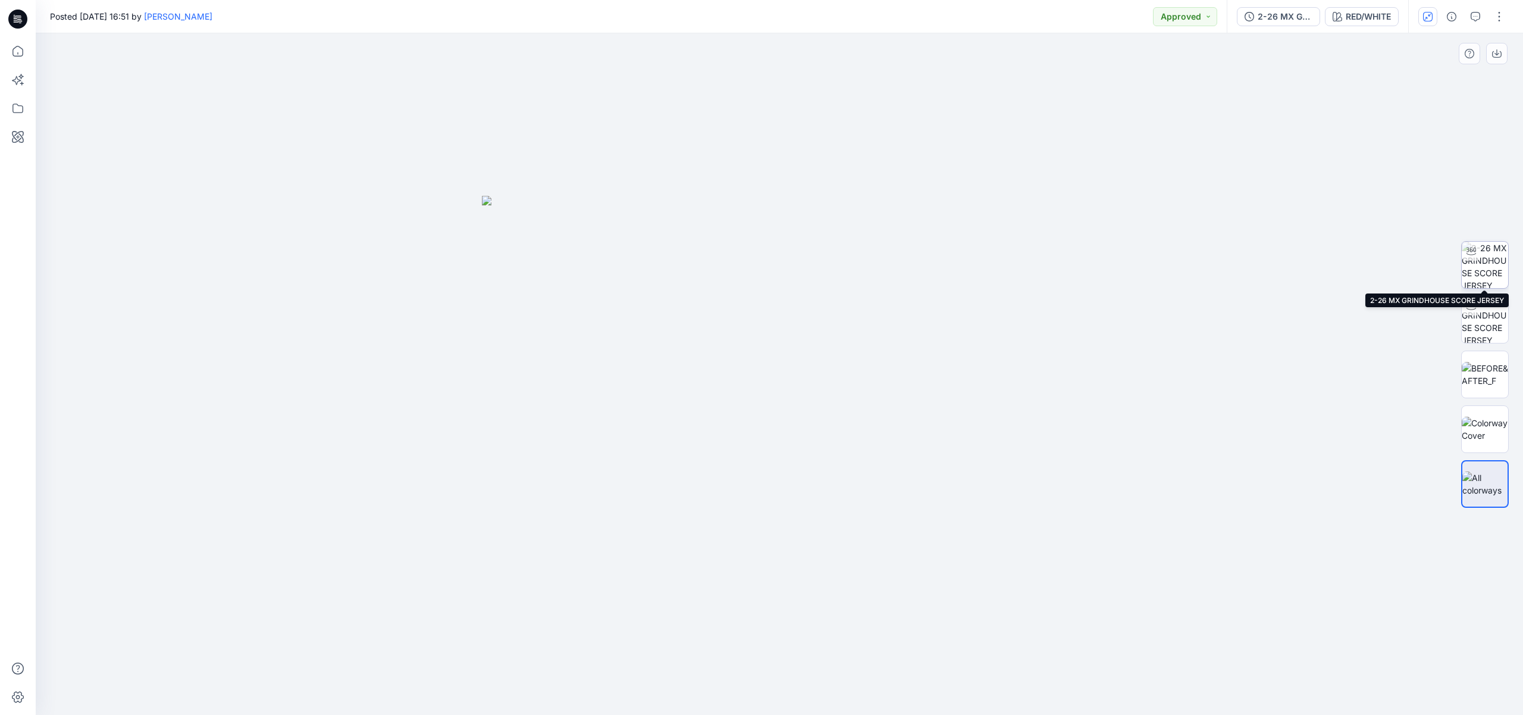
click at [1480, 262] on img at bounding box center [1485, 265] width 46 height 46
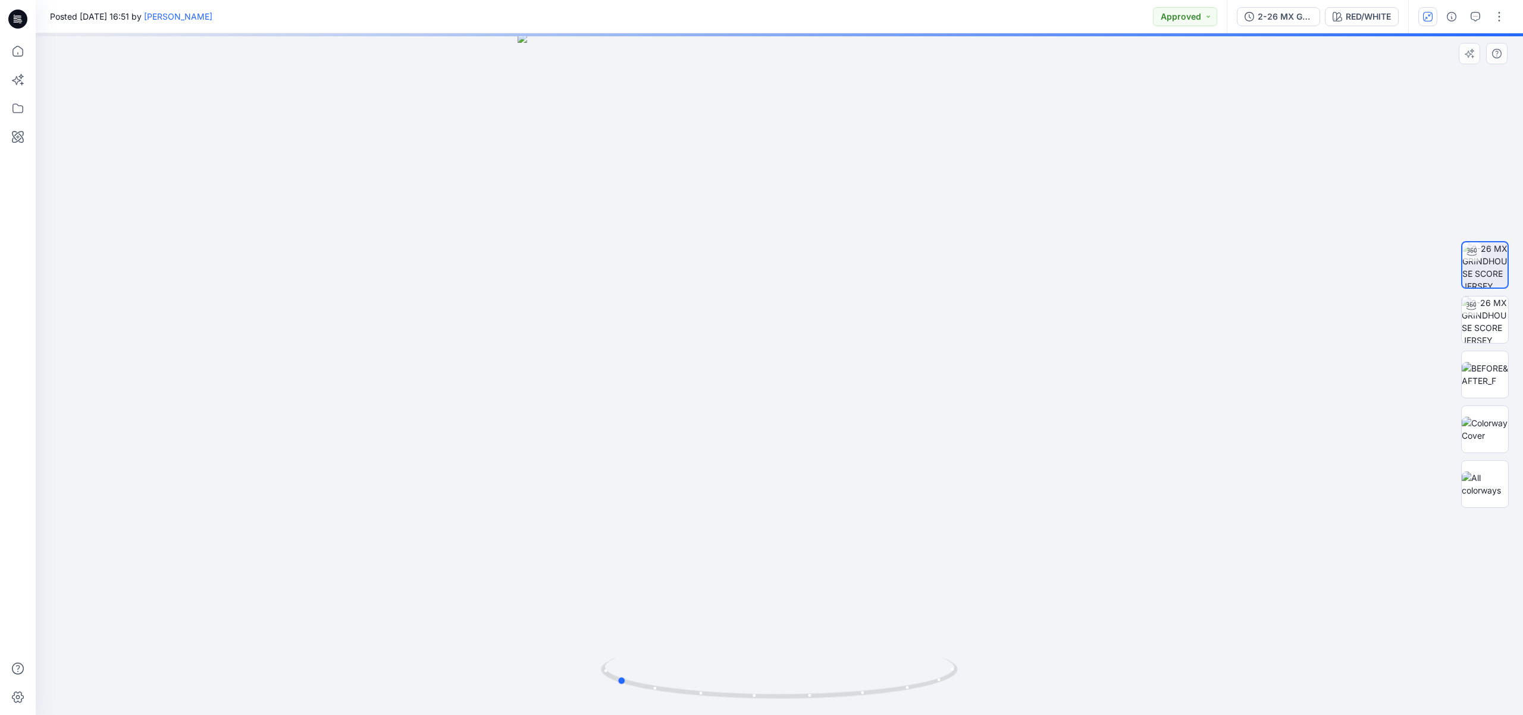
drag, startPoint x: 861, startPoint y: 352, endPoint x: 735, endPoint y: 345, distance: 126.3
click at [735, 345] on div at bounding box center [779, 373] width 1487 height 681
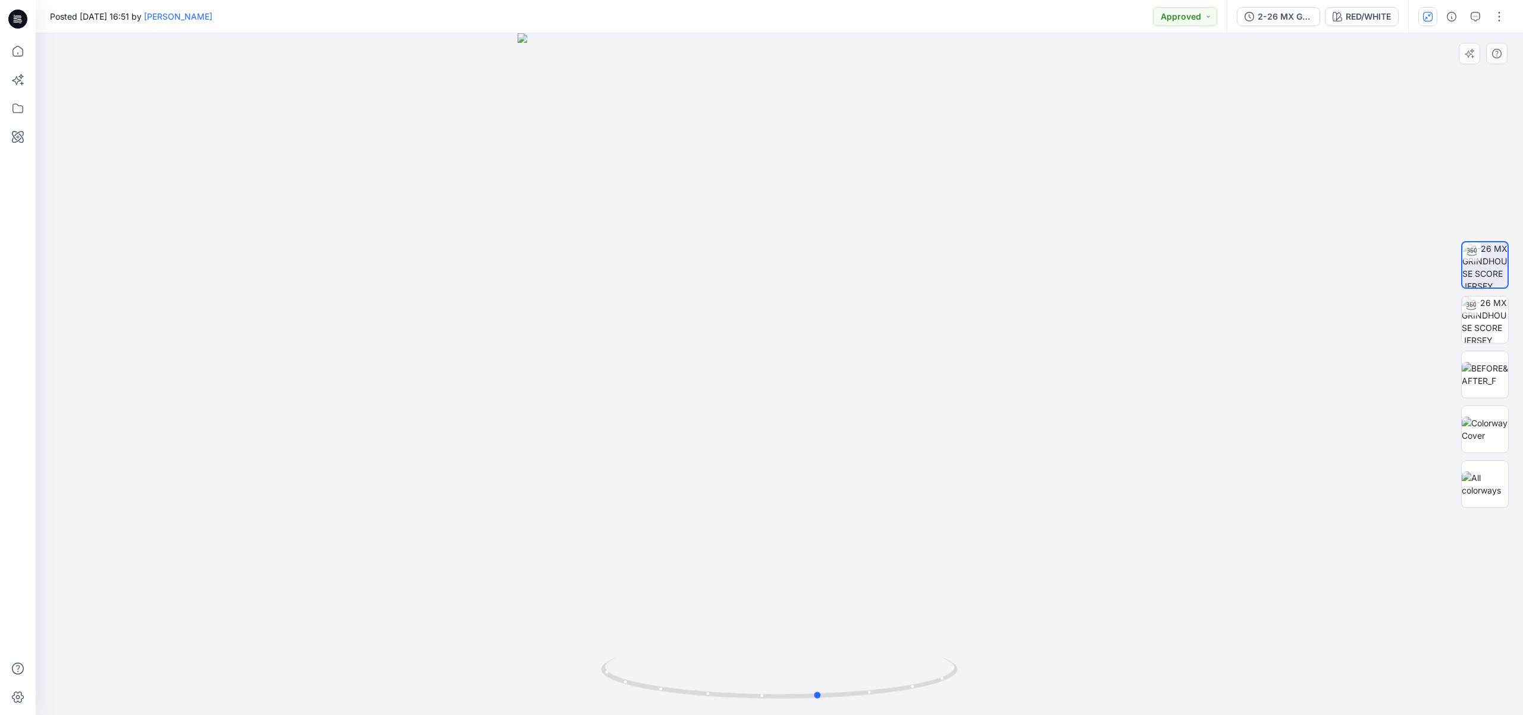
drag, startPoint x: 799, startPoint y: 395, endPoint x: 657, endPoint y: 372, distance: 144.0
click at [657, 372] on div at bounding box center [779, 373] width 1487 height 681
click at [1371, 23] on button "RED/WHITE" at bounding box center [1362, 16] width 74 height 19
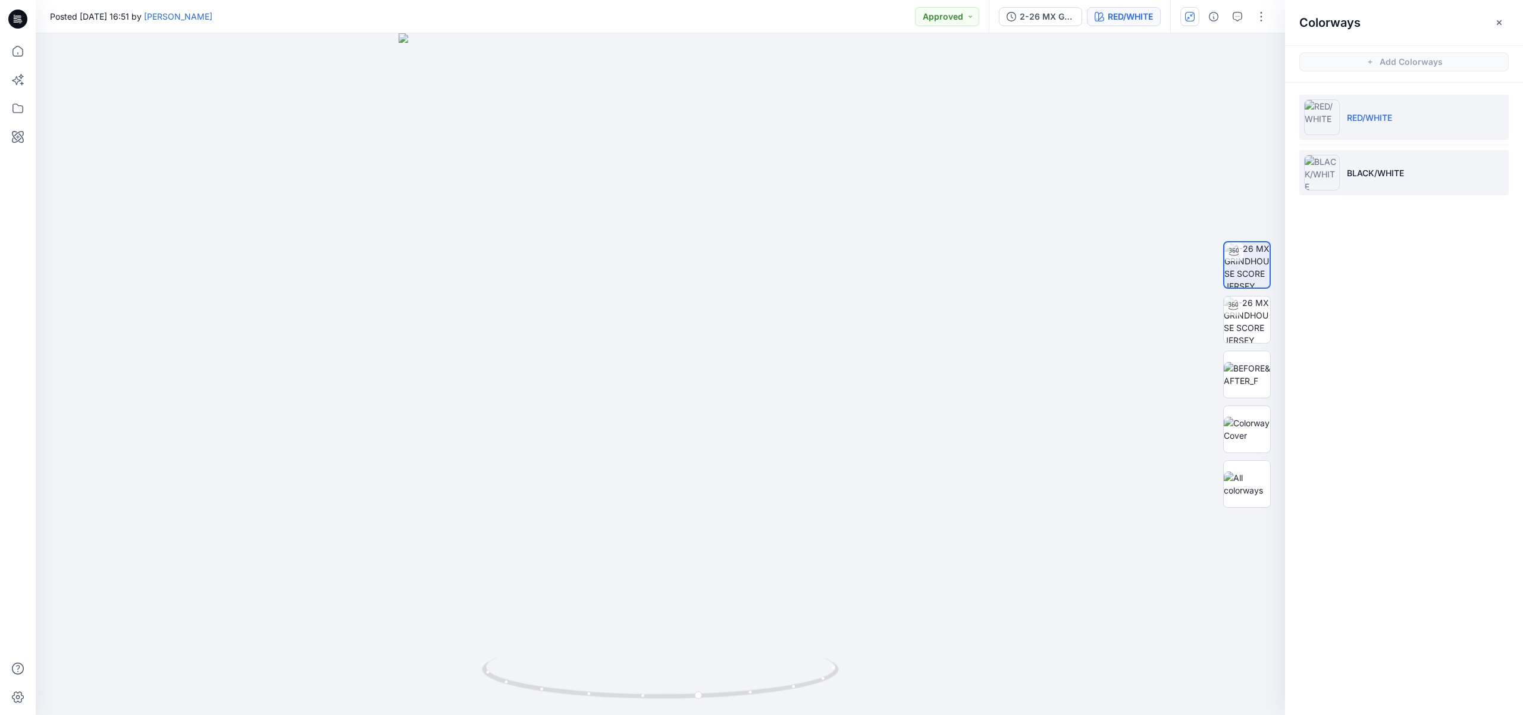
click at [1359, 156] on li "BLACK/WHITE" at bounding box center [1403, 172] width 209 height 45
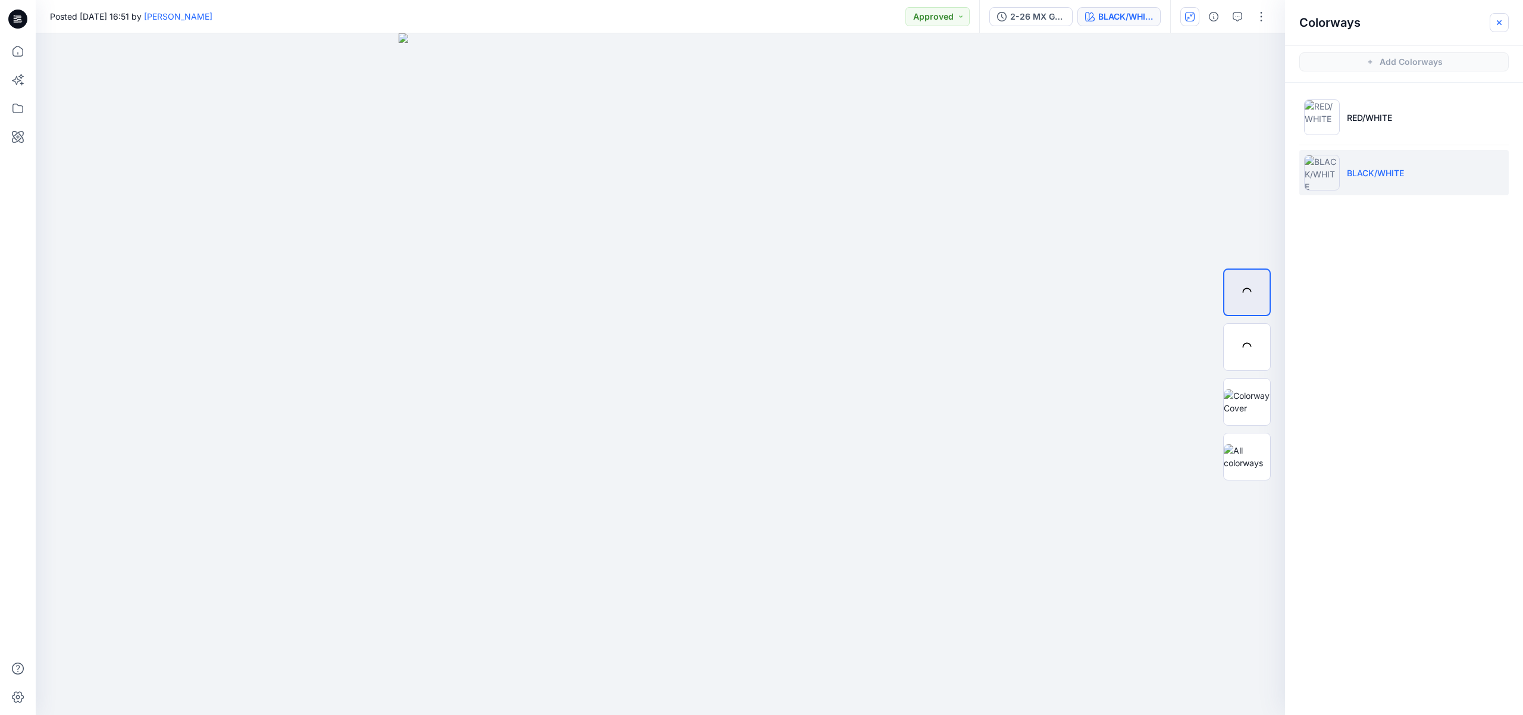
click at [1501, 21] on icon "button" at bounding box center [1499, 22] width 4 height 4
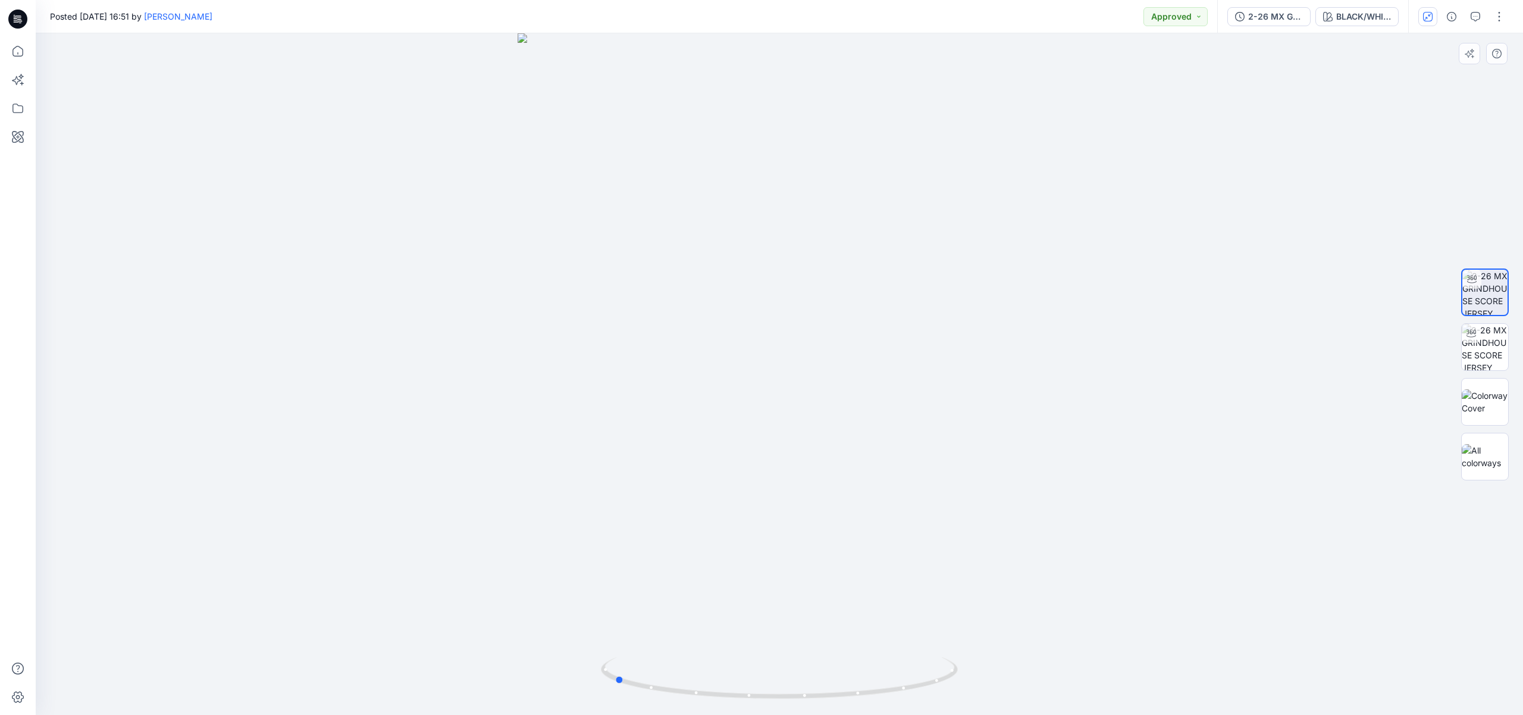
drag, startPoint x: 870, startPoint y: 471, endPoint x: 709, endPoint y: 464, distance: 162.0
click at [709, 464] on div at bounding box center [779, 373] width 1487 height 681
drag, startPoint x: 750, startPoint y: 481, endPoint x: 641, endPoint y: 472, distance: 108.6
click at [641, 472] on div at bounding box center [779, 373] width 1487 height 681
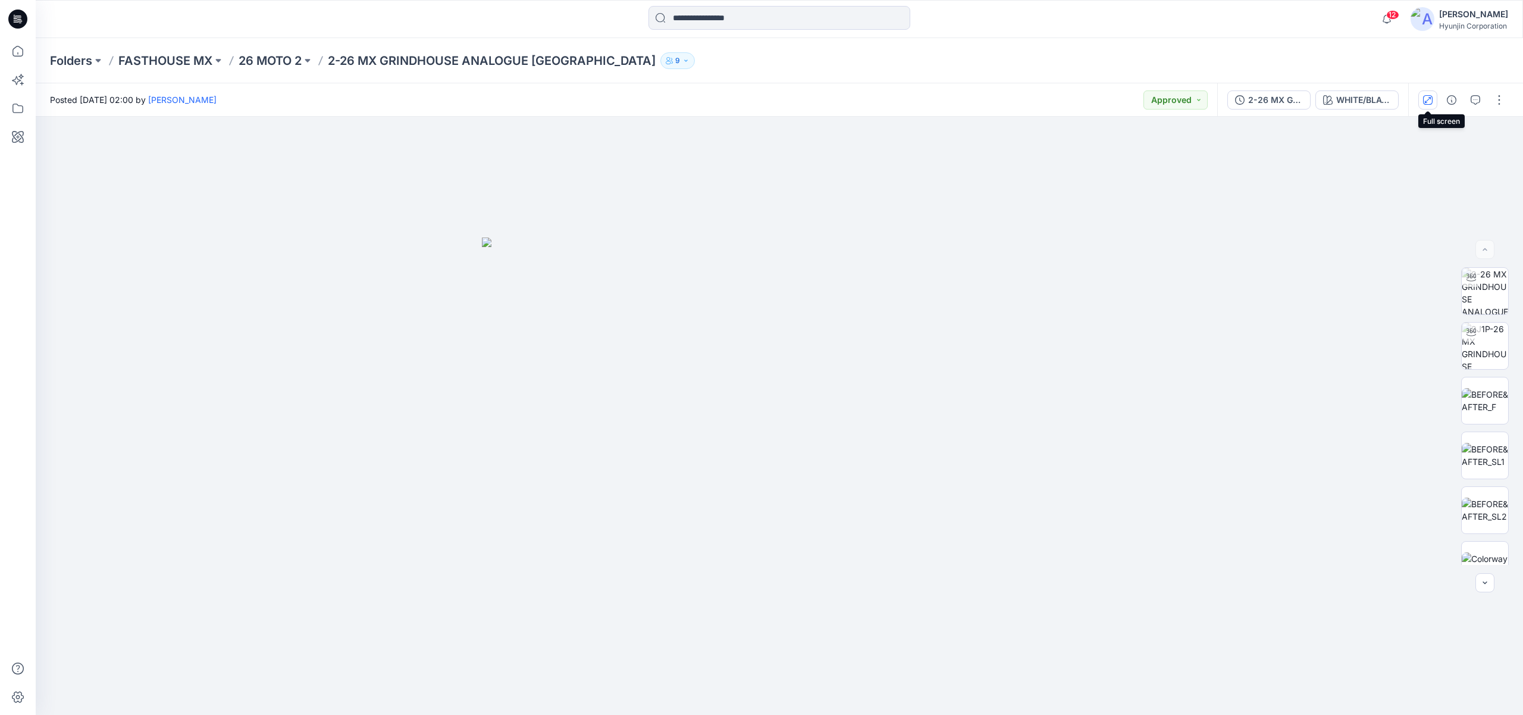
click at [1426, 102] on icon "button" at bounding box center [1428, 100] width 10 height 10
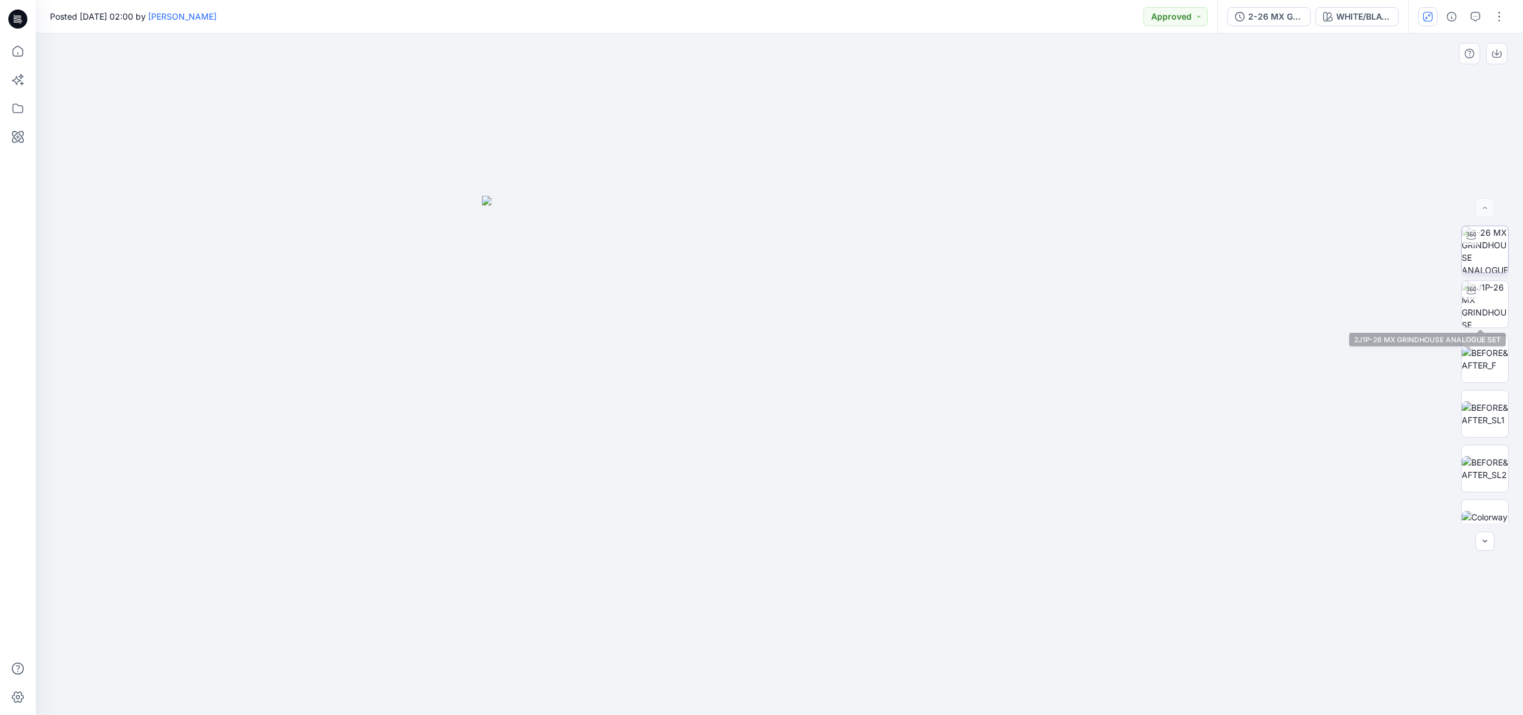
click at [1489, 268] on img at bounding box center [1485, 249] width 46 height 46
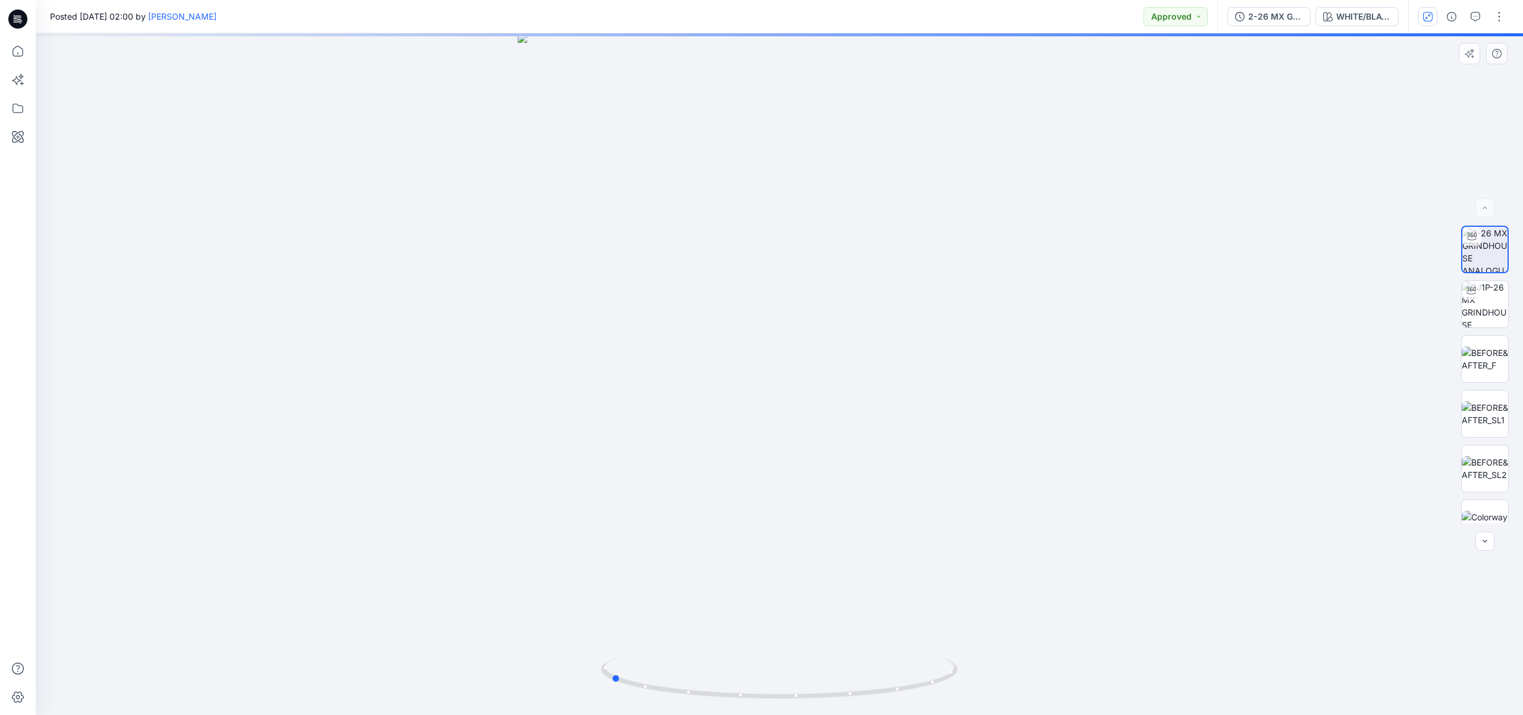
drag, startPoint x: 768, startPoint y: 381, endPoint x: 697, endPoint y: 381, distance: 70.2
click at [697, 381] on div at bounding box center [779, 373] width 1487 height 681
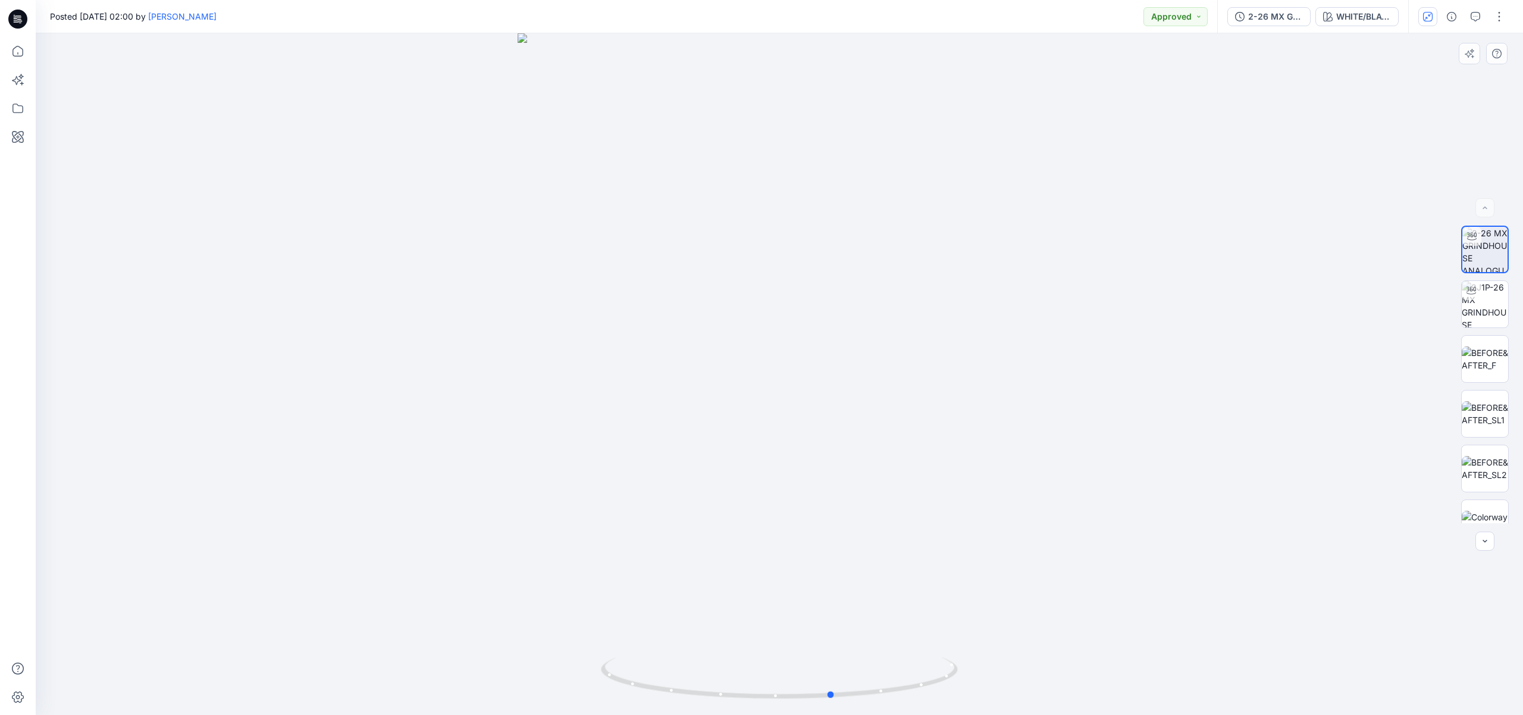
drag, startPoint x: 802, startPoint y: 494, endPoint x: 689, endPoint y: 482, distance: 113.7
click at [689, 482] on div at bounding box center [779, 373] width 1487 height 681
click at [1374, 15] on div "WHITE/BLACK" at bounding box center [1363, 16] width 55 height 13
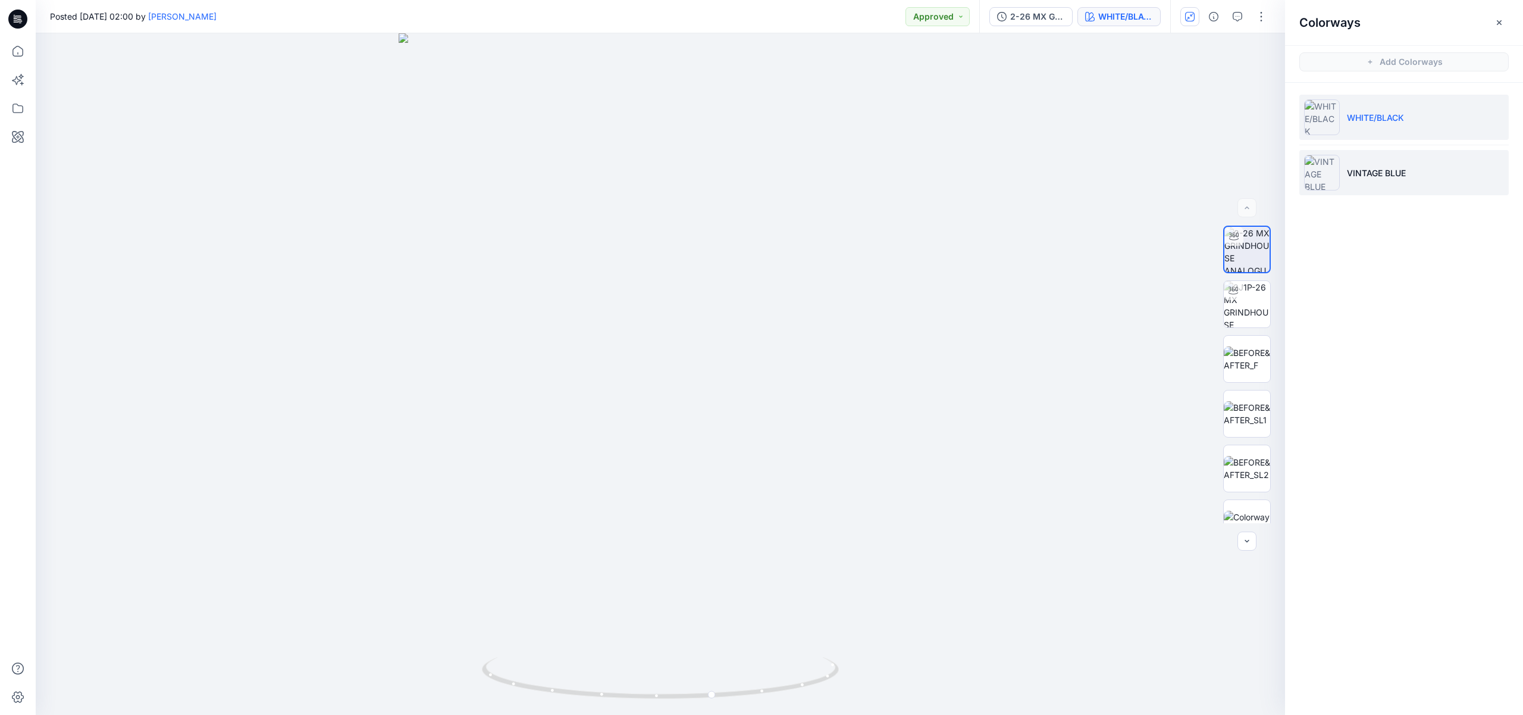
click at [1348, 167] on p "VINTAGE BLUE" at bounding box center [1376, 173] width 59 height 12
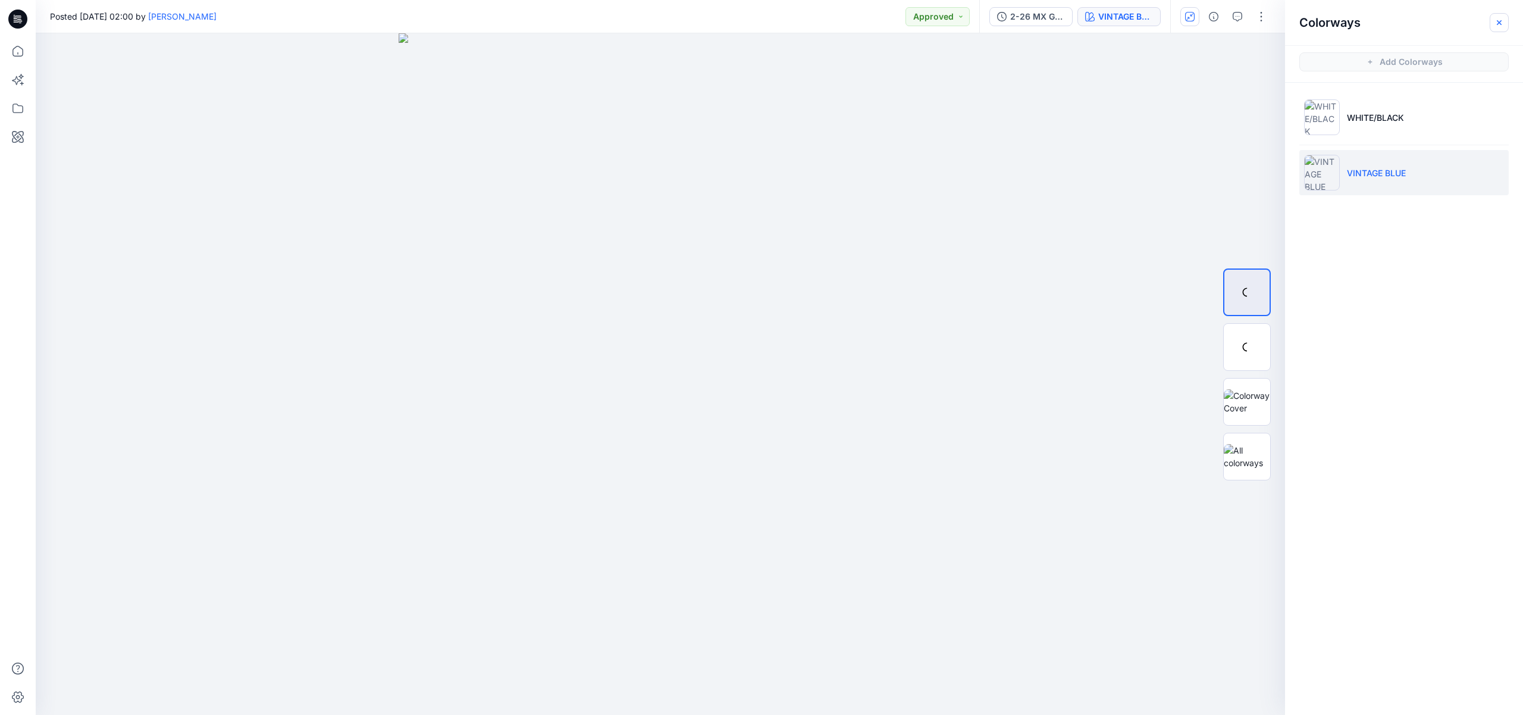
click at [1504, 23] on button "button" at bounding box center [1499, 22] width 19 height 19
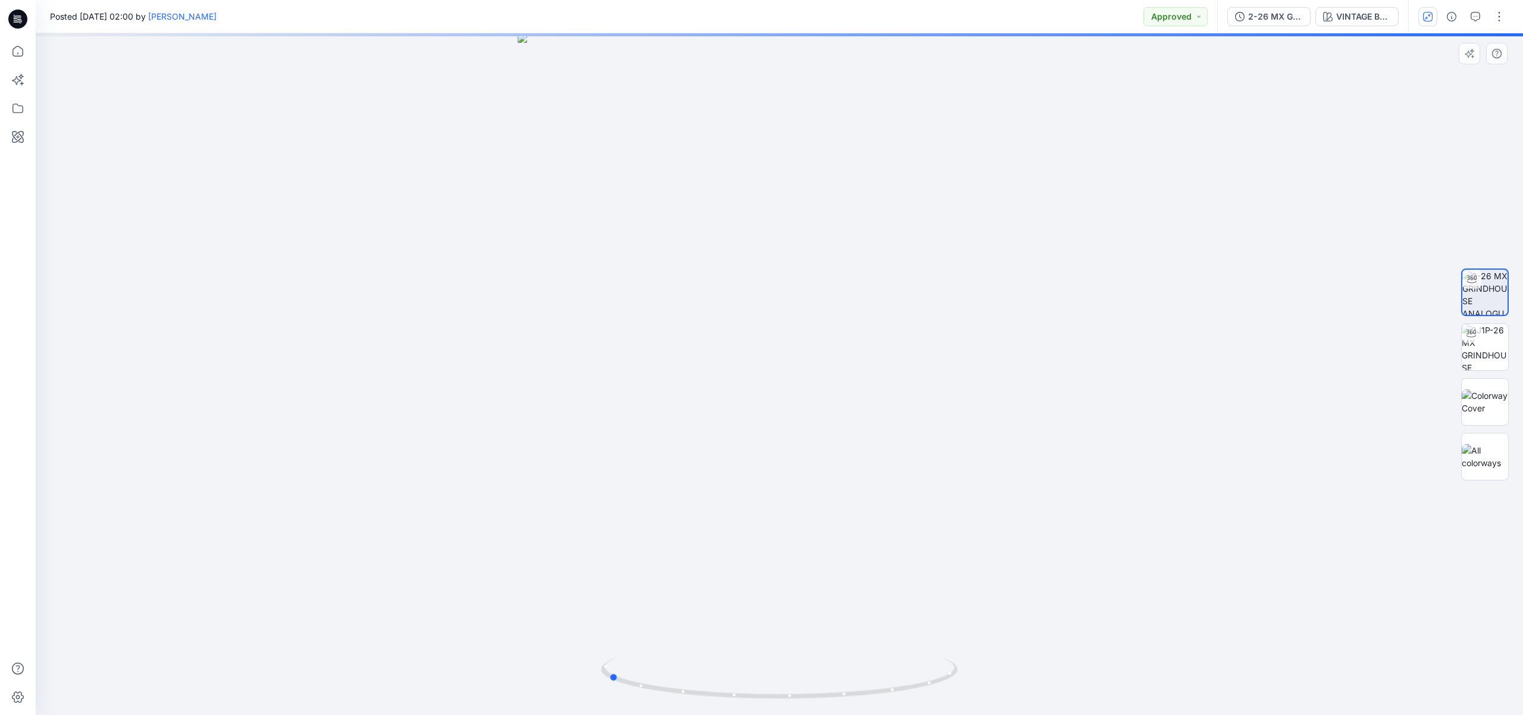
drag, startPoint x: 804, startPoint y: 350, endPoint x: 713, endPoint y: 342, distance: 91.5
click at [713, 342] on div at bounding box center [779, 373] width 1487 height 681
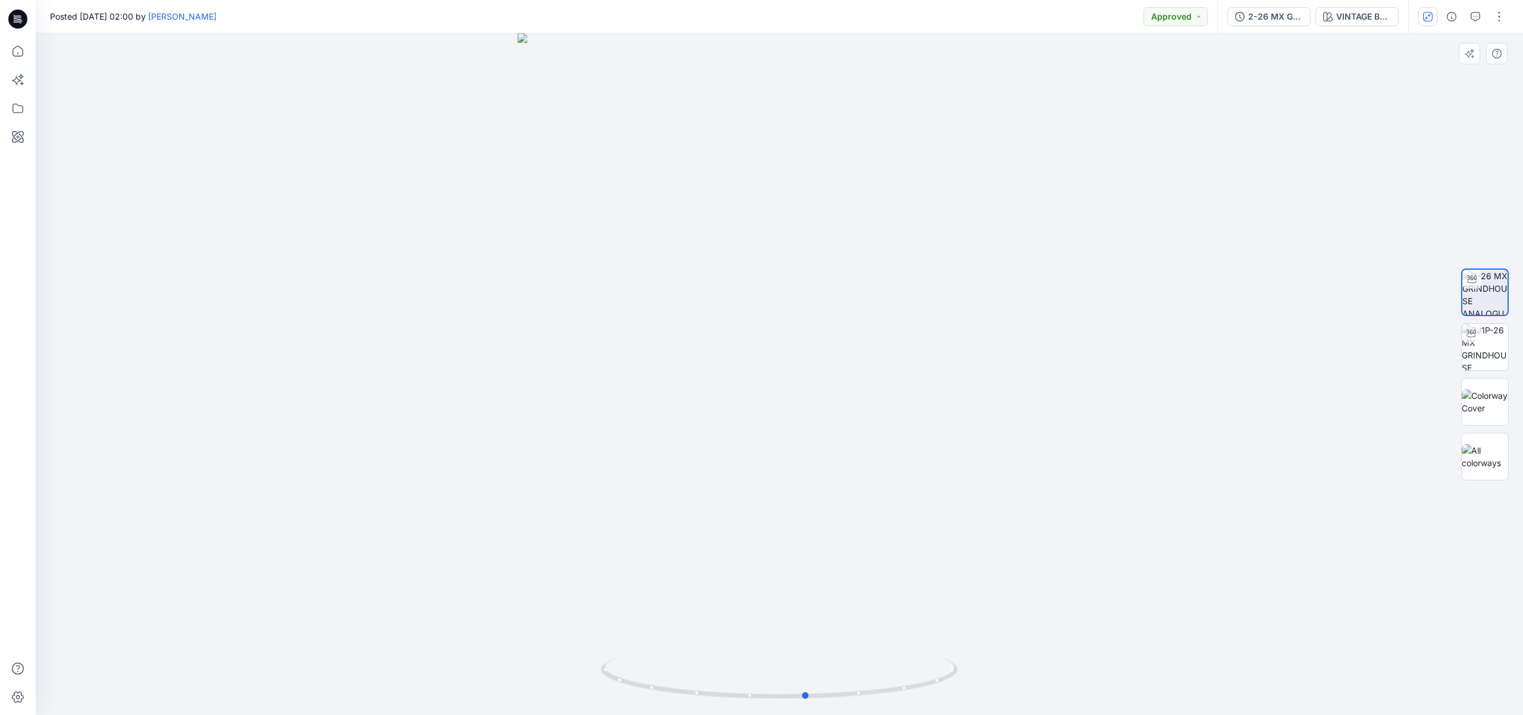
drag, startPoint x: 947, startPoint y: 430, endPoint x: 788, endPoint y: 436, distance: 159.0
click at [788, 436] on div at bounding box center [779, 373] width 1487 height 681
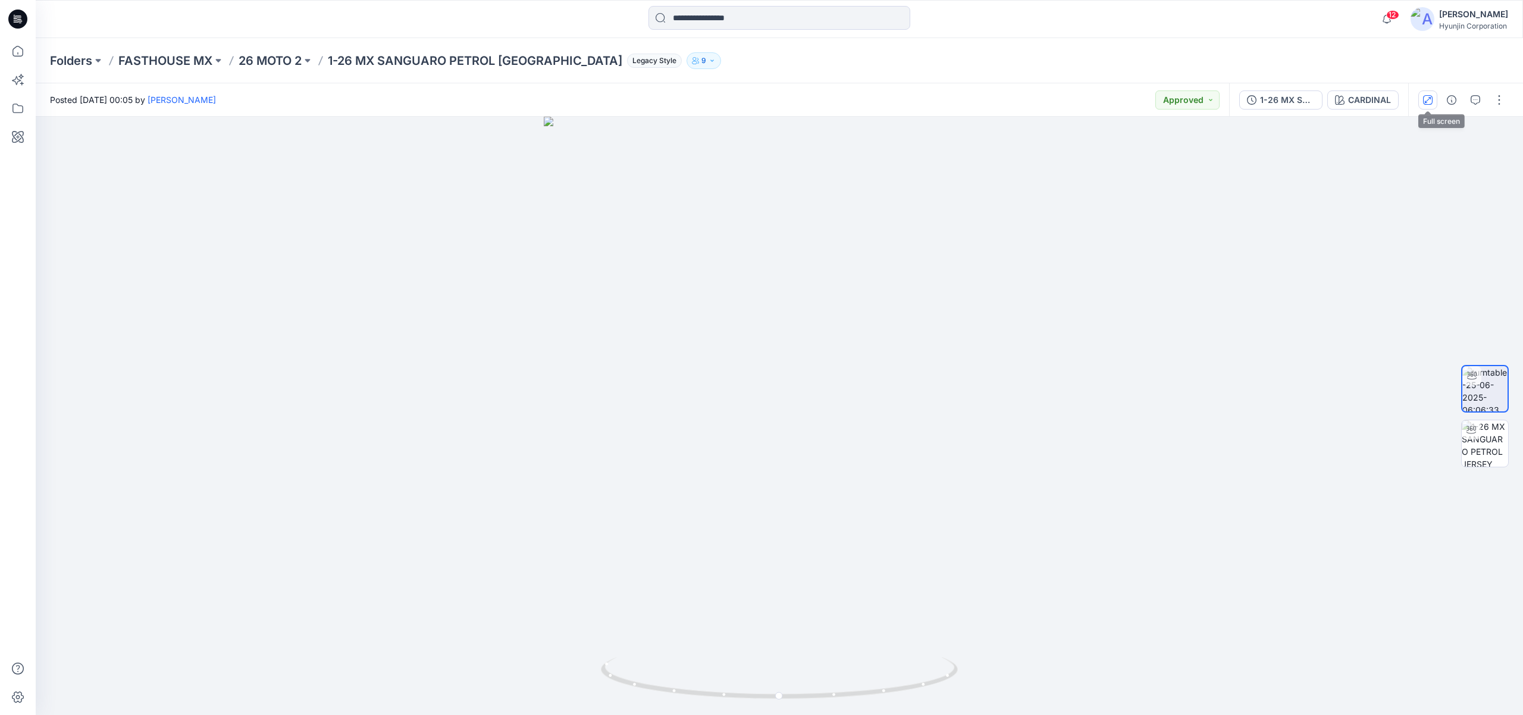
click at [1430, 103] on icon "button" at bounding box center [1428, 100] width 10 height 10
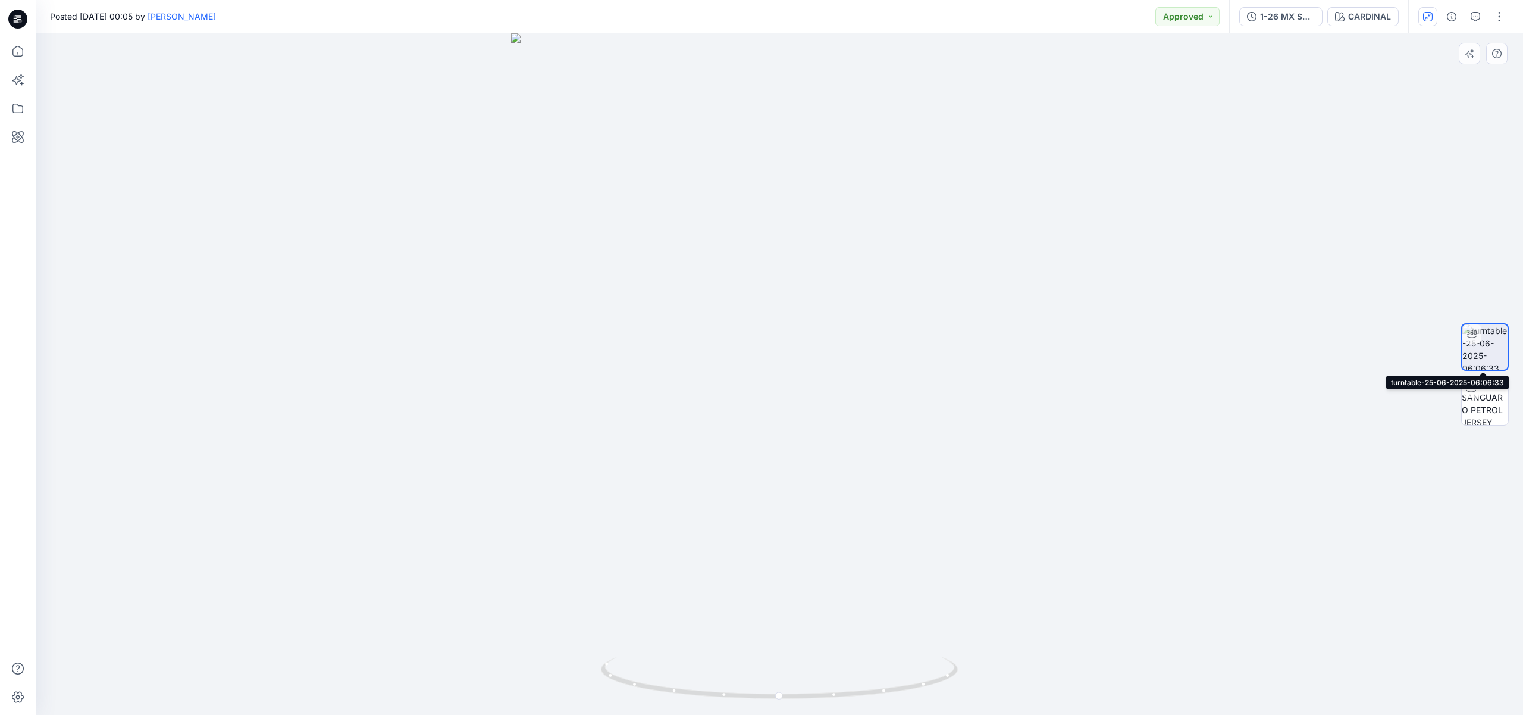
click at [1491, 343] on img at bounding box center [1485, 346] width 45 height 45
drag, startPoint x: 928, startPoint y: 238, endPoint x: 765, endPoint y: 245, distance: 163.2
click at [765, 245] on div at bounding box center [779, 373] width 1487 height 681
drag, startPoint x: 875, startPoint y: 399, endPoint x: 722, endPoint y: 383, distance: 154.3
click at [722, 383] on div at bounding box center [779, 373] width 1487 height 681
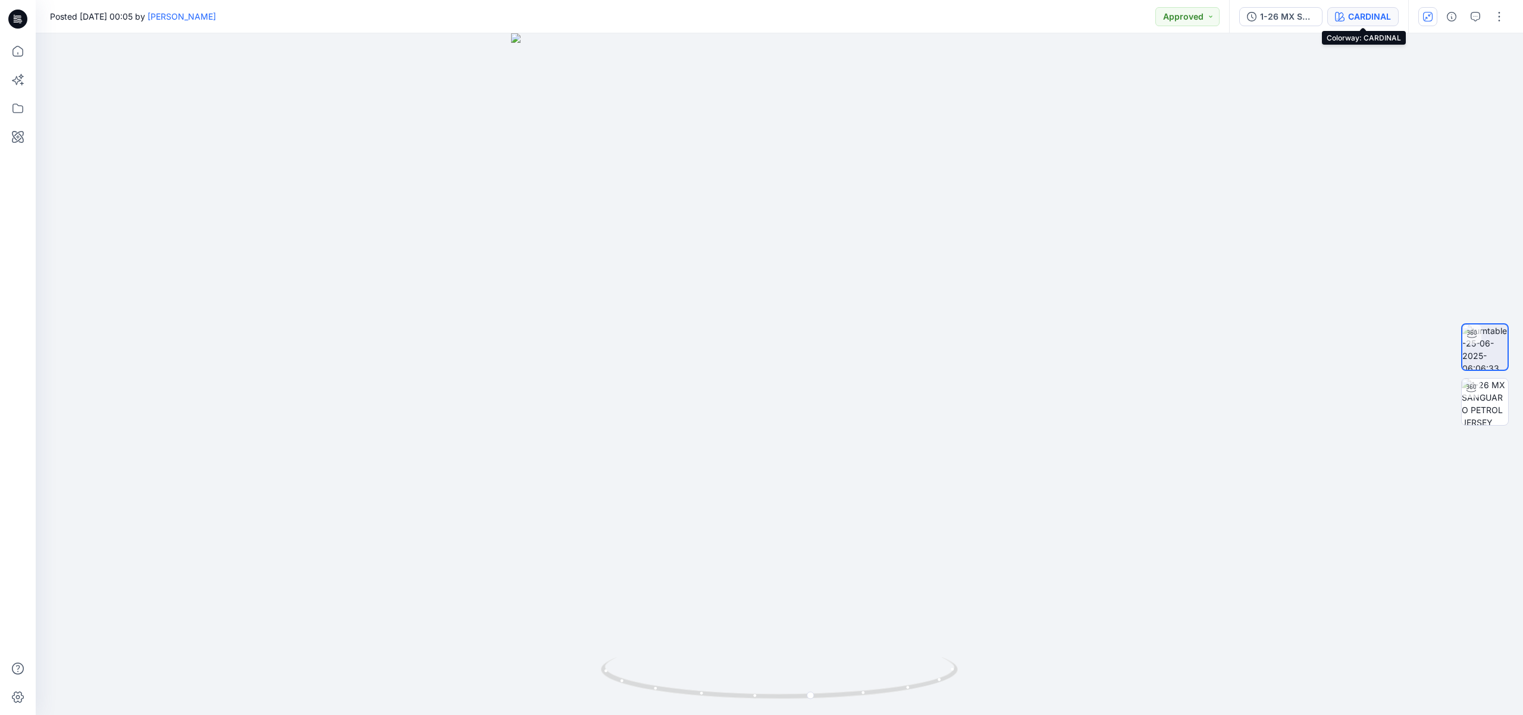
click at [1354, 18] on div "CARDINAL" at bounding box center [1369, 16] width 43 height 13
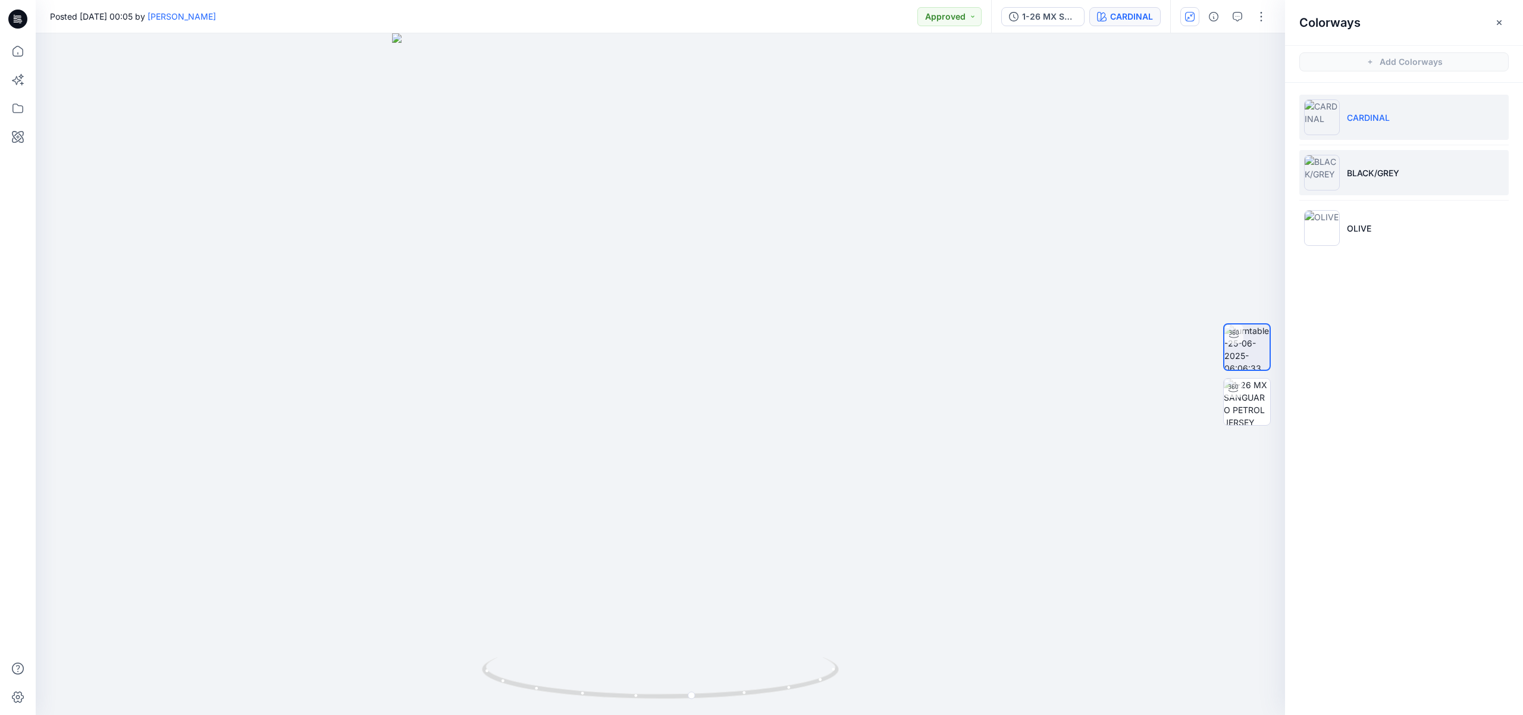
click at [1374, 165] on li "BLACK/GREY" at bounding box center [1403, 172] width 209 height 45
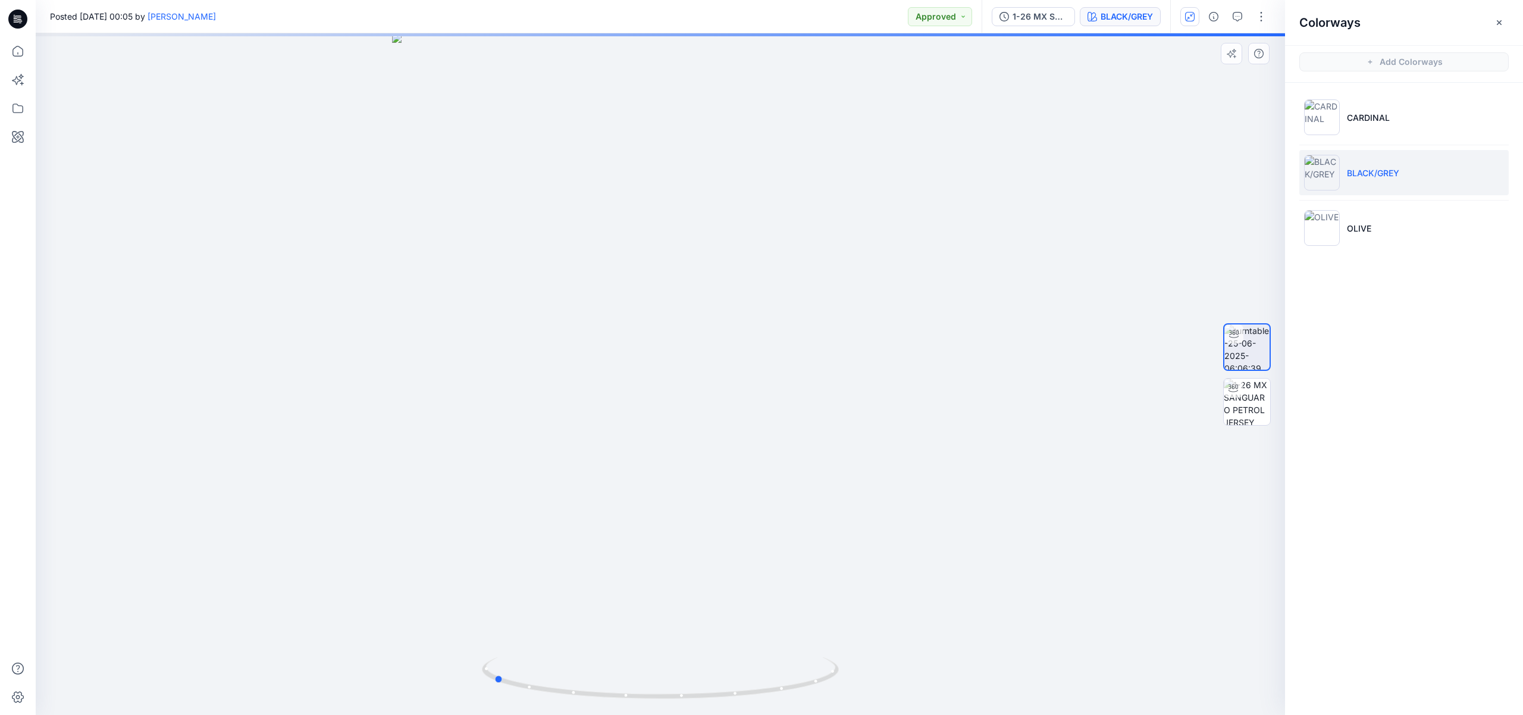
drag, startPoint x: 767, startPoint y: 276, endPoint x: 617, endPoint y: 274, distance: 150.0
click at [617, 274] on div at bounding box center [660, 373] width 1249 height 681
click at [1496, 23] on icon "button" at bounding box center [1500, 23] width 10 height 10
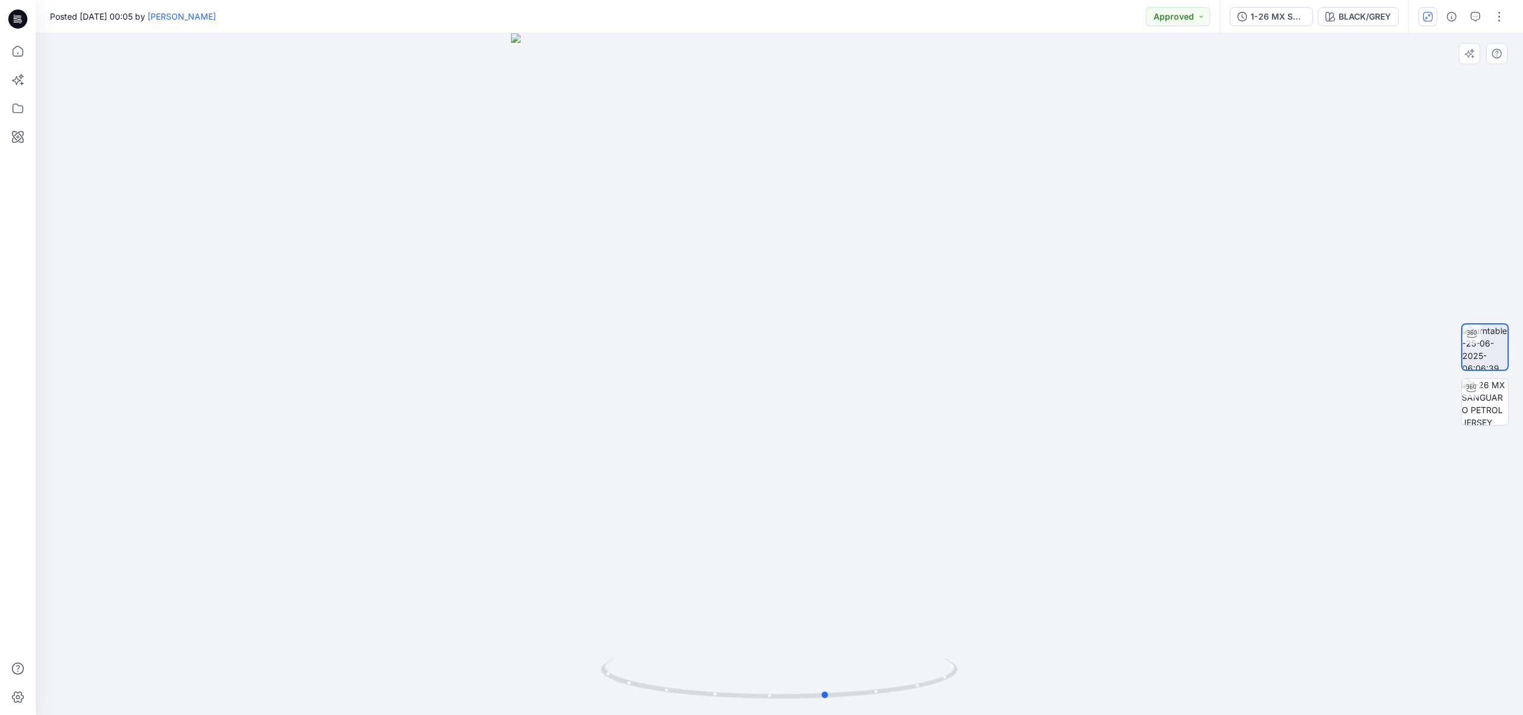
drag, startPoint x: 732, startPoint y: 465, endPoint x: 645, endPoint y: 450, distance: 88.6
click at [645, 450] on div at bounding box center [779, 373] width 1487 height 681
click at [1370, 21] on div "BLACK/GREY" at bounding box center [1365, 16] width 52 height 13
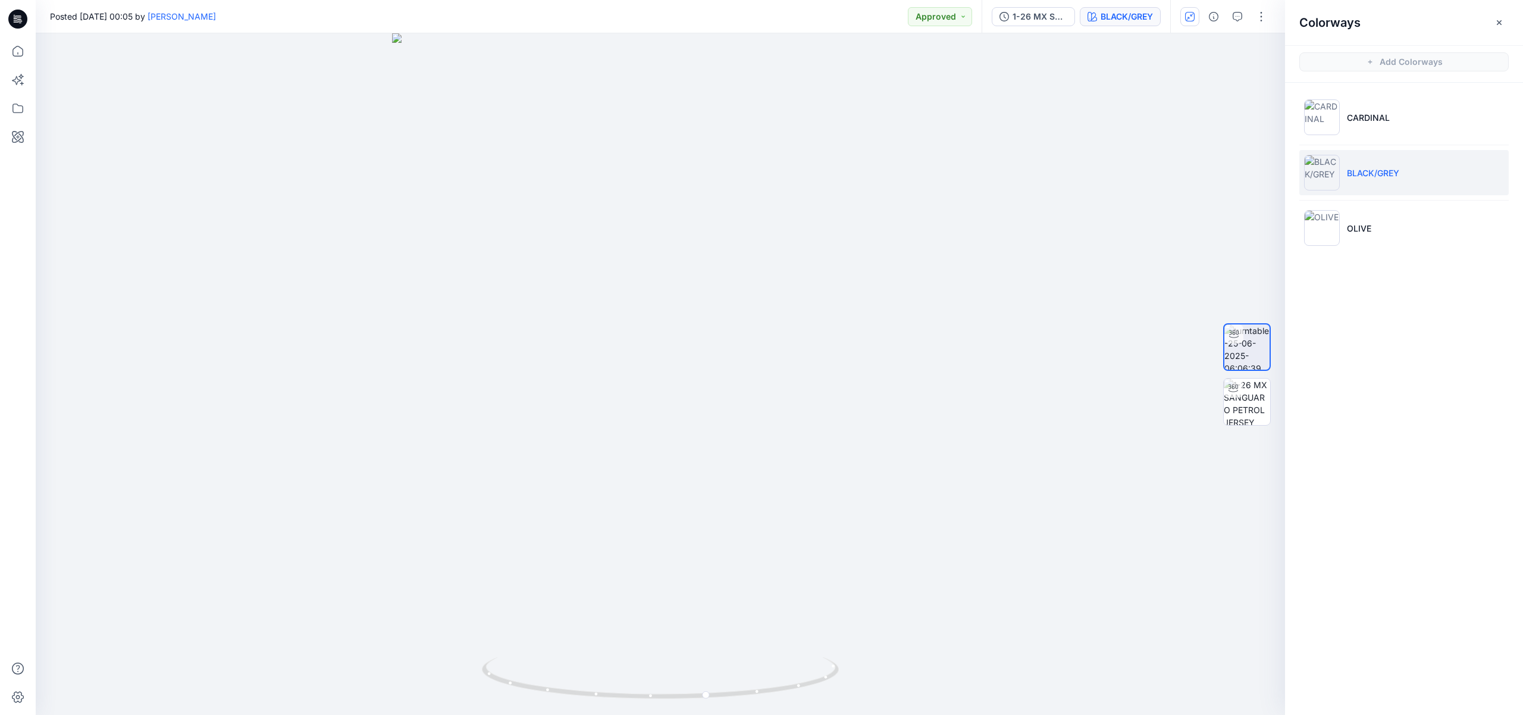
click at [1376, 203] on ul "CARDINAL BLACK/GREY OLIVE" at bounding box center [1404, 173] width 238 height 180
click at [1378, 224] on li "OLIVE" at bounding box center [1403, 227] width 209 height 45
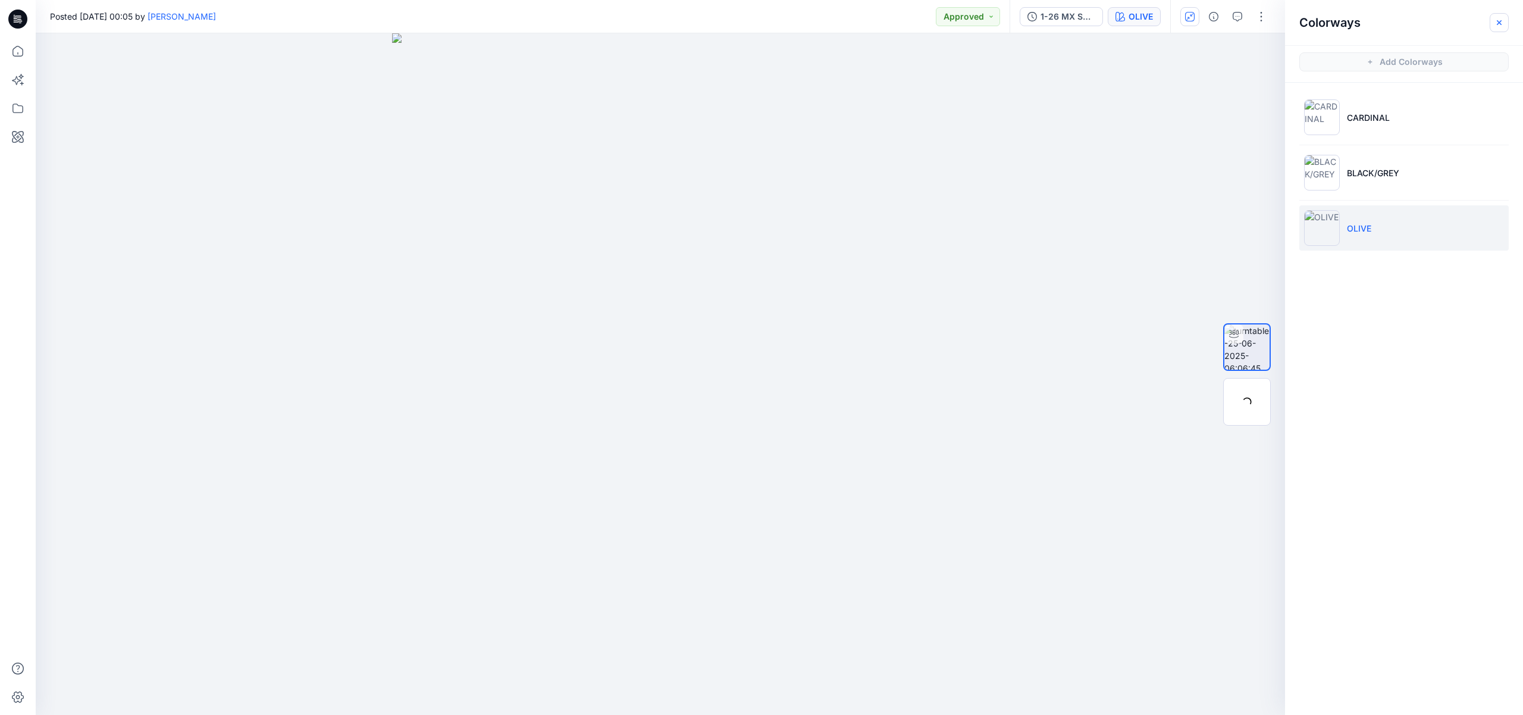
click at [1505, 23] on button "button" at bounding box center [1499, 22] width 19 height 19
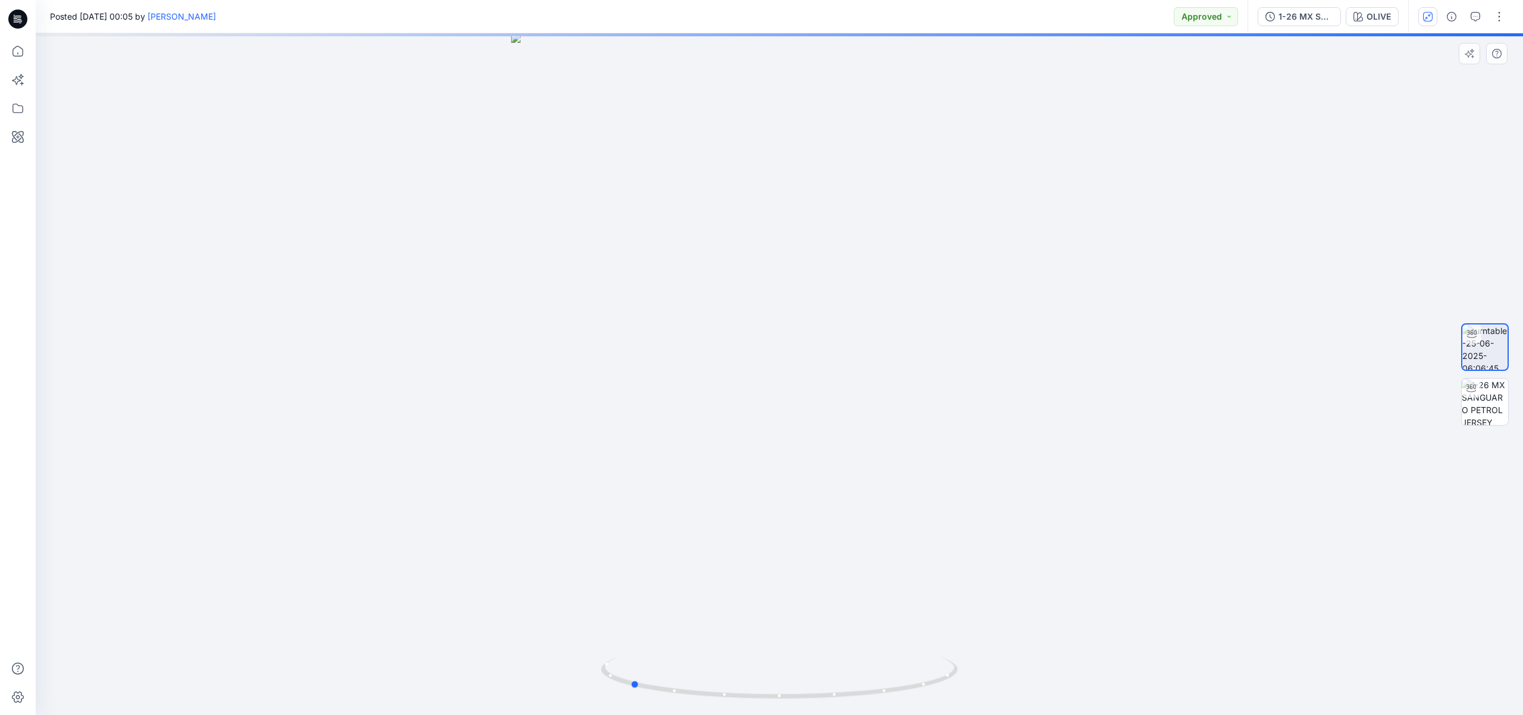
drag, startPoint x: 947, startPoint y: 325, endPoint x: 797, endPoint y: 326, distance: 149.3
click at [797, 326] on div at bounding box center [779, 373] width 1487 height 681
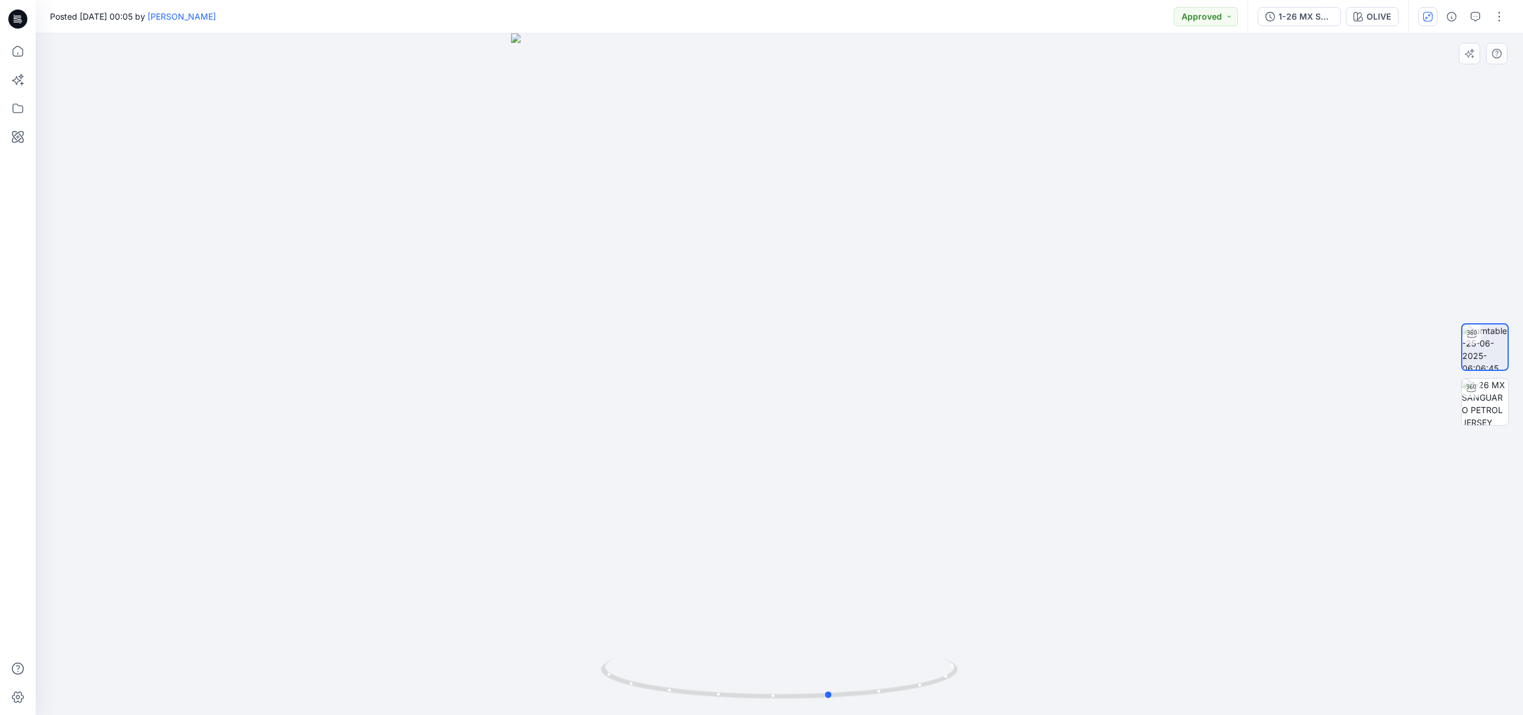
drag, startPoint x: 776, startPoint y: 433, endPoint x: 709, endPoint y: 421, distance: 68.9
click at [709, 421] on div at bounding box center [779, 373] width 1487 height 681
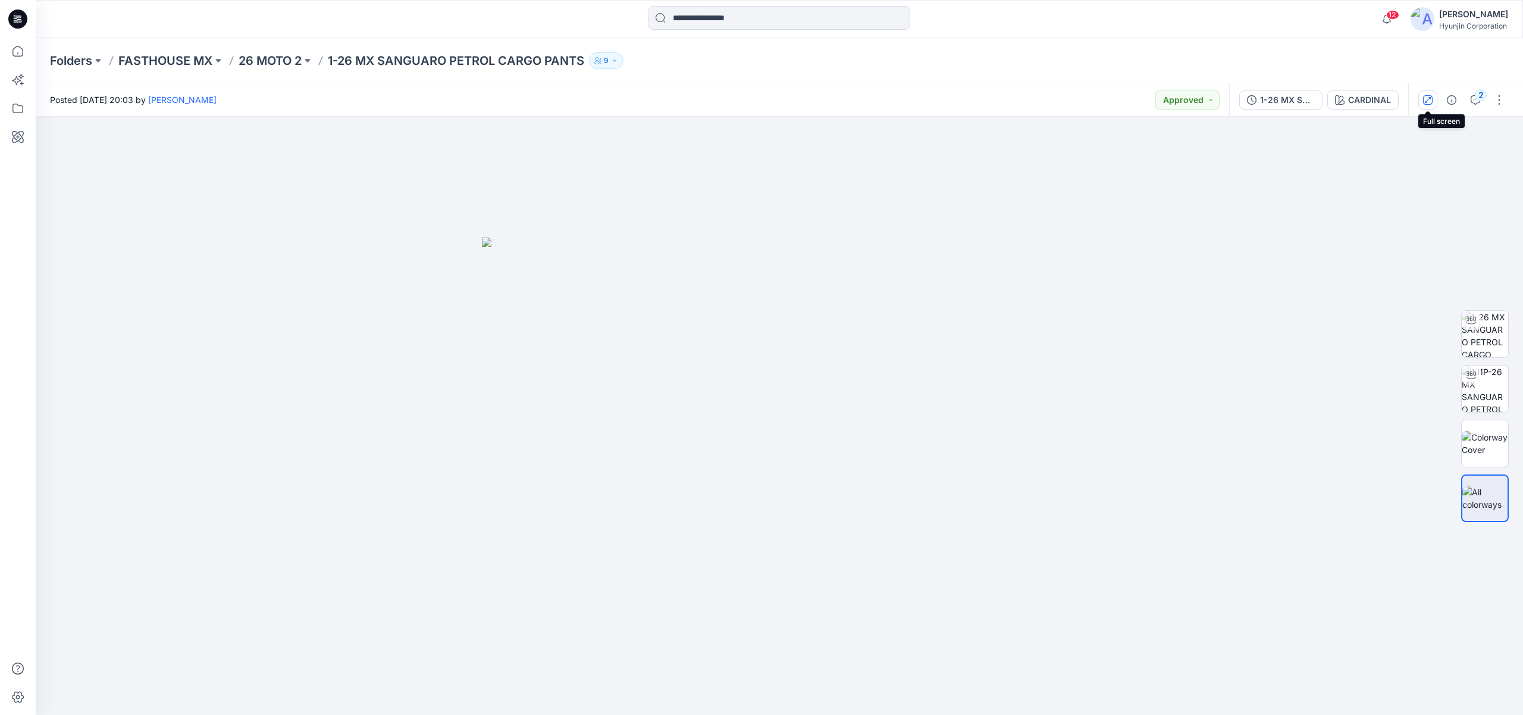
click at [1428, 99] on icon "button" at bounding box center [1428, 99] width 6 height 6
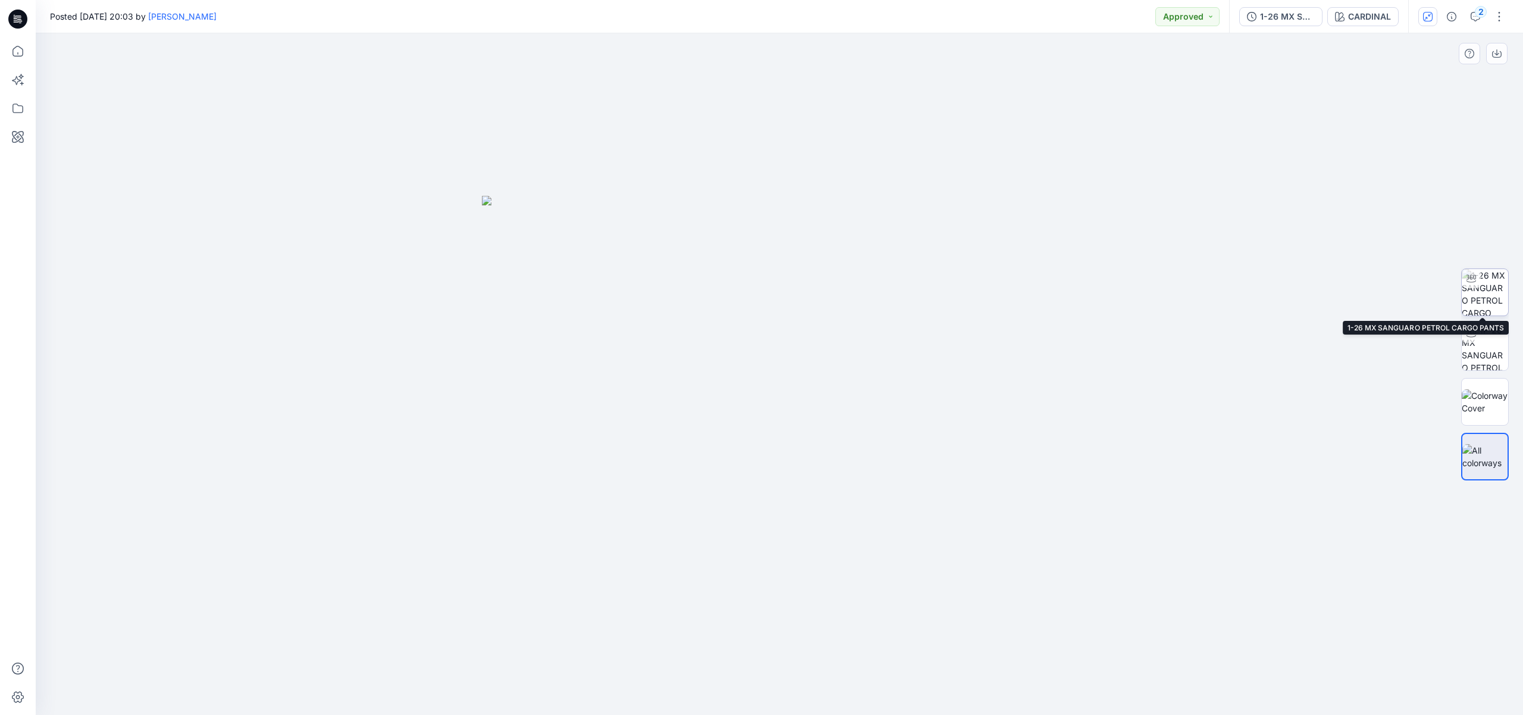
click at [1484, 295] on img at bounding box center [1485, 292] width 46 height 46
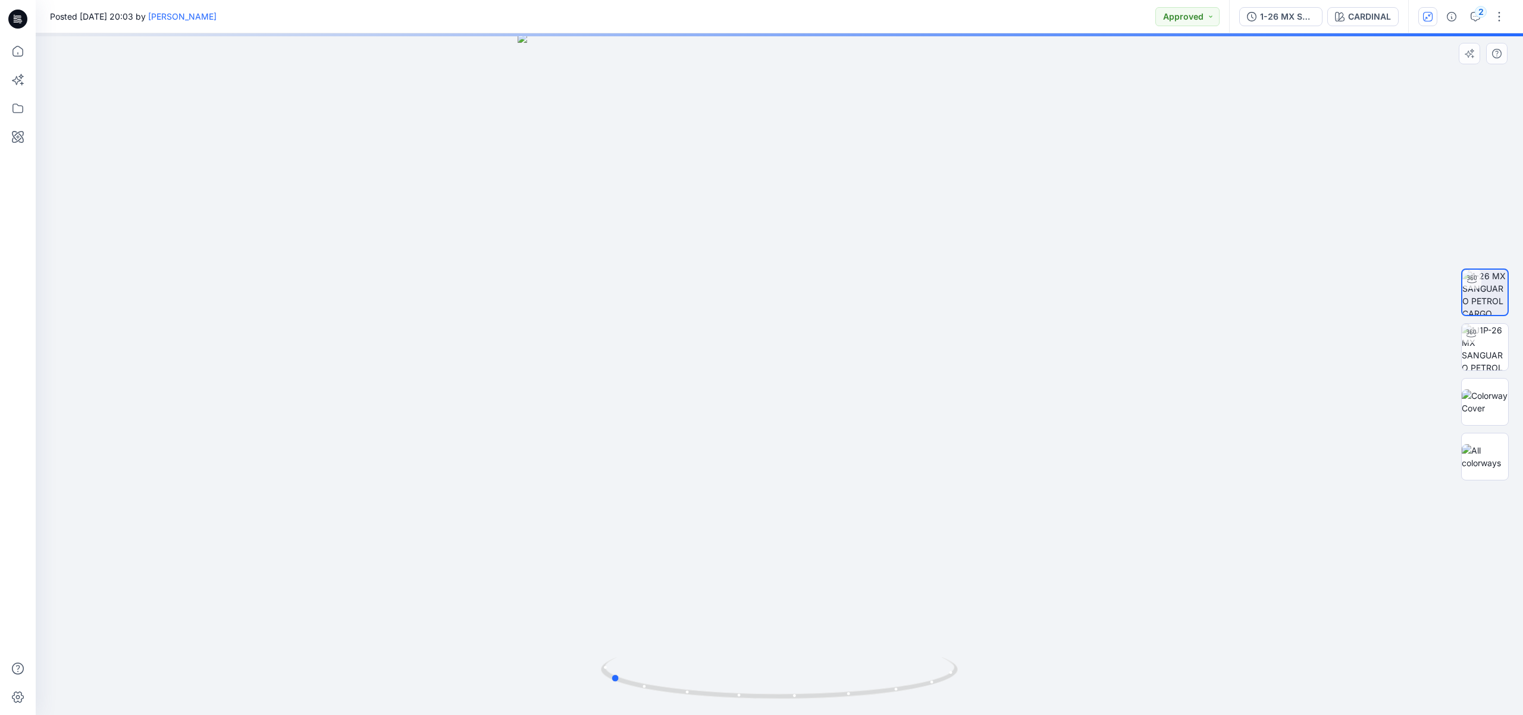
drag, startPoint x: 816, startPoint y: 513, endPoint x: 673, endPoint y: 500, distance: 143.4
click at [673, 500] on div at bounding box center [779, 373] width 1487 height 681
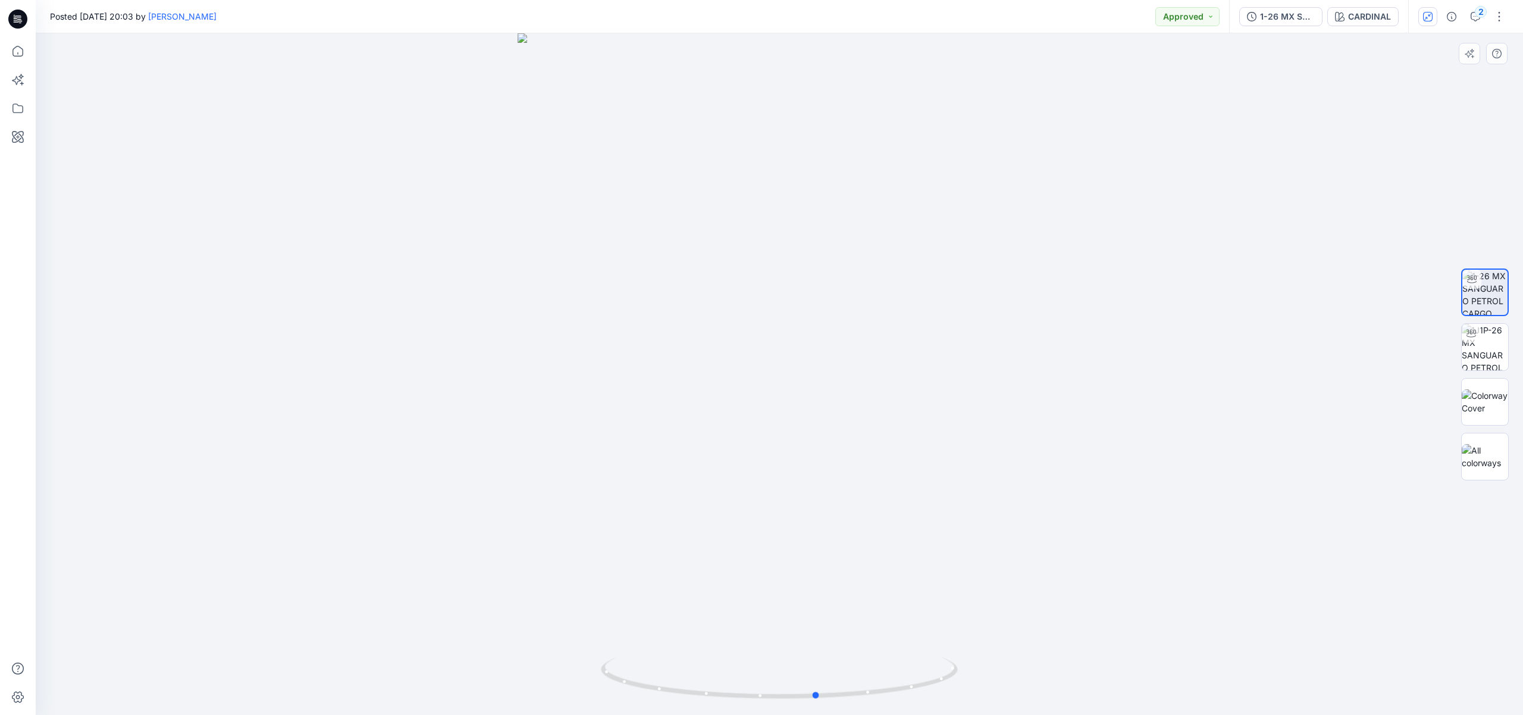
drag, startPoint x: 754, startPoint y: 464, endPoint x: 675, endPoint y: 457, distance: 79.5
click at [675, 457] on div at bounding box center [779, 373] width 1487 height 681
click at [1373, 18] on div "CARDINAL" at bounding box center [1369, 16] width 43 height 13
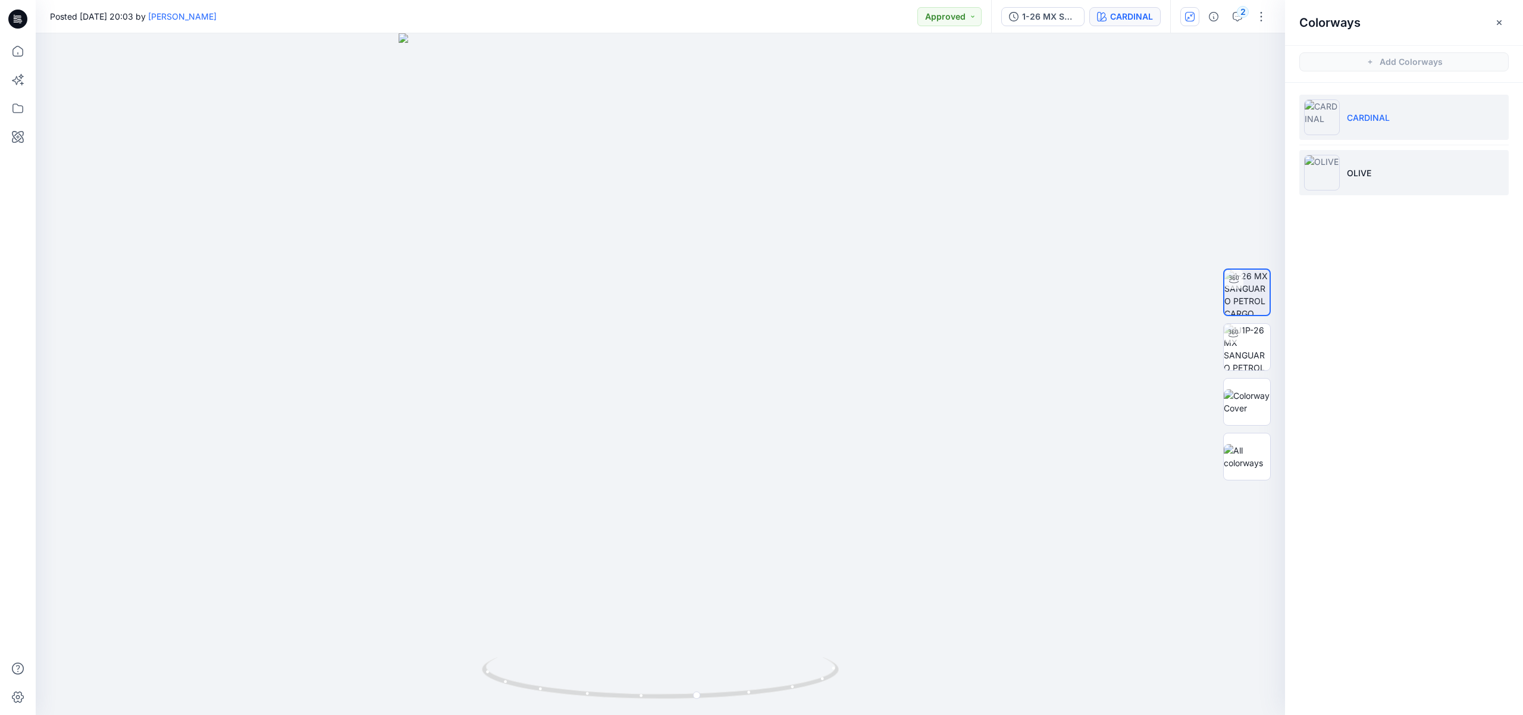
click at [1350, 170] on p "OLIVE" at bounding box center [1359, 173] width 24 height 12
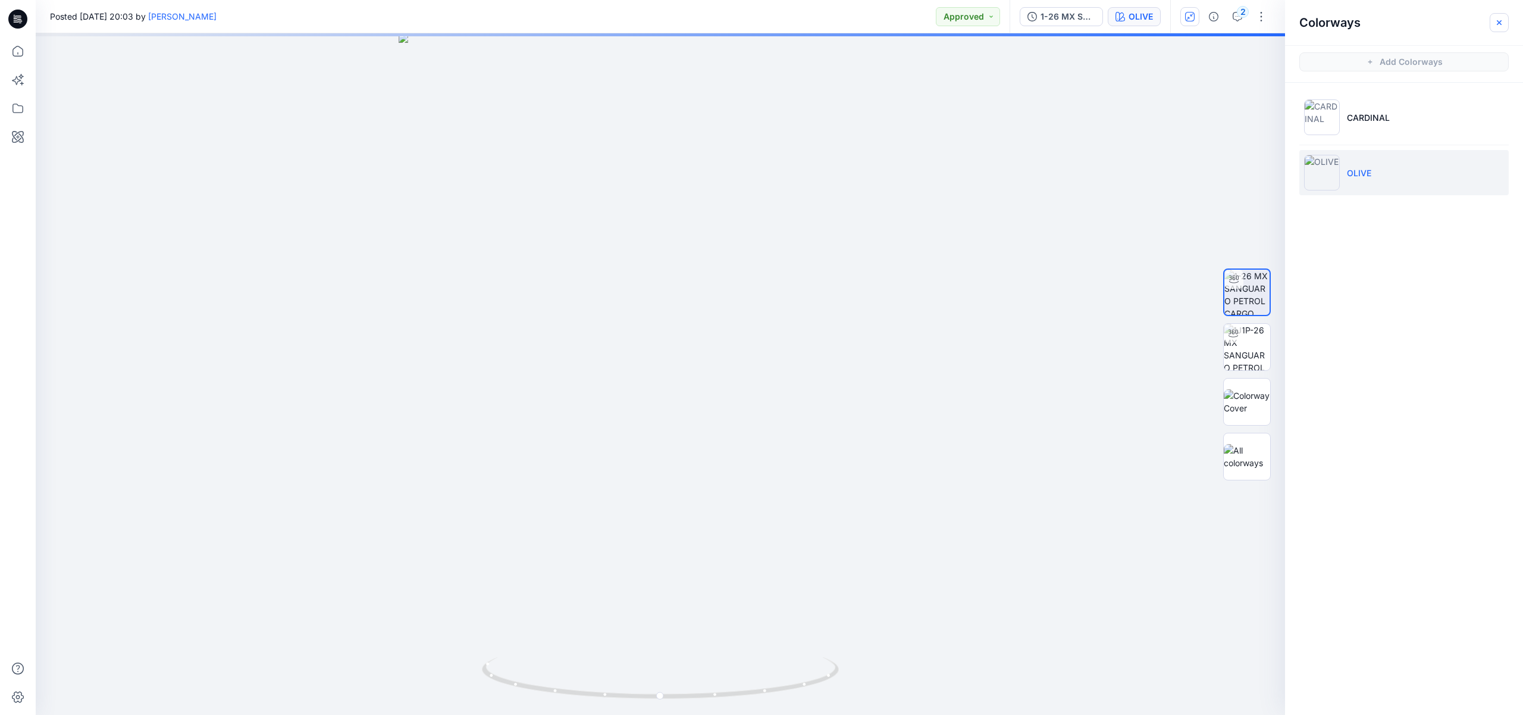
click at [1499, 25] on icon "button" at bounding box center [1500, 23] width 10 height 10
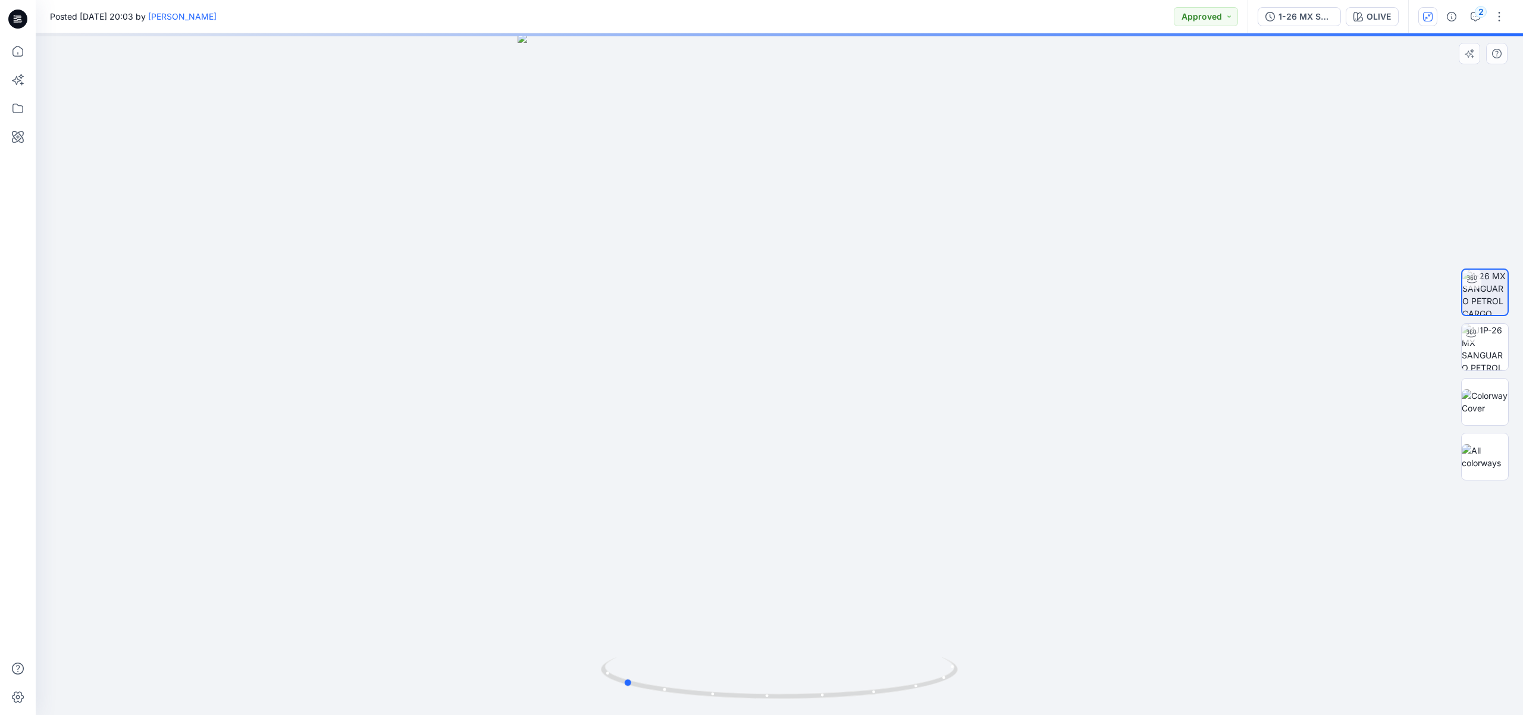
drag, startPoint x: 908, startPoint y: 215, endPoint x: 769, endPoint y: 236, distance: 140.1
click at [769, 236] on div at bounding box center [779, 373] width 1487 height 681
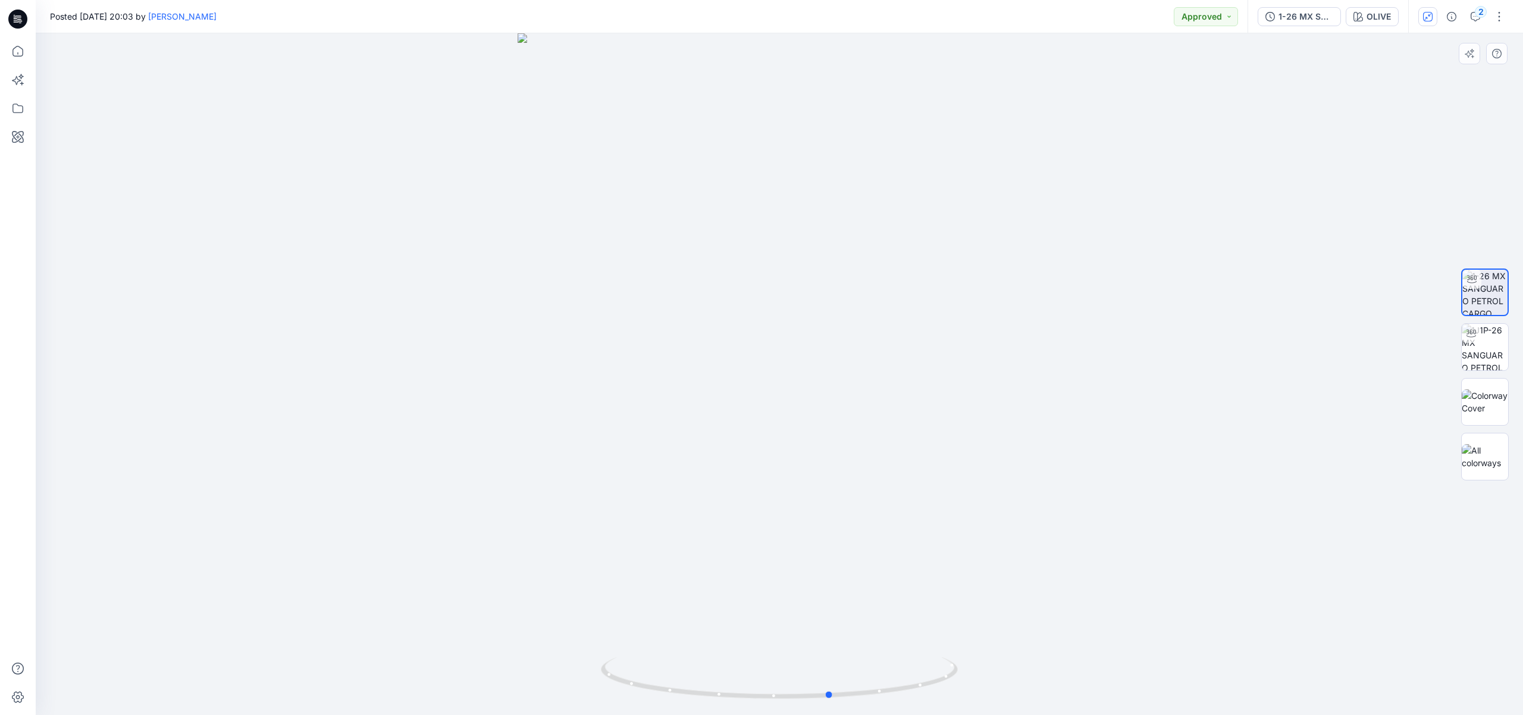
drag, startPoint x: 722, startPoint y: 267, endPoint x: 609, endPoint y: 261, distance: 113.2
click at [609, 261] on div at bounding box center [779, 373] width 1487 height 681
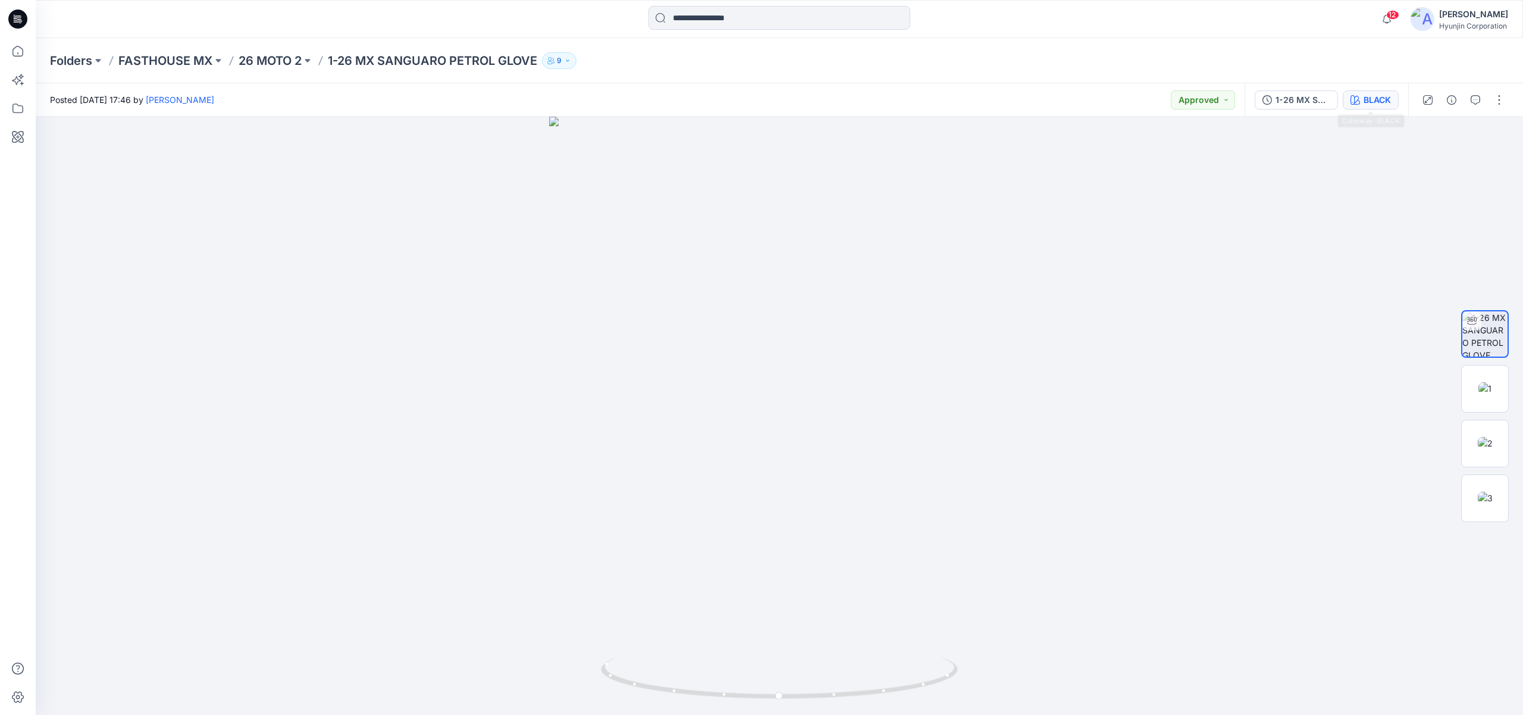
click at [1366, 99] on div "BLACK" at bounding box center [1377, 99] width 27 height 13
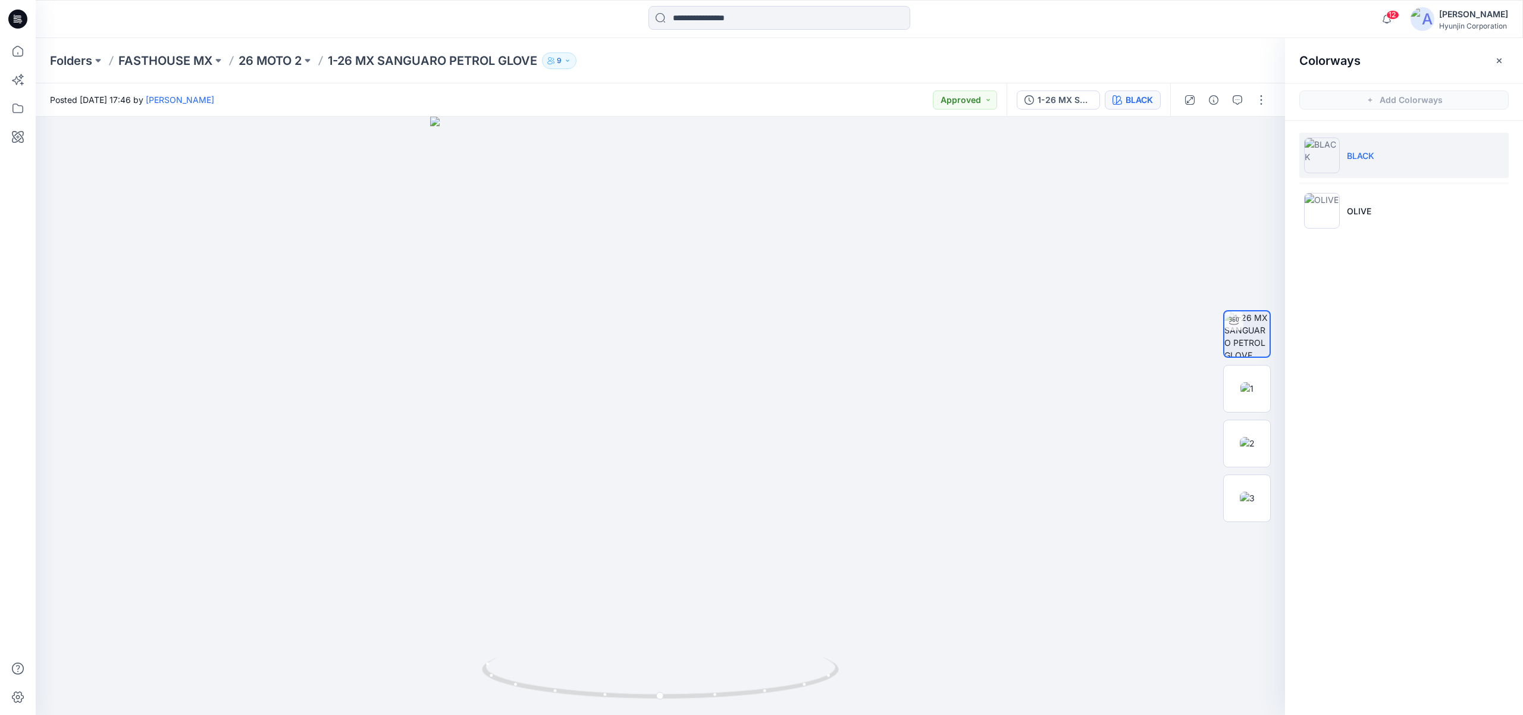
click at [1363, 160] on p "BLACK" at bounding box center [1360, 155] width 27 height 12
click at [1495, 58] on icon "button" at bounding box center [1500, 61] width 10 height 10
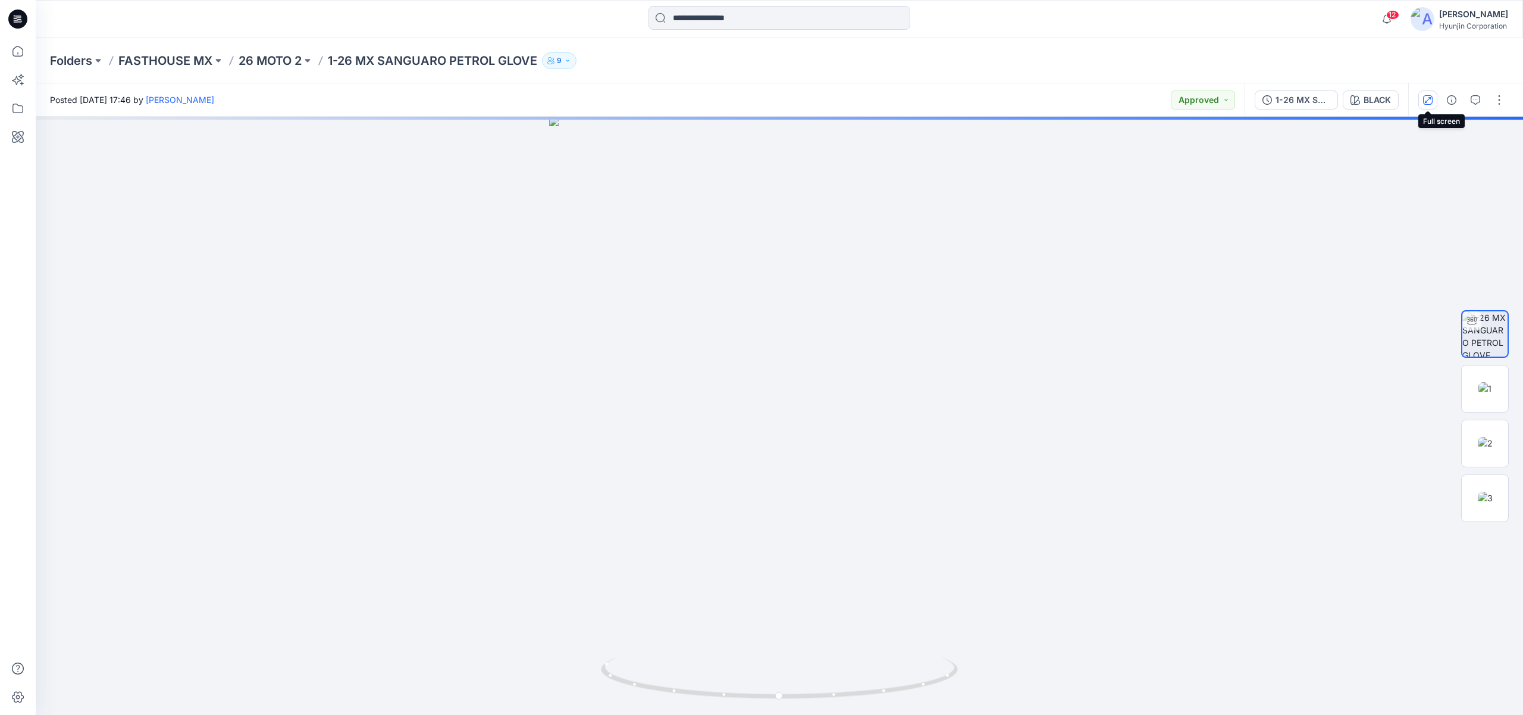
click at [1423, 98] on icon "button" at bounding box center [1428, 100] width 10 height 10
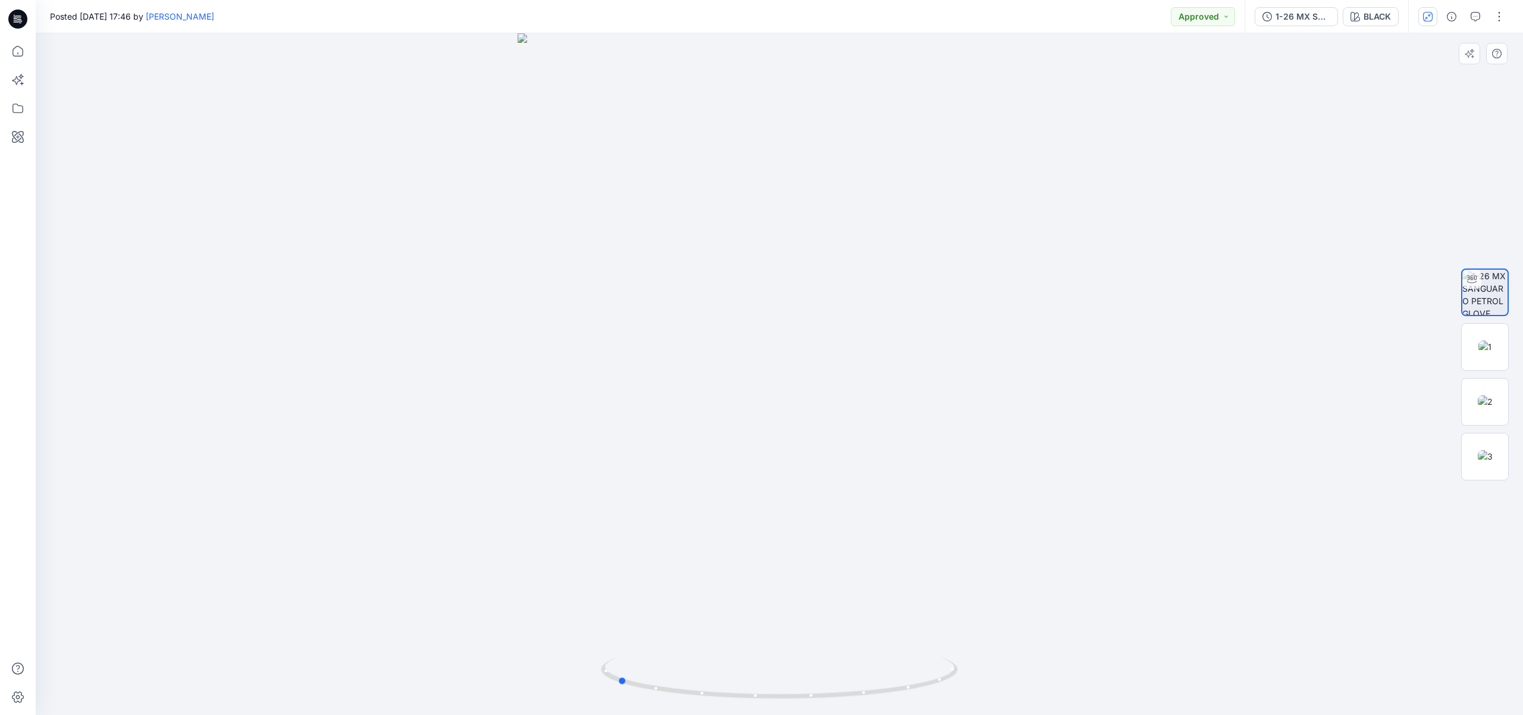
drag, startPoint x: 763, startPoint y: 430, endPoint x: 721, endPoint y: 417, distance: 44.2
click at [721, 417] on div at bounding box center [779, 373] width 1487 height 681
click at [1376, 15] on div "BLACK" at bounding box center [1377, 16] width 27 height 13
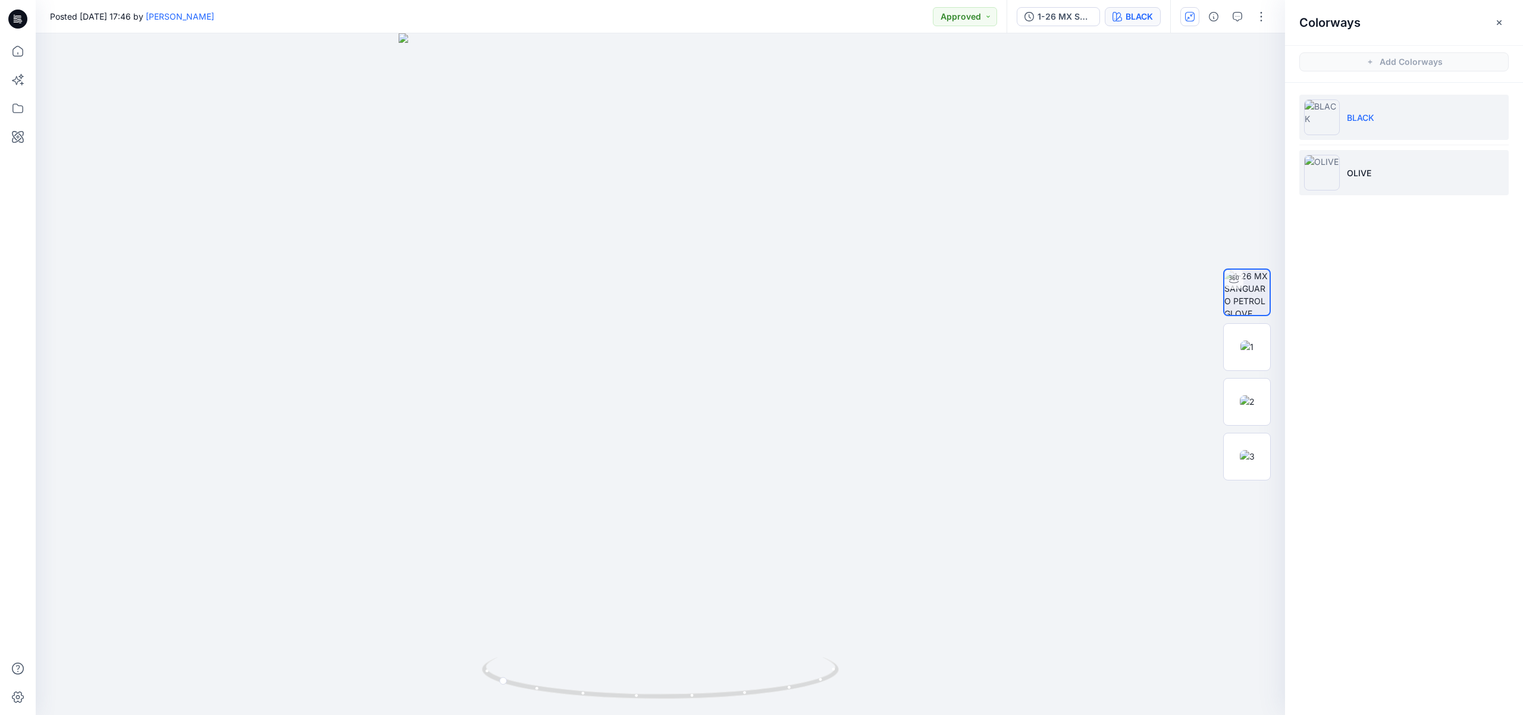
click at [1361, 167] on p "OLIVE" at bounding box center [1359, 173] width 24 height 12
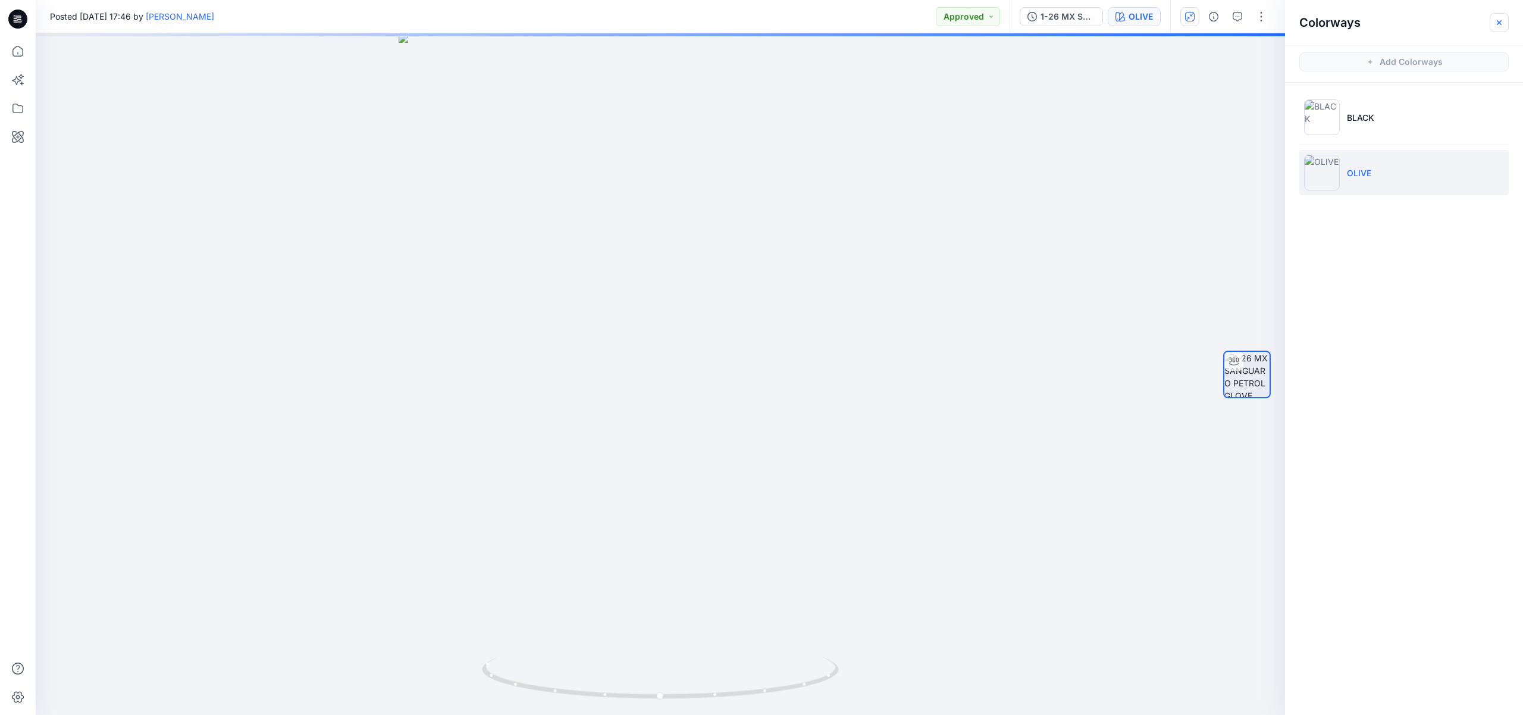
click at [1496, 22] on icon "button" at bounding box center [1500, 23] width 10 height 10
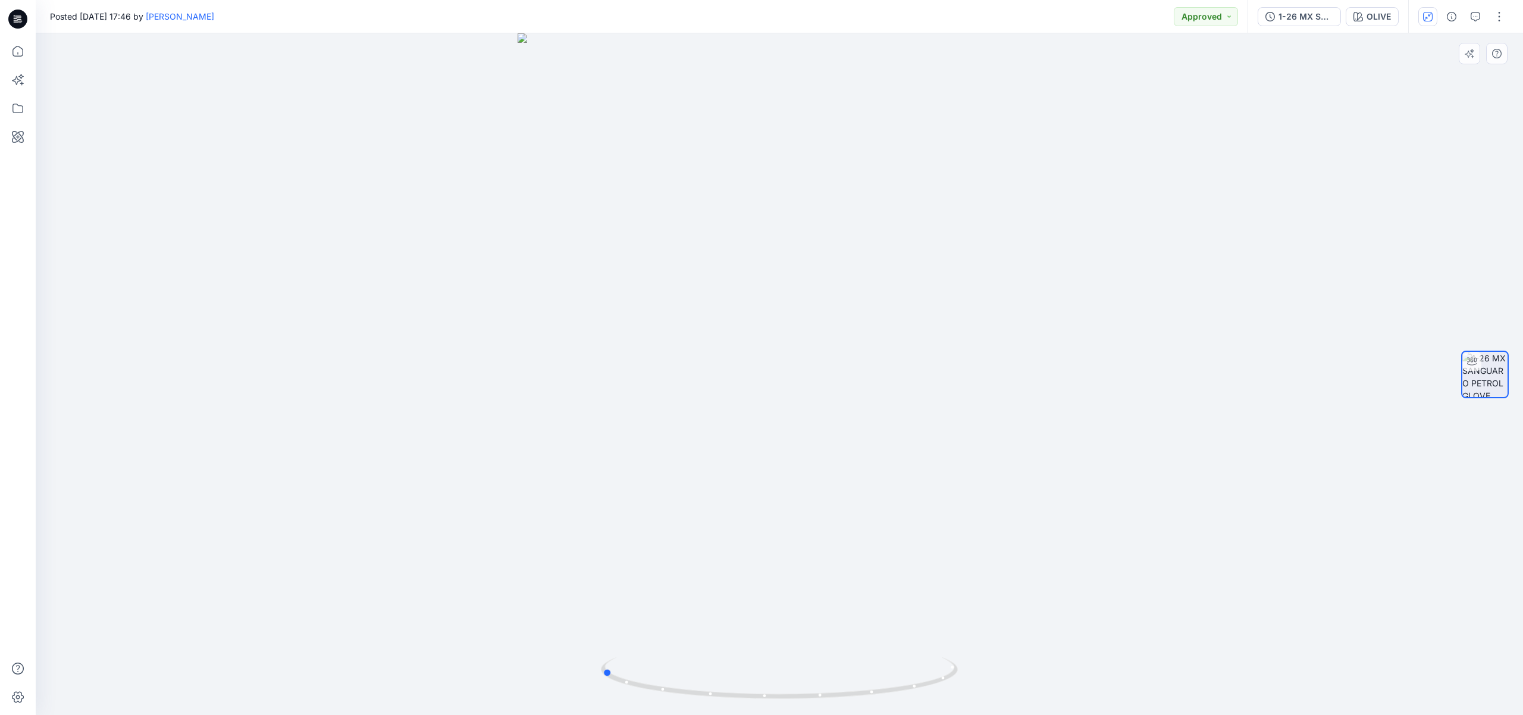
drag, startPoint x: 919, startPoint y: 366, endPoint x: 746, endPoint y: 361, distance: 173.2
click at [746, 361] on div at bounding box center [779, 373] width 1487 height 681
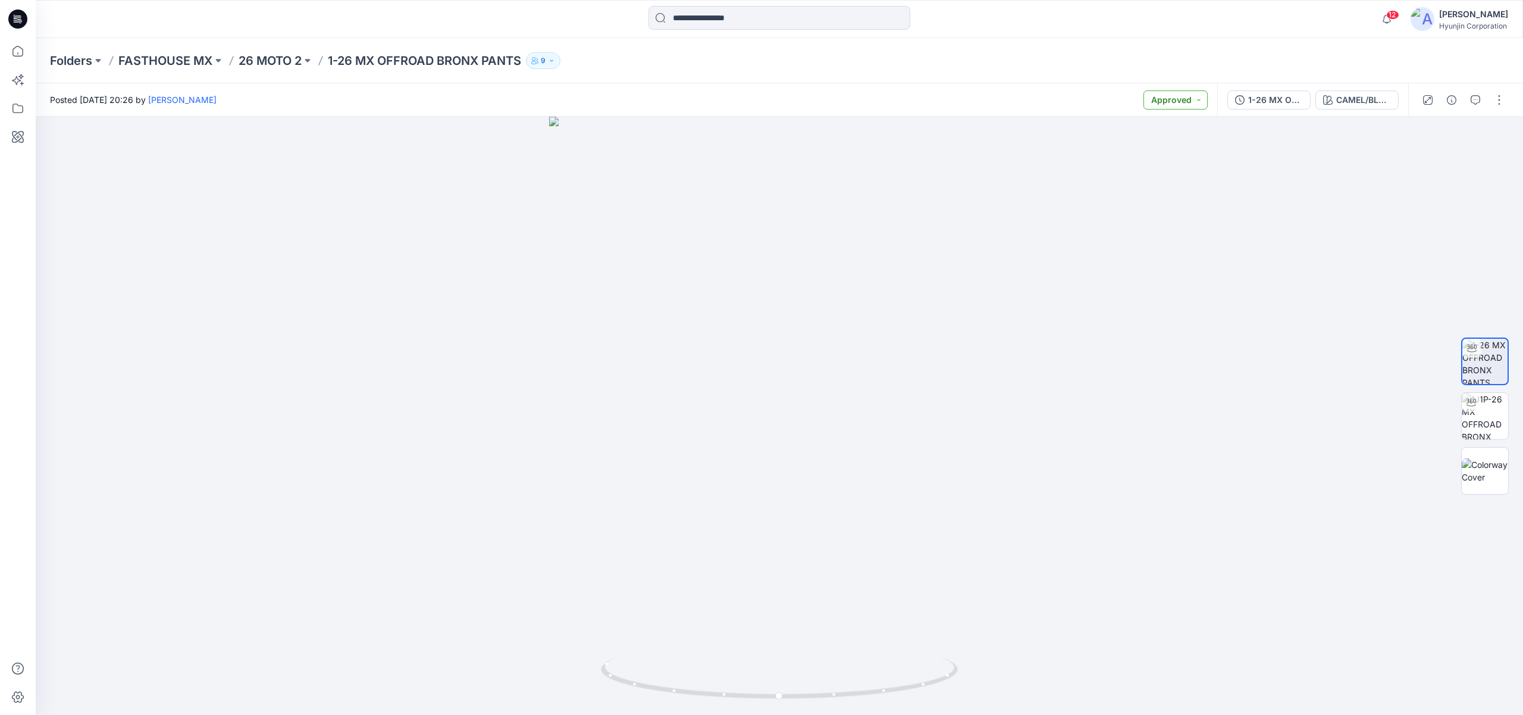
click at [1189, 98] on button "Approved" at bounding box center [1176, 99] width 64 height 19
click at [1148, 176] on p "Rejected" at bounding box center [1142, 169] width 35 height 15
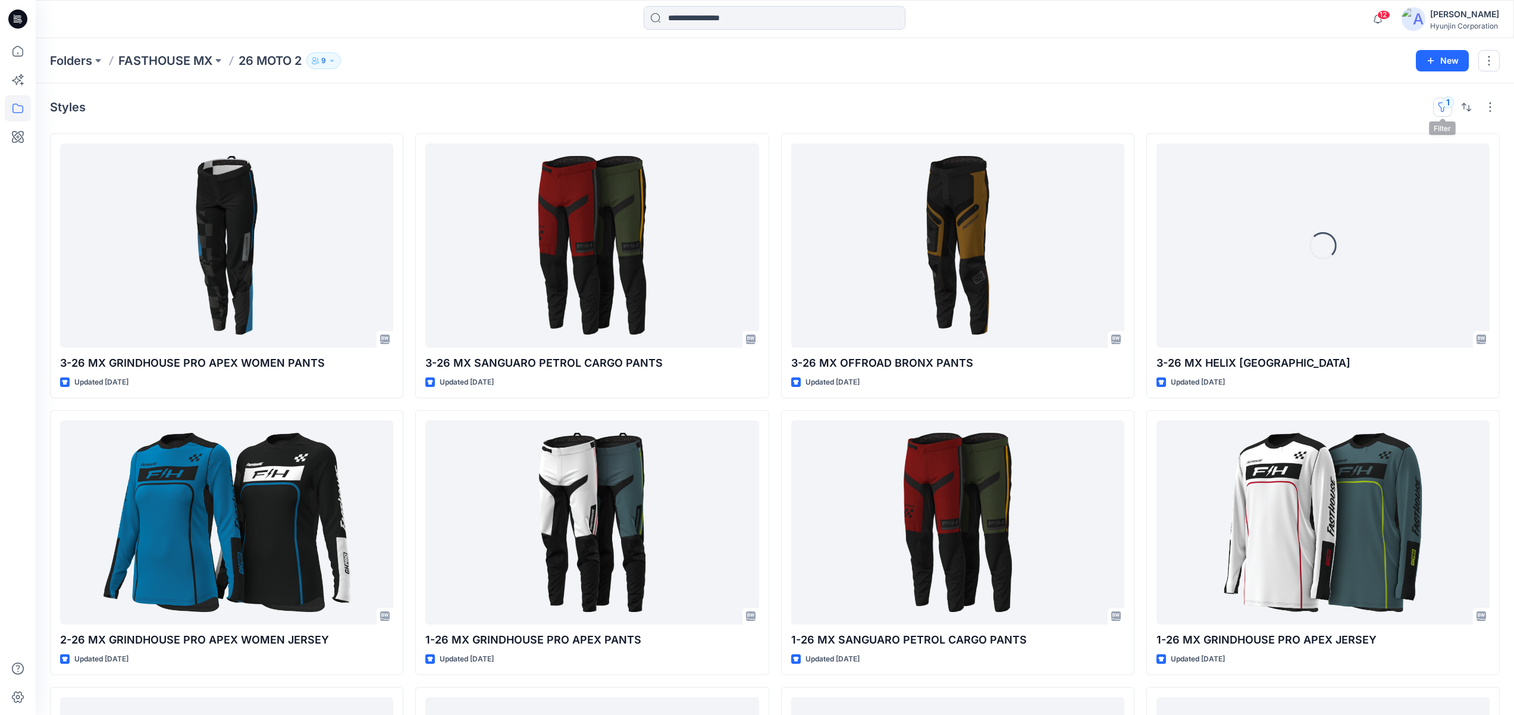
click at [1442, 101] on button "1" at bounding box center [1442, 107] width 19 height 19
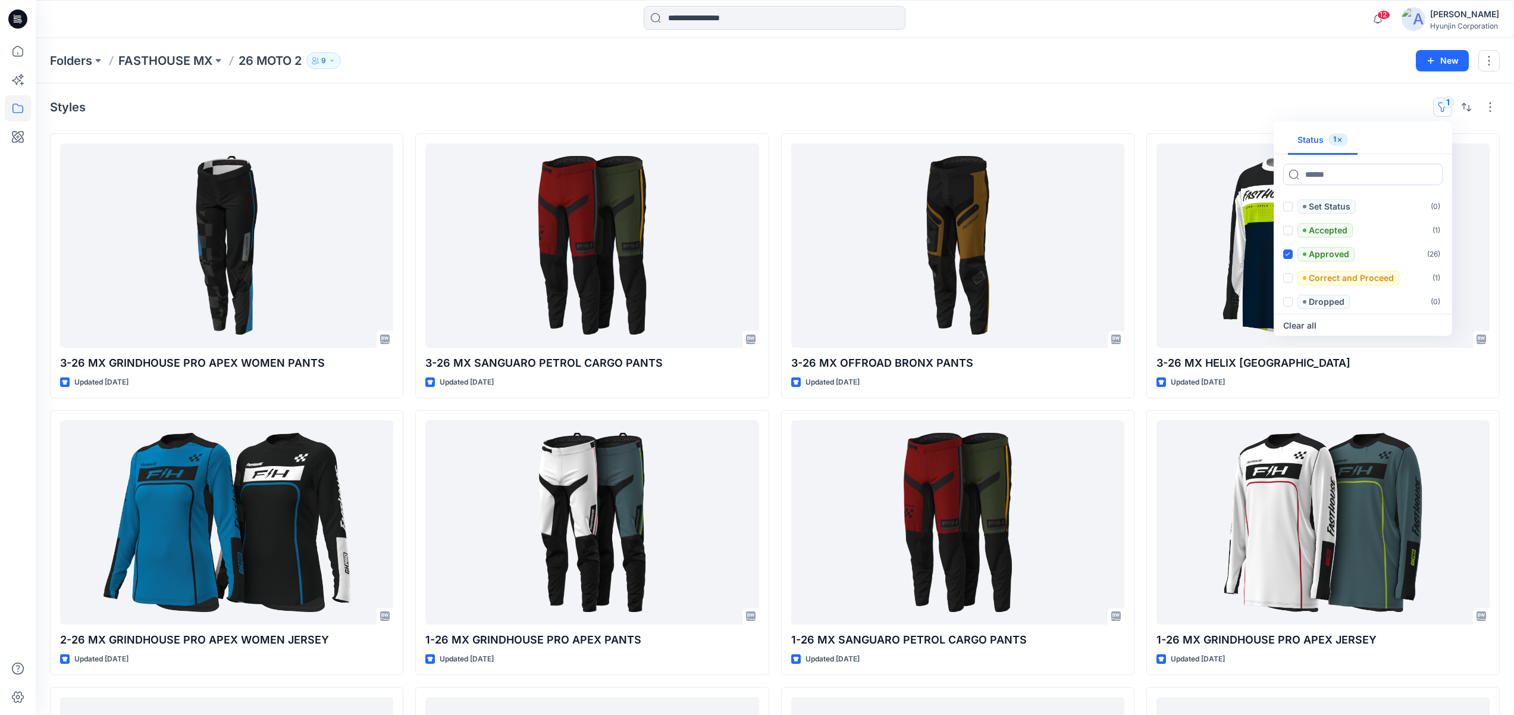
click at [1442, 101] on button "1" at bounding box center [1442, 107] width 19 height 19
